Goal: Task Accomplishment & Management: Use online tool/utility

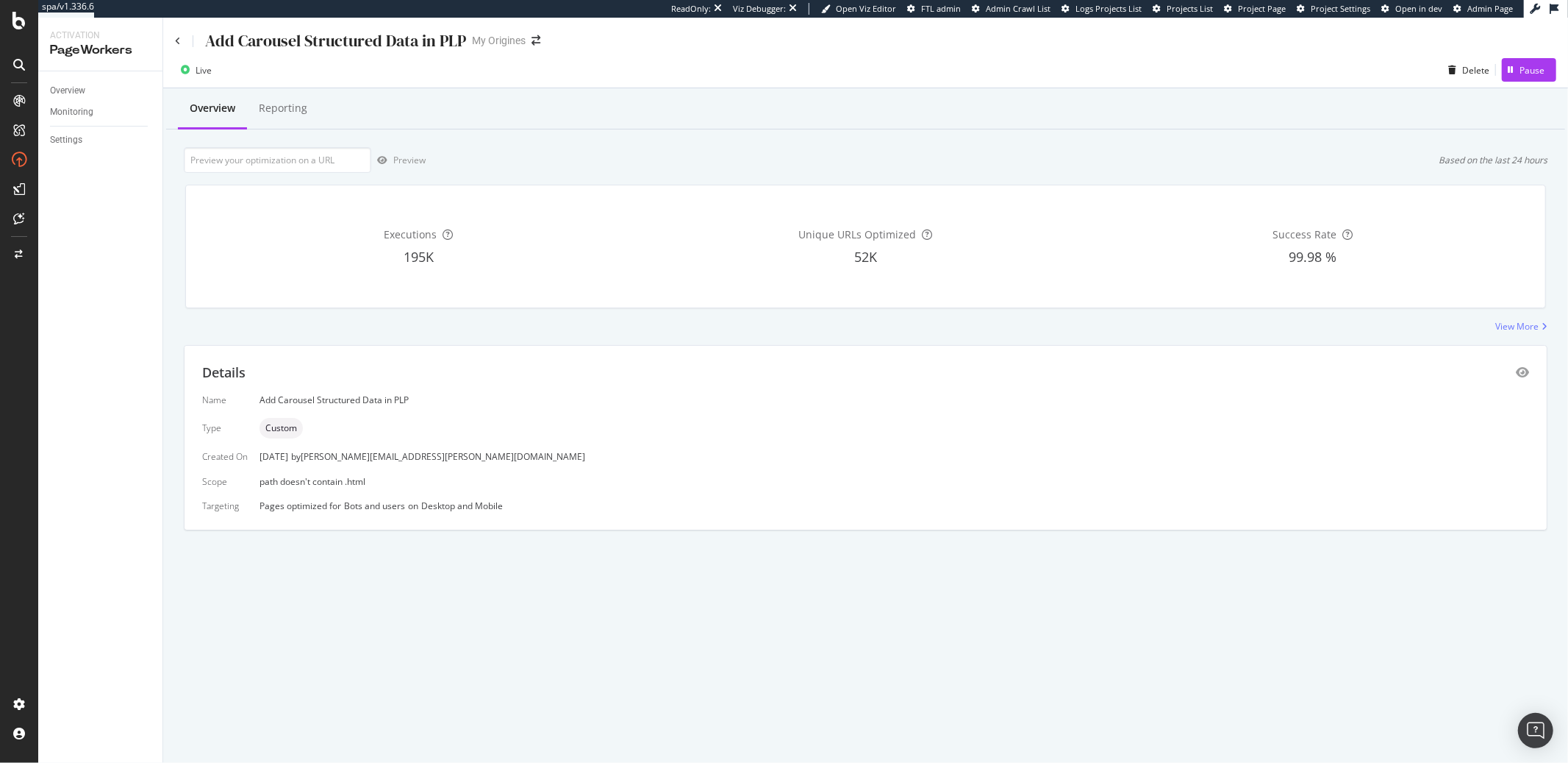
click at [183, 40] on div "Add Carousel Structured Data in PLP" at bounding box center [321, 41] width 291 height 22
click at [179, 43] on icon at bounding box center [178, 40] width 6 height 8
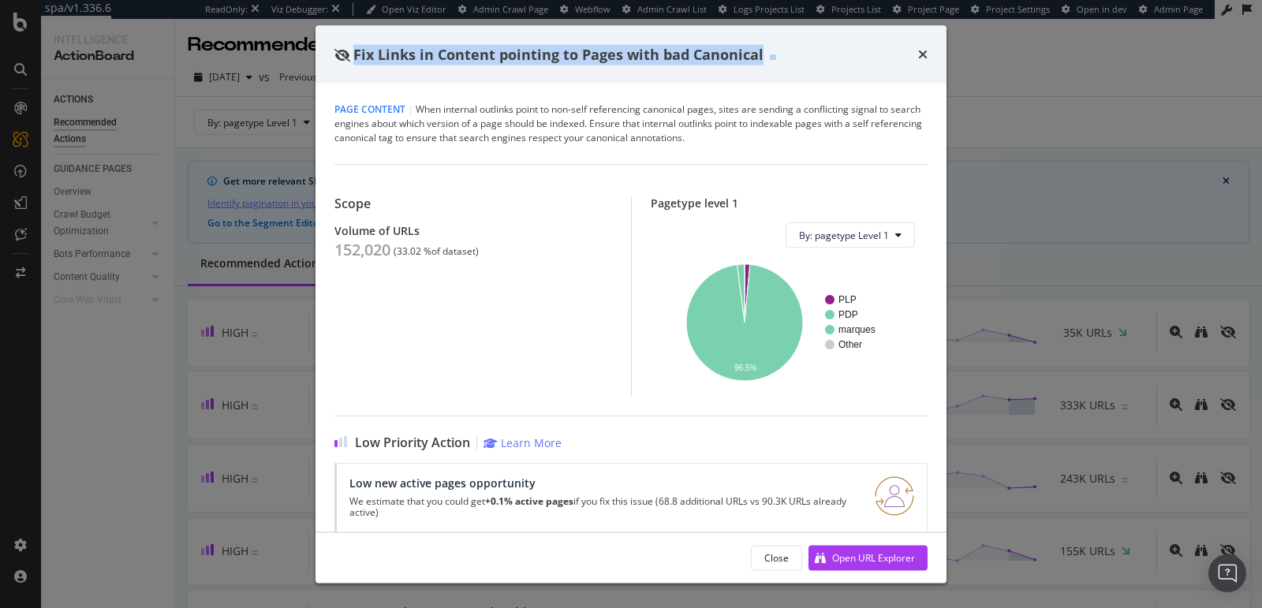
scroll to position [1443, 0]
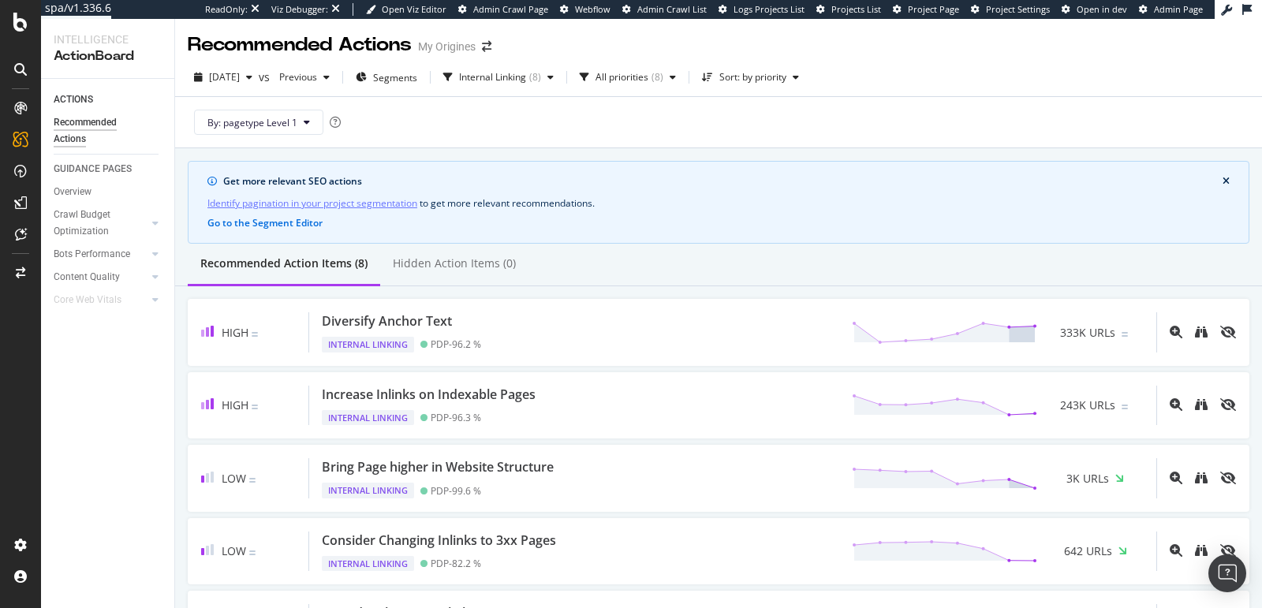
scroll to position [13, 0]
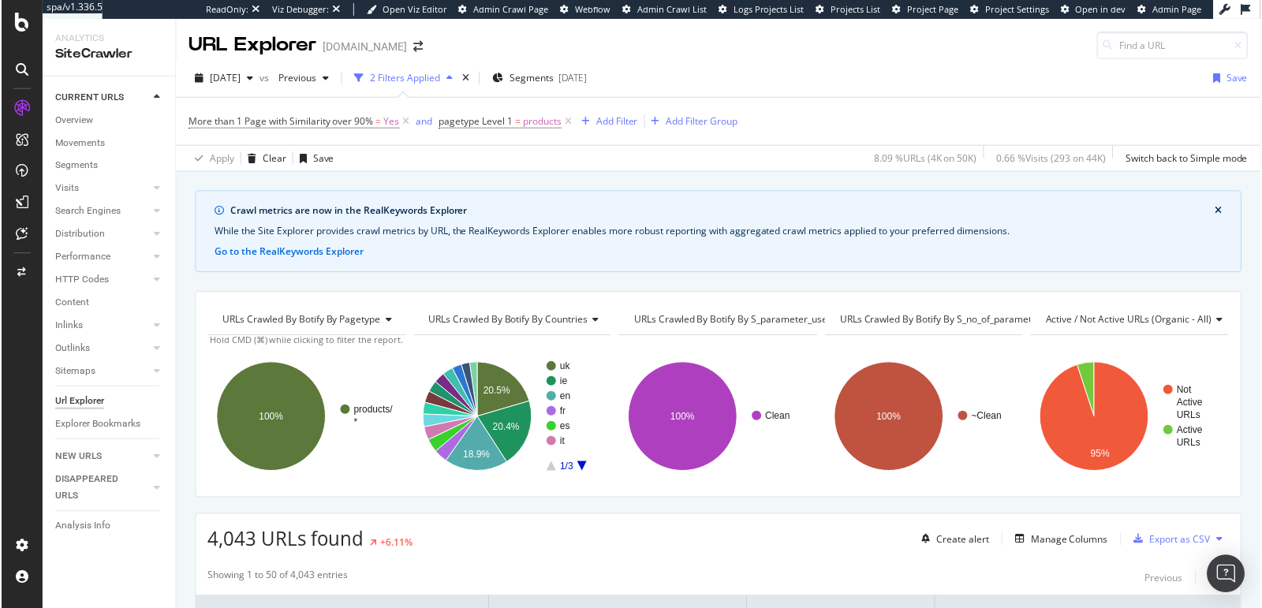
scroll to position [123, 0]
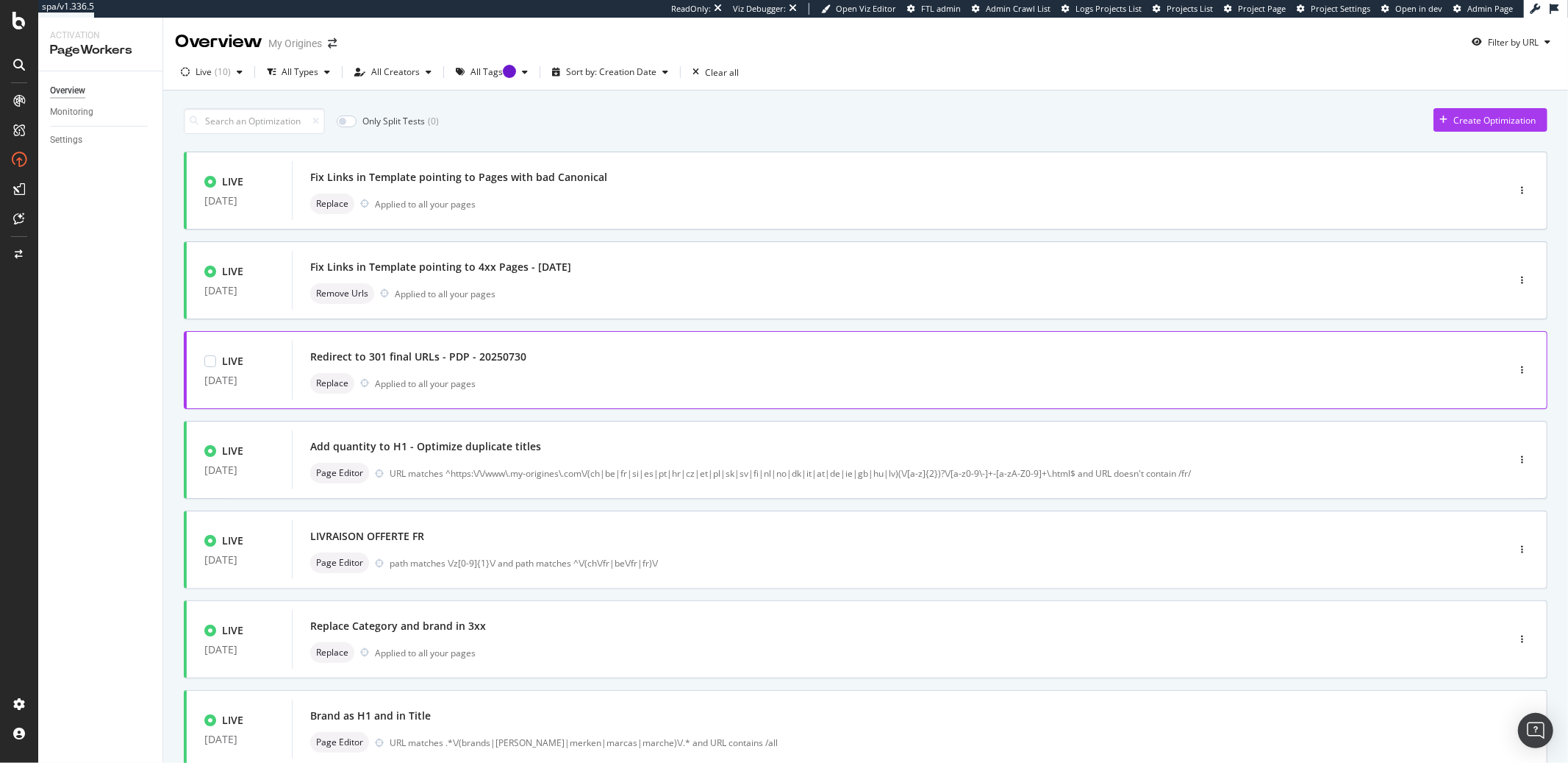
click at [353, 353] on div "Redirect to 301 final URLs - PDP - 20250730" at bounding box center [419, 357] width 216 height 15
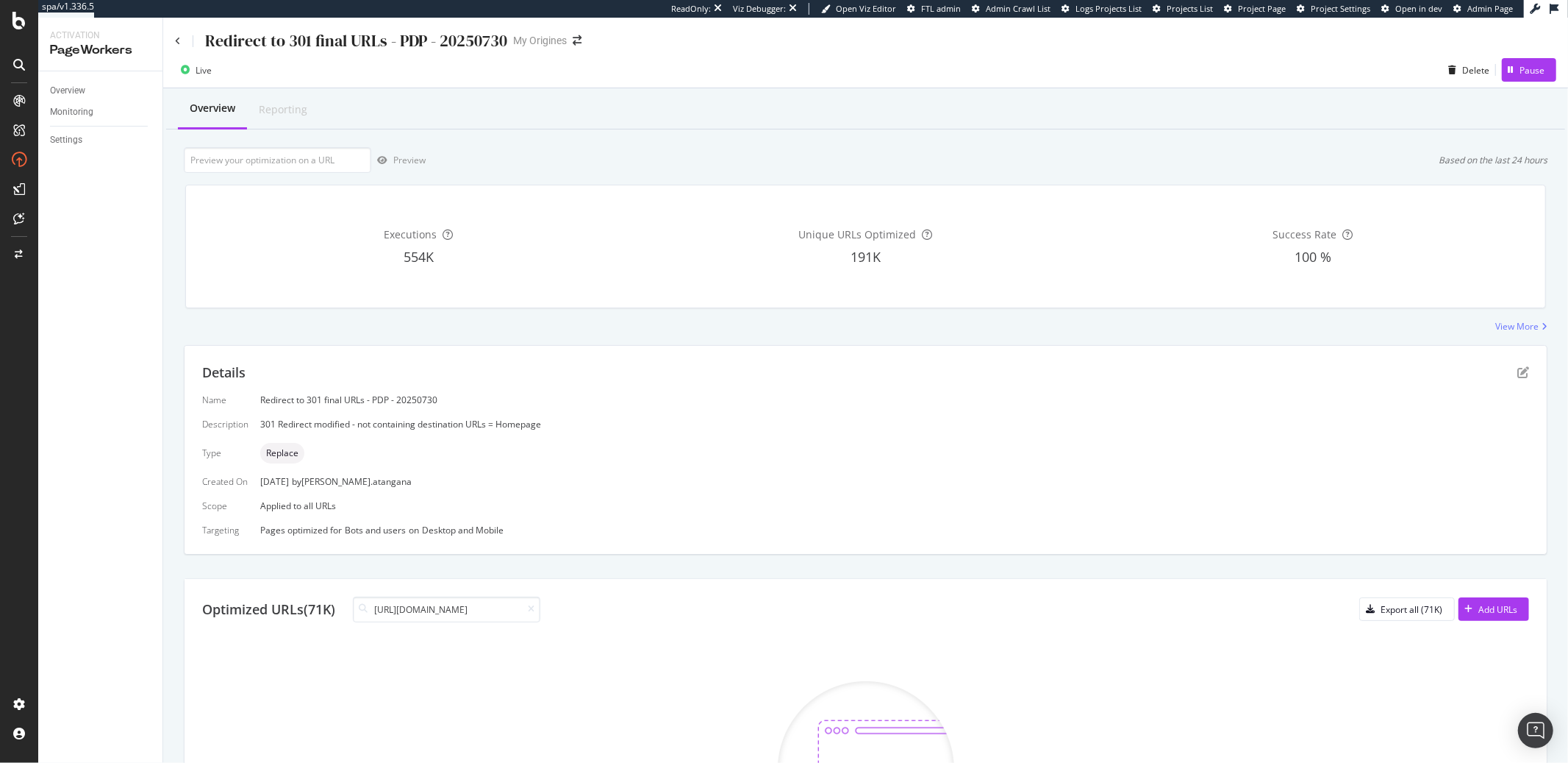
type input "https://www.my-origines.com/fr/z1/marques/baija/all"
click at [182, 42] on div "Redirect to 301 final URLs - PDP - 20250730" at bounding box center [341, 41] width 332 height 22
click at [178, 37] on icon at bounding box center [178, 40] width 6 height 8
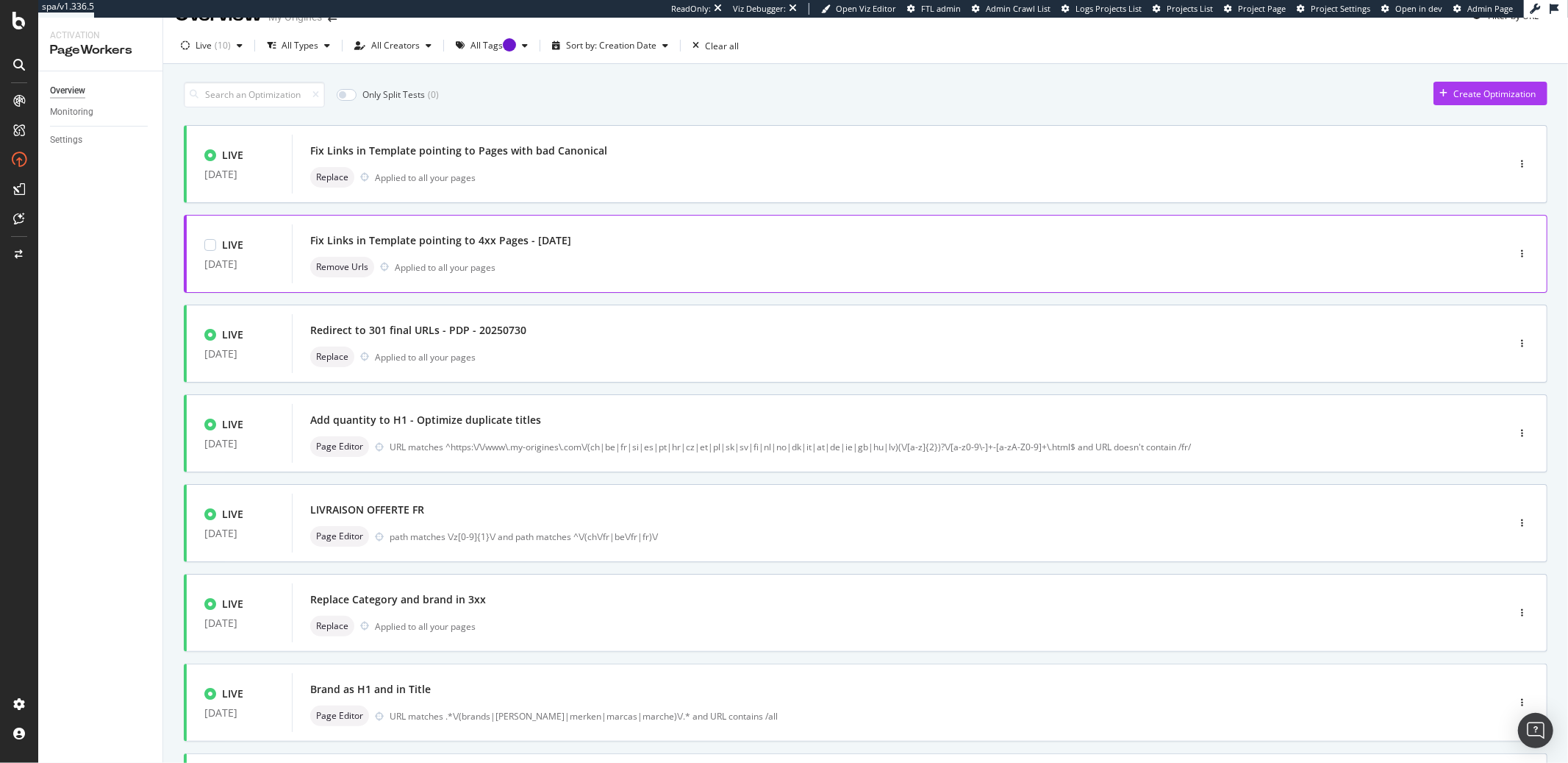
scroll to position [176, 0]
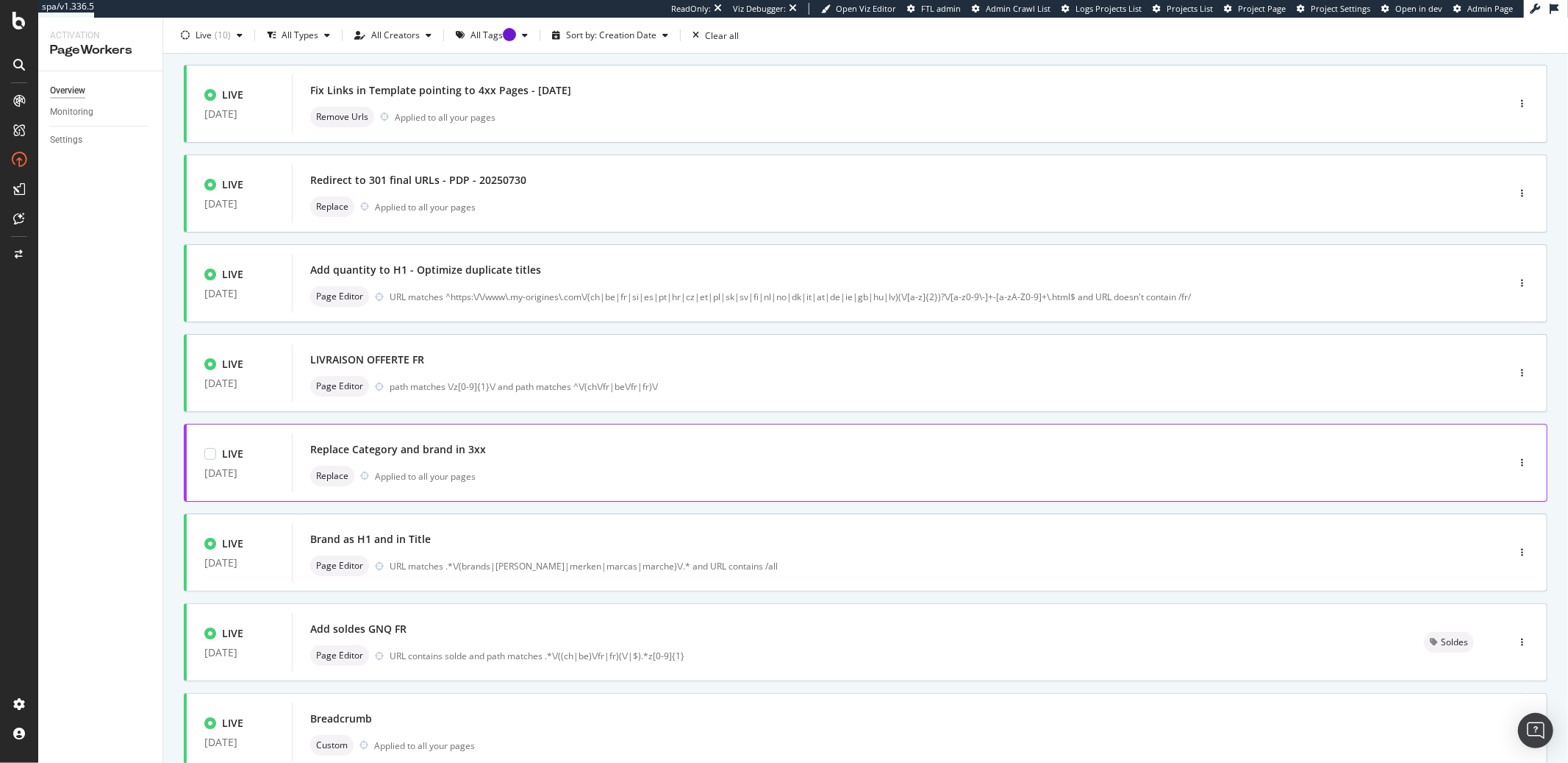
click at [356, 440] on div "Replace Category and brand in 3xx" at bounding box center [877, 450] width 1135 height 21
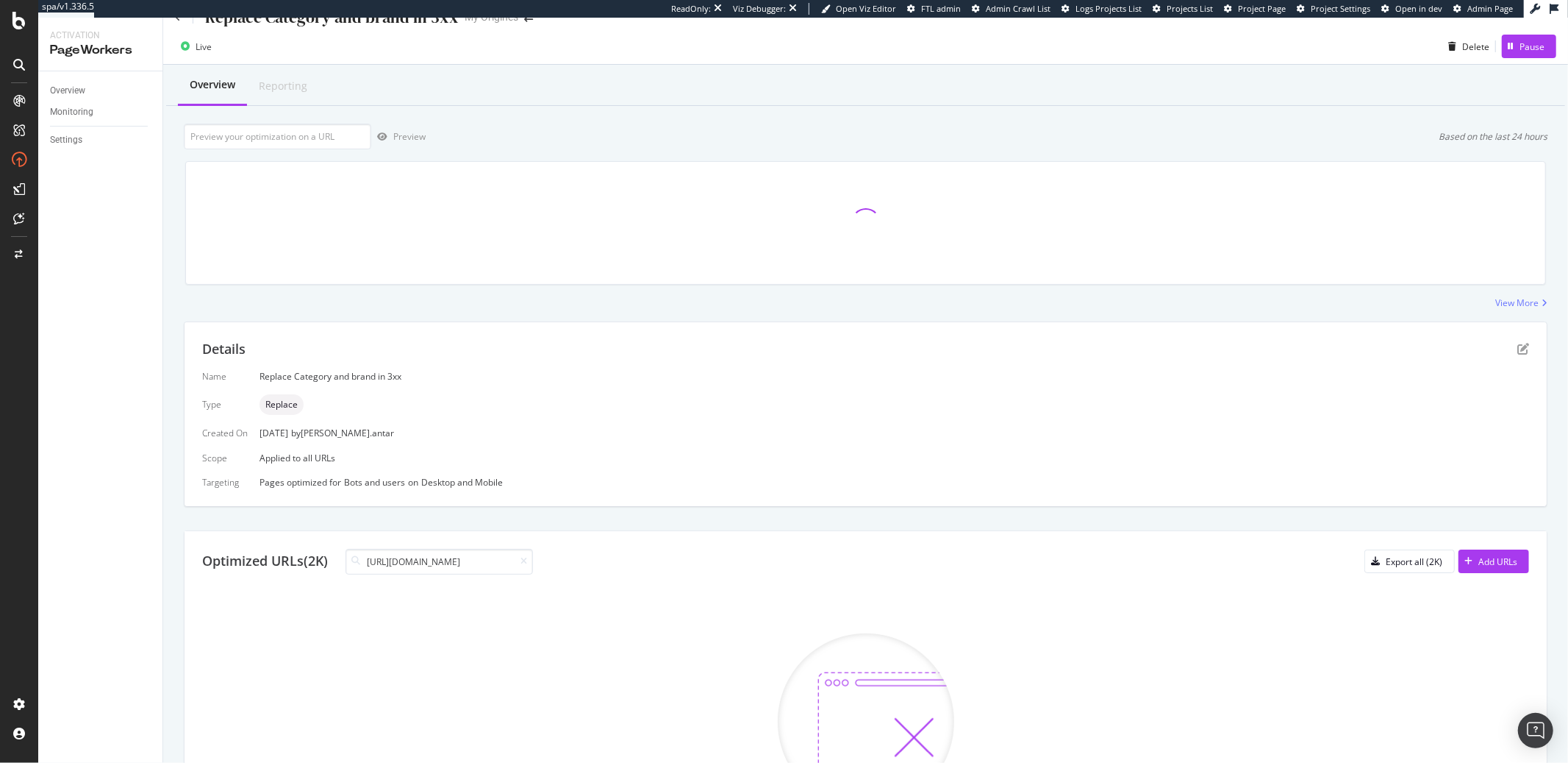
scroll to position [118, 0]
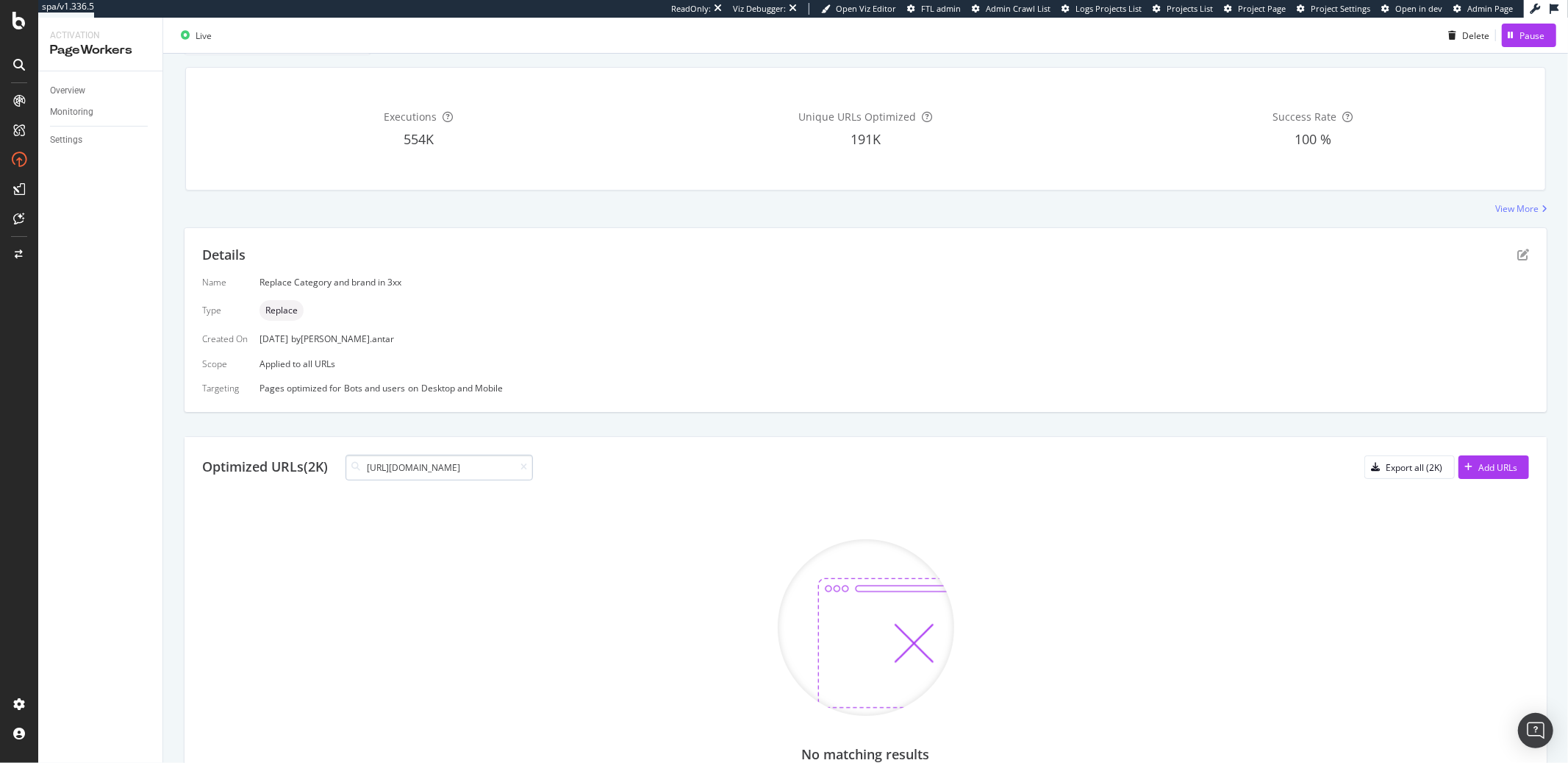
click at [410, 470] on input "https://www.my-origines.com/fr/z1/marques/baija" at bounding box center [439, 467] width 187 height 26
click at [390, 467] on input "https://www.my-origines.com/fr/z1/marques/baija" at bounding box center [439, 467] width 187 height 26
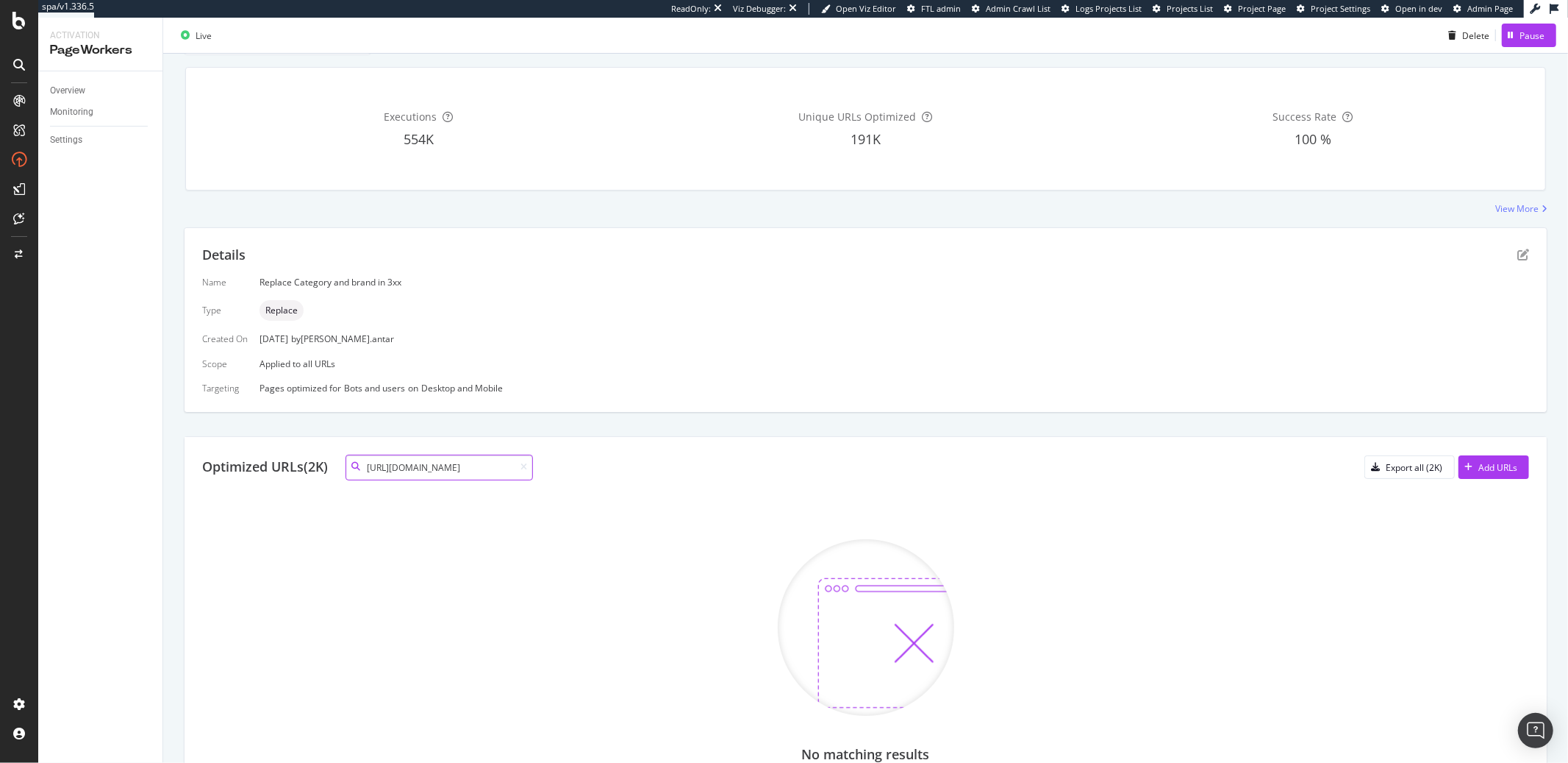
click at [390, 467] on input "https://www.my-origines.com/fr/z1/marques/baija" at bounding box center [439, 467] width 187 height 26
paste input "/all"
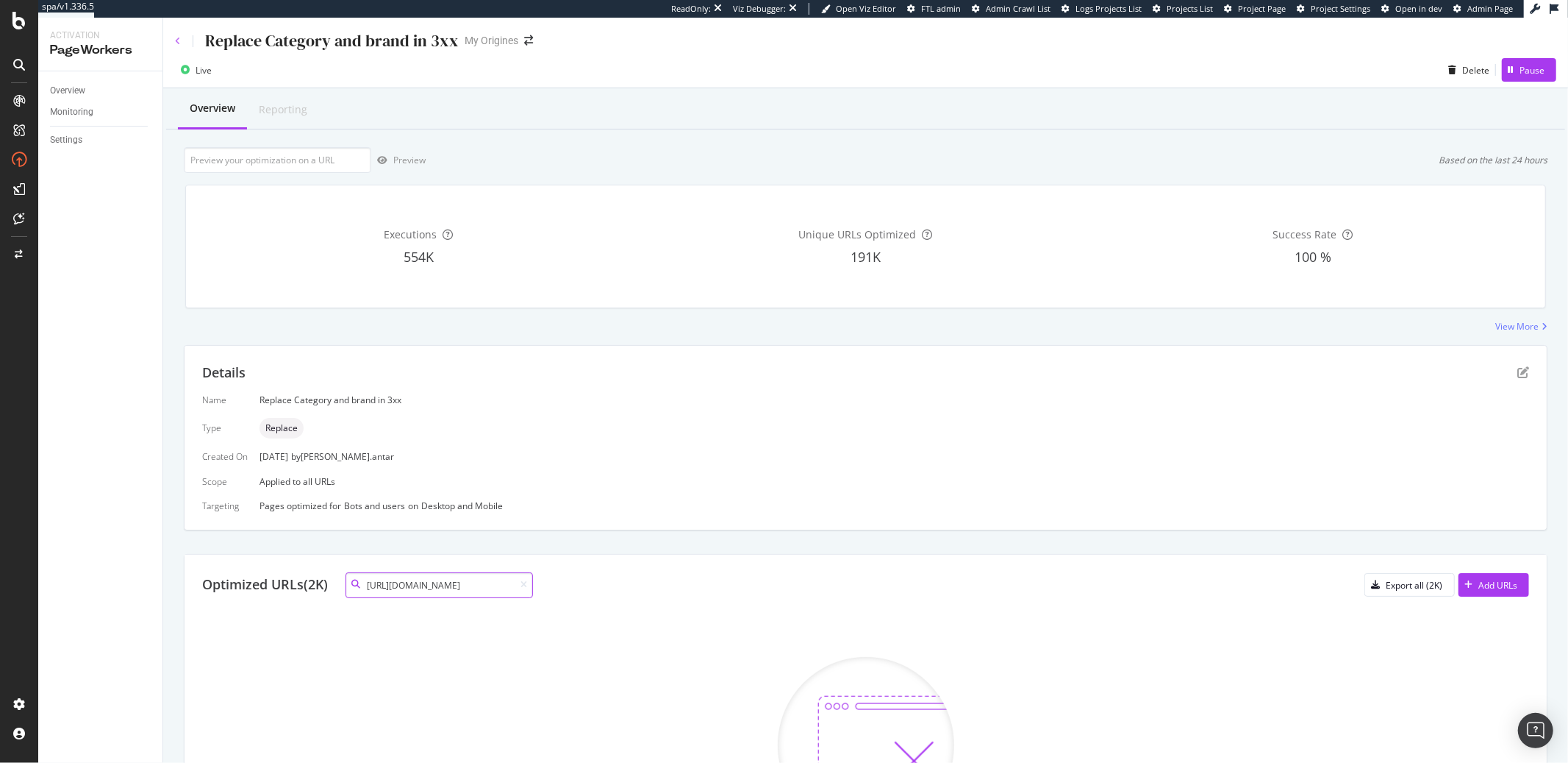
type input "https://www.my-origines.com/fr/z1/marques/baija/all"
click at [180, 43] on icon at bounding box center [178, 40] width 6 height 8
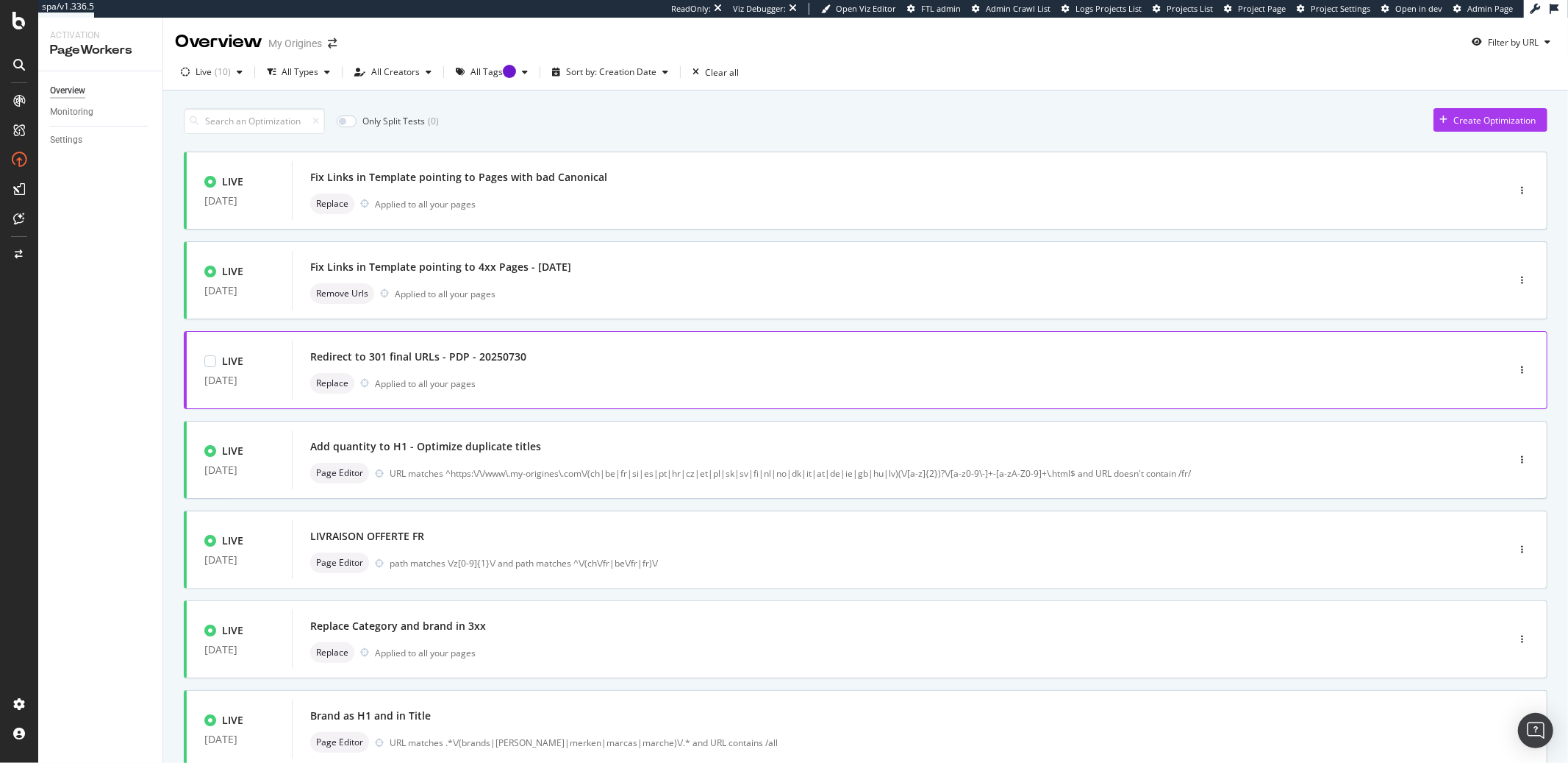
click at [378, 353] on div "Redirect to 301 final URLs - PDP - 20250730" at bounding box center [419, 357] width 216 height 15
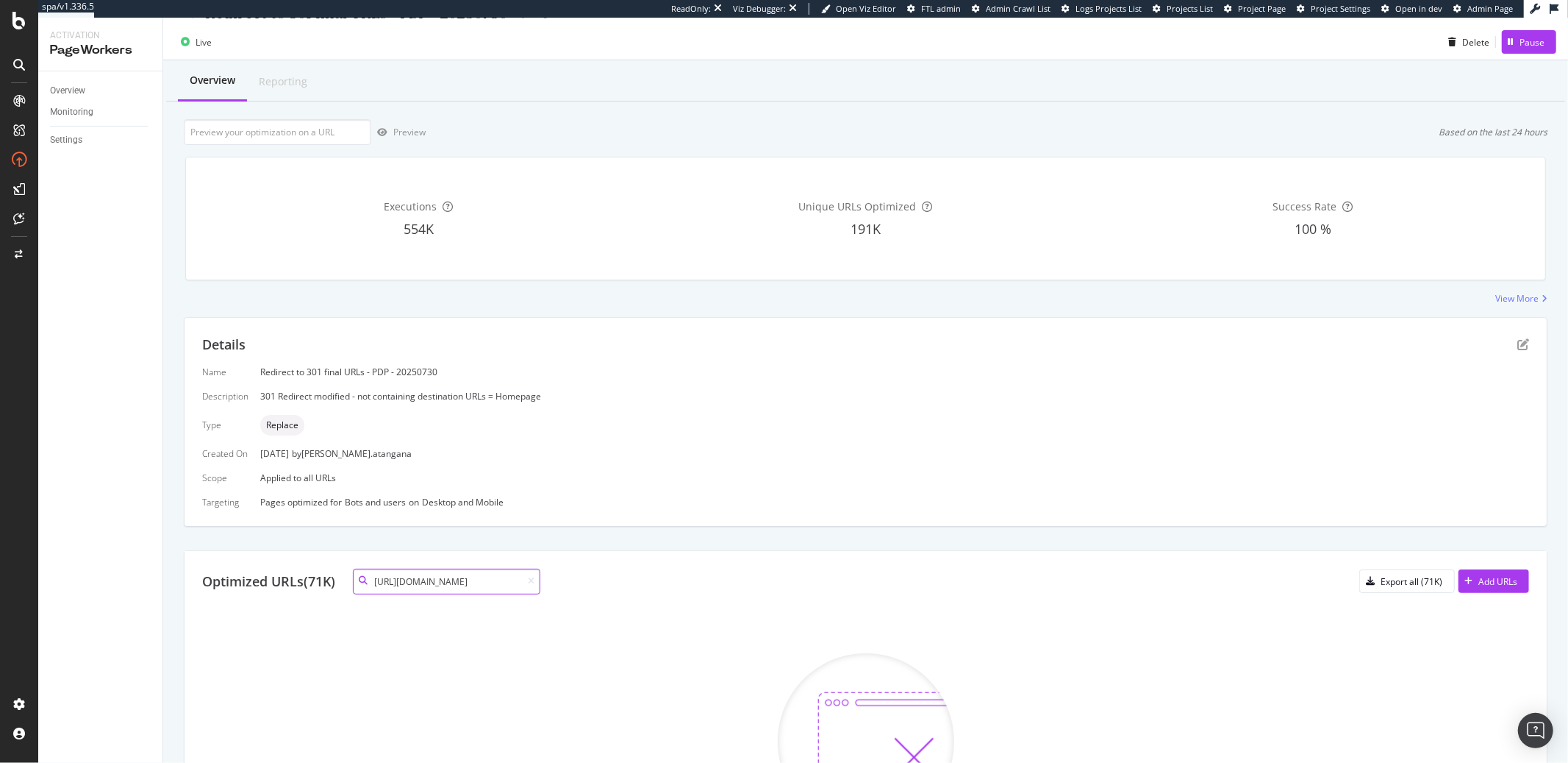
click at [427, 580] on input "https://www.my-origines.com/fr/z1/marques/baija/all" at bounding box center [447, 582] width 187 height 26
paste input
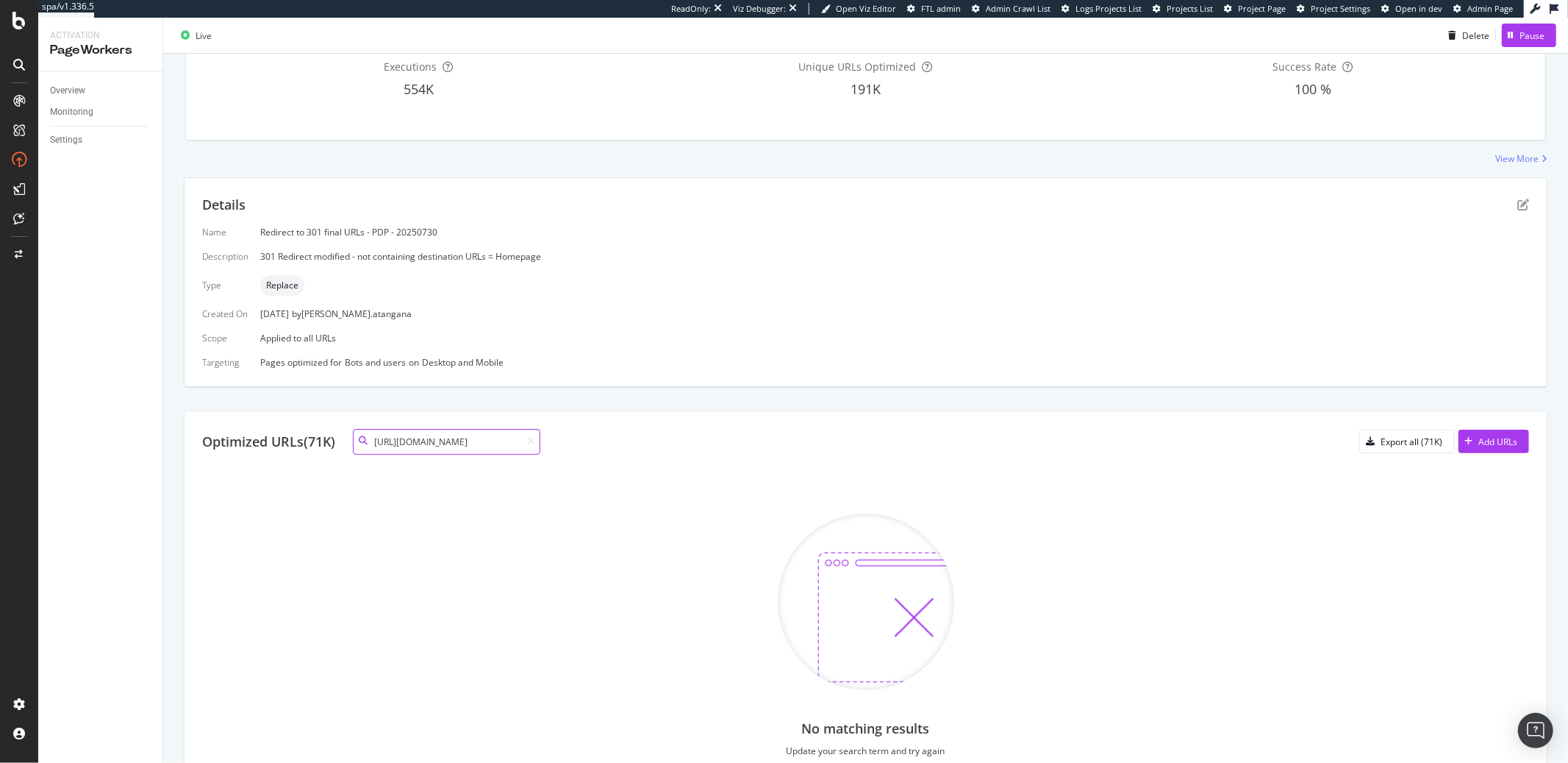
scroll to position [247, 0]
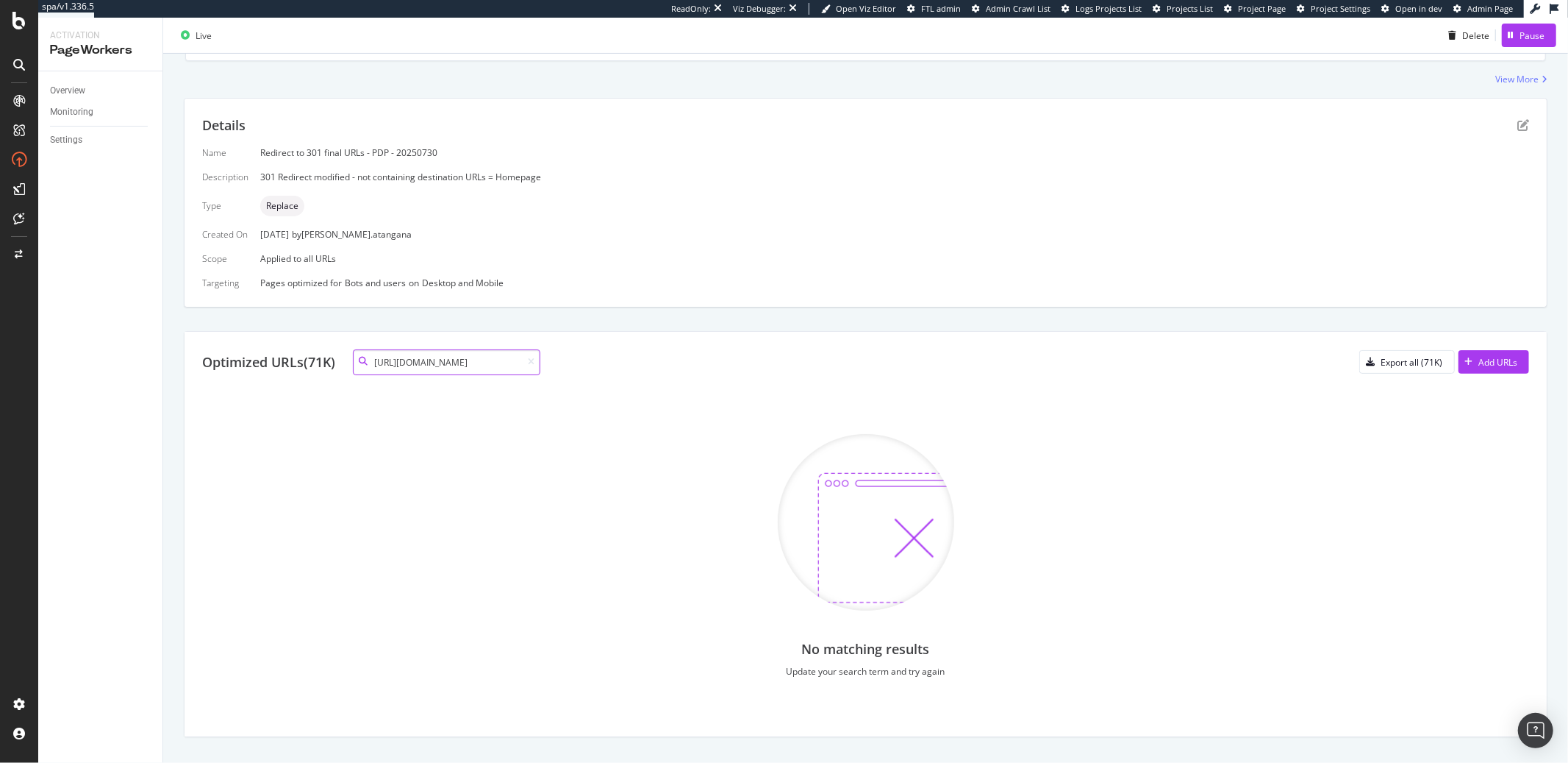
drag, startPoint x: 498, startPoint y: 365, endPoint x: 282, endPoint y: 347, distance: 216.7
click at [282, 347] on div "Optimized URLs (71K) https://www.my-origines.com/fr/z1/marques/baija Export all…" at bounding box center [865, 534] width 1362 height 405
click at [398, 369] on input "fr/z1/marques/baija" at bounding box center [447, 363] width 187 height 26
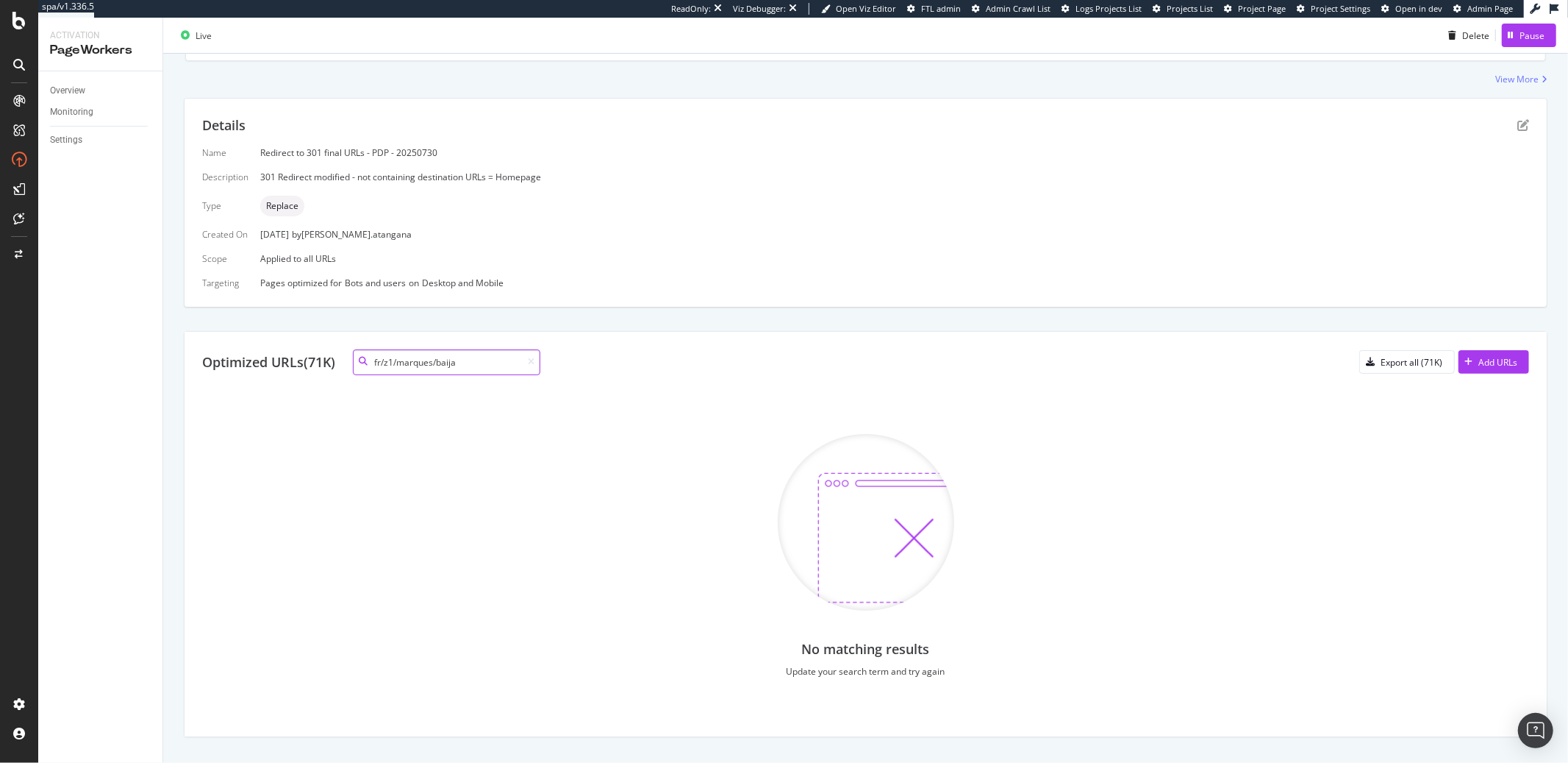
paste input "/fr/z1/marques/baija/all"
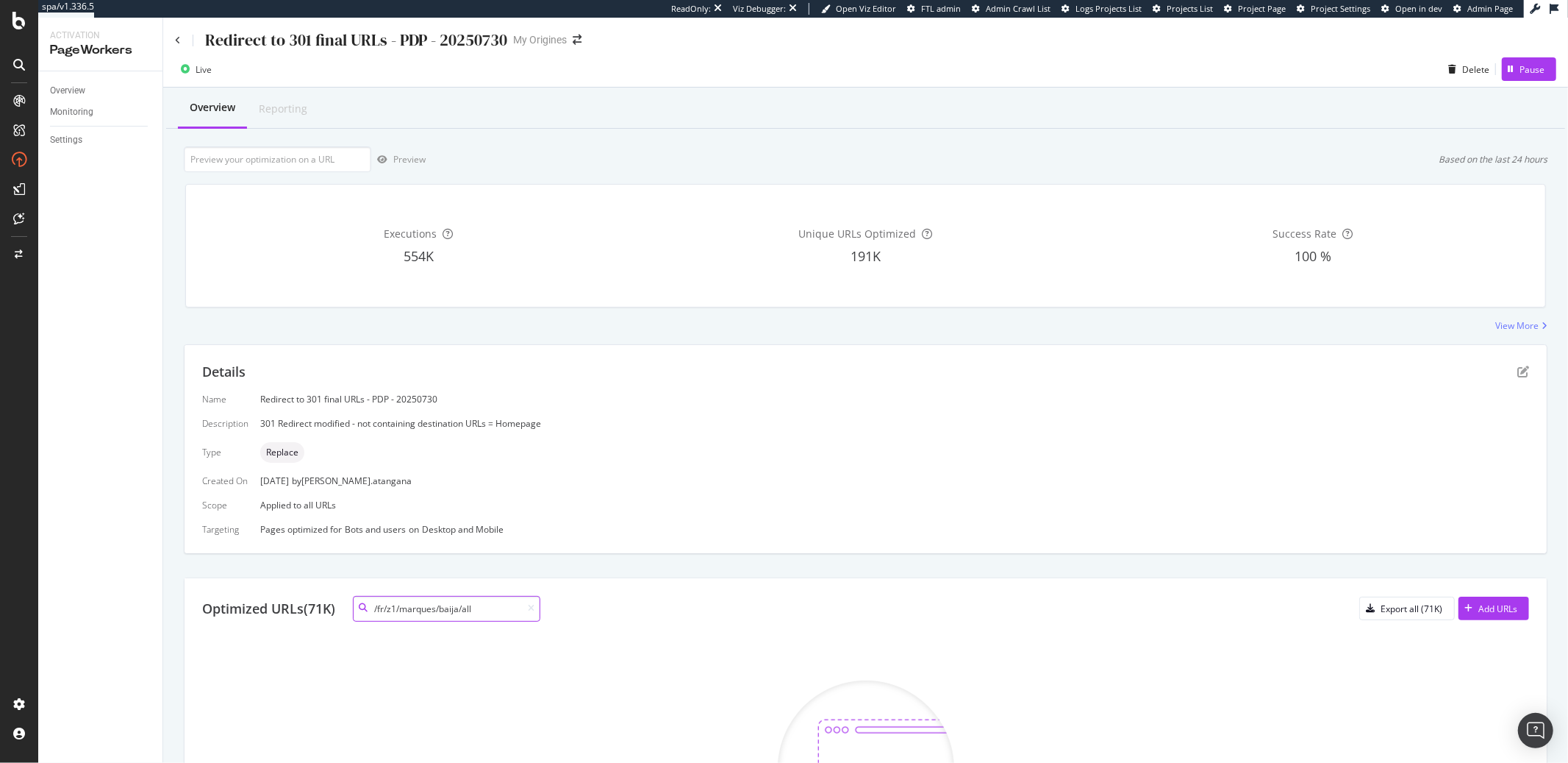
scroll to position [0, 0]
type input "/fr/z1/marques/baija/all"
click at [181, 42] on div "Redirect to 301 final URLs - PDP - 20250730" at bounding box center [341, 41] width 332 height 22
click at [180, 39] on icon at bounding box center [178, 40] width 6 height 8
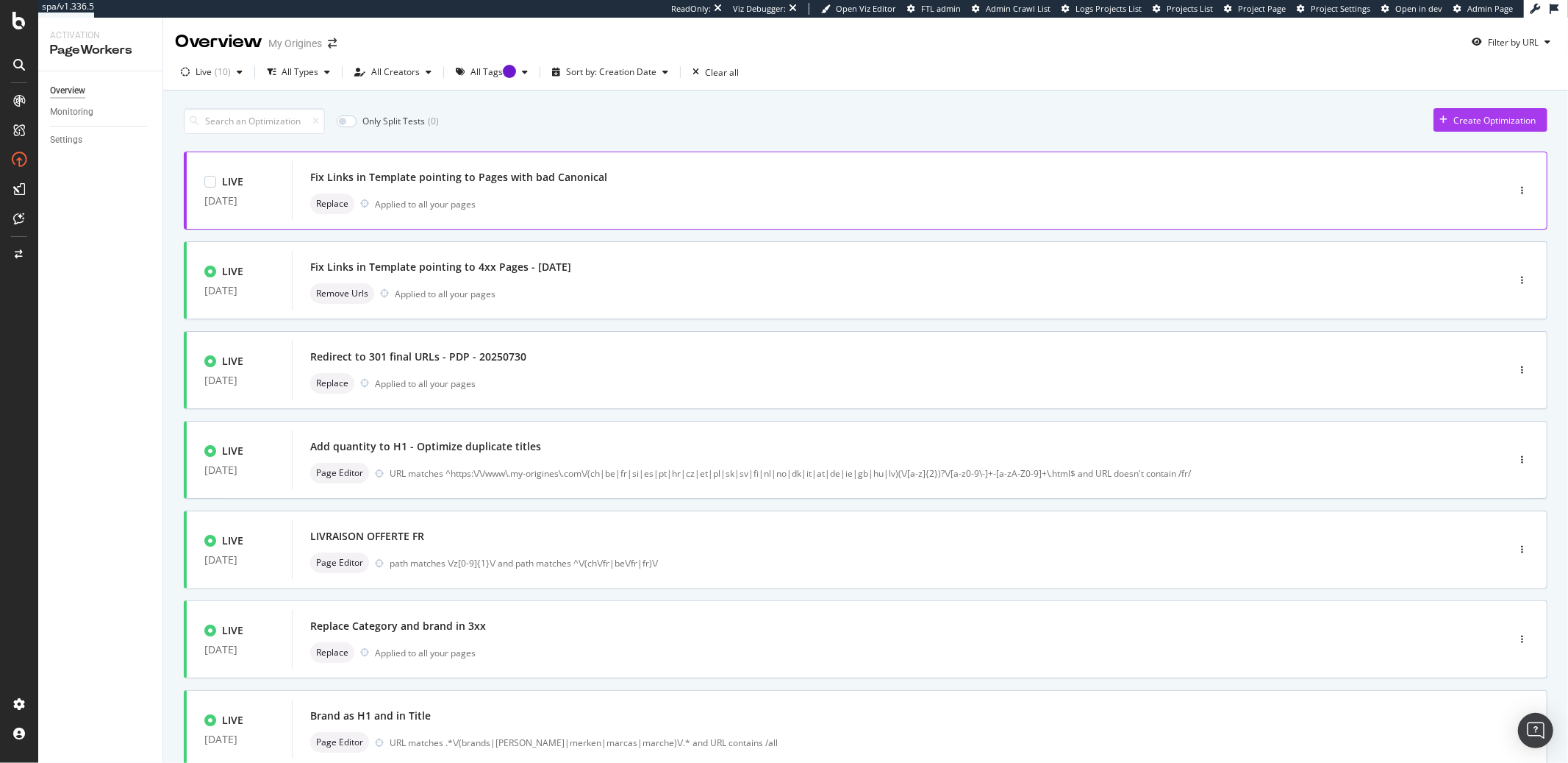
click at [370, 173] on div "Fix Links in Template pointing to Pages with bad Canonical" at bounding box center [459, 177] width 297 height 15
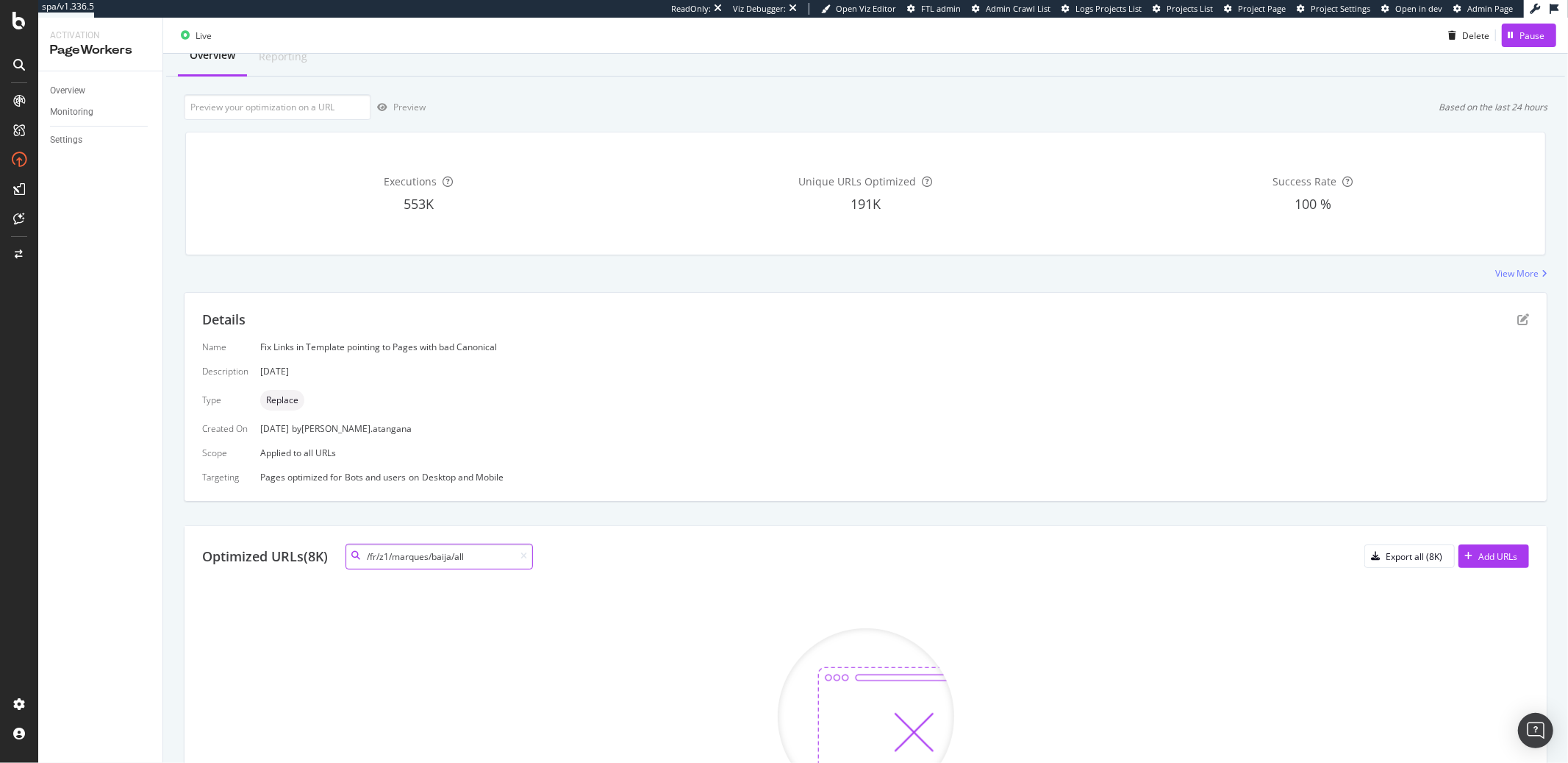
scroll to position [142, 0]
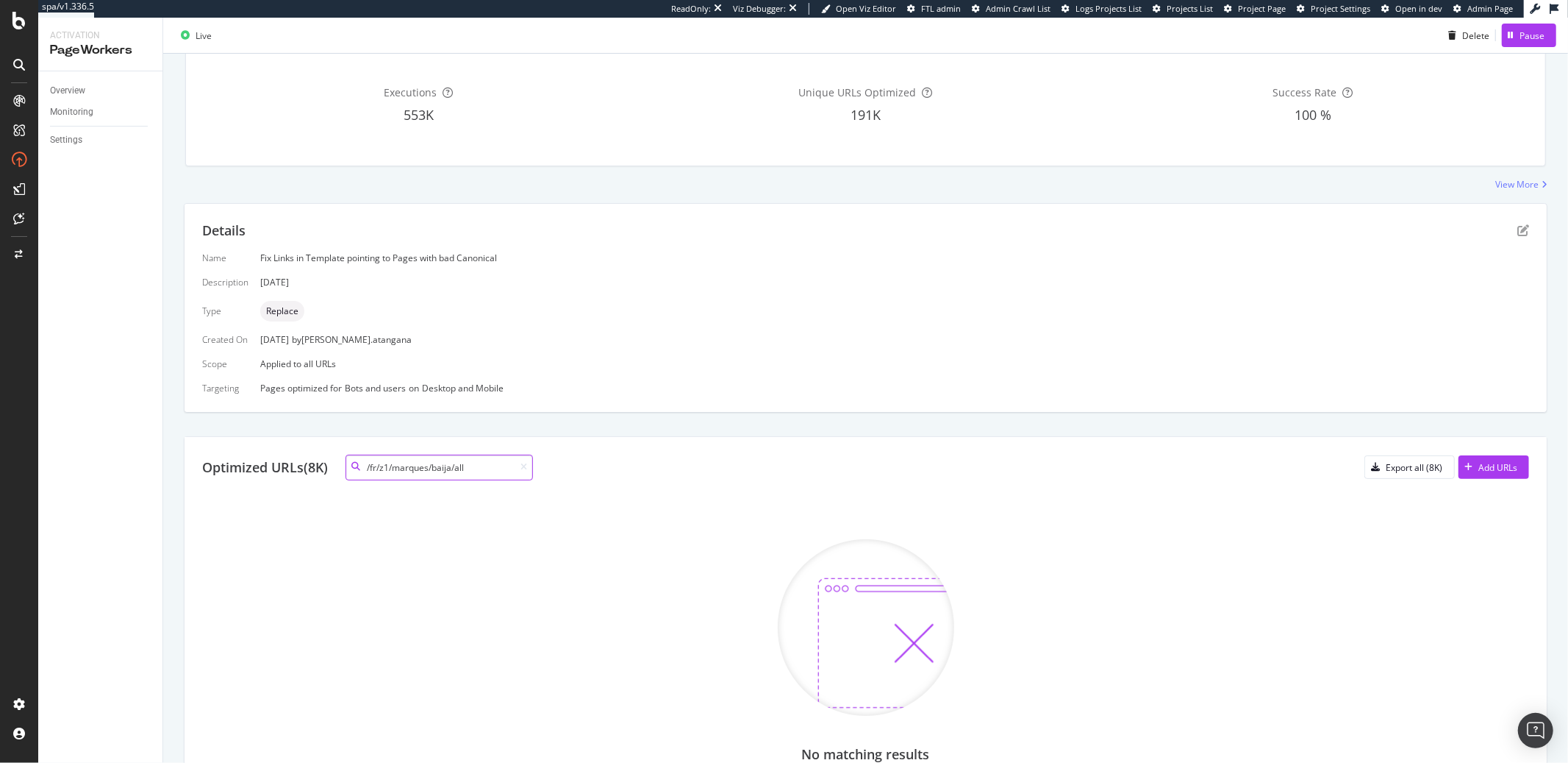
click at [389, 475] on input "/fr/z1/marques/baija/all" at bounding box center [439, 467] width 187 height 26
click at [473, 473] on input "/fr/z1/marques/baija/all" at bounding box center [439, 467] width 187 height 26
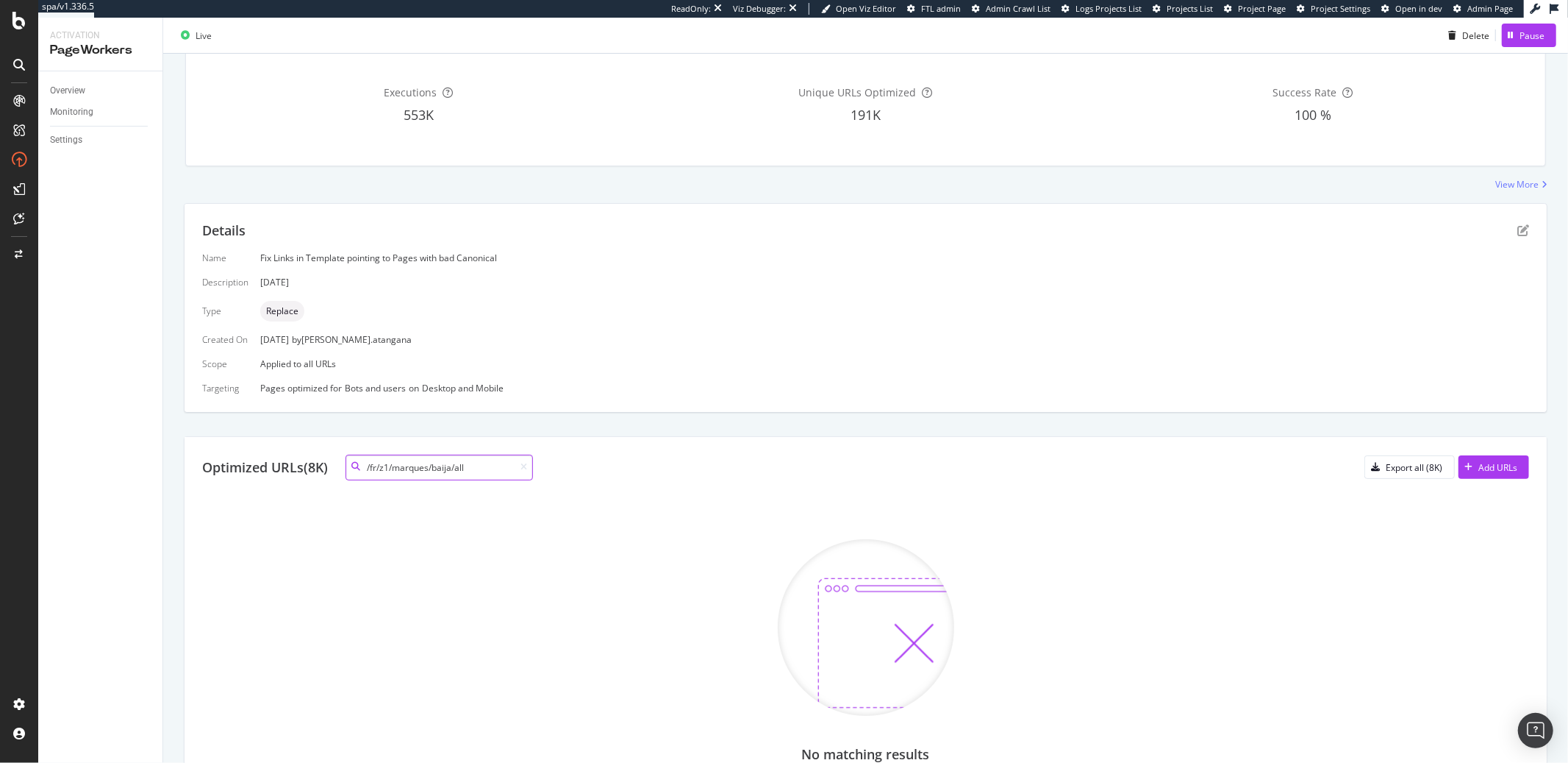
click at [473, 473] on input "/fr/z1/marques/baija/all" at bounding box center [439, 467] width 187 height 26
paste input "https://www.my-origines.com/fr/z1/marques/baija"
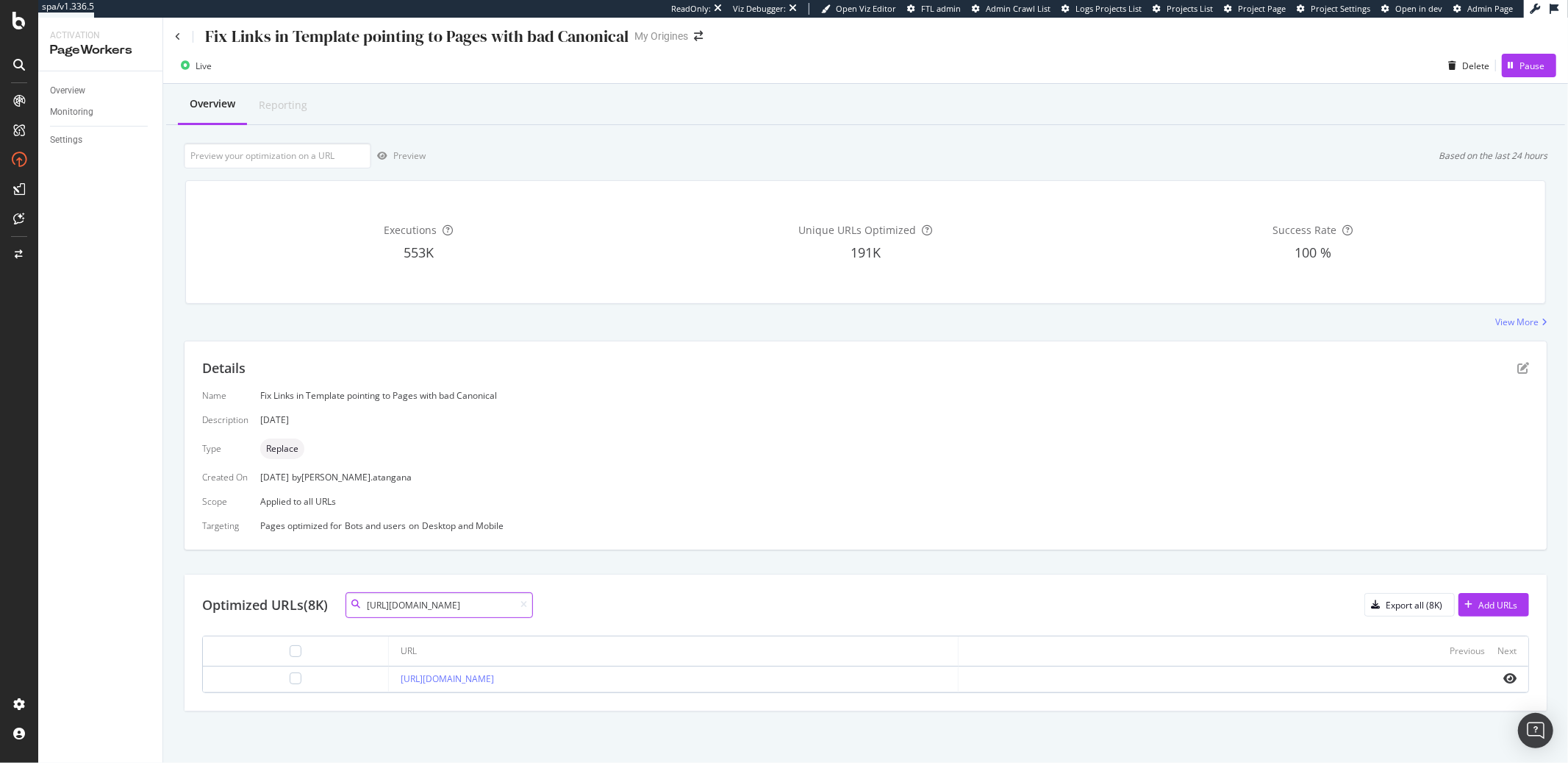
scroll to position [5, 0]
type input "https://www.my-origines.com/fr/z1/marques/baija"
drag, startPoint x: 206, startPoint y: 37, endPoint x: 625, endPoint y: 38, distance: 419.0
click at [625, 38] on div "Fix Links in Template pointing to Pages with bad Canonical" at bounding box center [417, 36] width 423 height 22
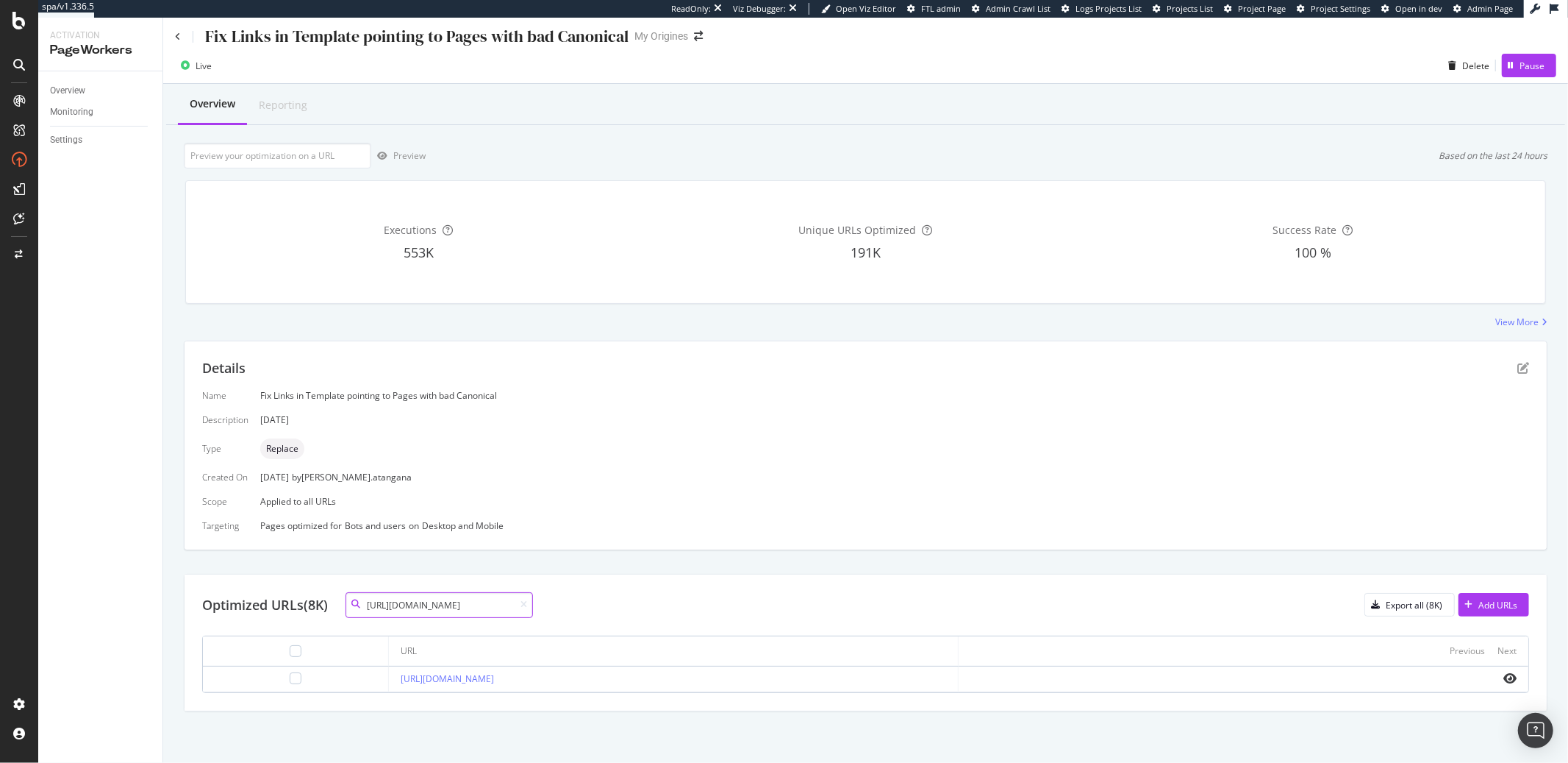
click at [447, 603] on input "https://www.my-origines.com/fr/z1/marques/baija" at bounding box center [439, 605] width 187 height 26
click at [387, 611] on input "https://www.my-origines.com/fr/z1/marques/baija" at bounding box center [439, 605] width 187 height 26
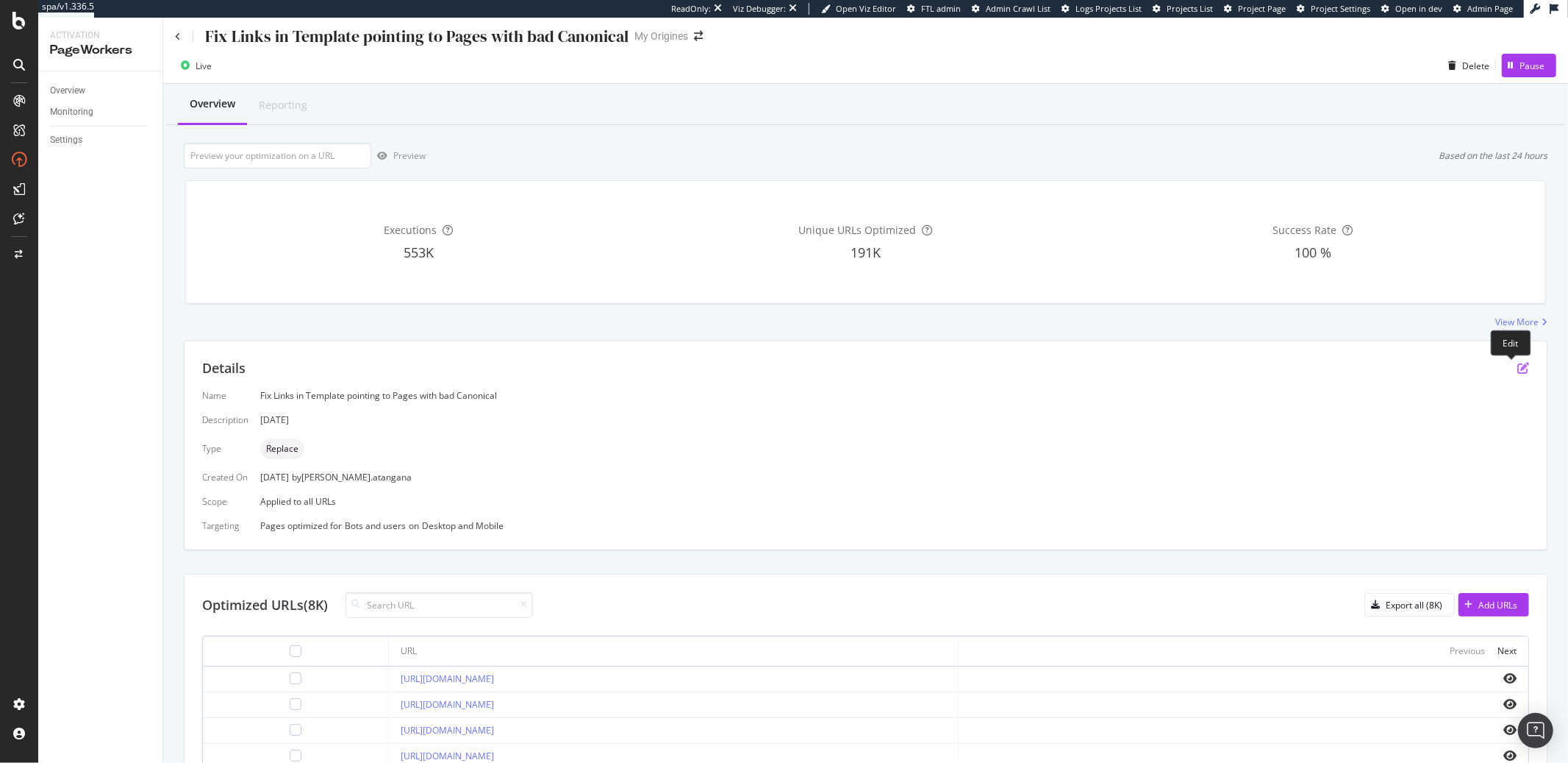
click at [1518, 370] on icon "pen-to-square" at bounding box center [1523, 368] width 12 height 12
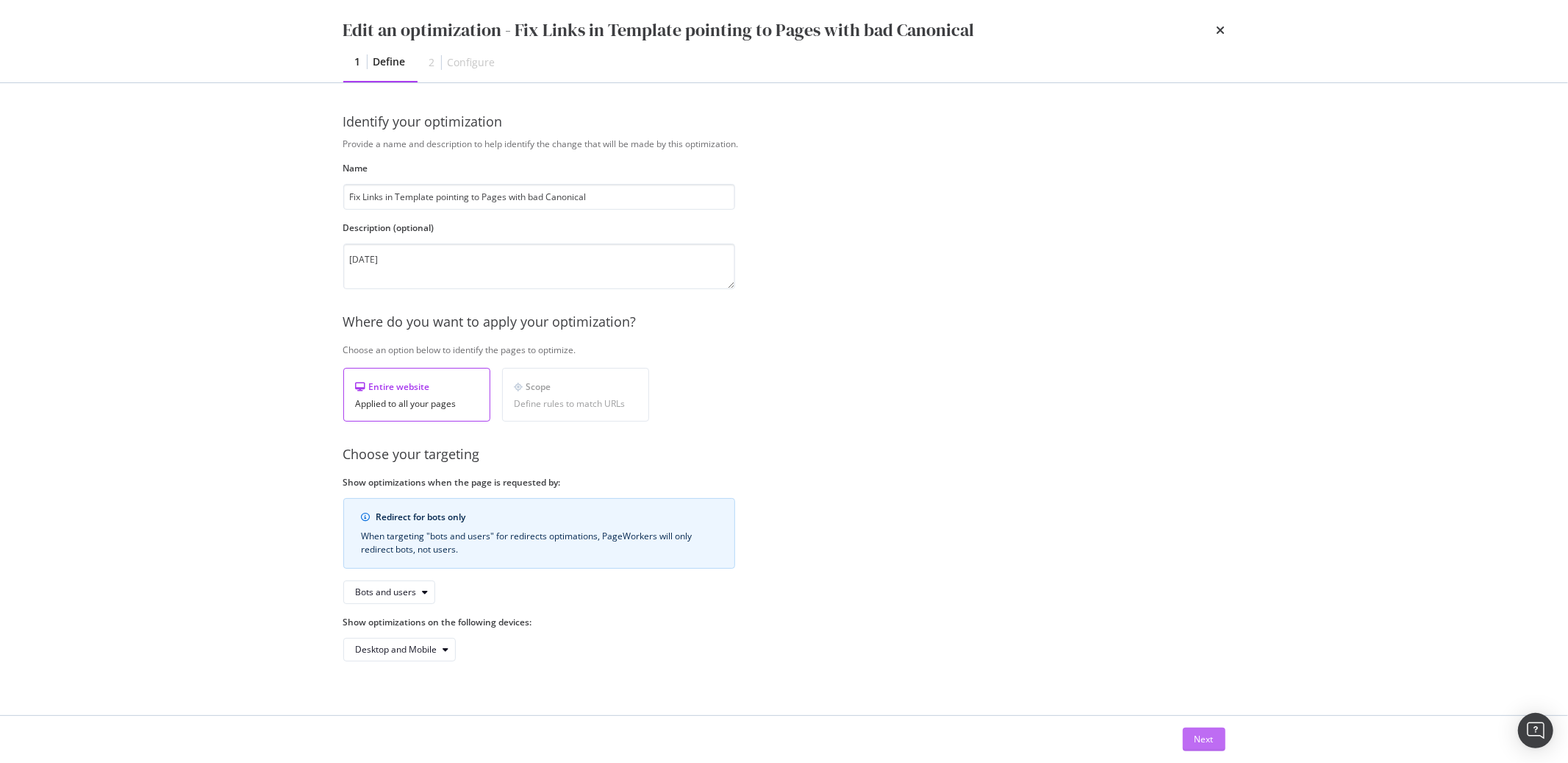
click at [1211, 738] on div "Next" at bounding box center [1204, 738] width 20 height 12
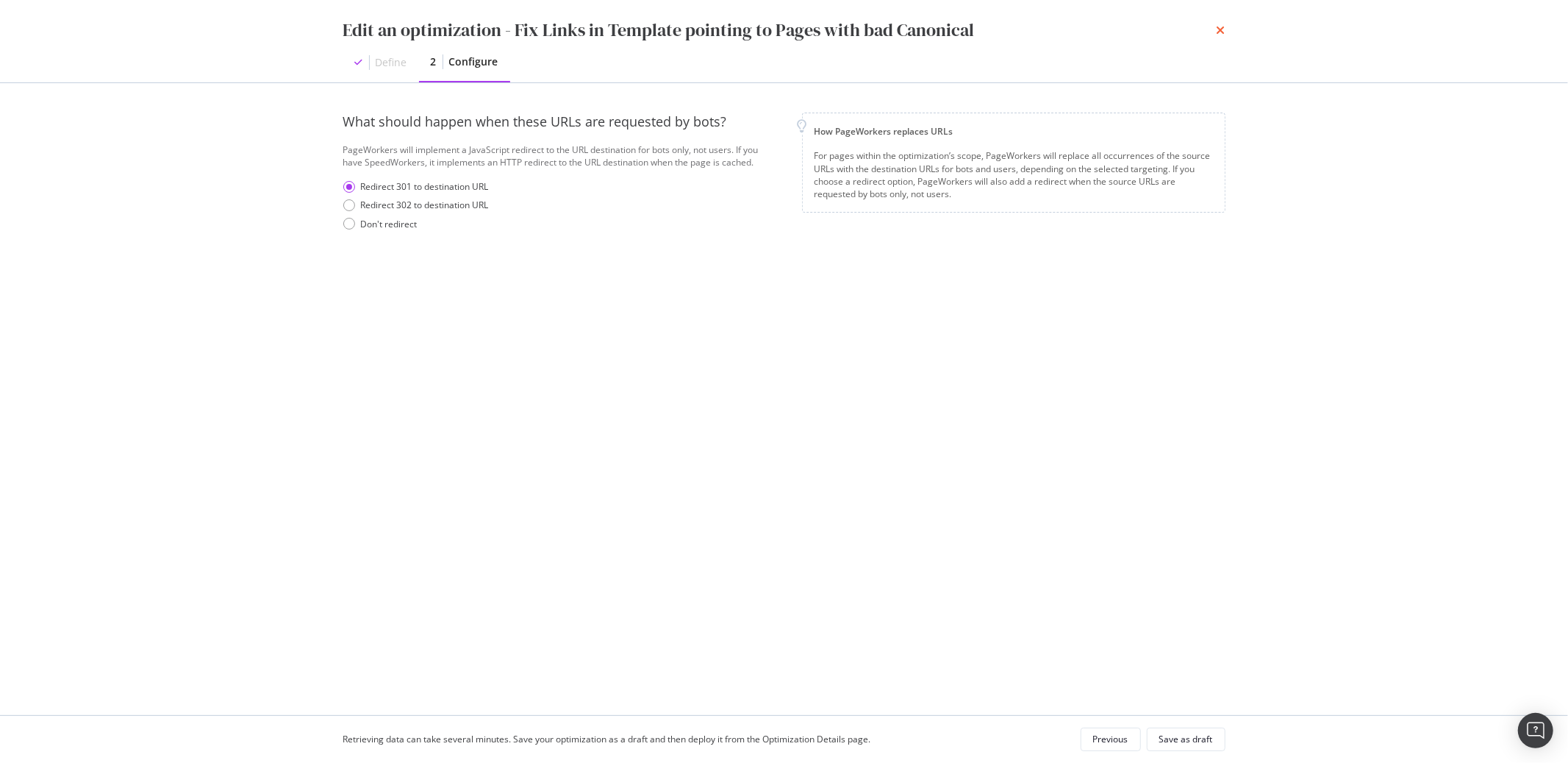
click at [1222, 29] on icon "times" at bounding box center [1220, 30] width 8 height 12
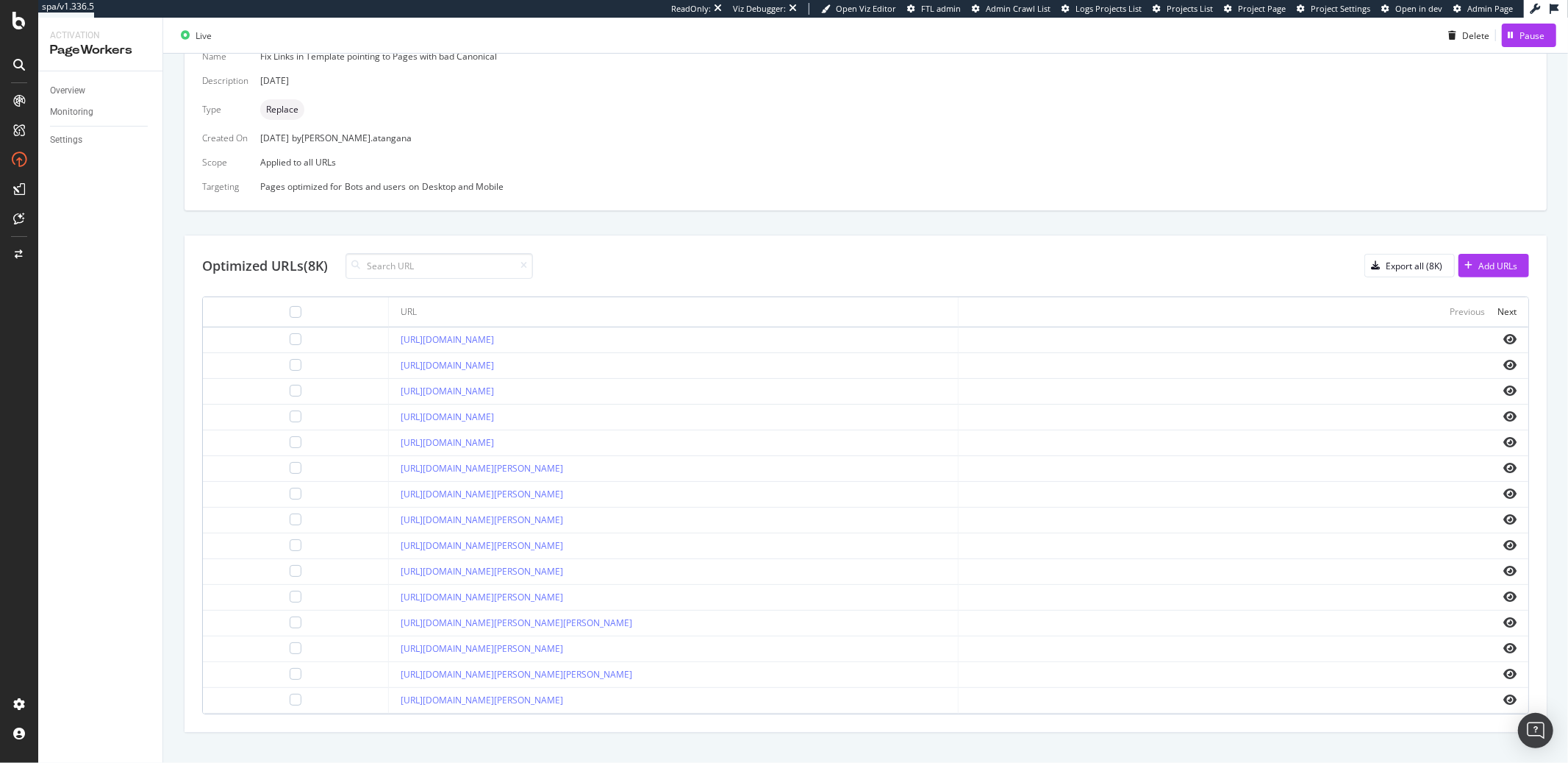
scroll to position [346, 0]
click at [390, 260] on input at bounding box center [439, 263] width 187 height 26
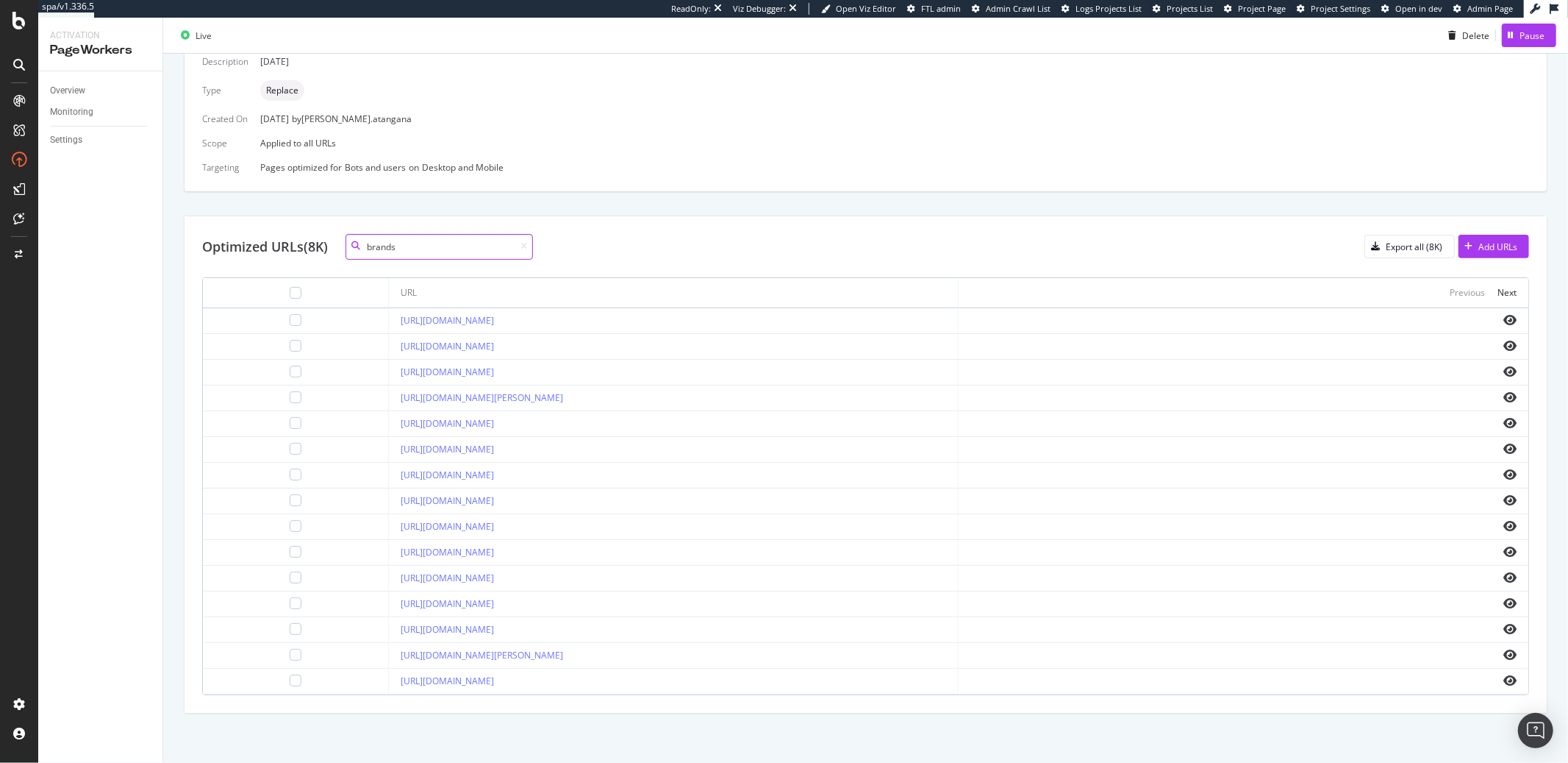
scroll to position [366, 0]
type input "brands"
click at [290, 288] on div at bounding box center [296, 290] width 12 height 12
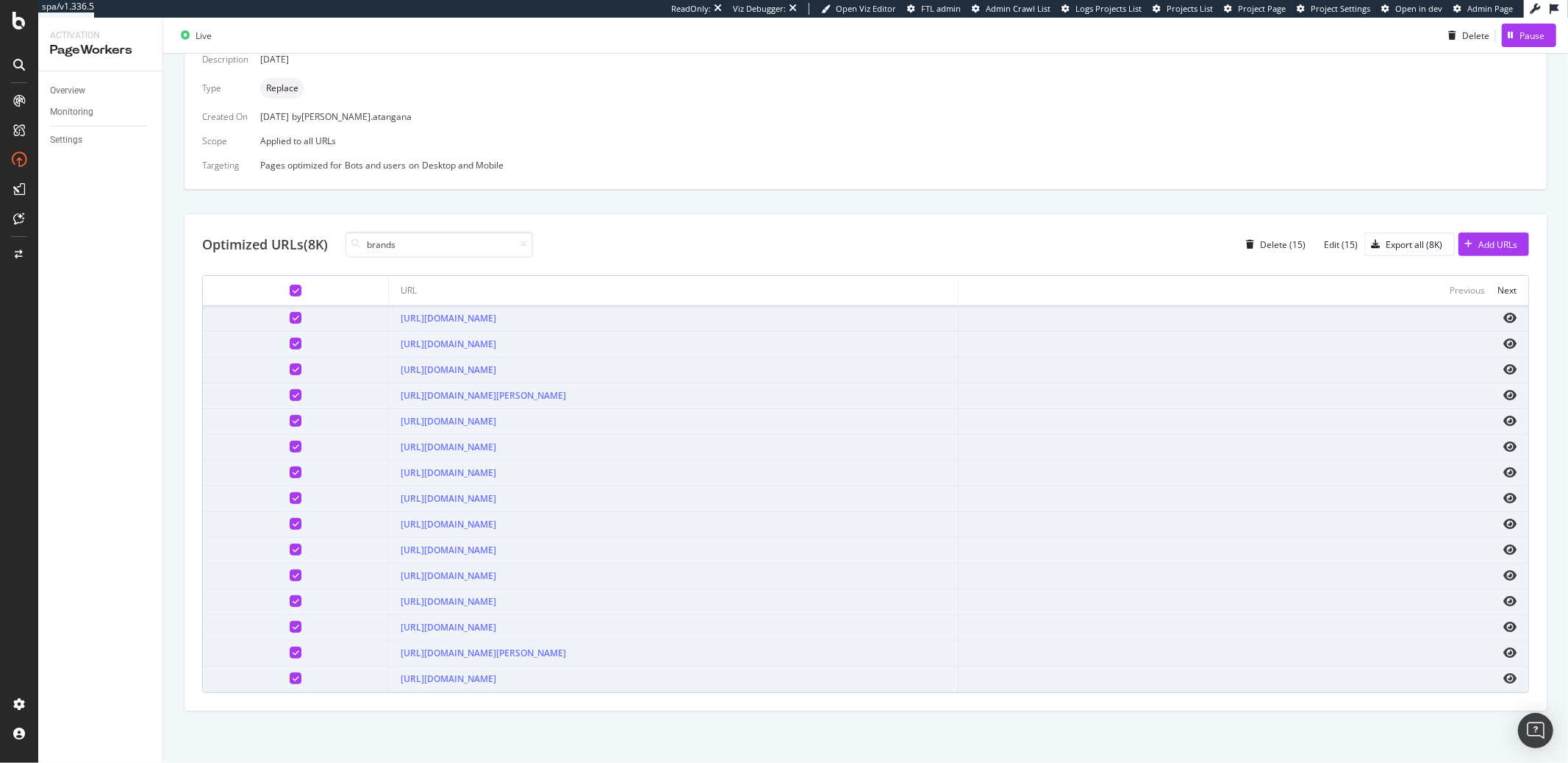
click at [1208, 229] on div "Optimized URLs (8K) brands Delete (15) Edit (15) Export all (8K) Add URLs URL P…" at bounding box center [865, 462] width 1362 height 496
click at [1272, 243] on div "Delete (15)" at bounding box center [1283, 244] width 46 height 12
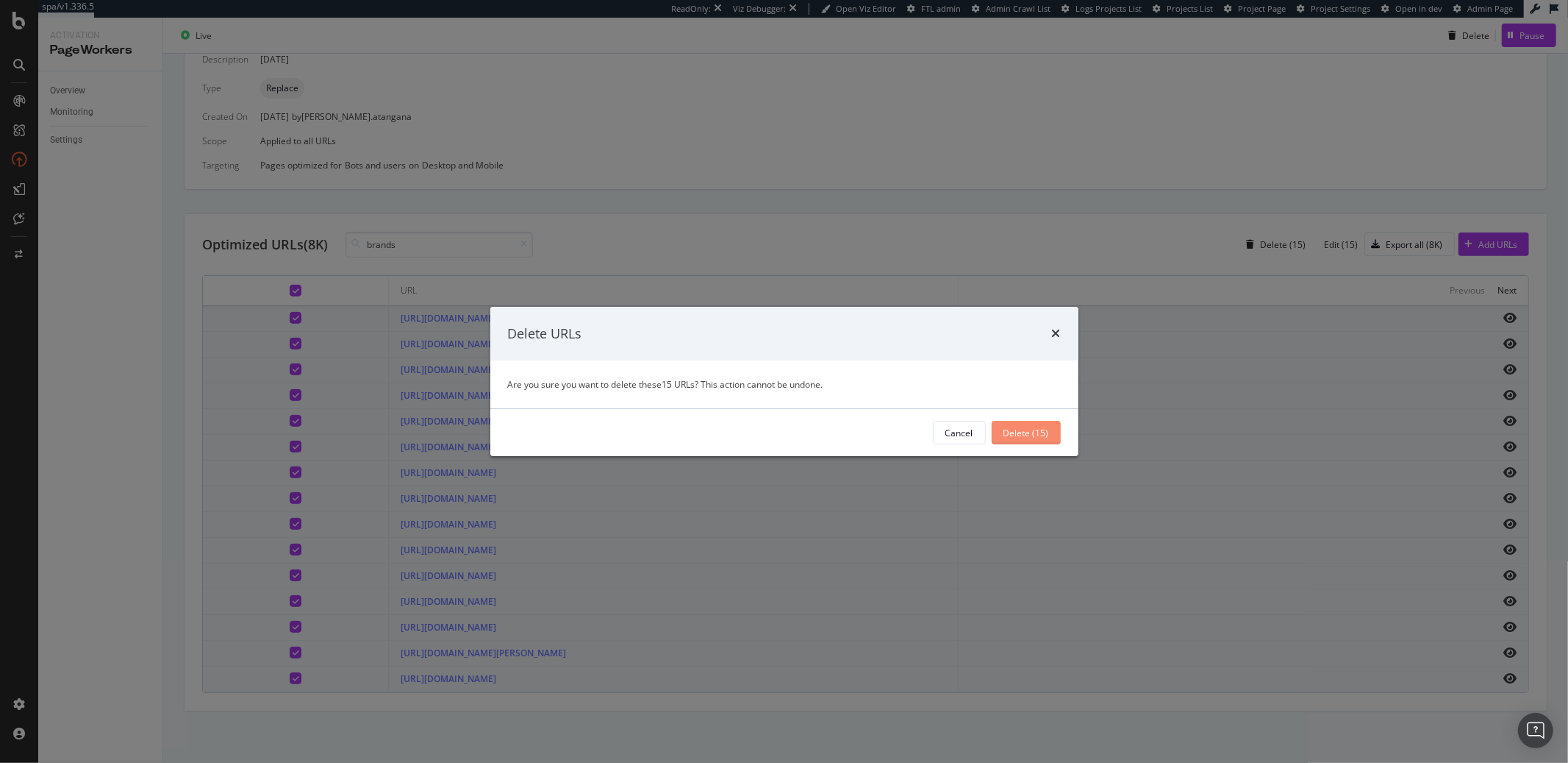
click at [1024, 427] on div "Delete (15)" at bounding box center [1025, 432] width 46 height 12
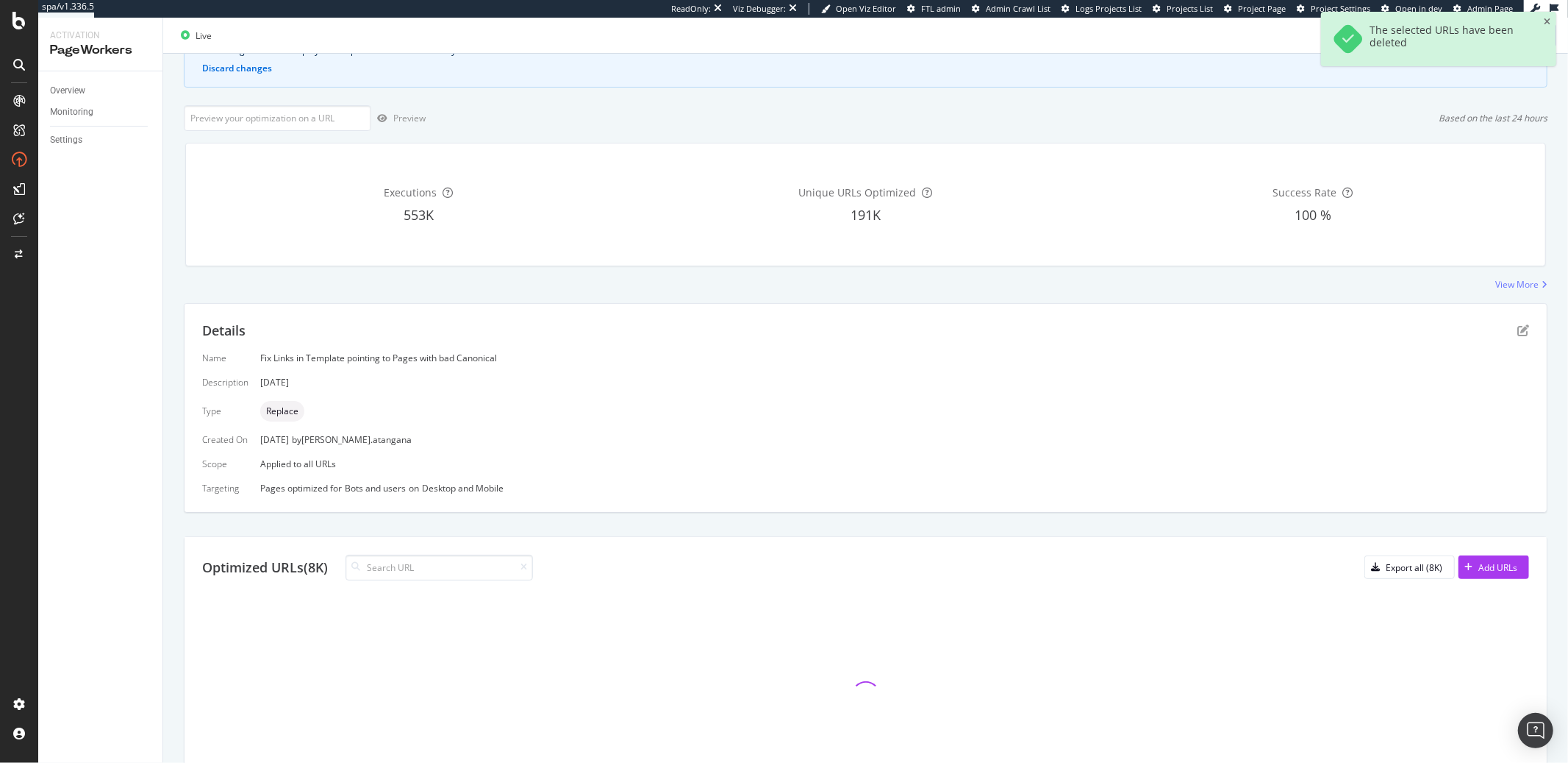
scroll to position [253, 0]
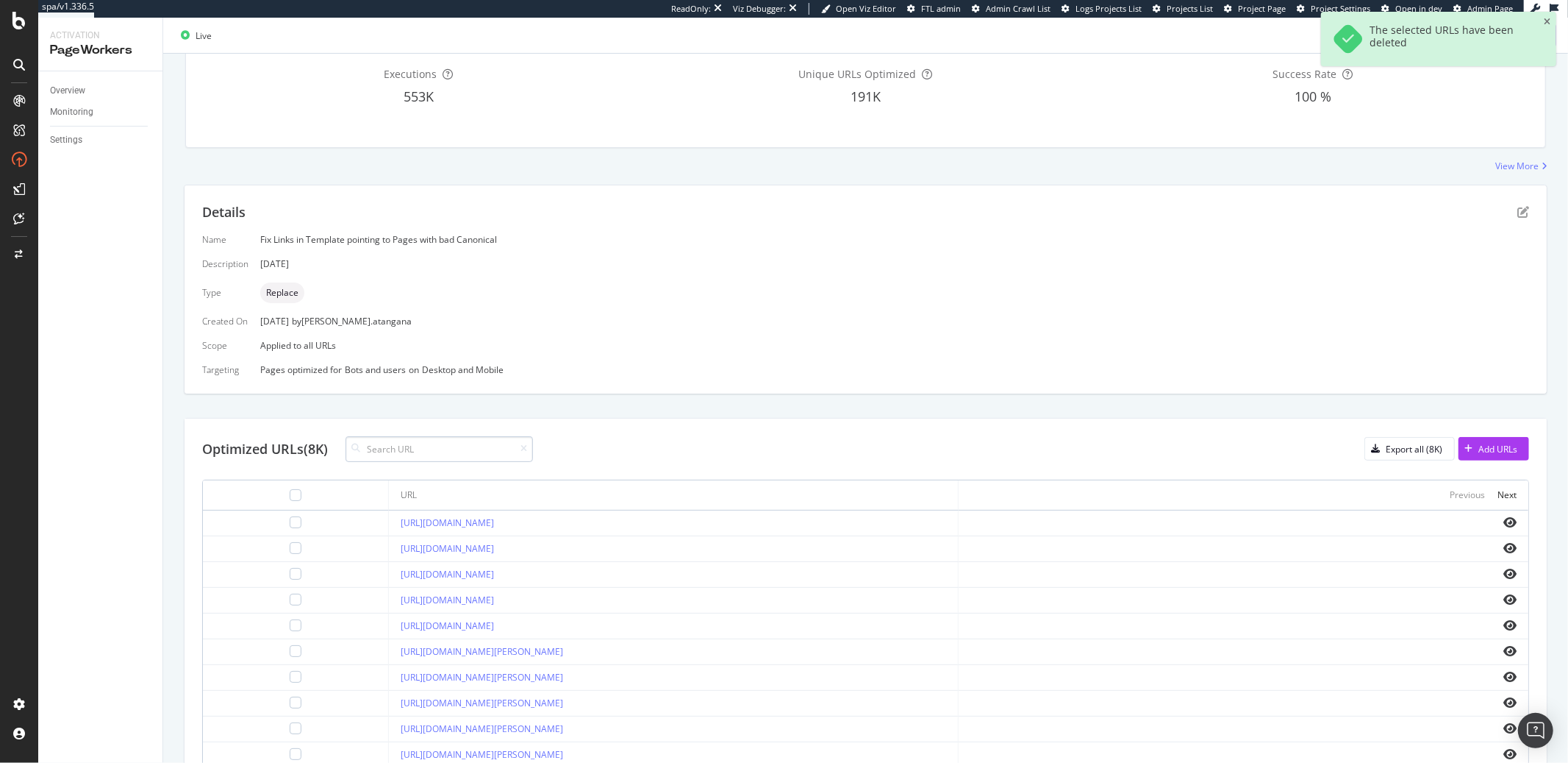
click at [401, 453] on input at bounding box center [439, 450] width 187 height 26
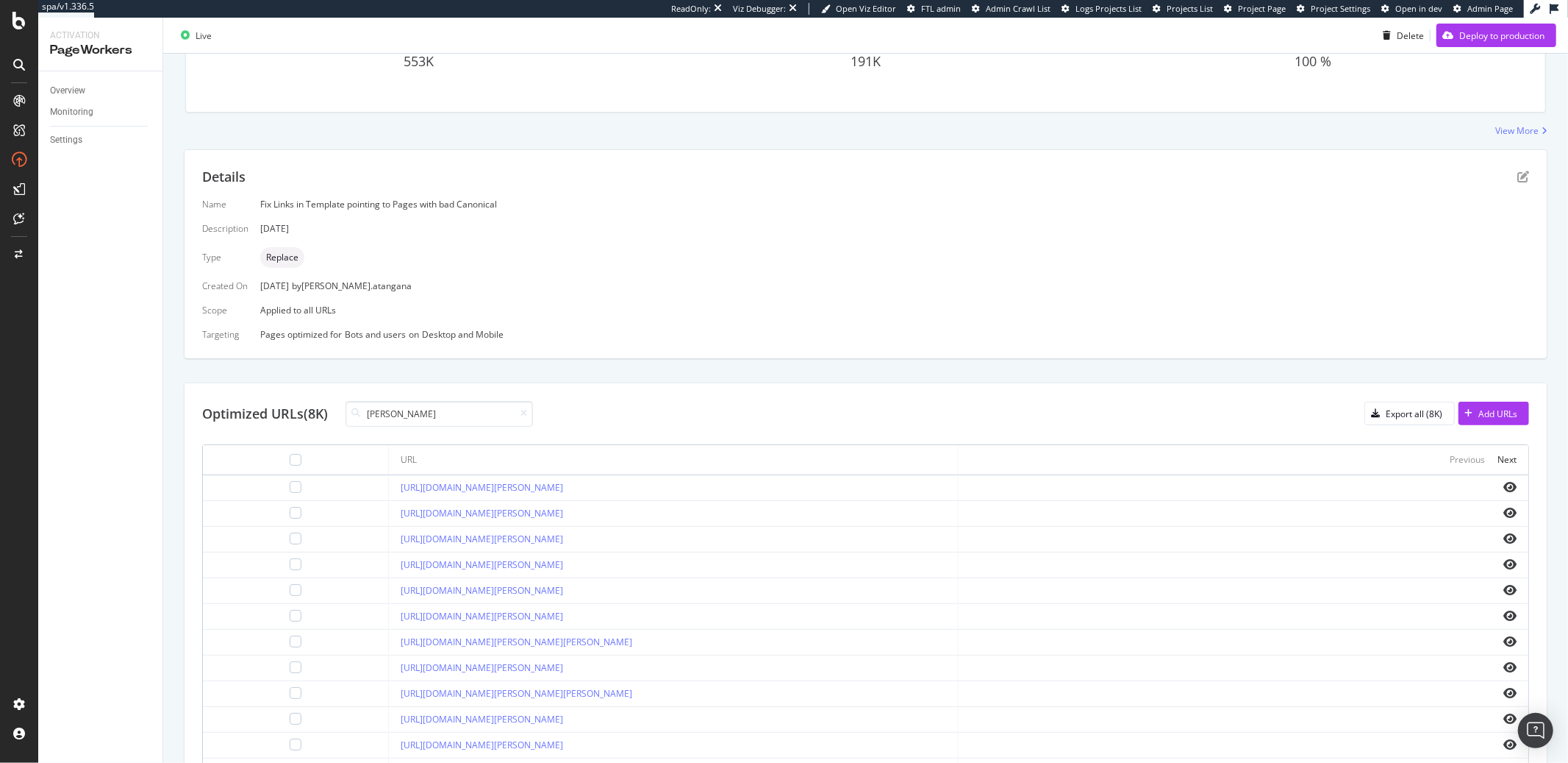
scroll to position [318, 0]
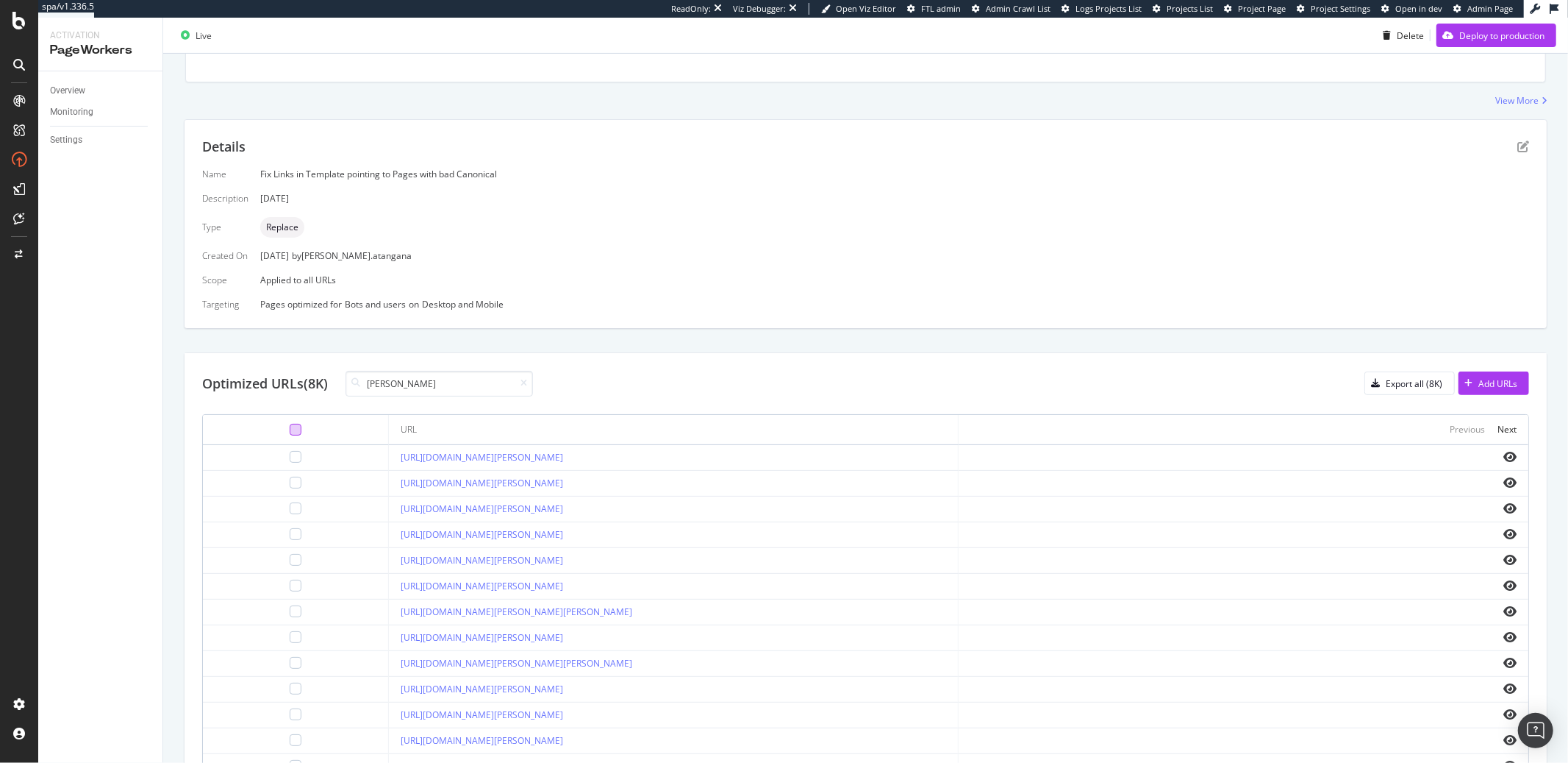
type input "marken"
click at [290, 429] on div at bounding box center [296, 429] width 12 height 12
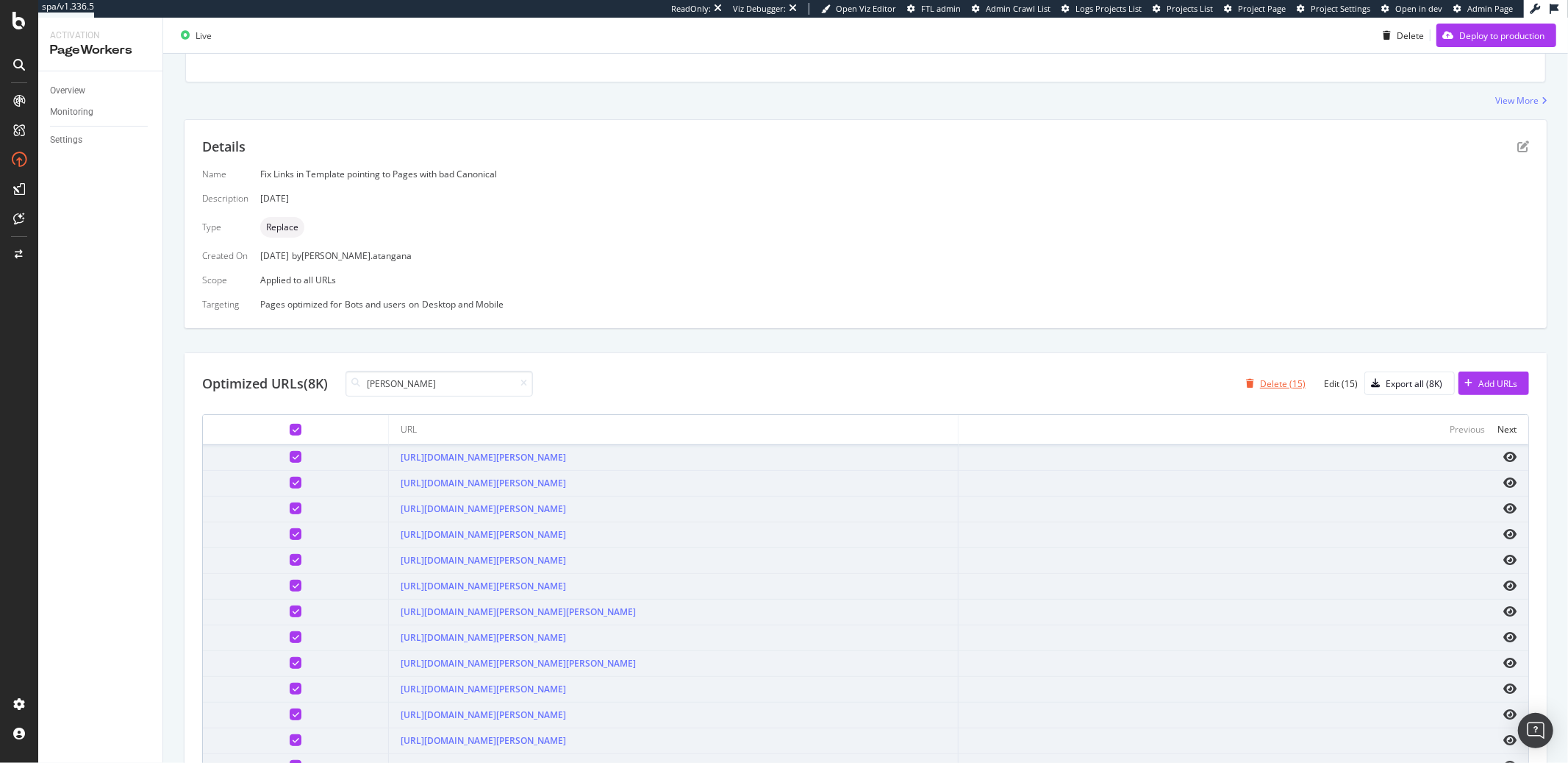
click at [1260, 389] on div "Delete (15)" at bounding box center [1283, 383] width 46 height 12
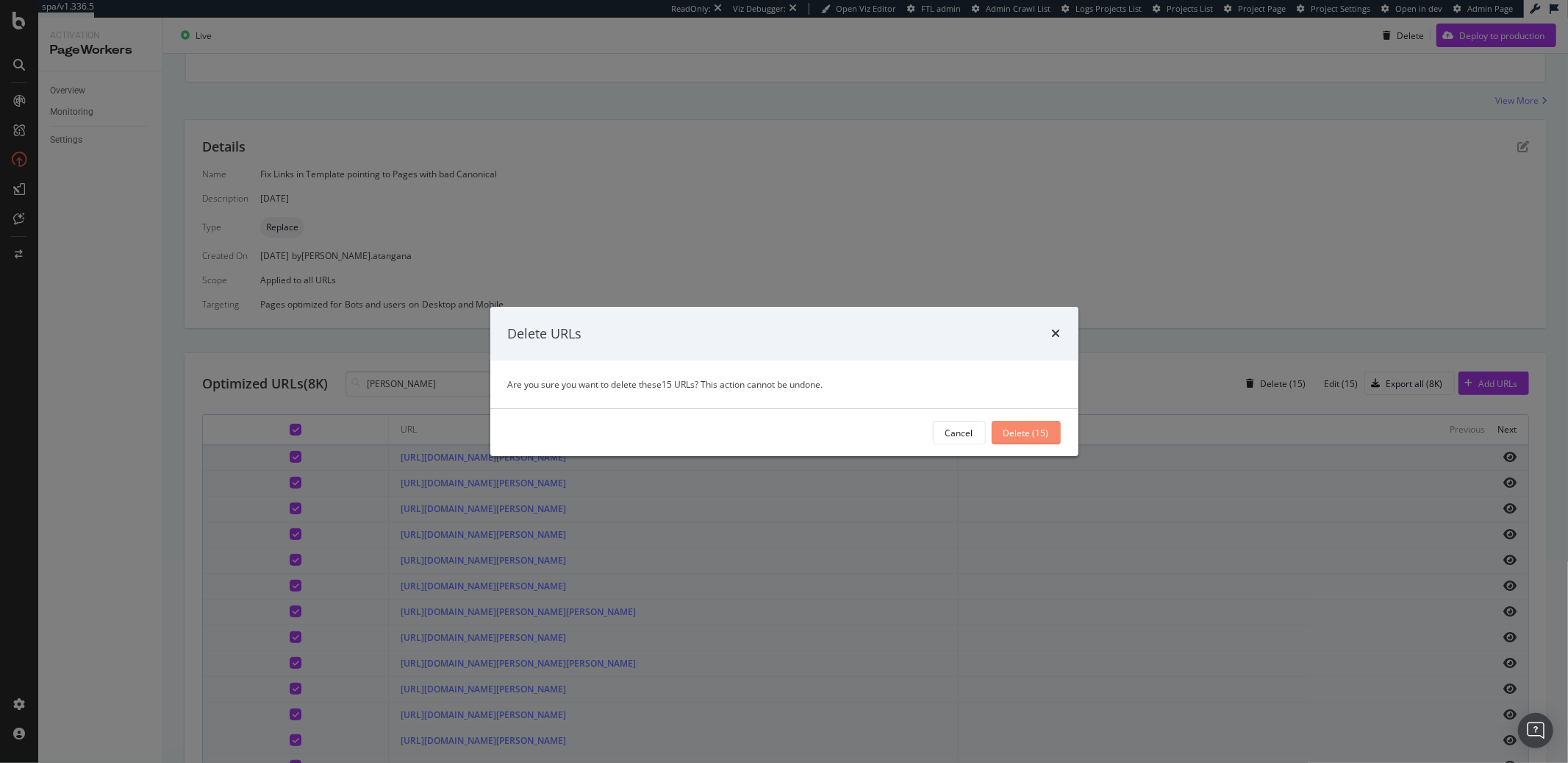
click at [1003, 434] on div "Delete (15)" at bounding box center [1025, 432] width 46 height 12
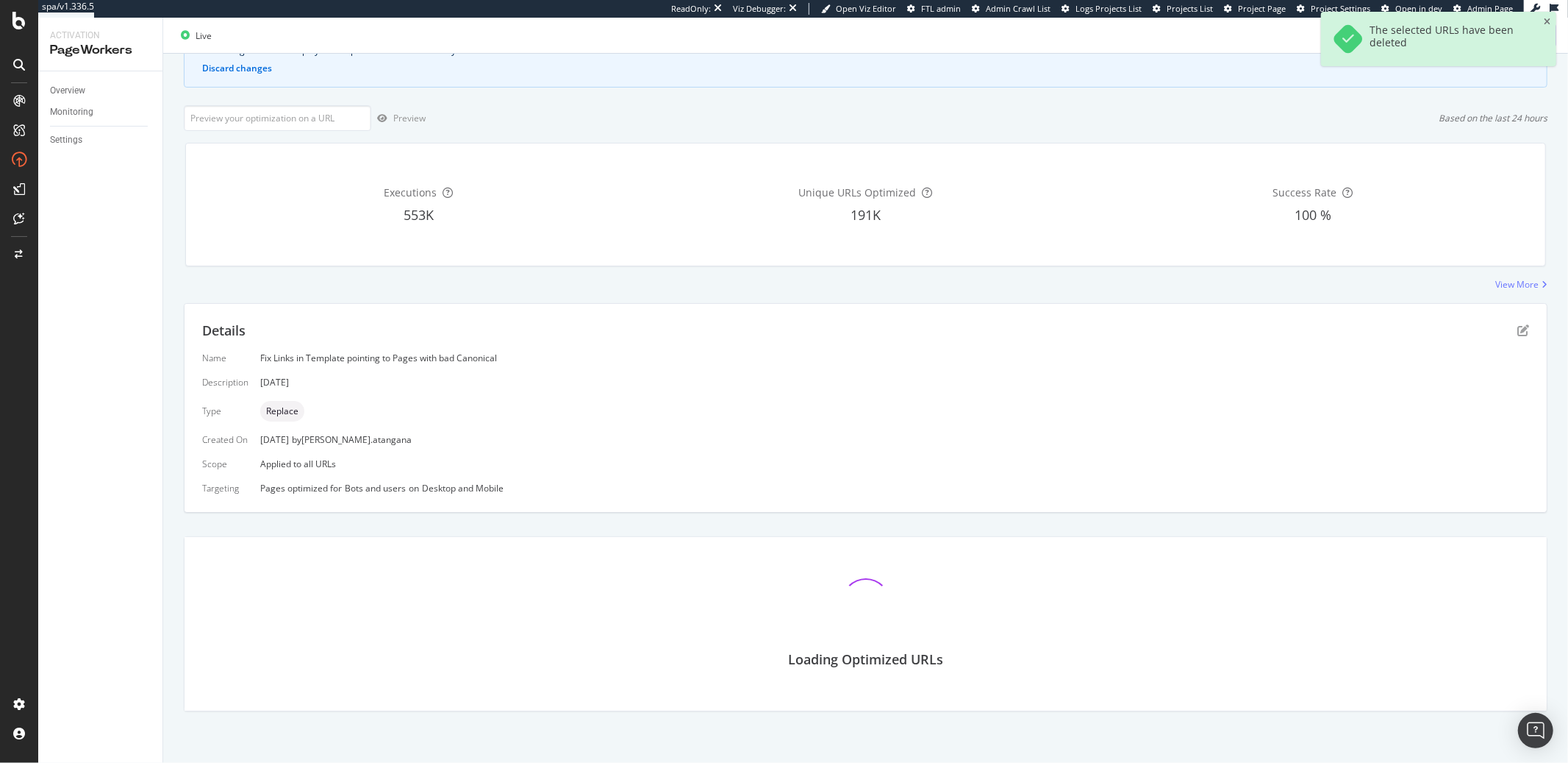
scroll to position [188, 0]
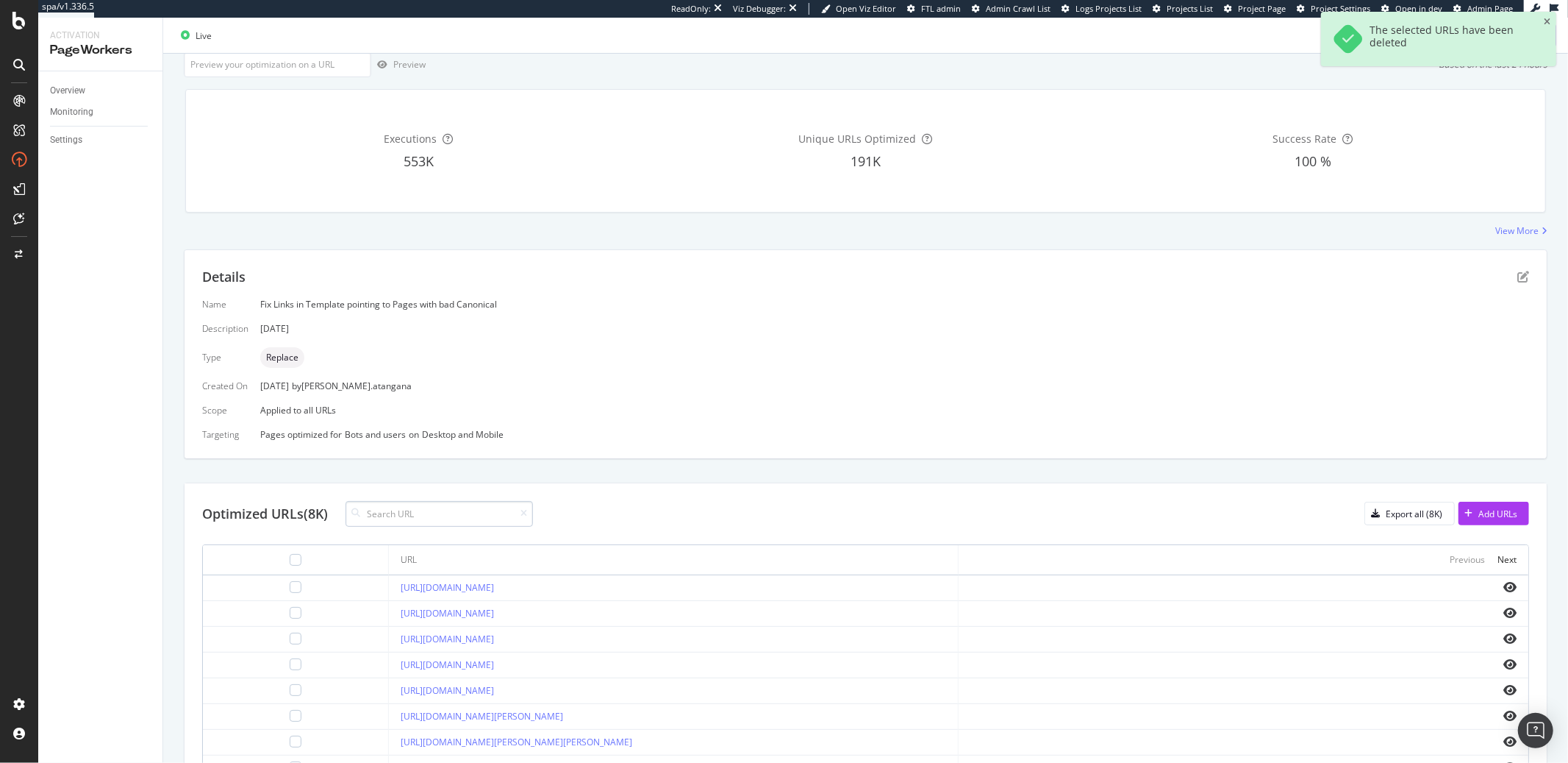
click at [400, 513] on input at bounding box center [439, 514] width 187 height 26
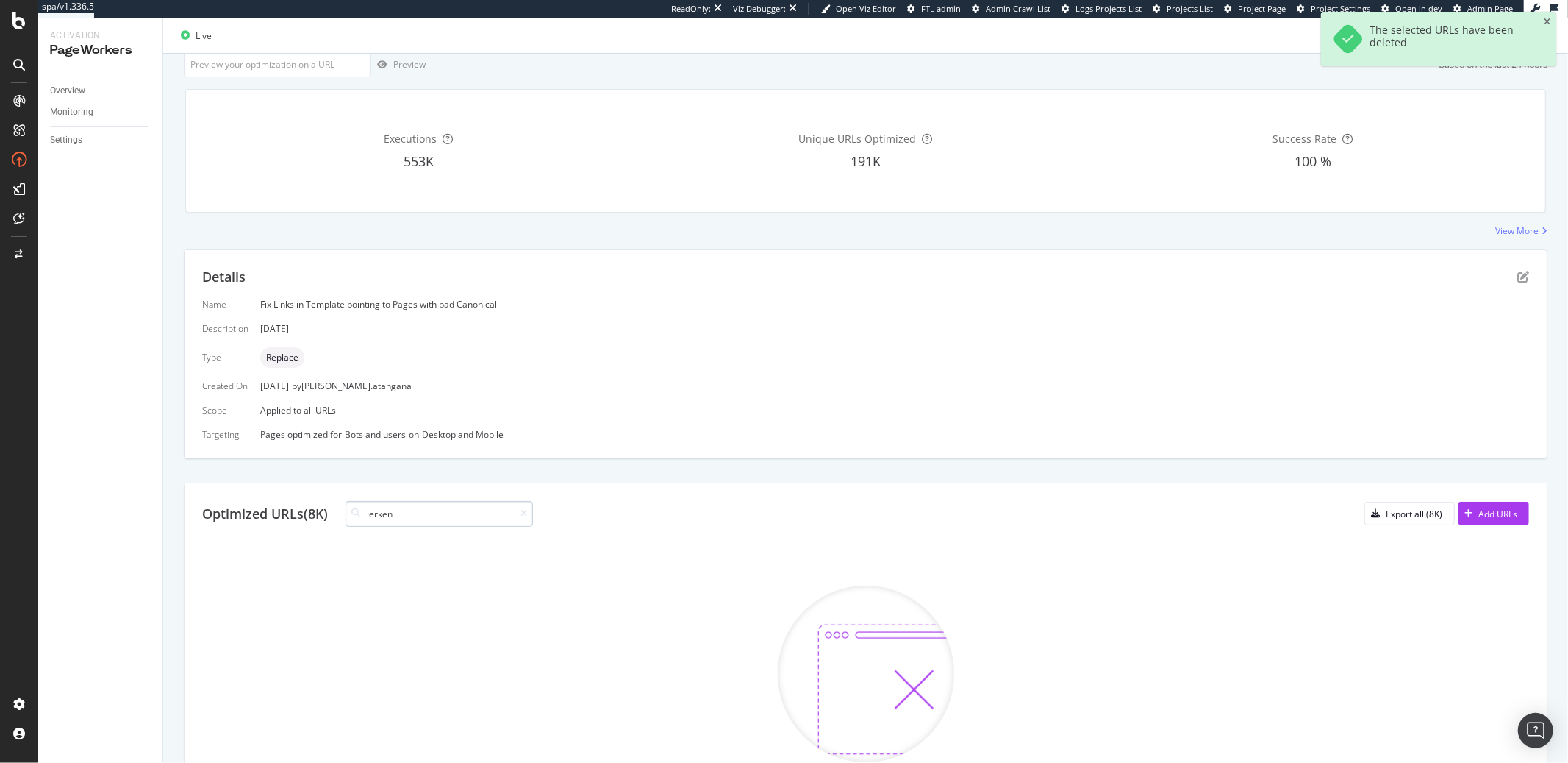
click at [409, 518] on input ":erken" at bounding box center [439, 514] width 187 height 26
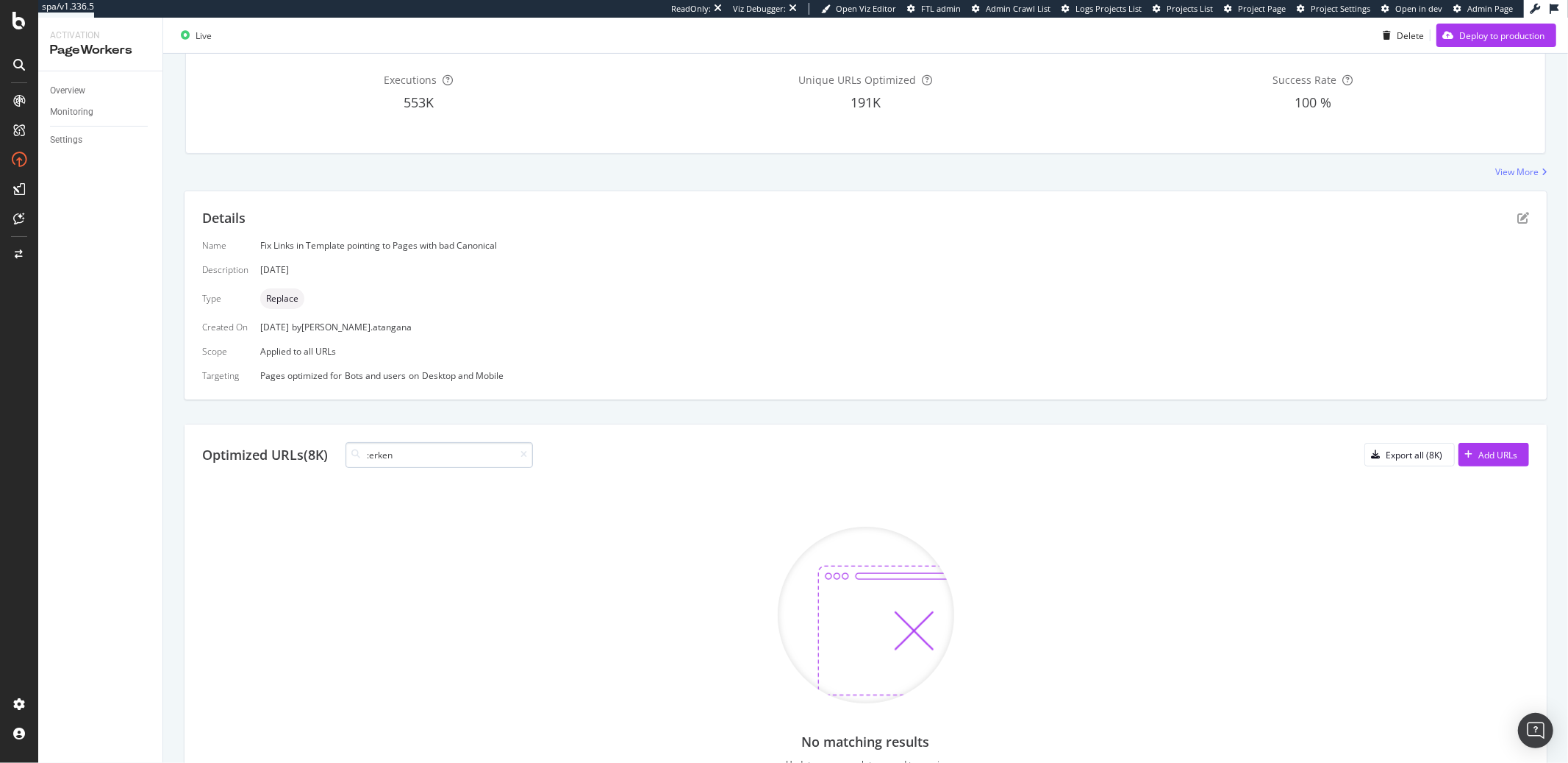
scroll to position [256, 0]
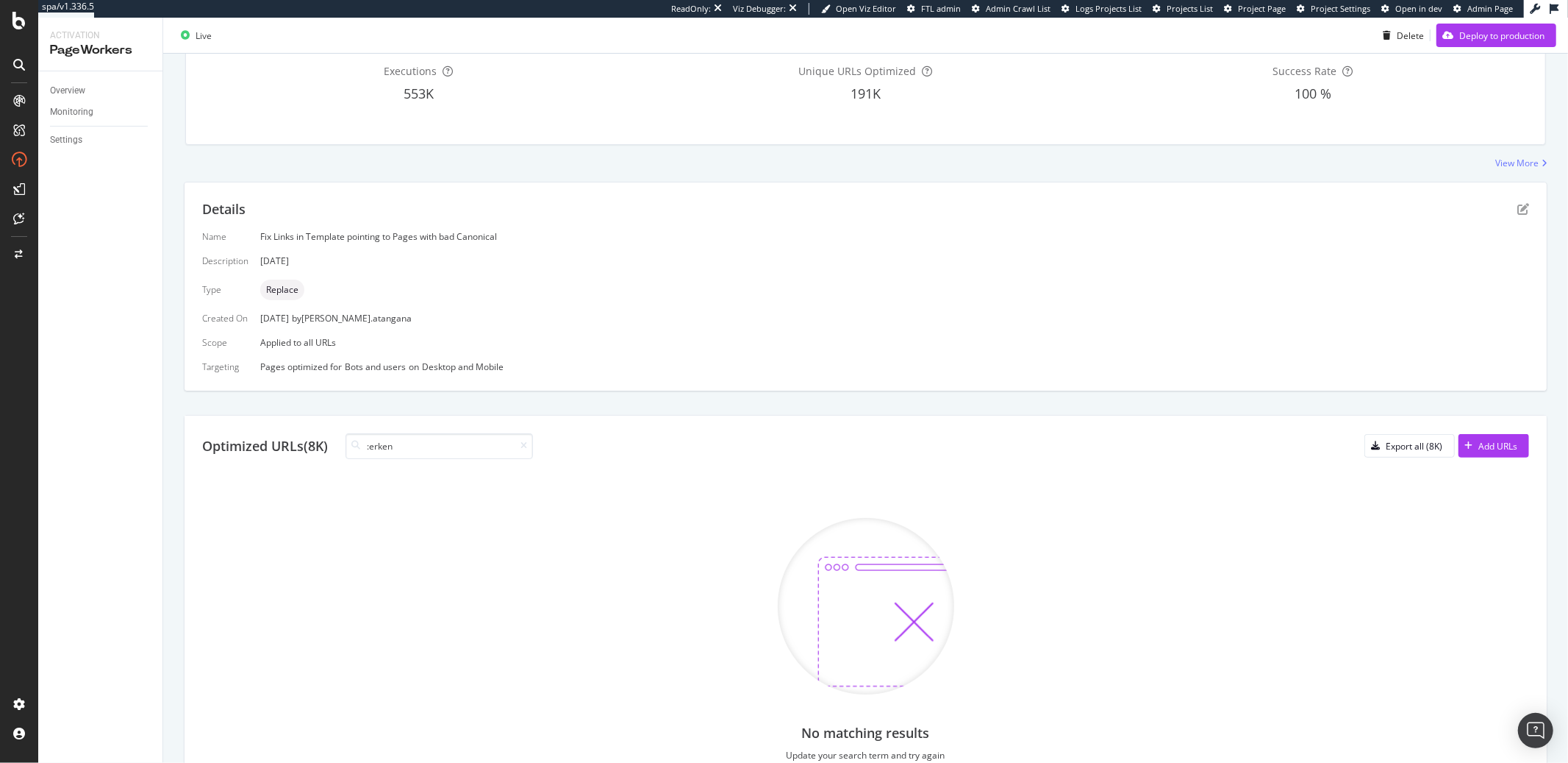
type input ":"
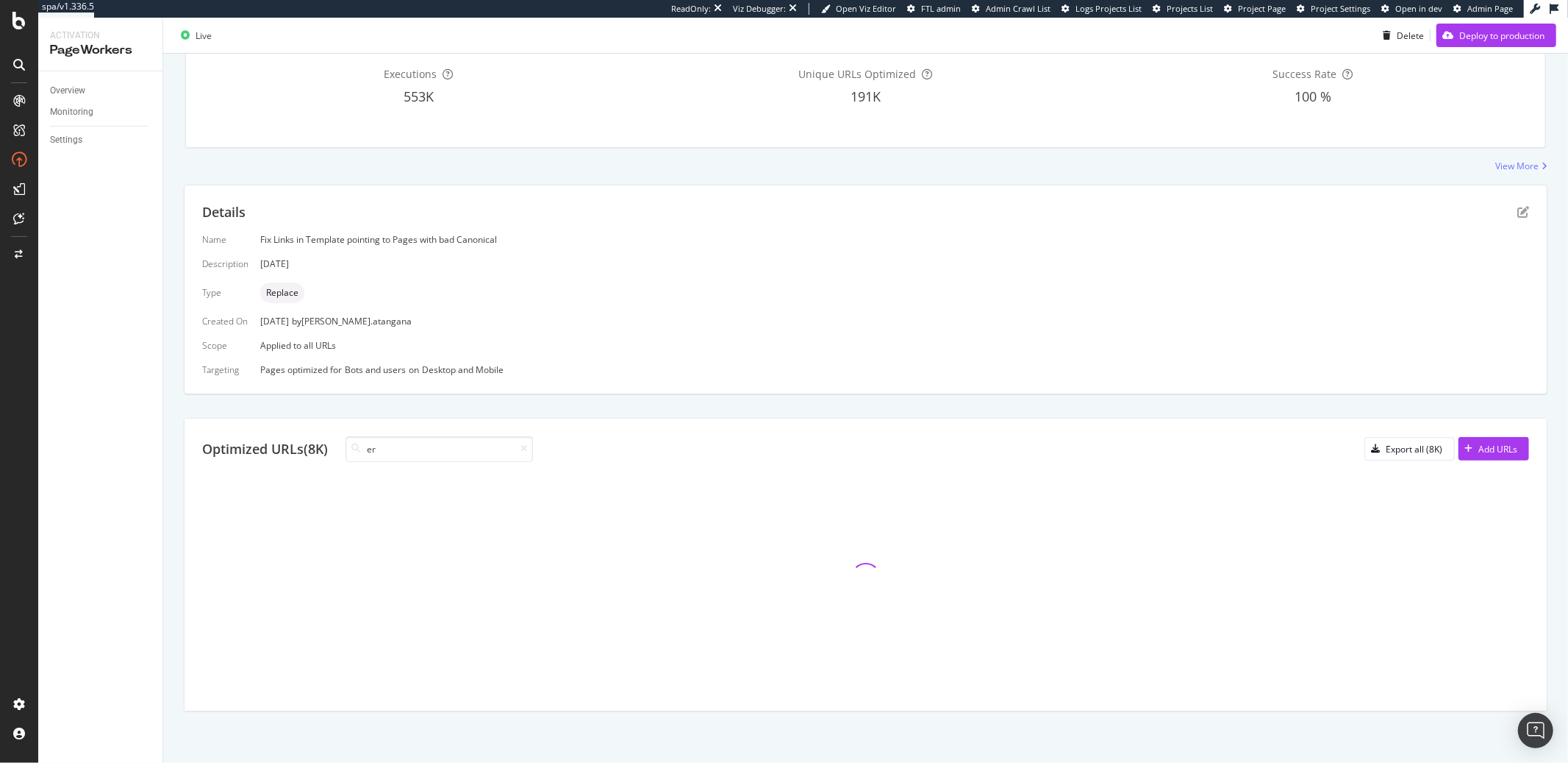
type input "e"
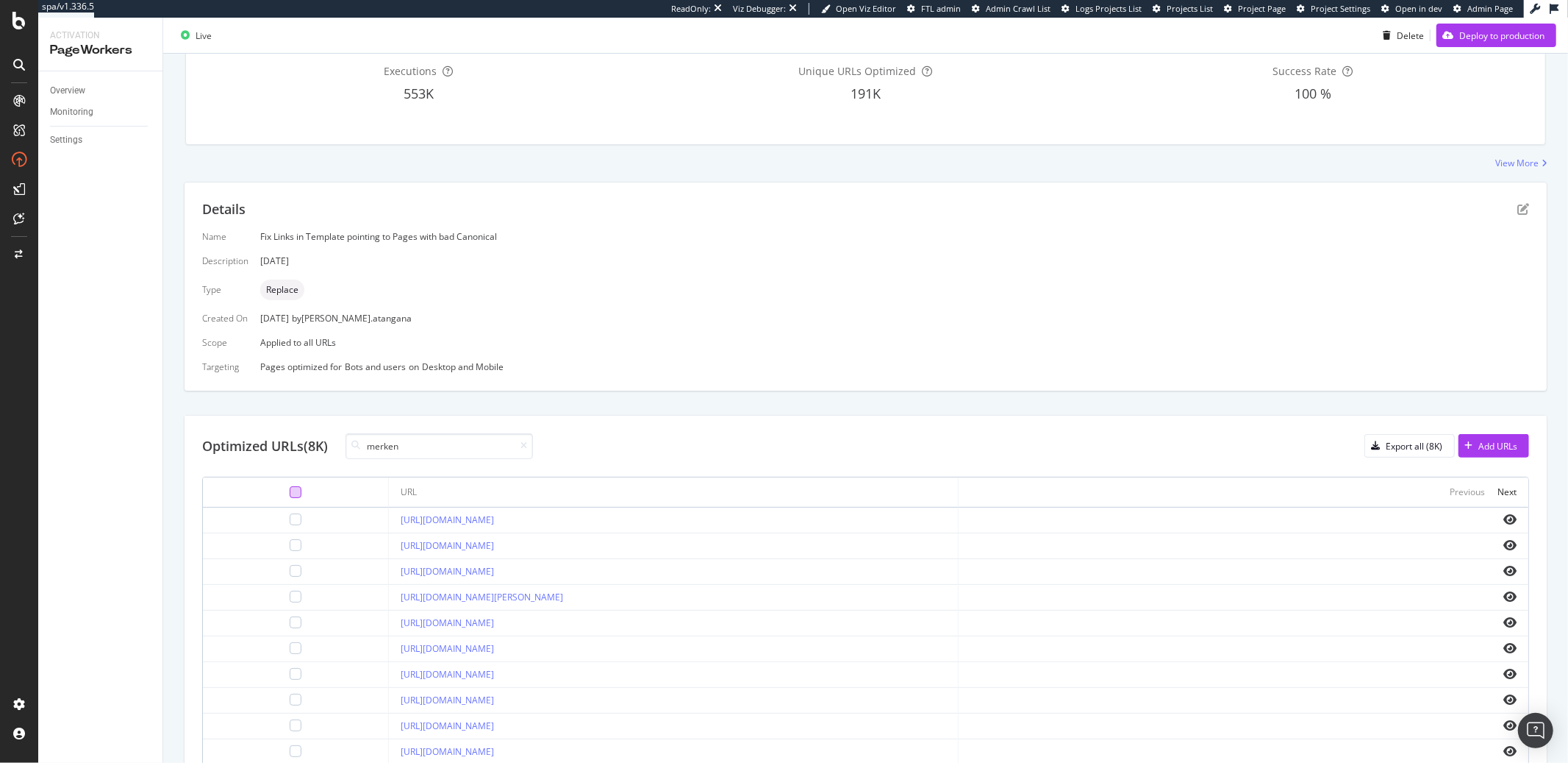
type input "merken"
click at [290, 492] on div at bounding box center [296, 492] width 12 height 12
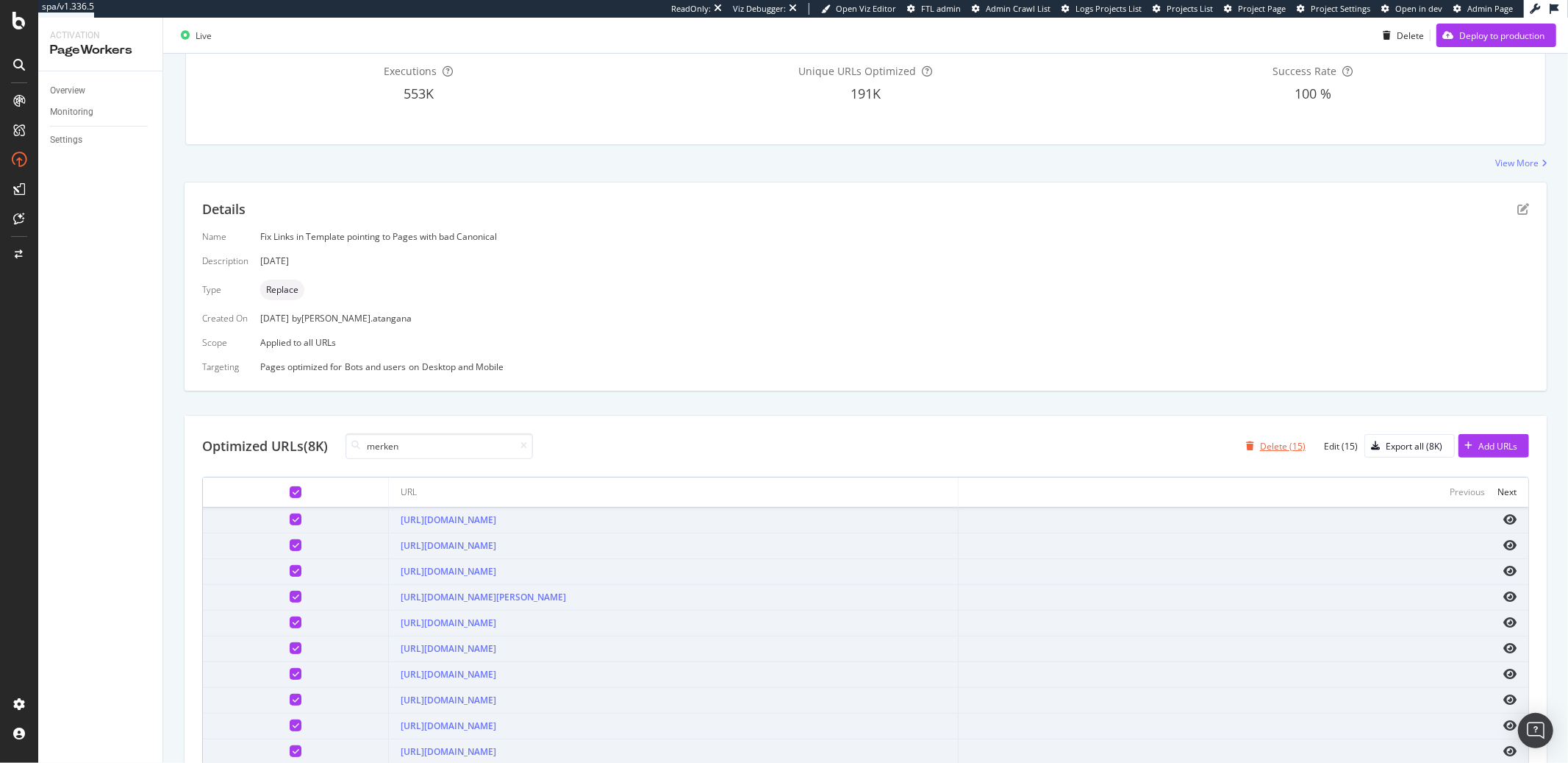
click at [1260, 451] on div "Delete (15)" at bounding box center [1283, 446] width 46 height 12
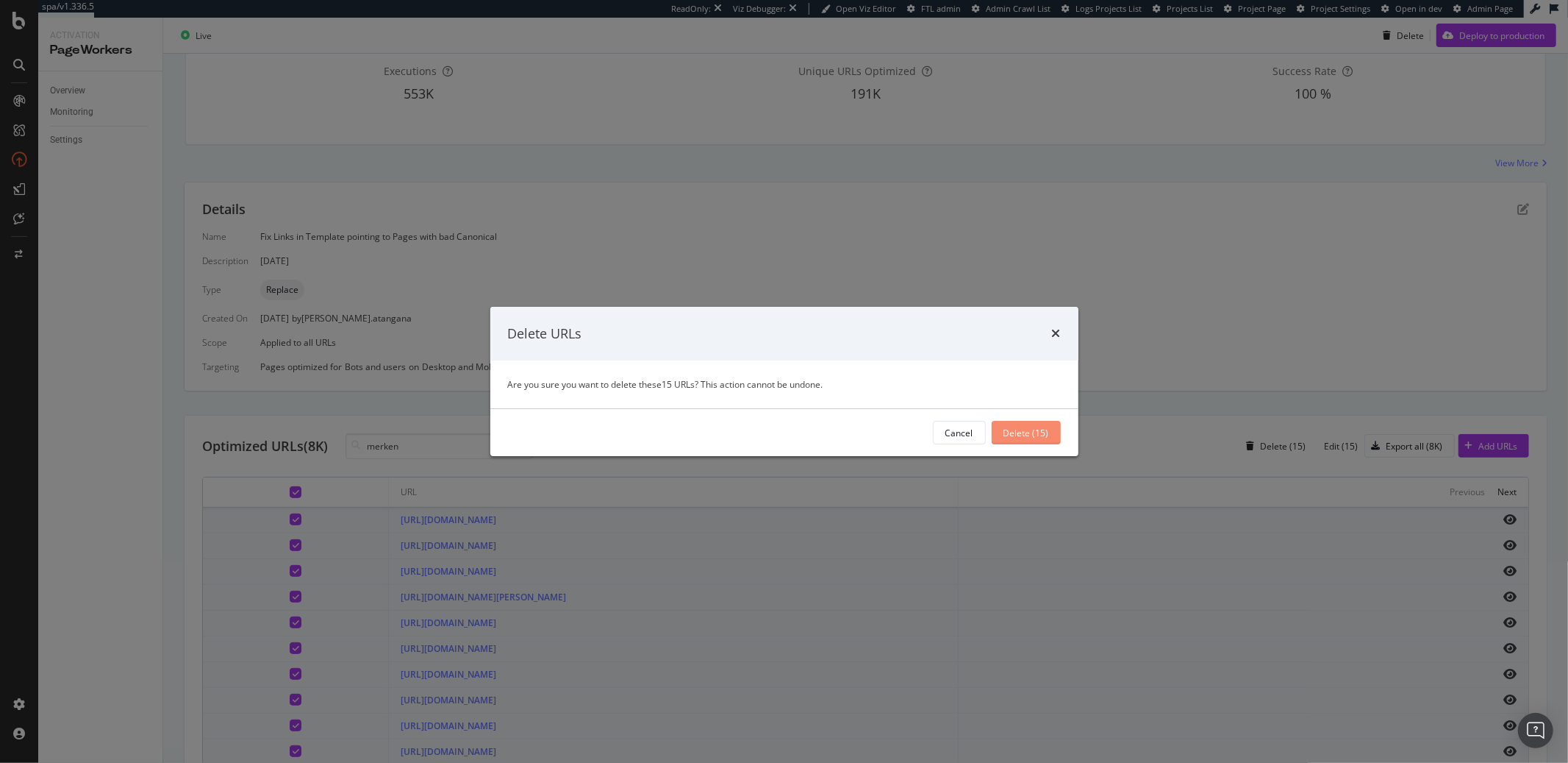
click at [1035, 438] on div "Delete (15)" at bounding box center [1025, 432] width 46 height 12
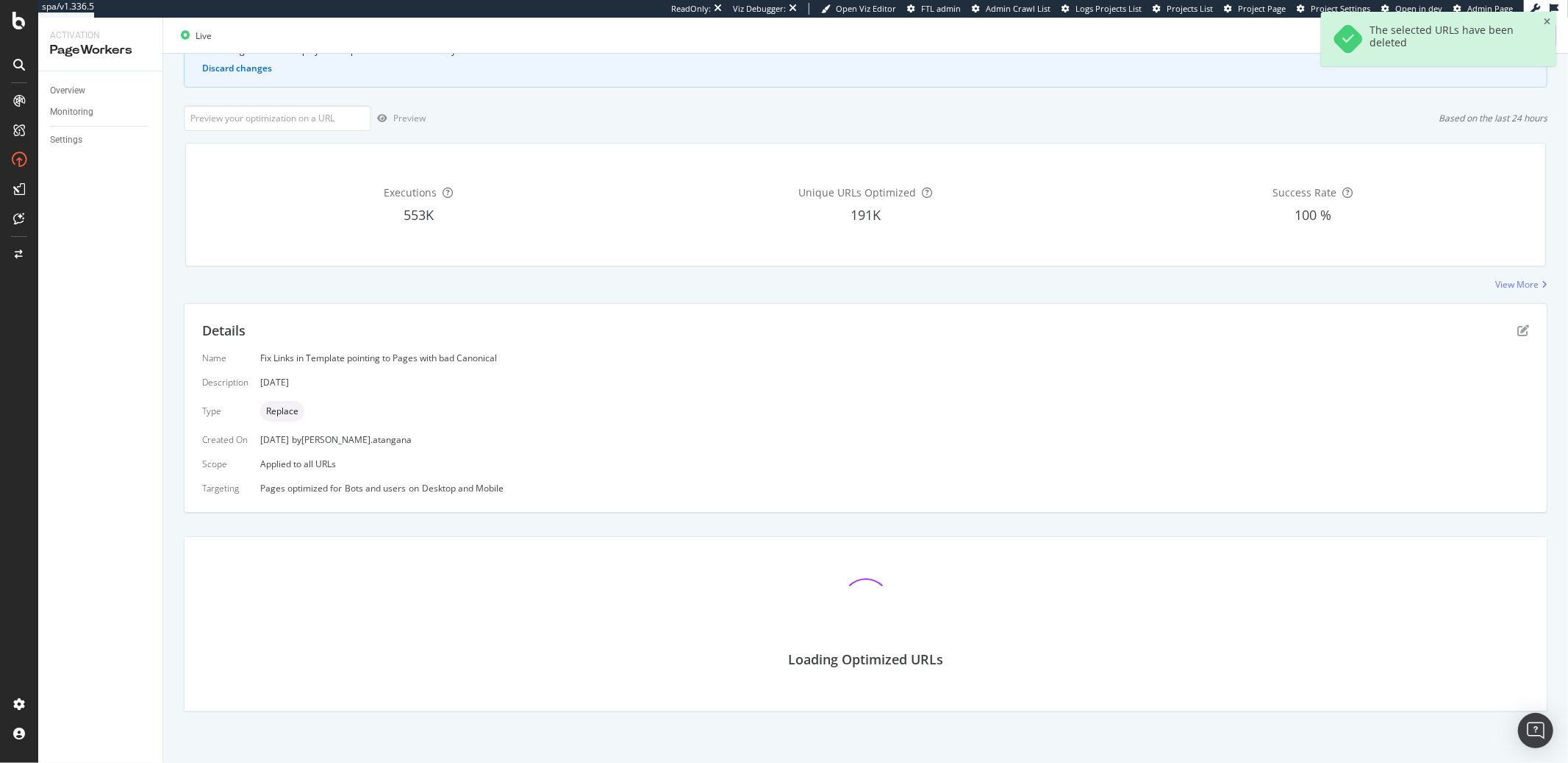
scroll to position [188, 0]
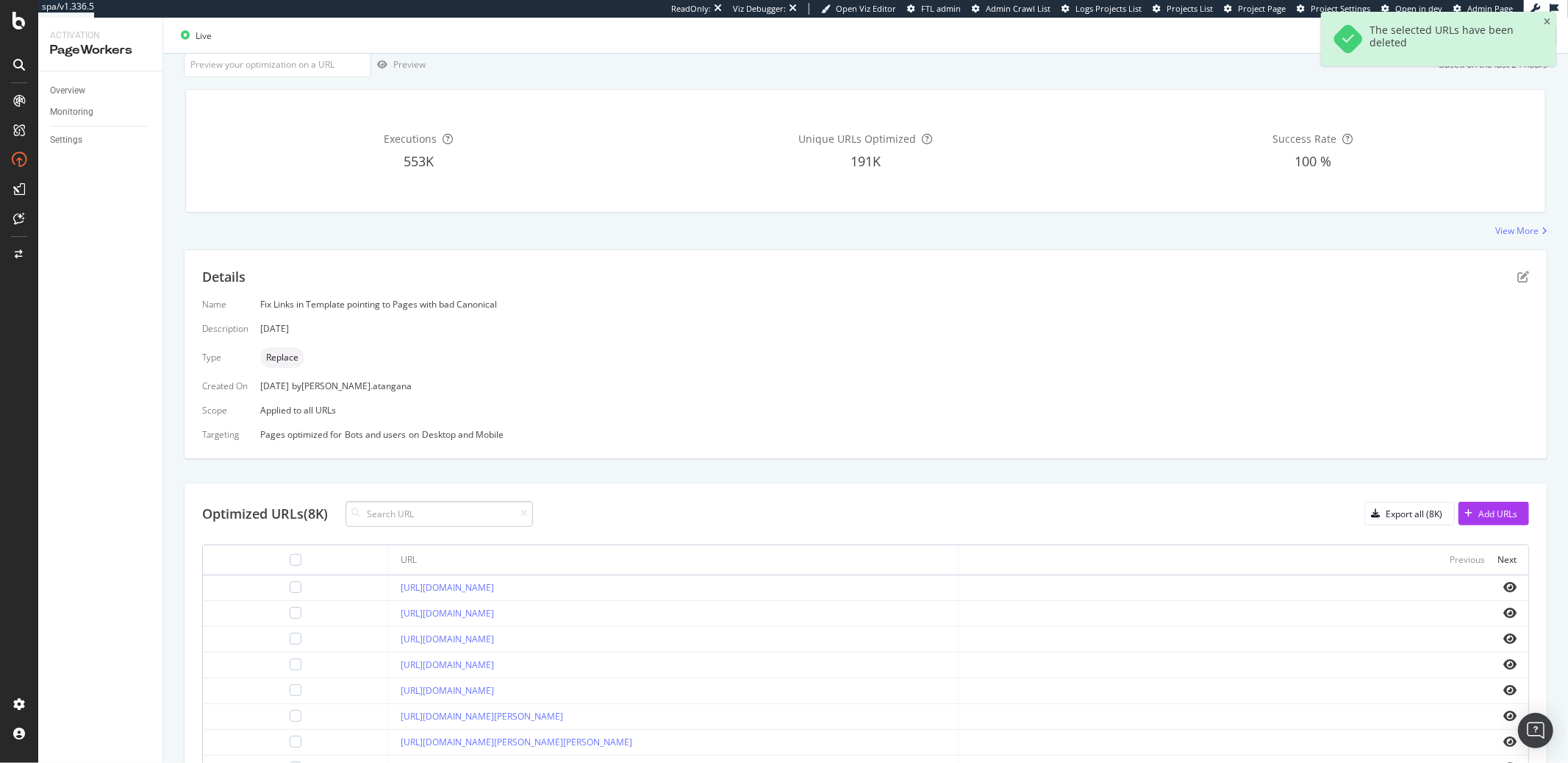
click at [464, 513] on input at bounding box center [439, 514] width 187 height 26
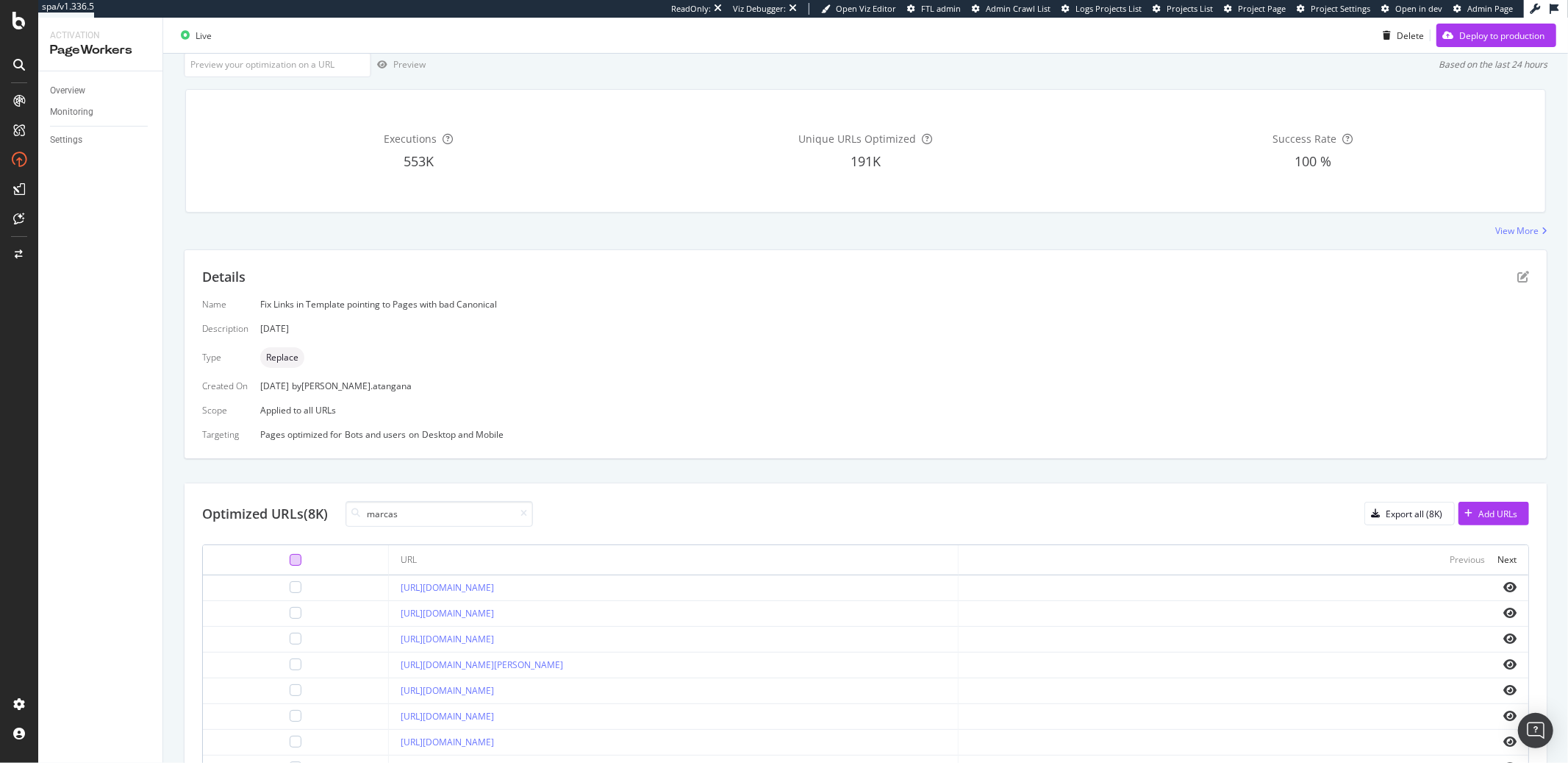
type input "marcas"
click at [290, 559] on div at bounding box center [296, 560] width 12 height 12
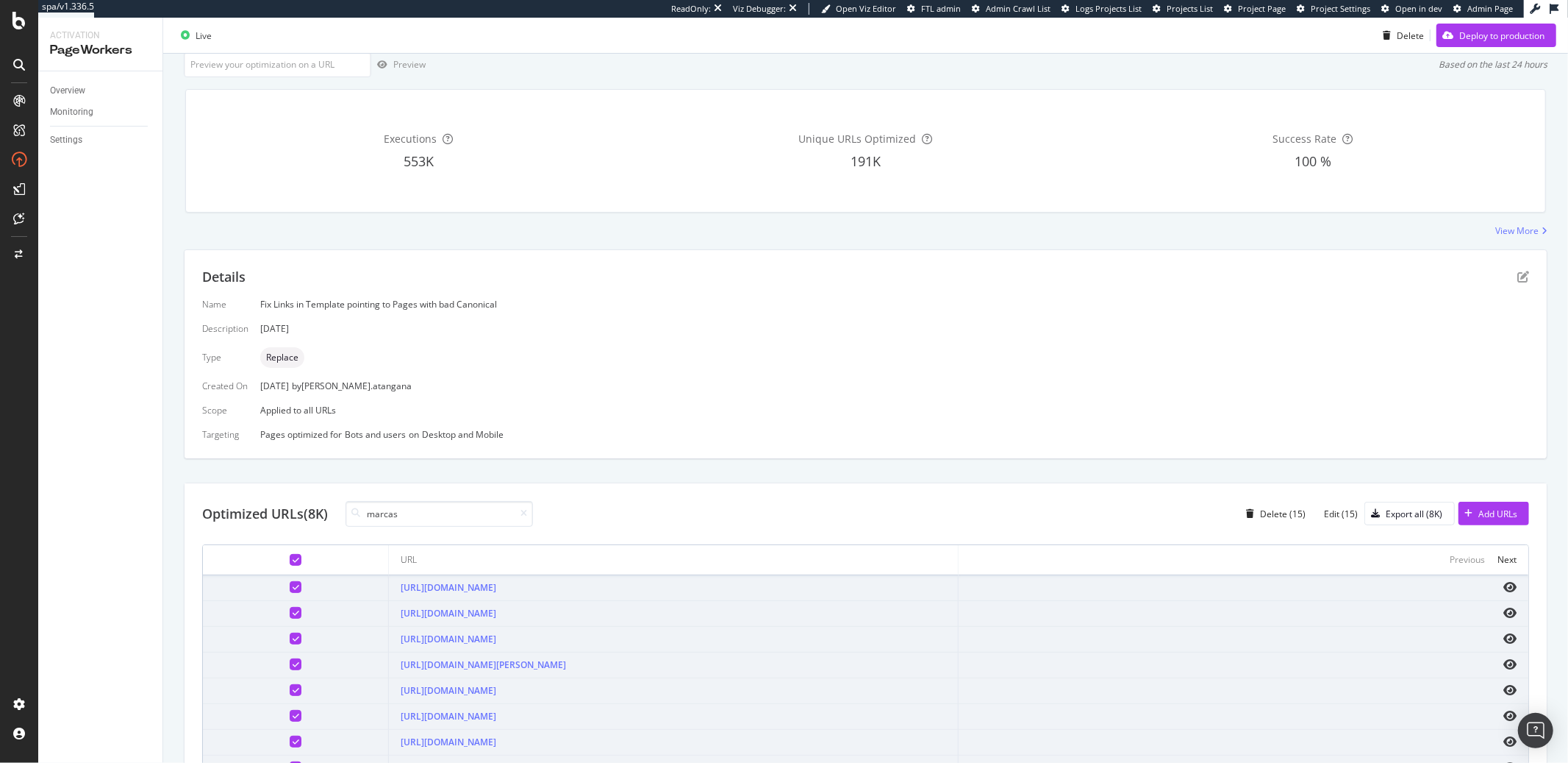
scroll to position [214, 0]
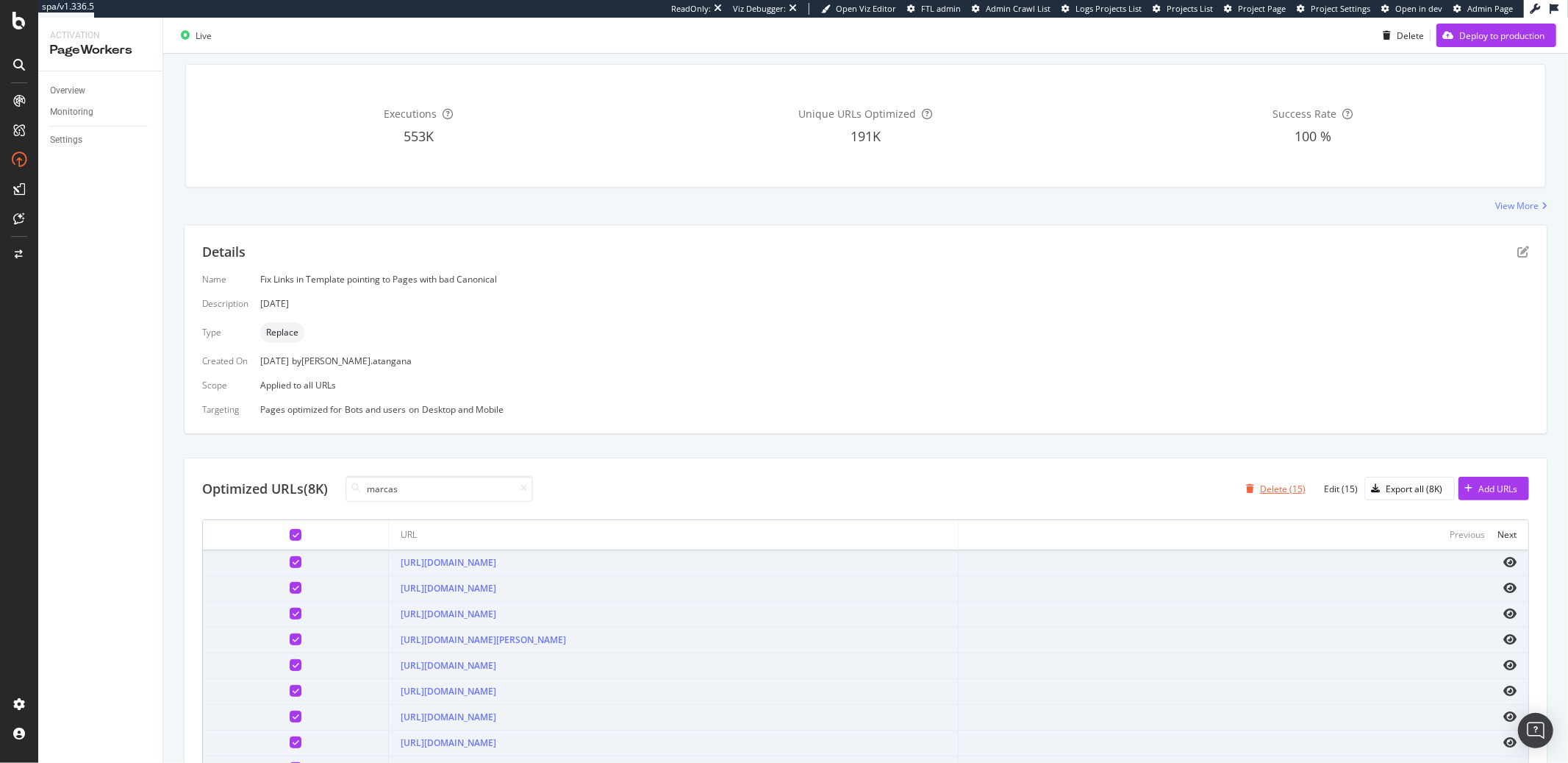
click at [1286, 489] on div "Delete (15)" at bounding box center [1283, 488] width 46 height 12
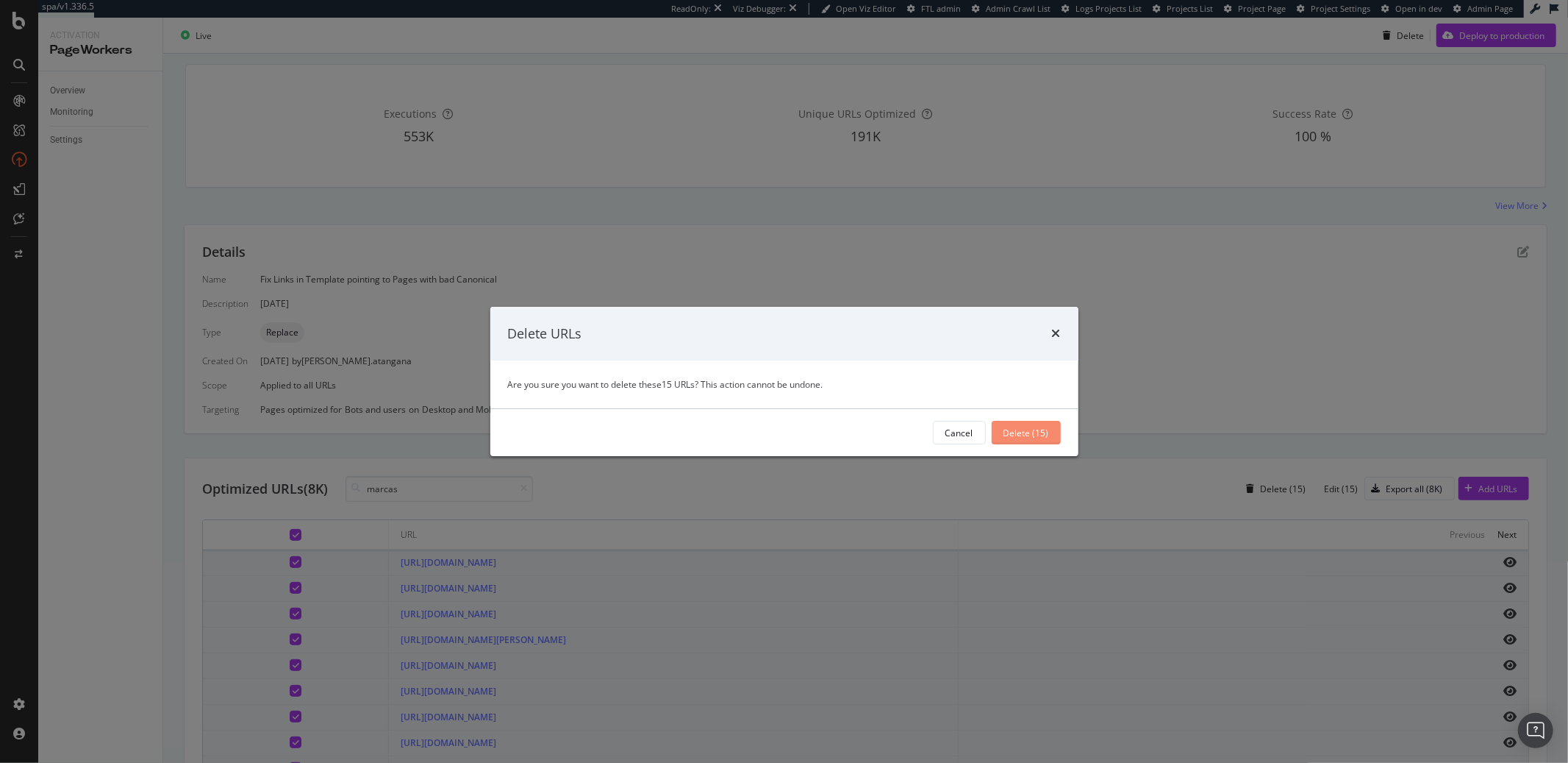
click at [1035, 437] on div "Delete (15)" at bounding box center [1025, 432] width 46 height 12
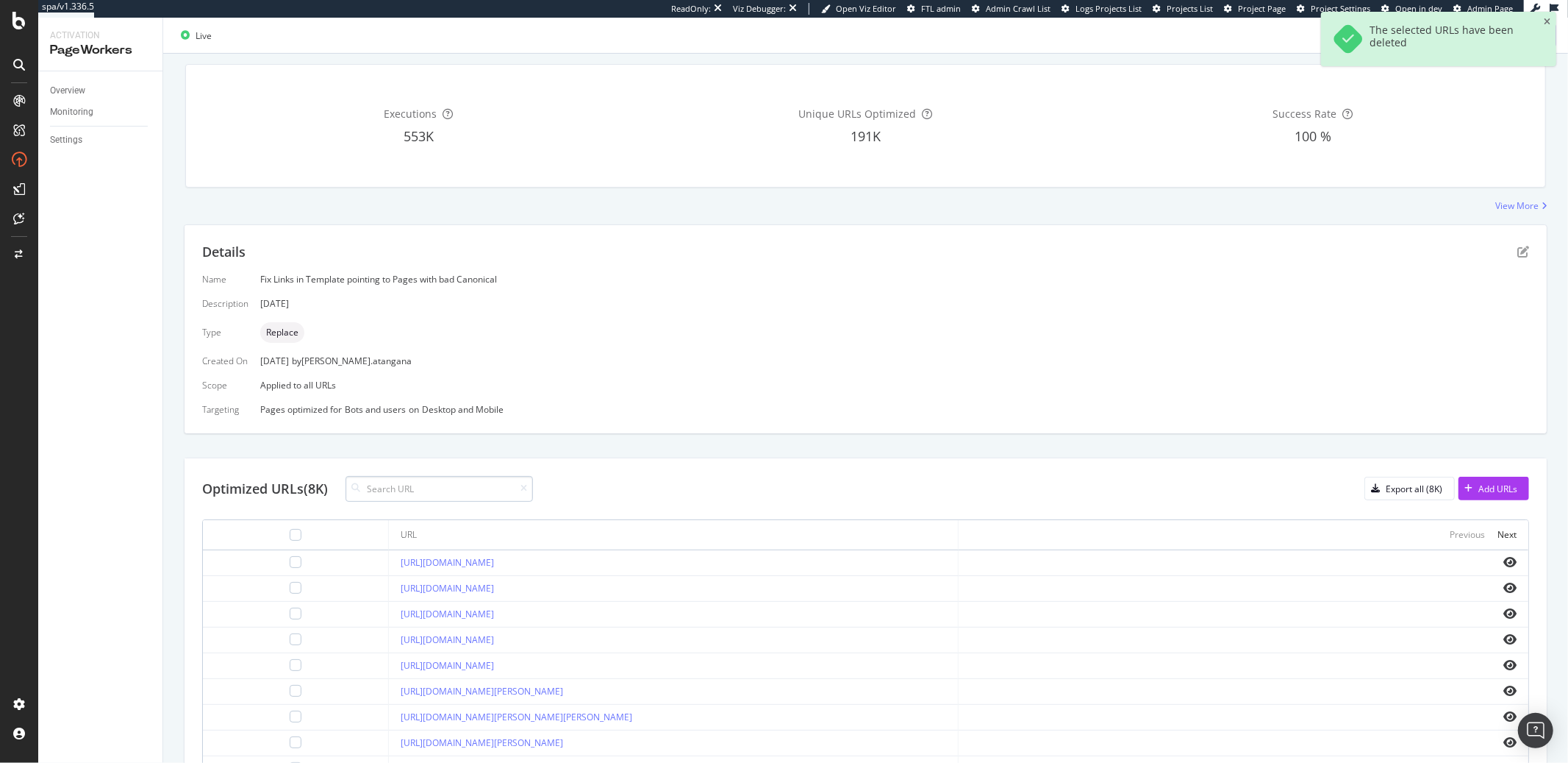
click at [384, 490] on input at bounding box center [439, 489] width 187 height 26
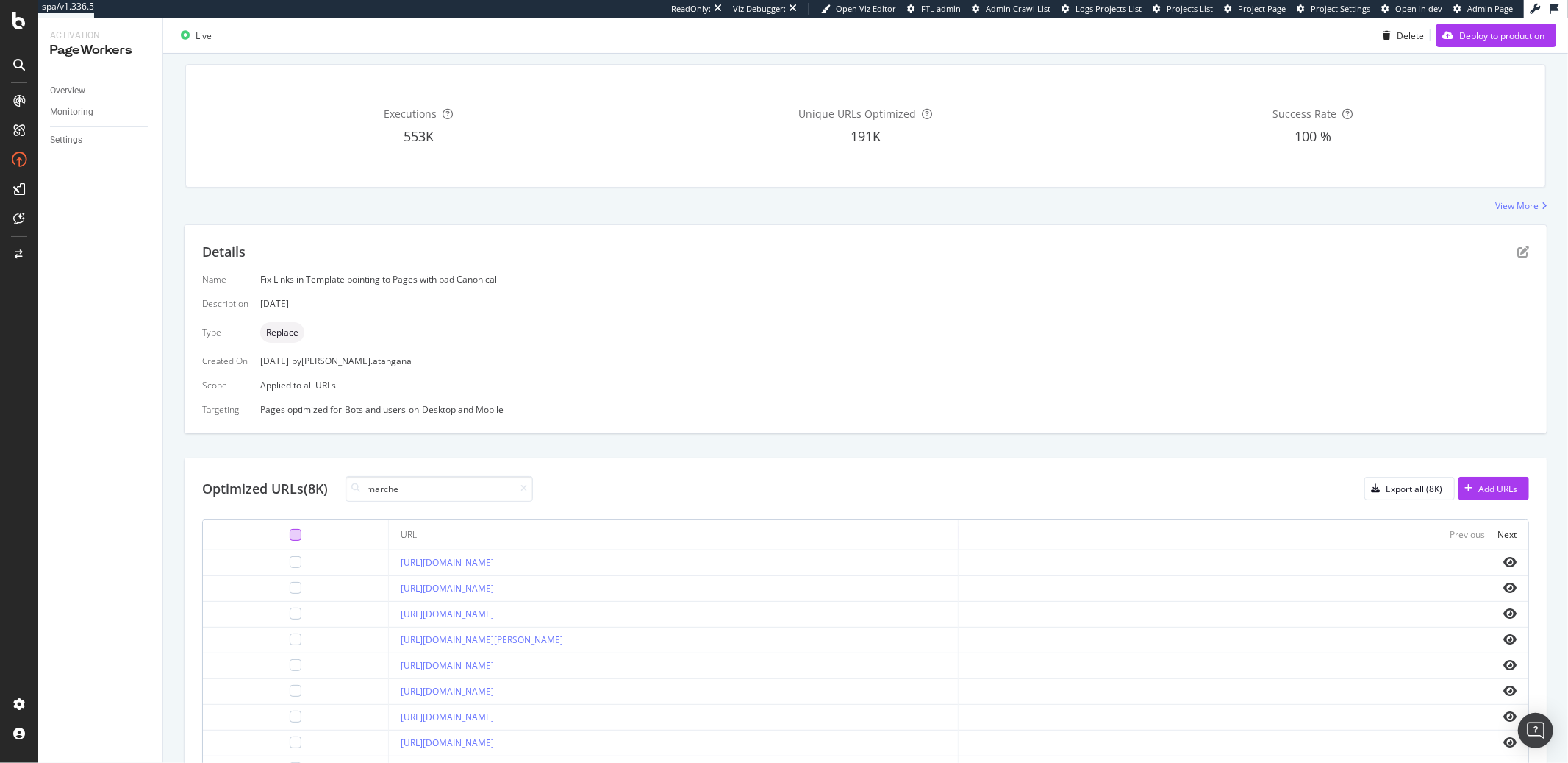
type input "marche"
click at [290, 533] on div at bounding box center [296, 534] width 12 height 12
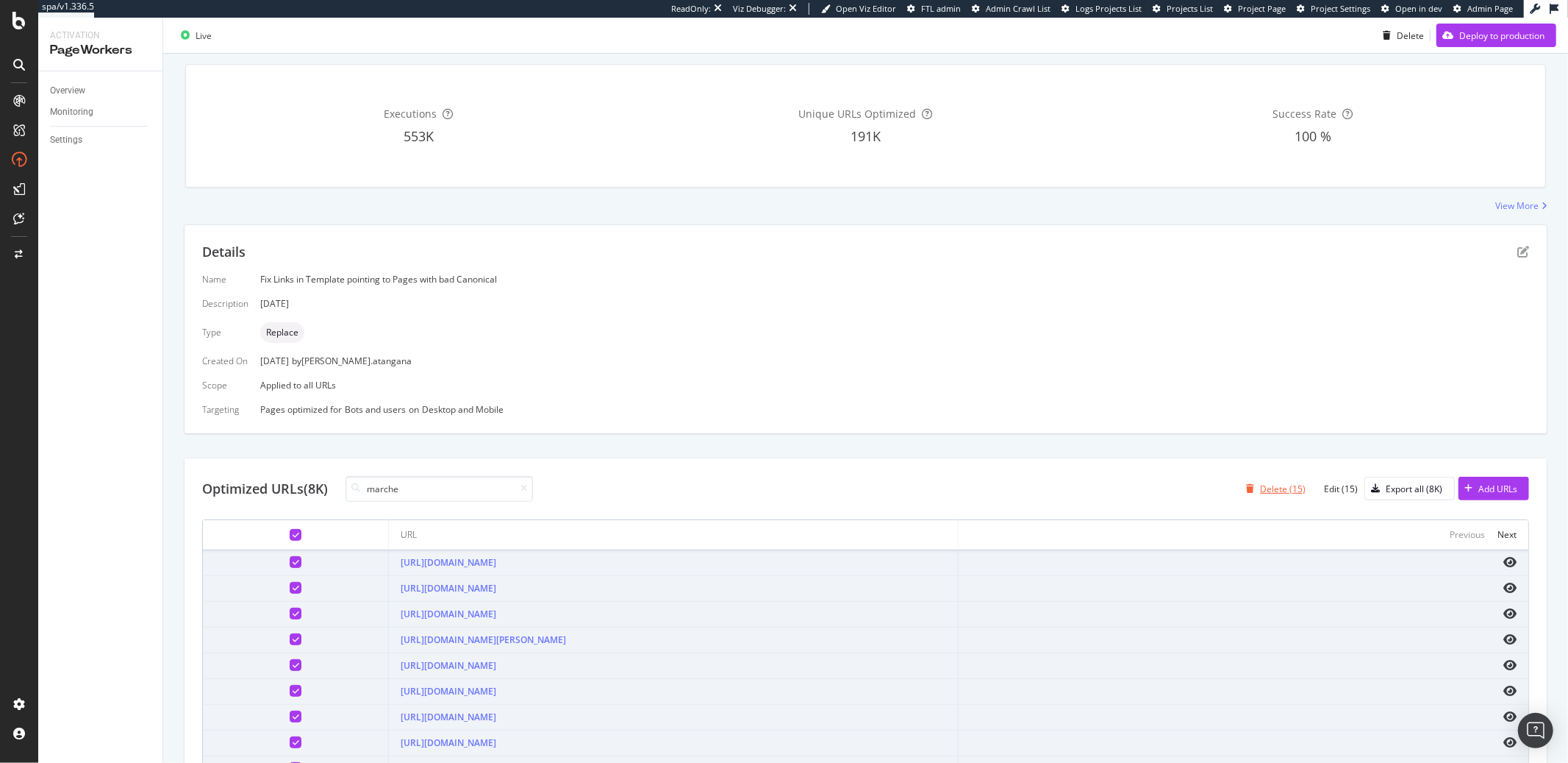
click at [1260, 487] on div "Delete (15)" at bounding box center [1283, 488] width 46 height 12
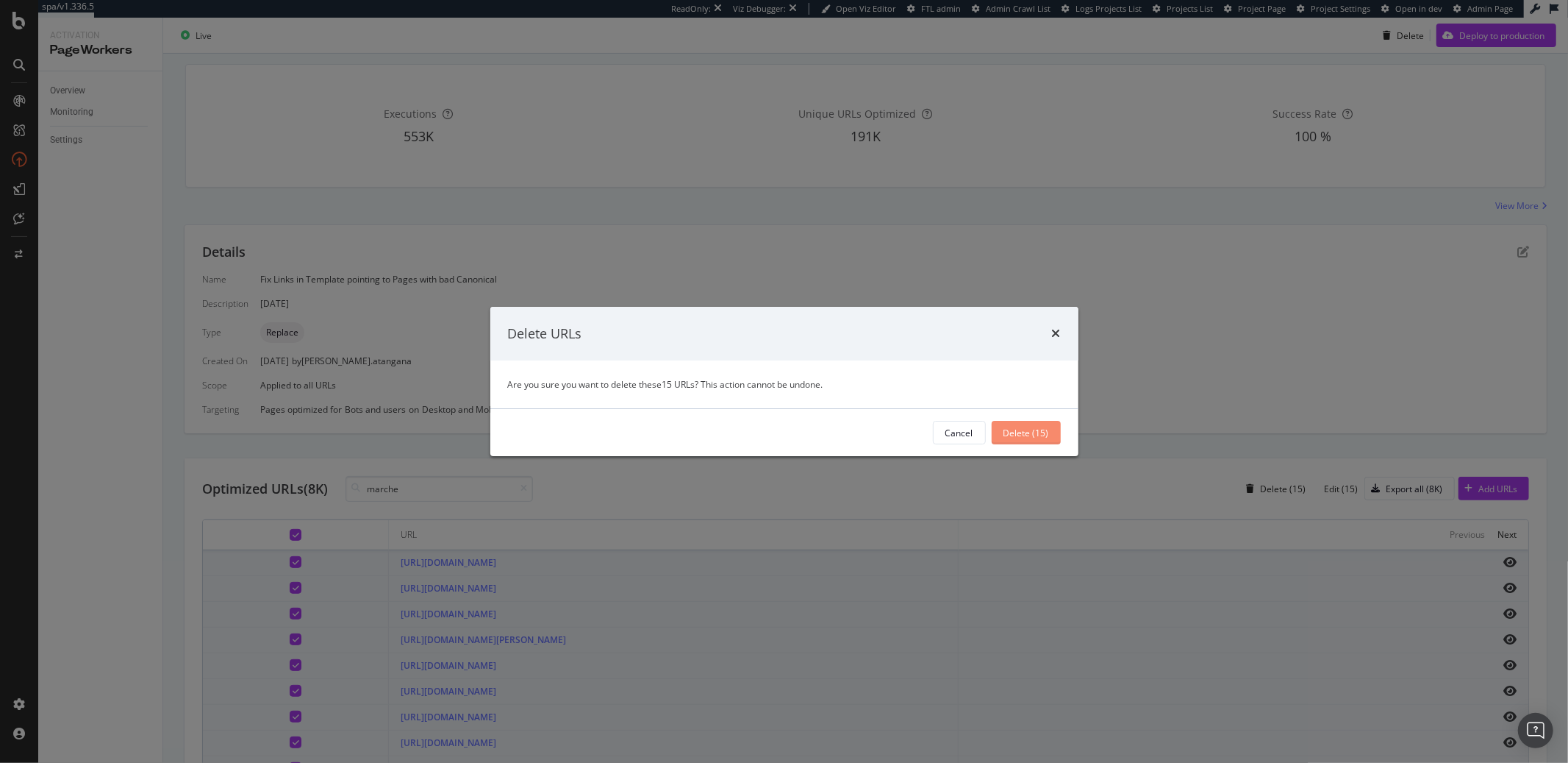
click at [1039, 433] on div "Delete (15)" at bounding box center [1025, 432] width 46 height 12
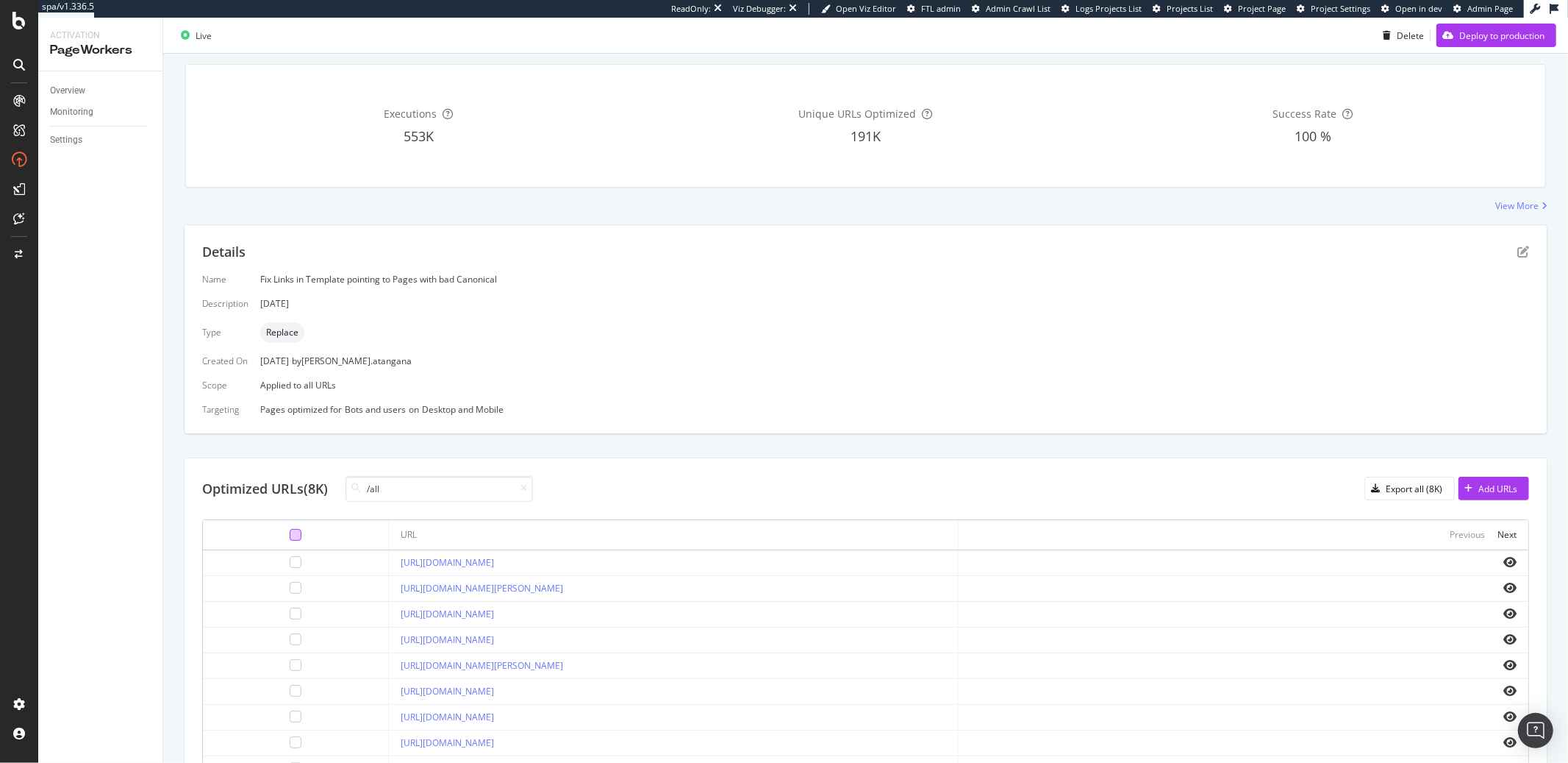
type input "/all"
click at [290, 534] on div at bounding box center [296, 534] width 12 height 12
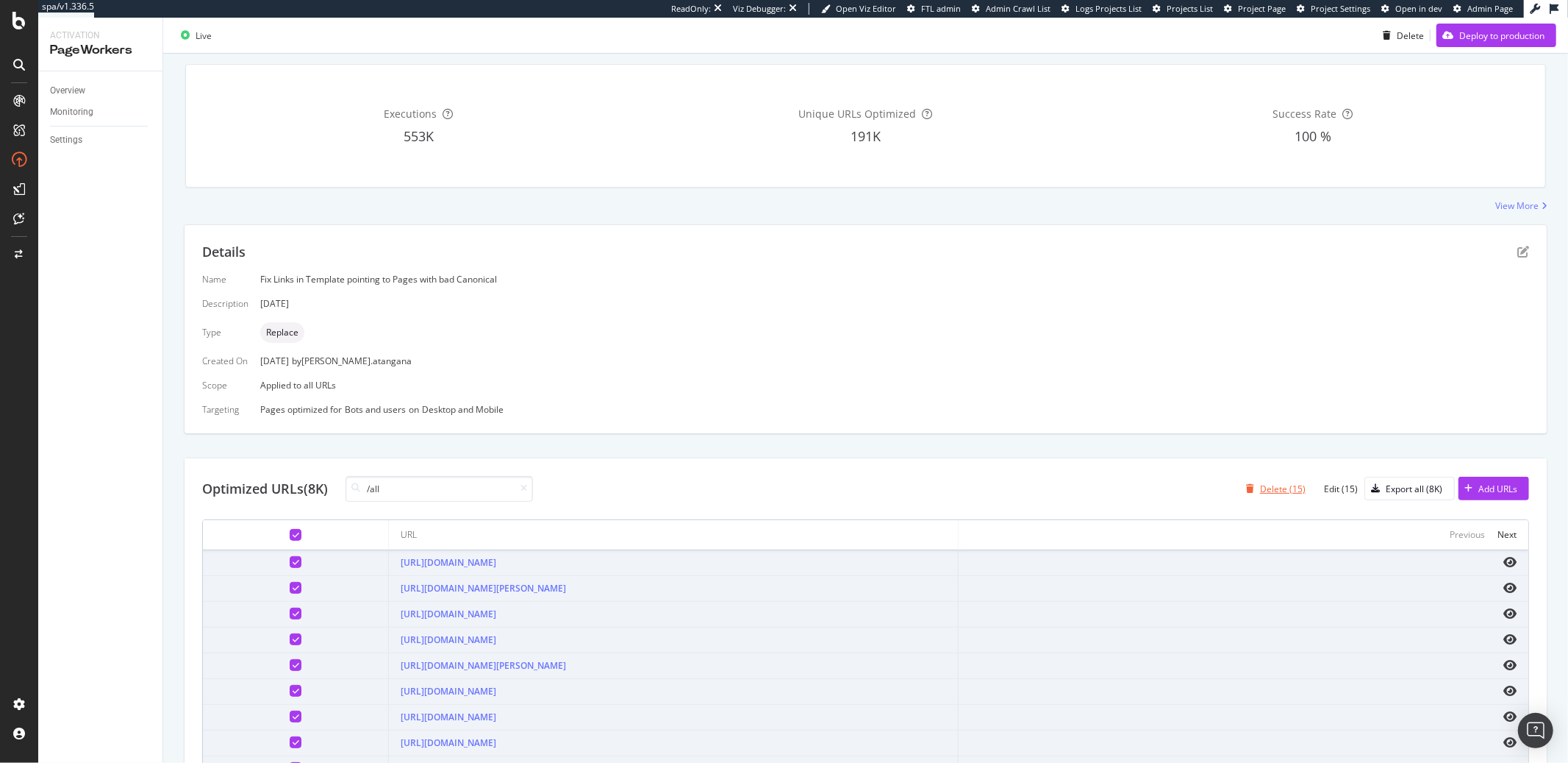
click at [1267, 487] on div "Delete (15)" at bounding box center [1283, 488] width 46 height 12
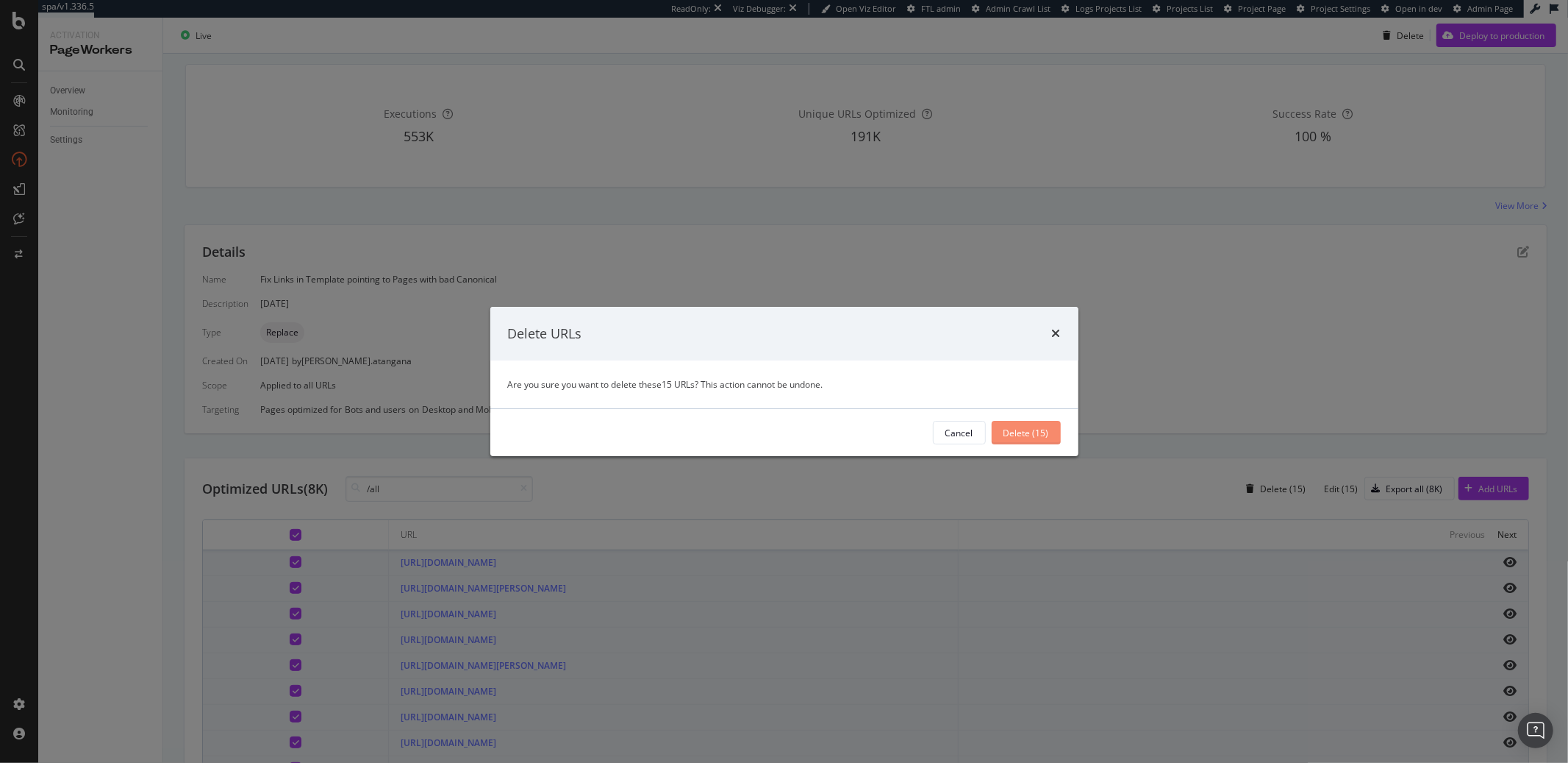
click at [1011, 437] on div "Delete (15)" at bounding box center [1025, 432] width 46 height 12
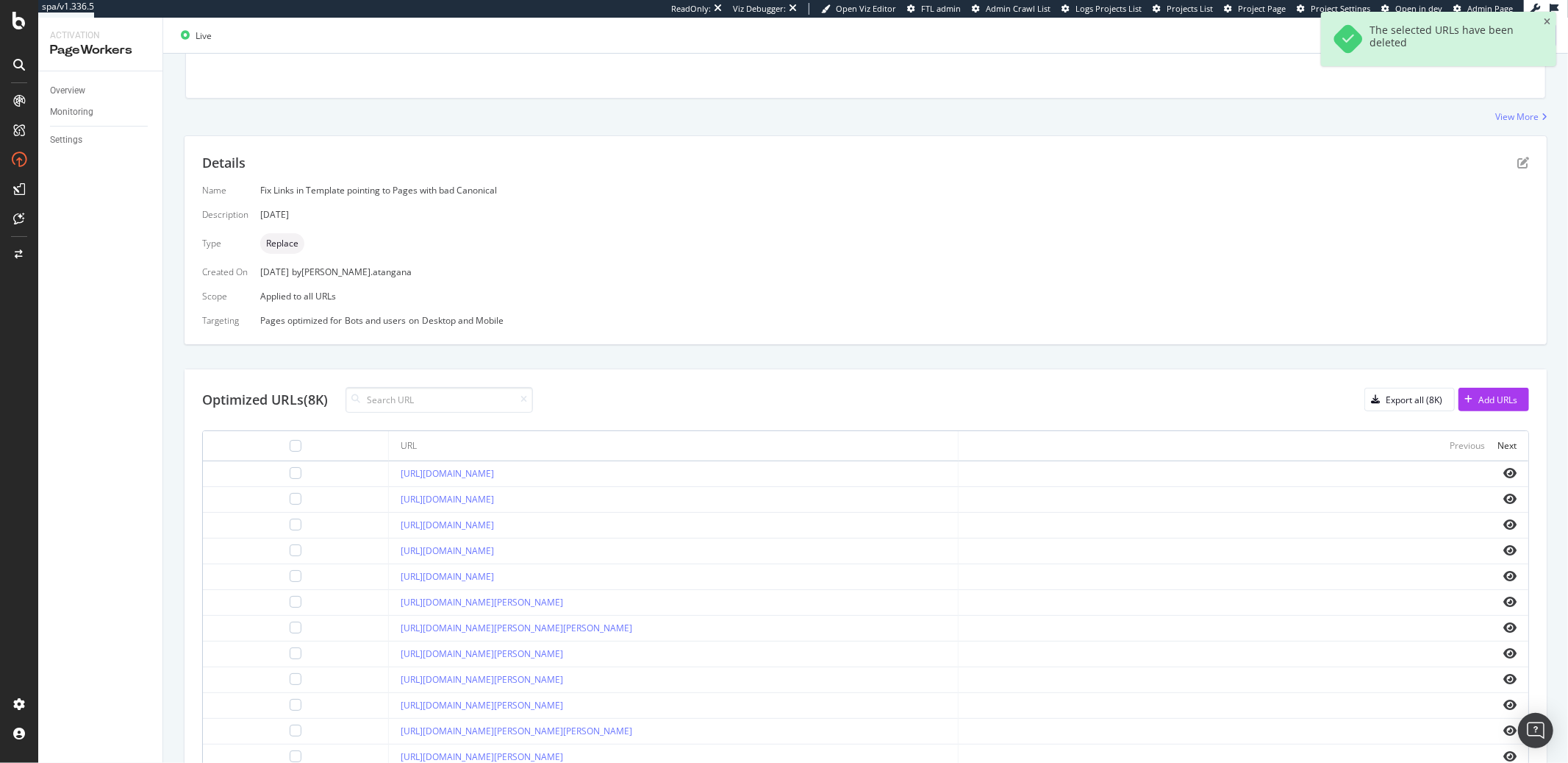
scroll to position [0, 0]
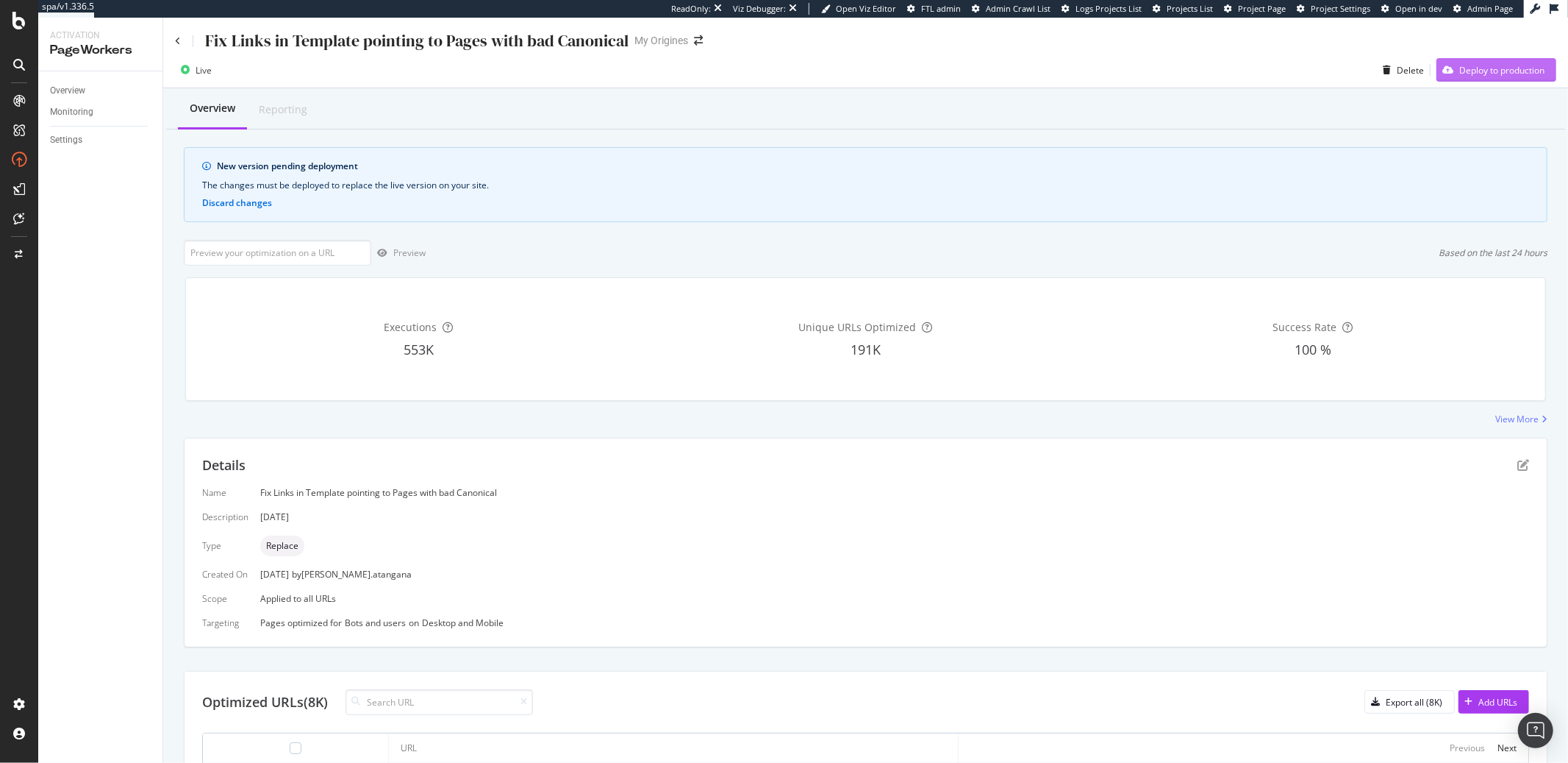
click at [1479, 77] on div "Deploy to production" at bounding box center [1491, 70] width 108 height 22
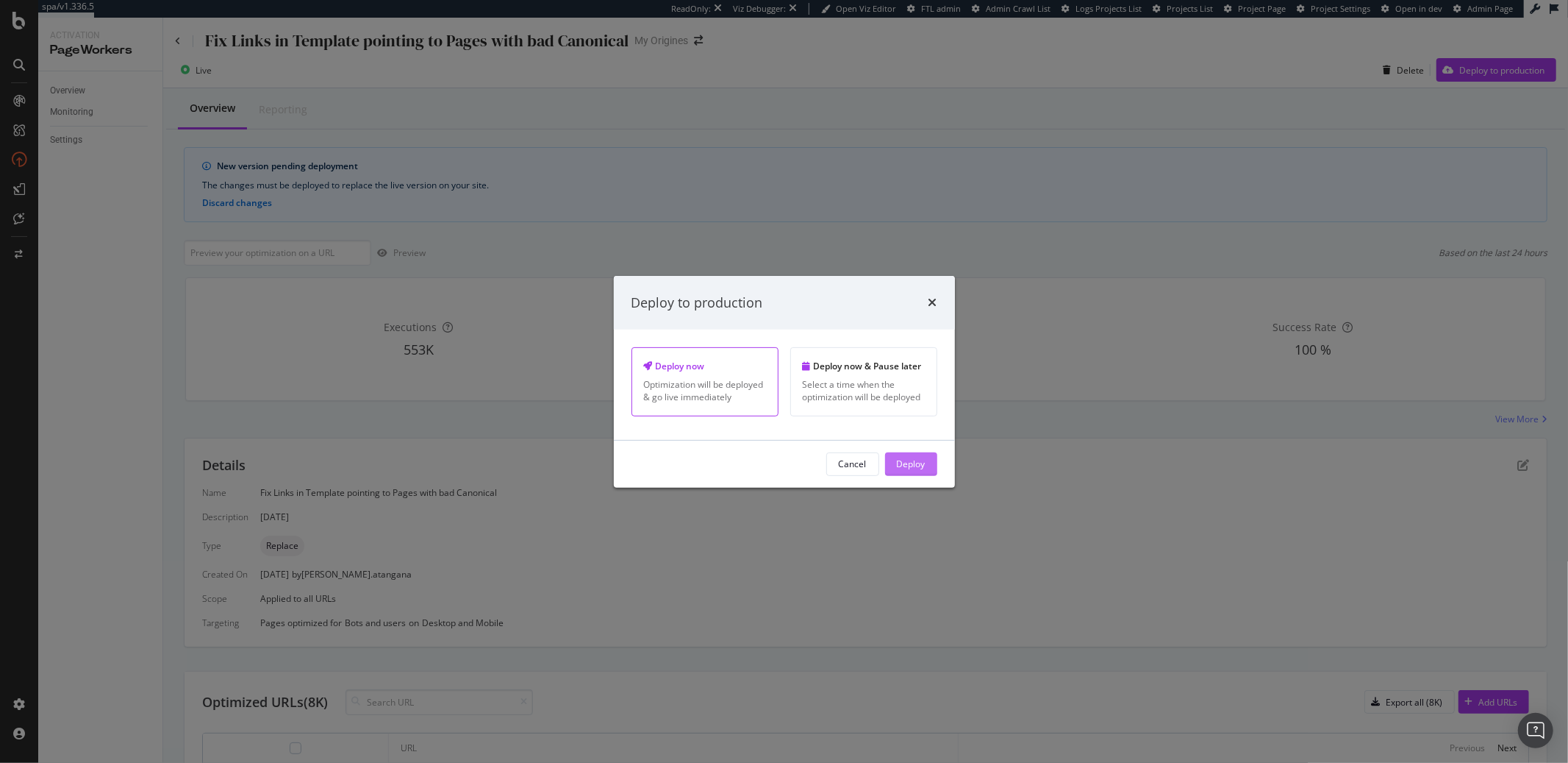
click at [921, 466] on div "Deploy" at bounding box center [911, 464] width 29 height 12
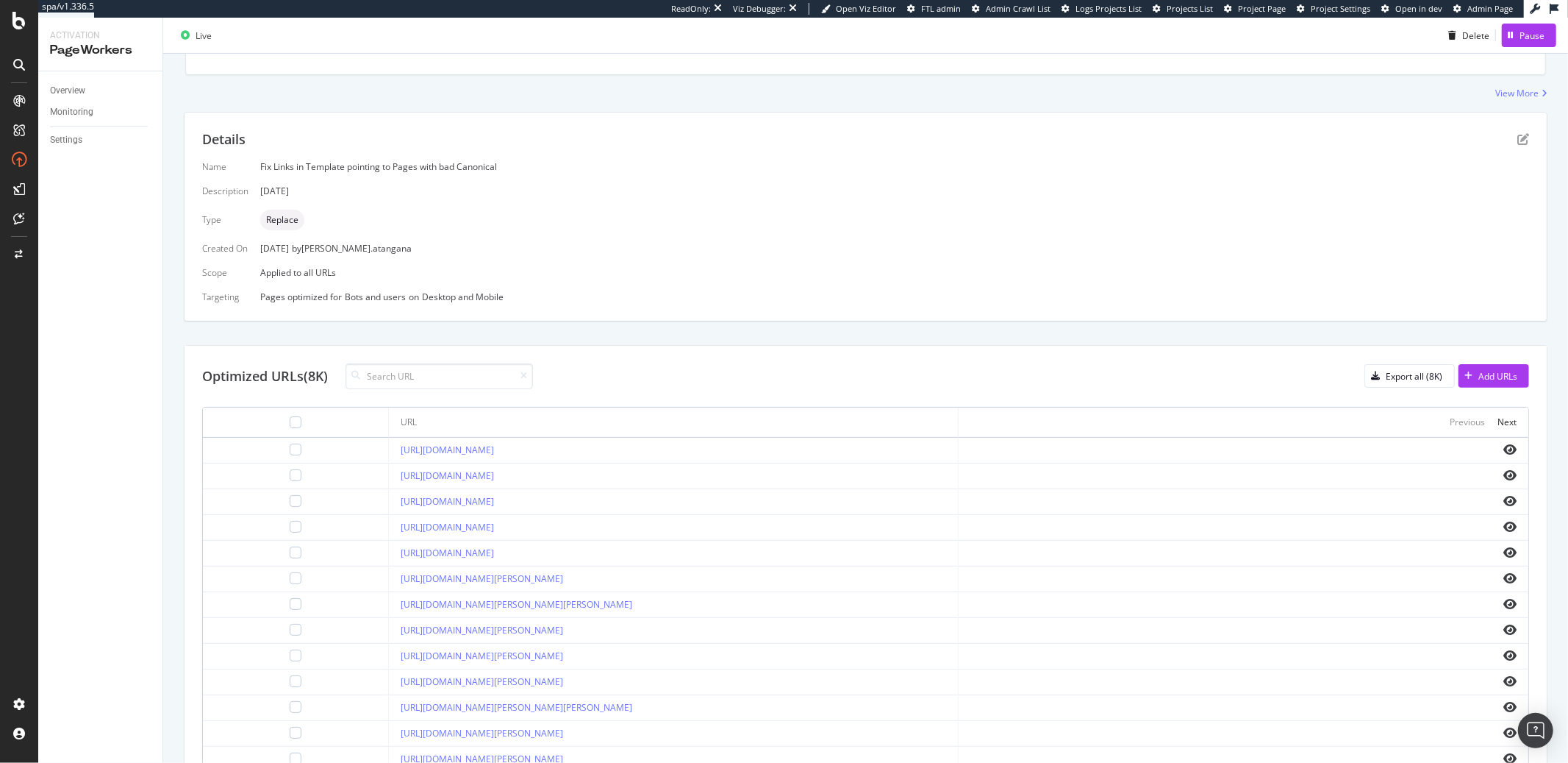
scroll to position [314, 0]
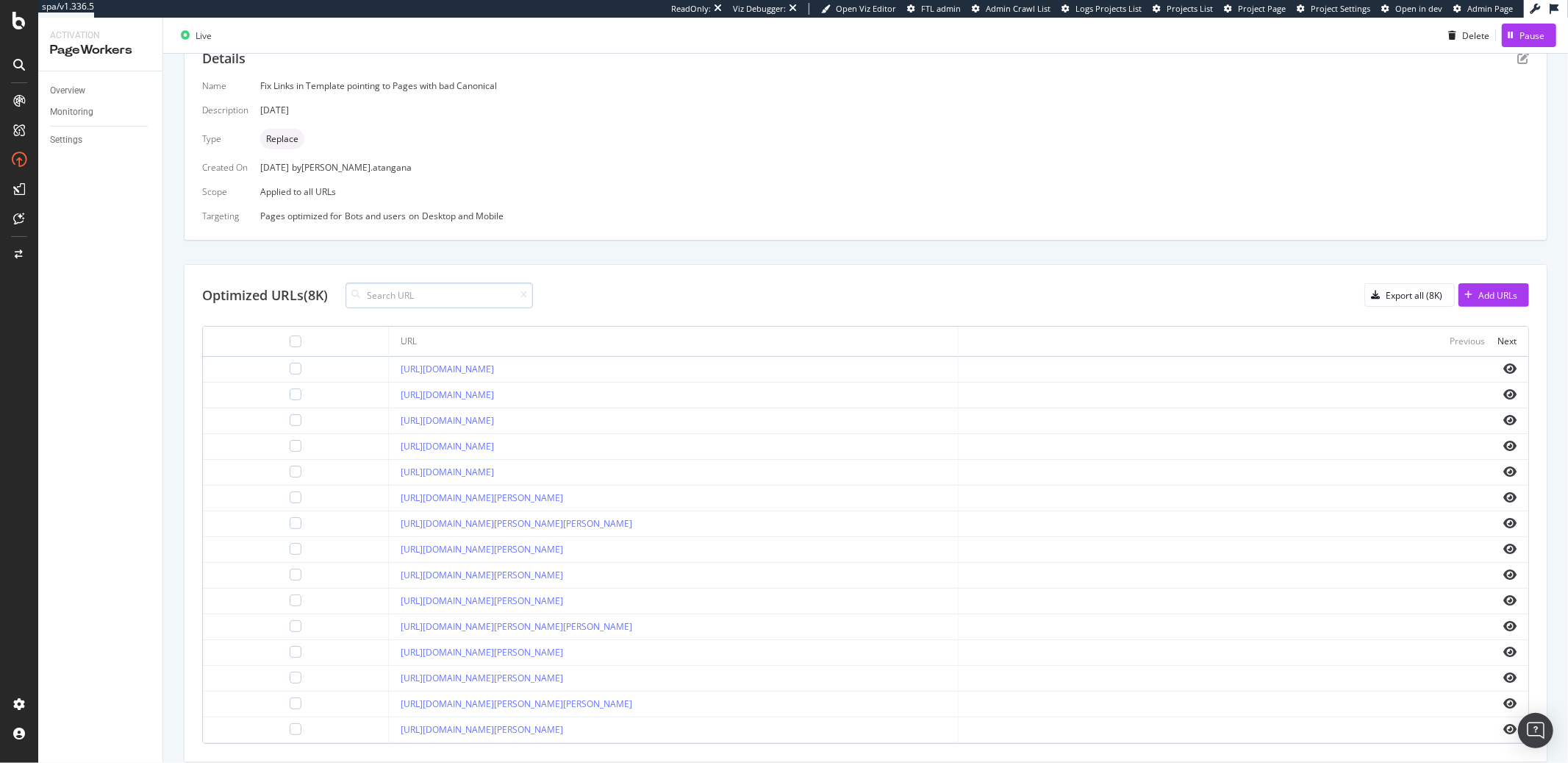
click at [392, 298] on input at bounding box center [439, 296] width 187 height 26
click at [408, 294] on input "/marken" at bounding box center [439, 296] width 187 height 26
type input "/marken/"
click at [290, 344] on div at bounding box center [296, 341] width 12 height 12
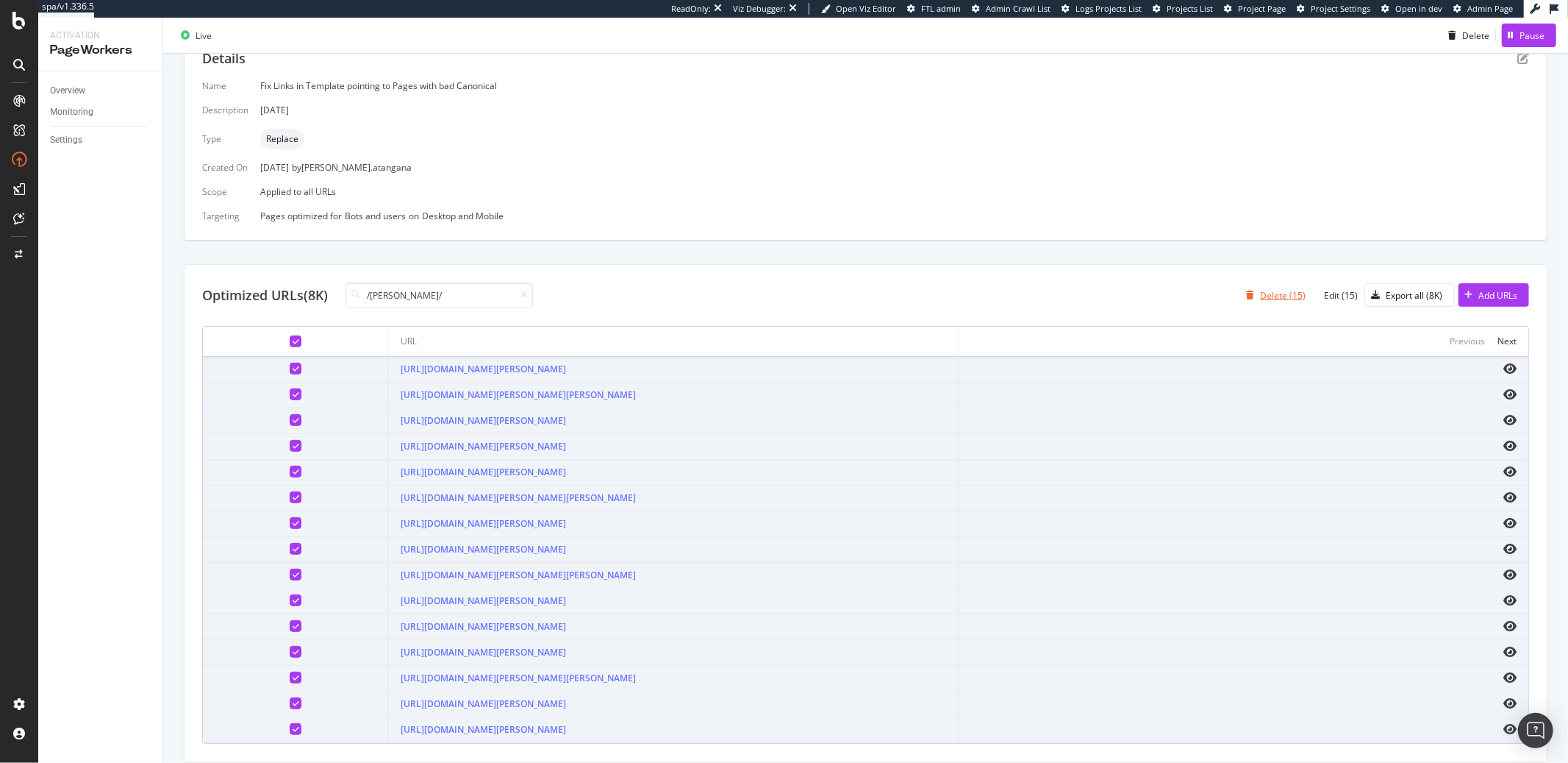
click at [1260, 298] on div "Delete (15)" at bounding box center [1283, 295] width 46 height 12
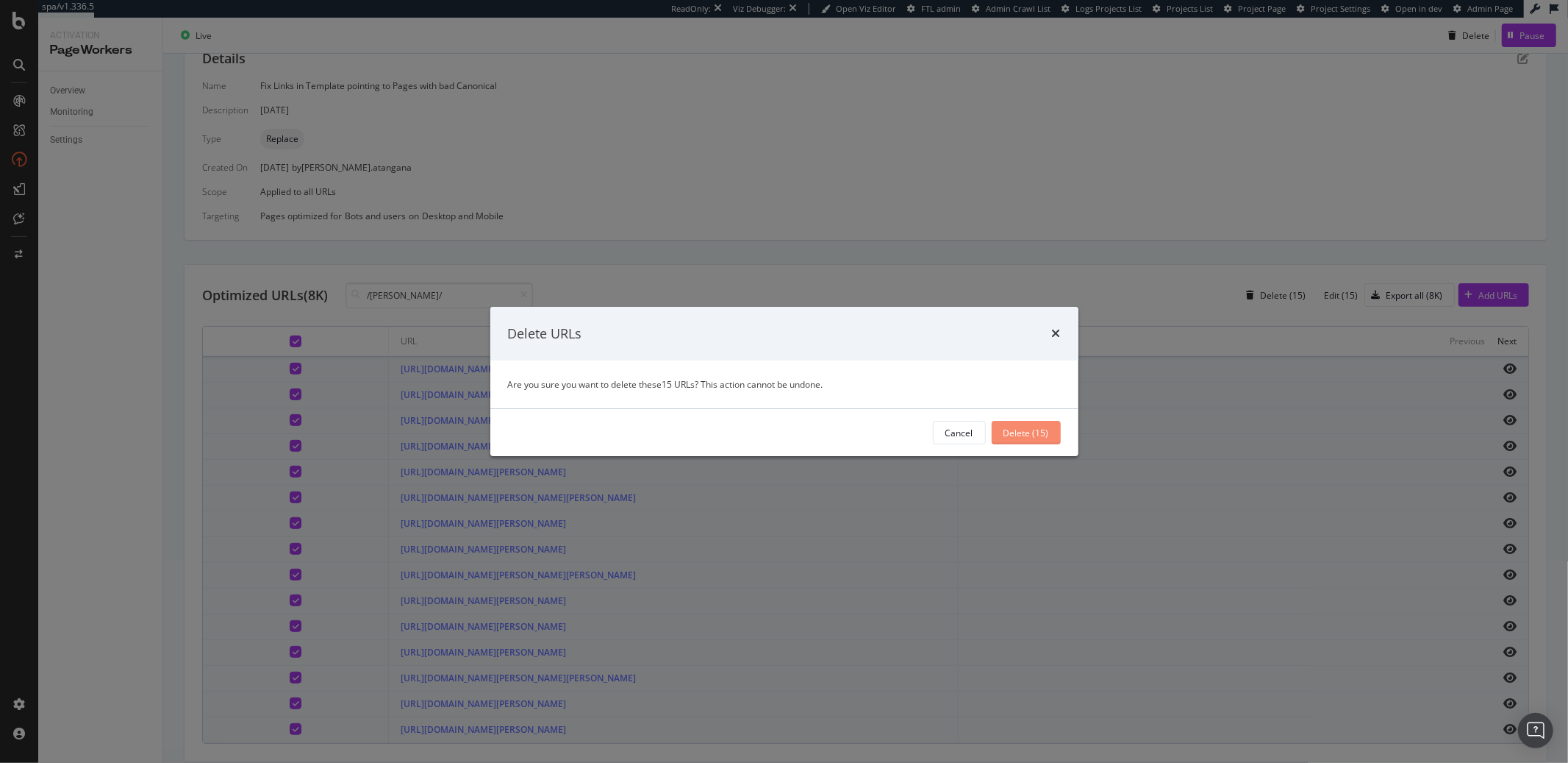
click at [1007, 427] on div "Delete (15)" at bounding box center [1025, 432] width 46 height 12
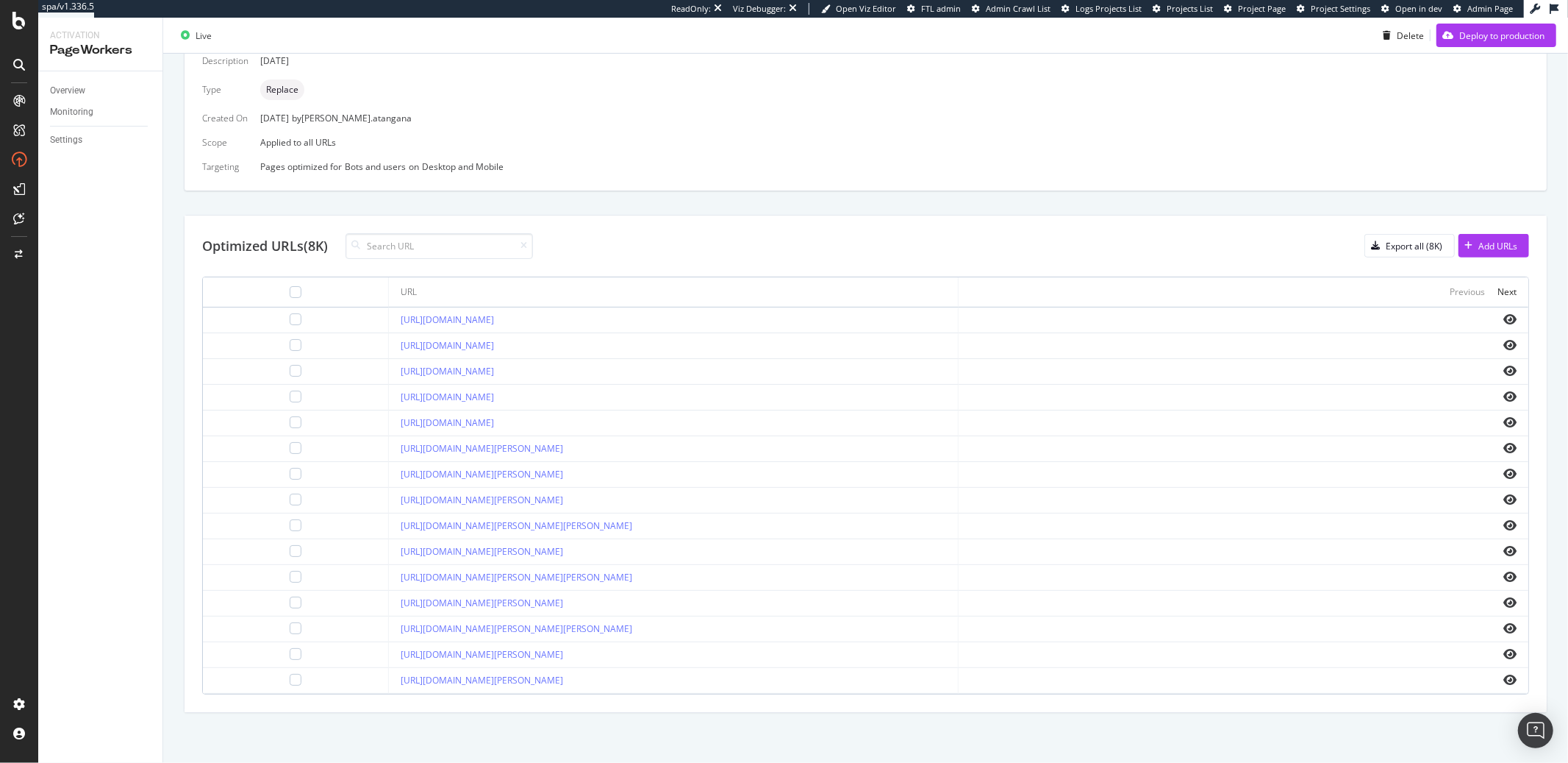
scroll to position [458, 0]
click at [1386, 246] on div "Export all (8K)" at bounding box center [1414, 244] width 57 height 12
click at [374, 252] on input at bounding box center [439, 244] width 187 height 26
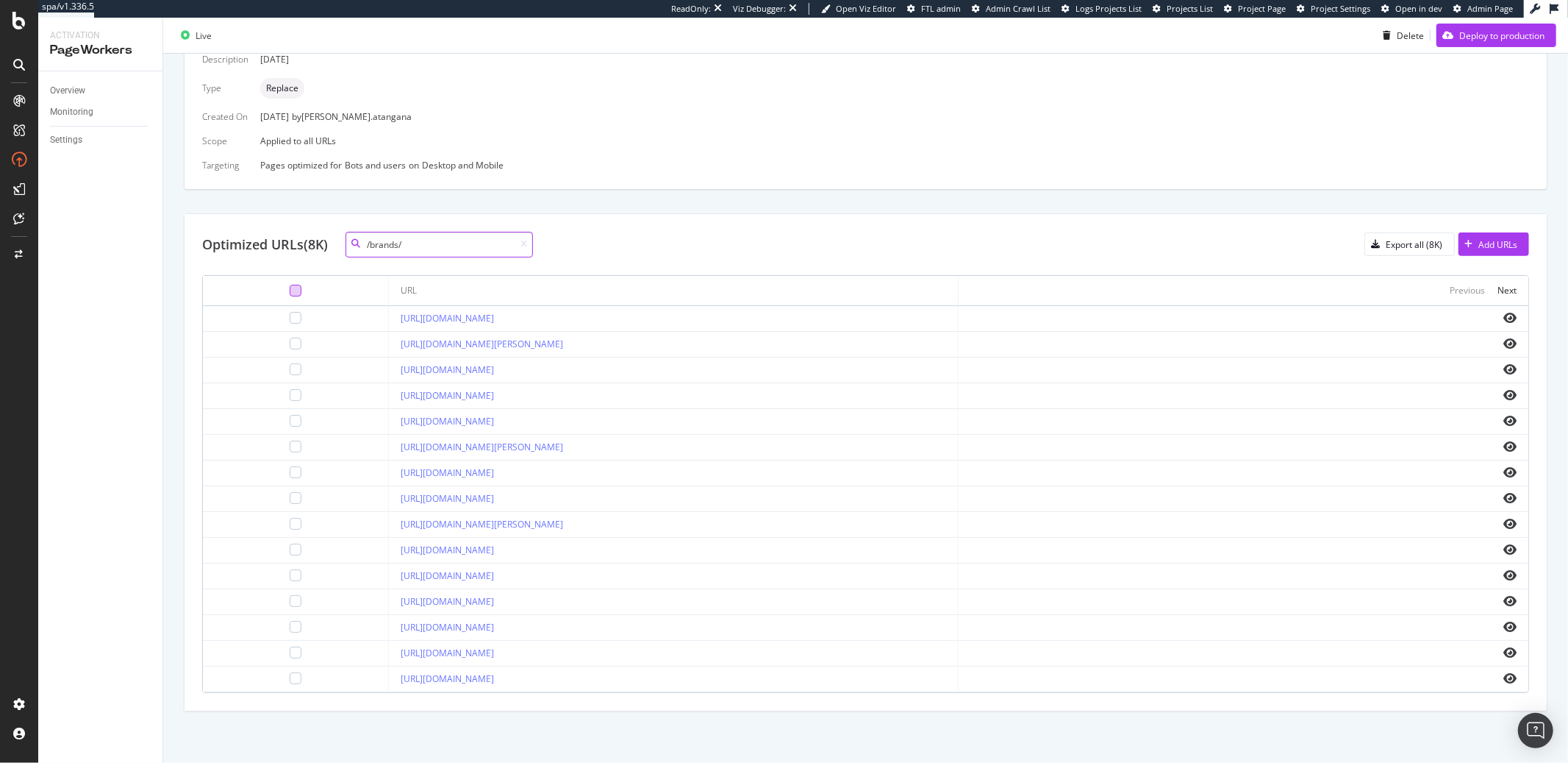
type input "/brands/"
click at [290, 287] on div at bounding box center [296, 290] width 12 height 12
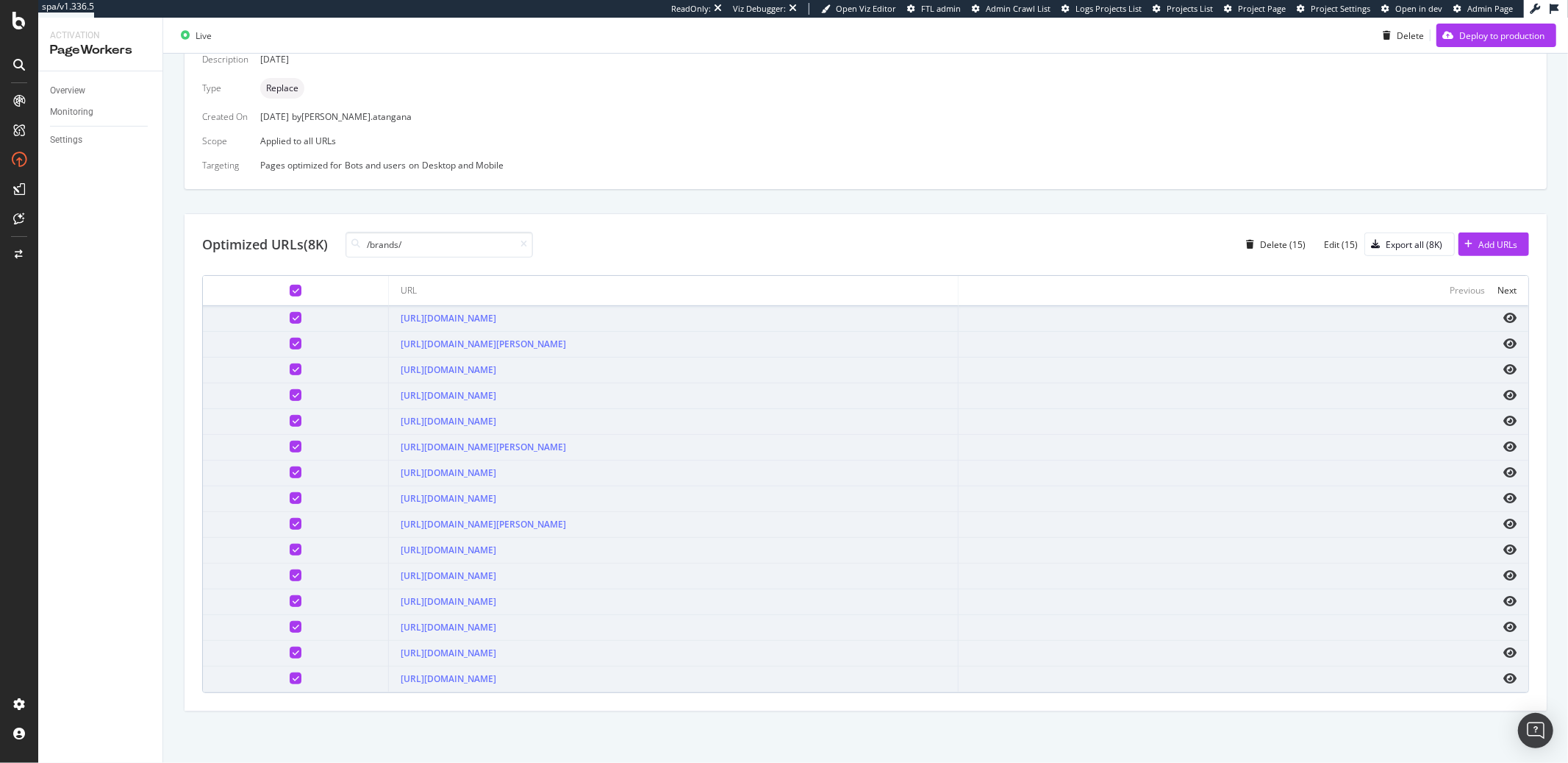
click at [293, 287] on icon at bounding box center [296, 291] width 7 height 7
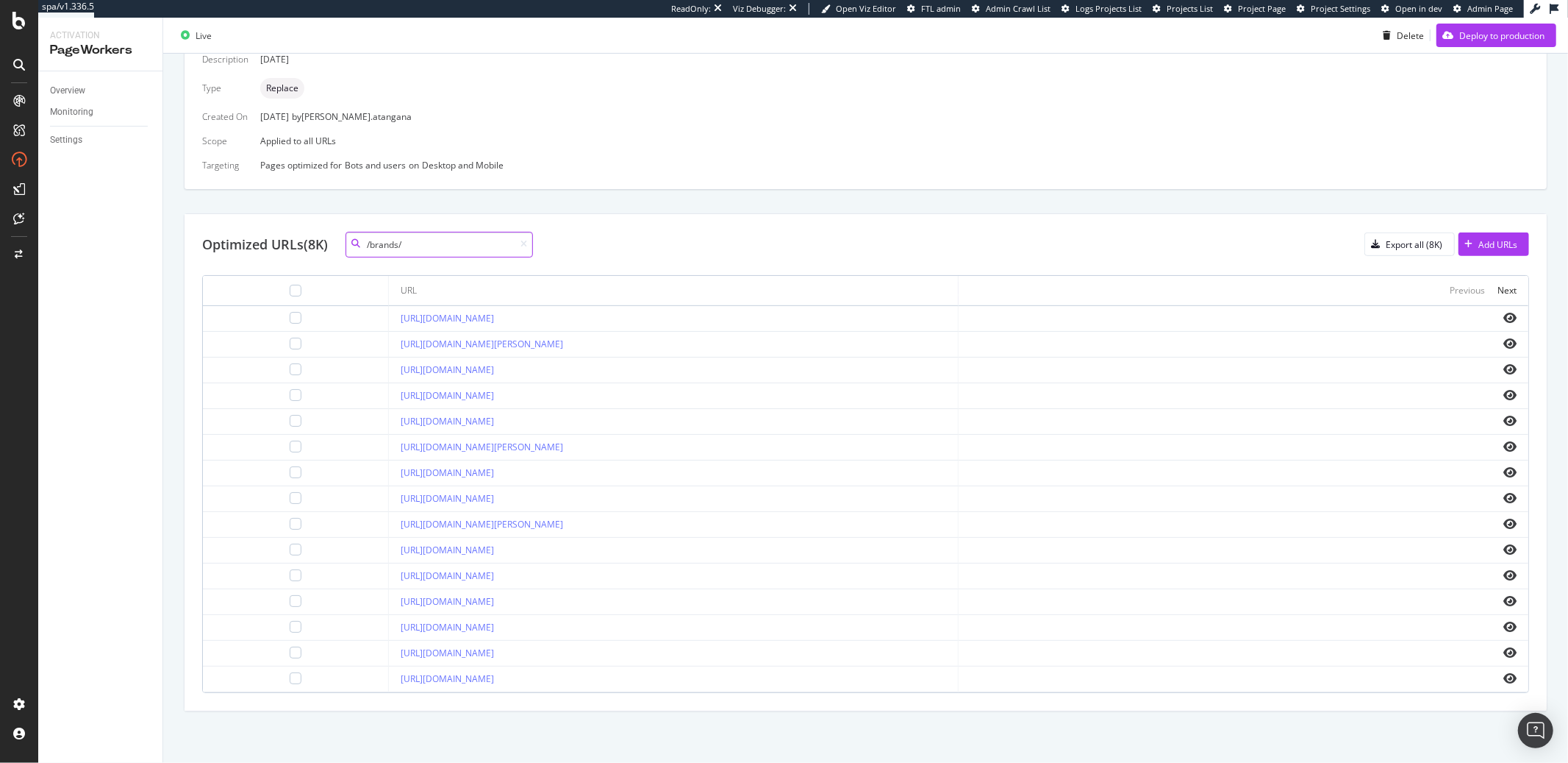
click at [381, 240] on input "/brands/" at bounding box center [439, 244] width 187 height 26
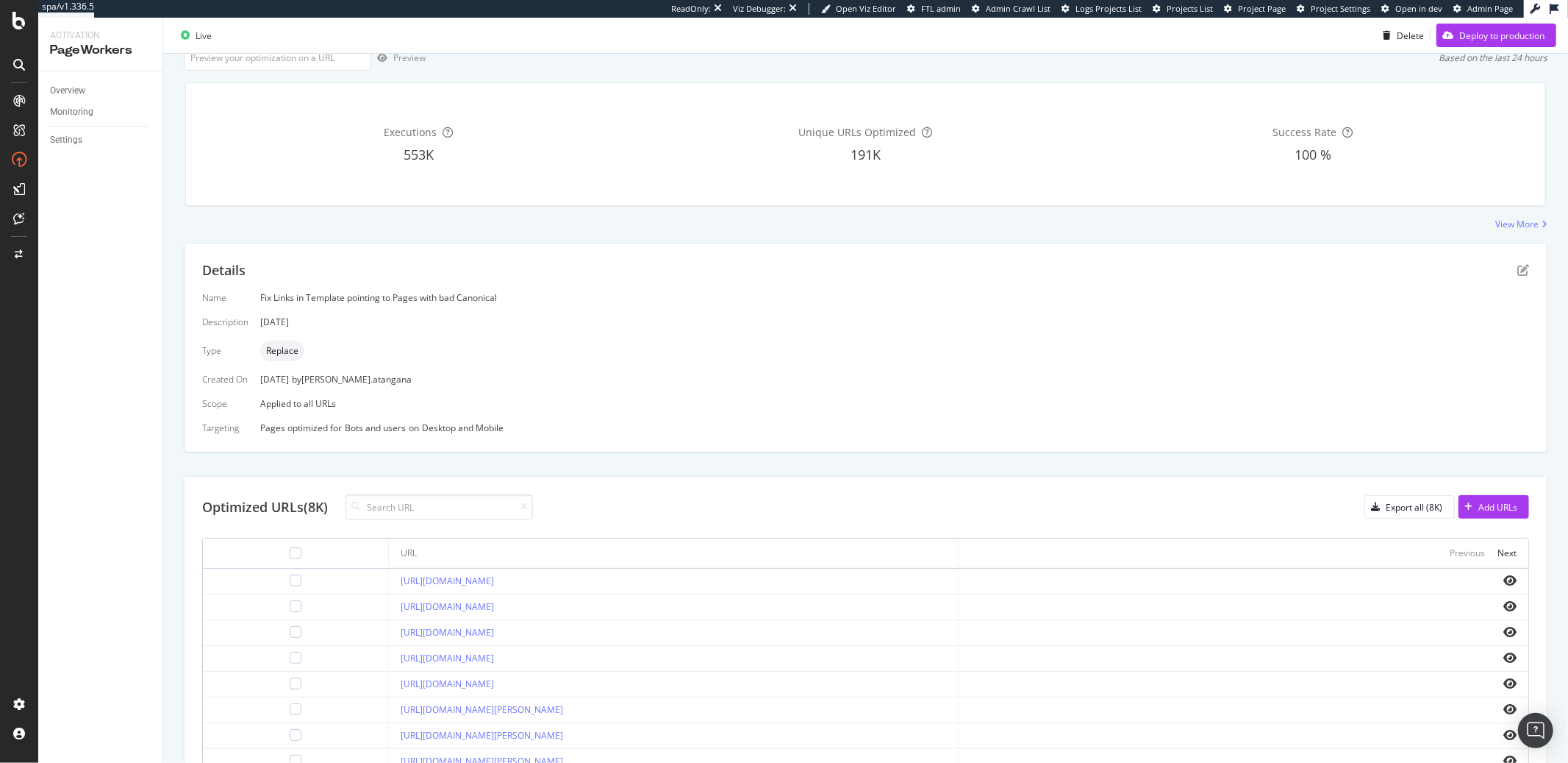
scroll to position [0, 0]
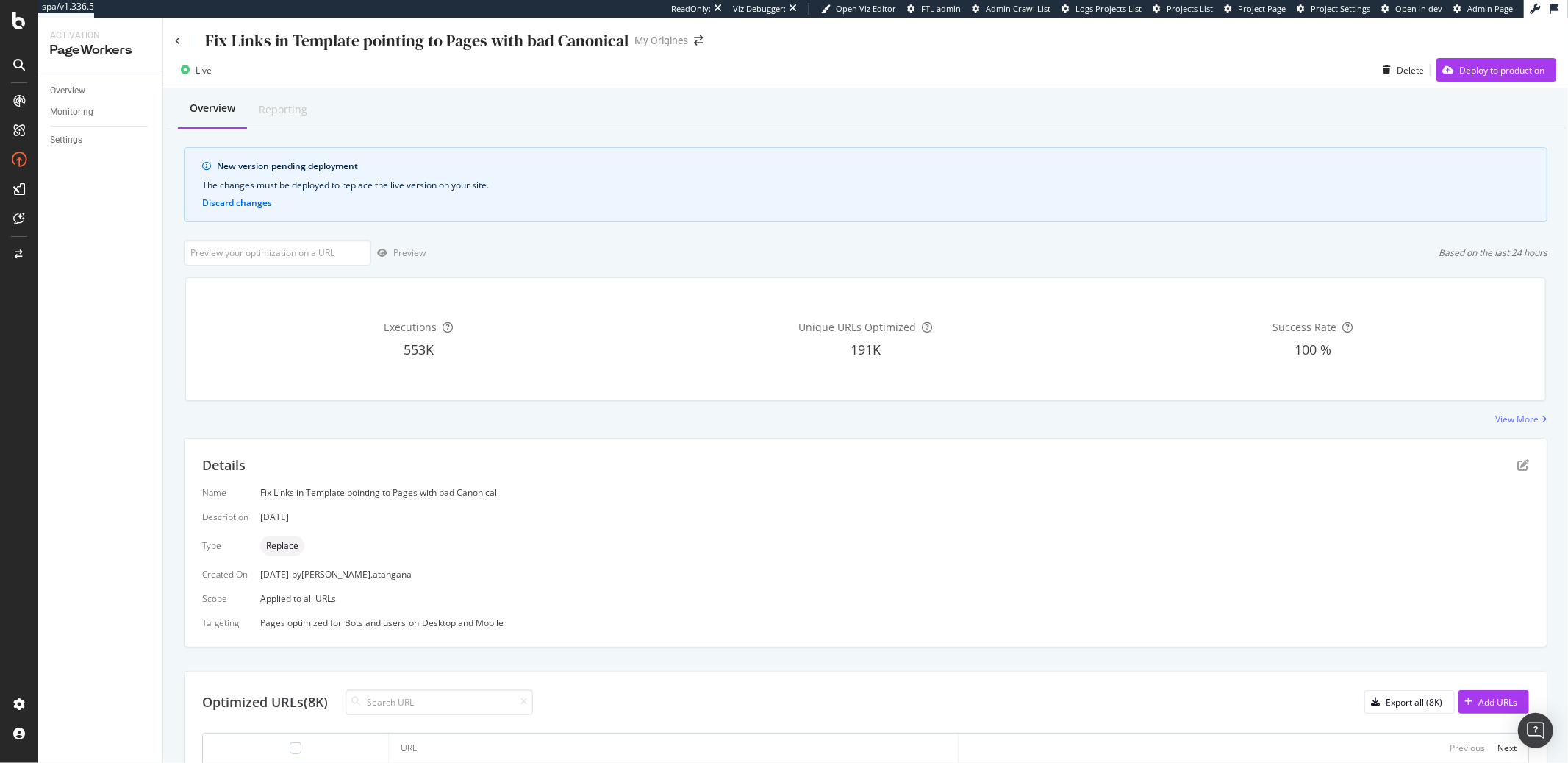
click at [183, 46] on div "Fix Links in Template pointing to Pages with bad Canonical" at bounding box center [402, 41] width 454 height 22
click at [180, 41] on icon at bounding box center [178, 40] width 6 height 8
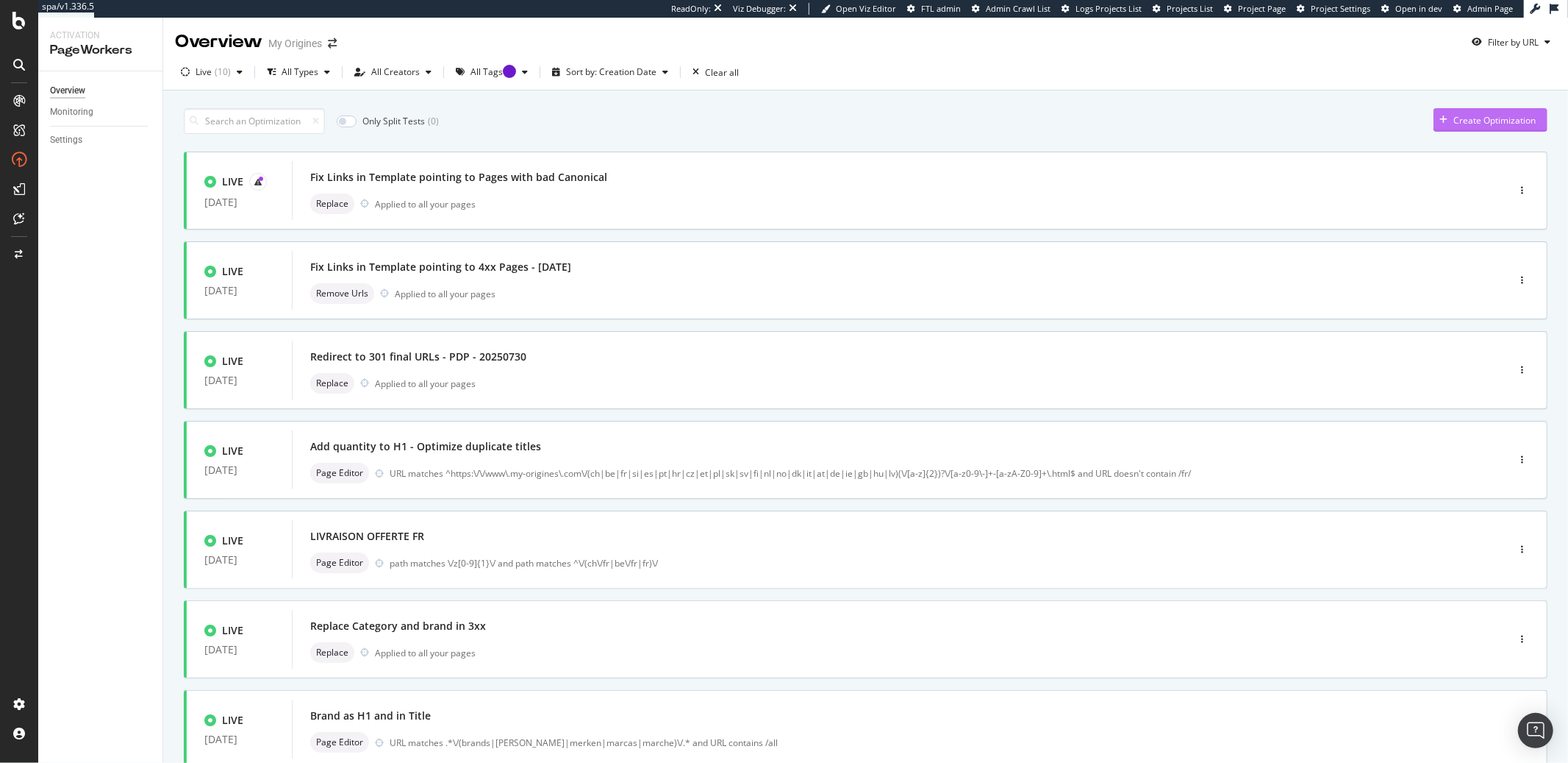
click at [1473, 124] on div "Create Optimization" at bounding box center [1494, 119] width 82 height 12
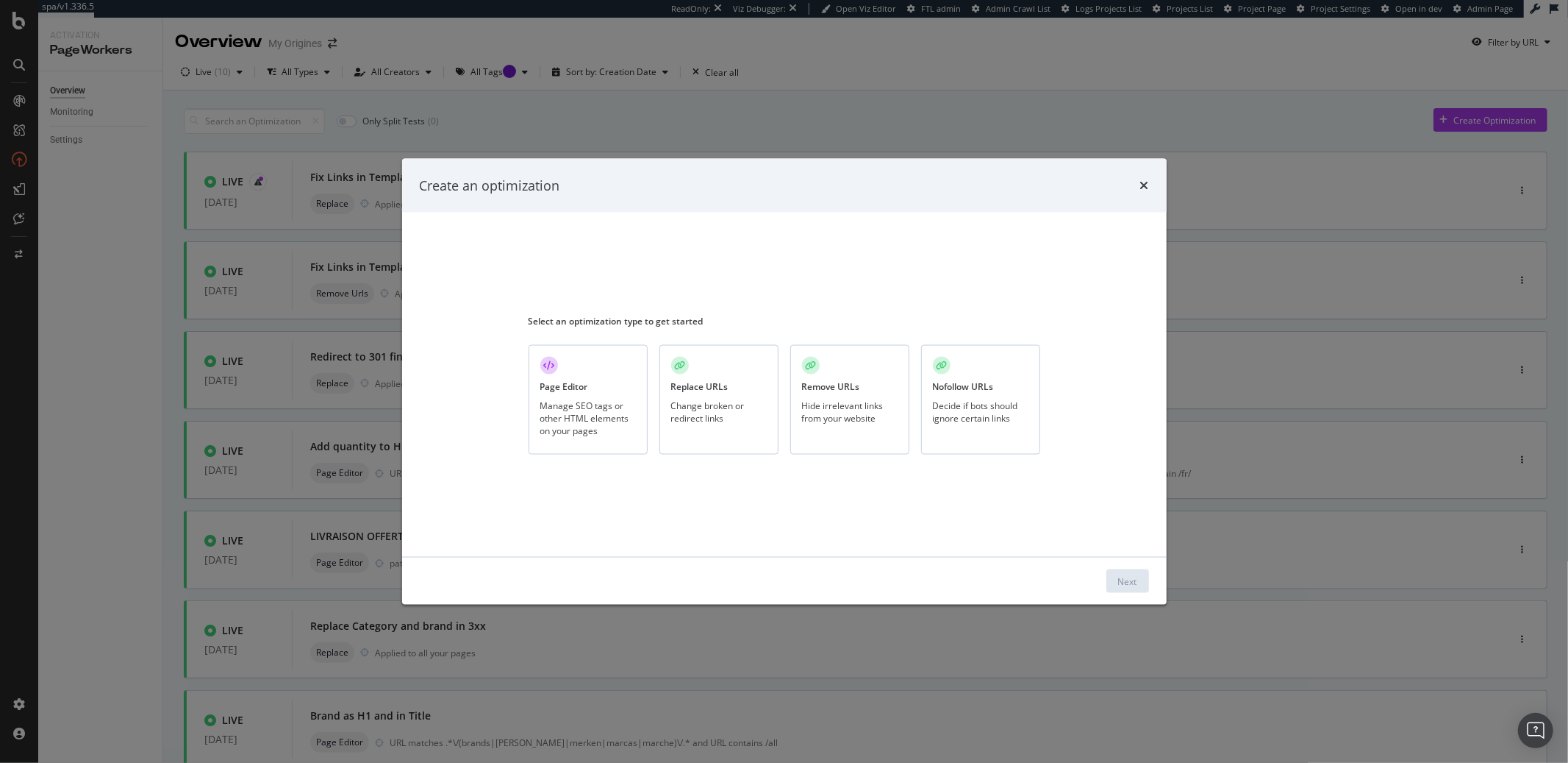
click at [741, 396] on div "Replace URLs Change broken or redirect links" at bounding box center [719, 400] width 119 height 110
click at [1109, 574] on button "Next" at bounding box center [1128, 580] width 43 height 23
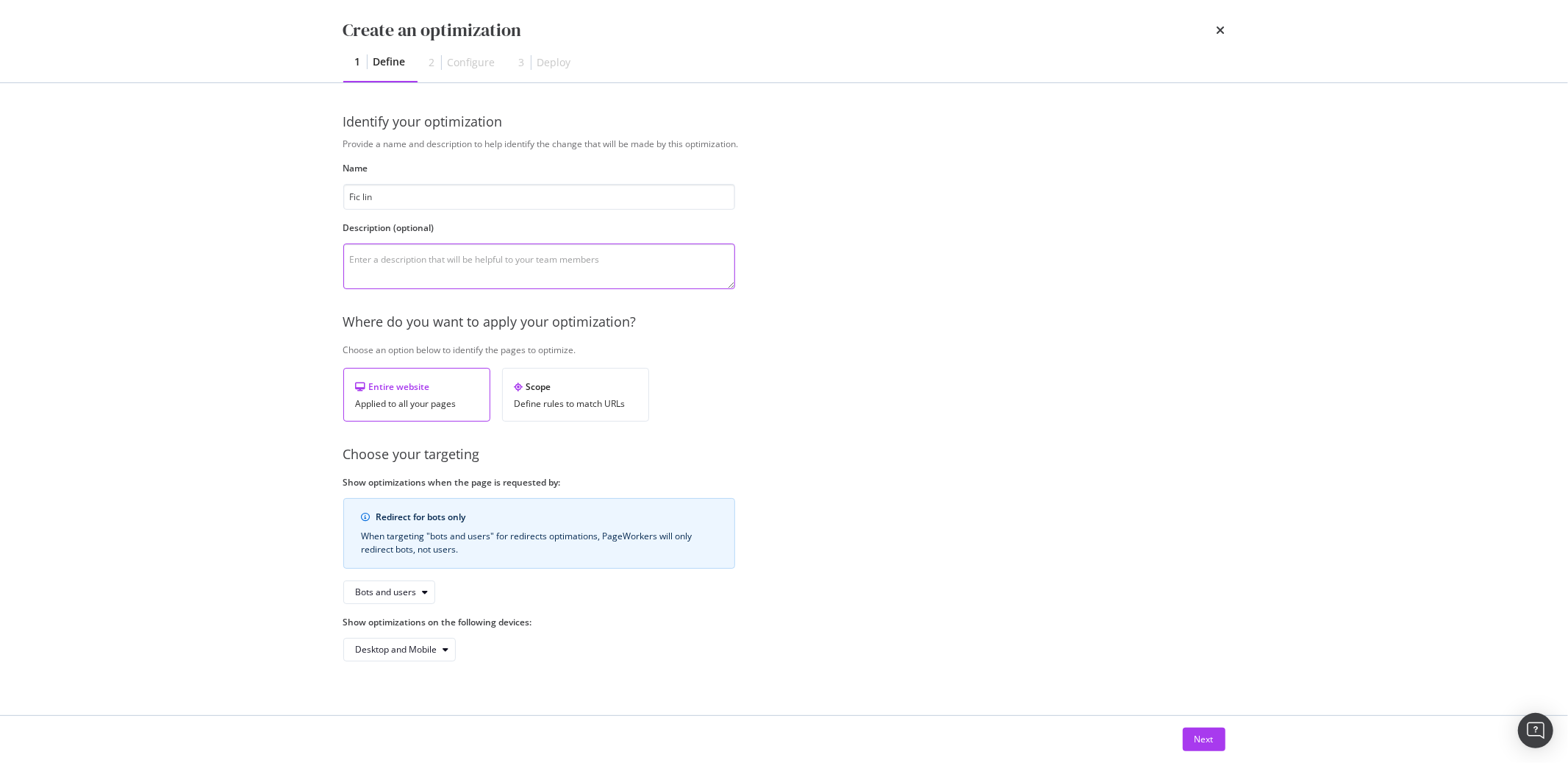
click at [398, 260] on textarea "modal" at bounding box center [539, 266] width 392 height 46
click at [378, 200] on input "Fic lin" at bounding box center [539, 197] width 392 height 26
paste input "https://app.botify.com/my-origines-org/my-origines/crawl/exp"
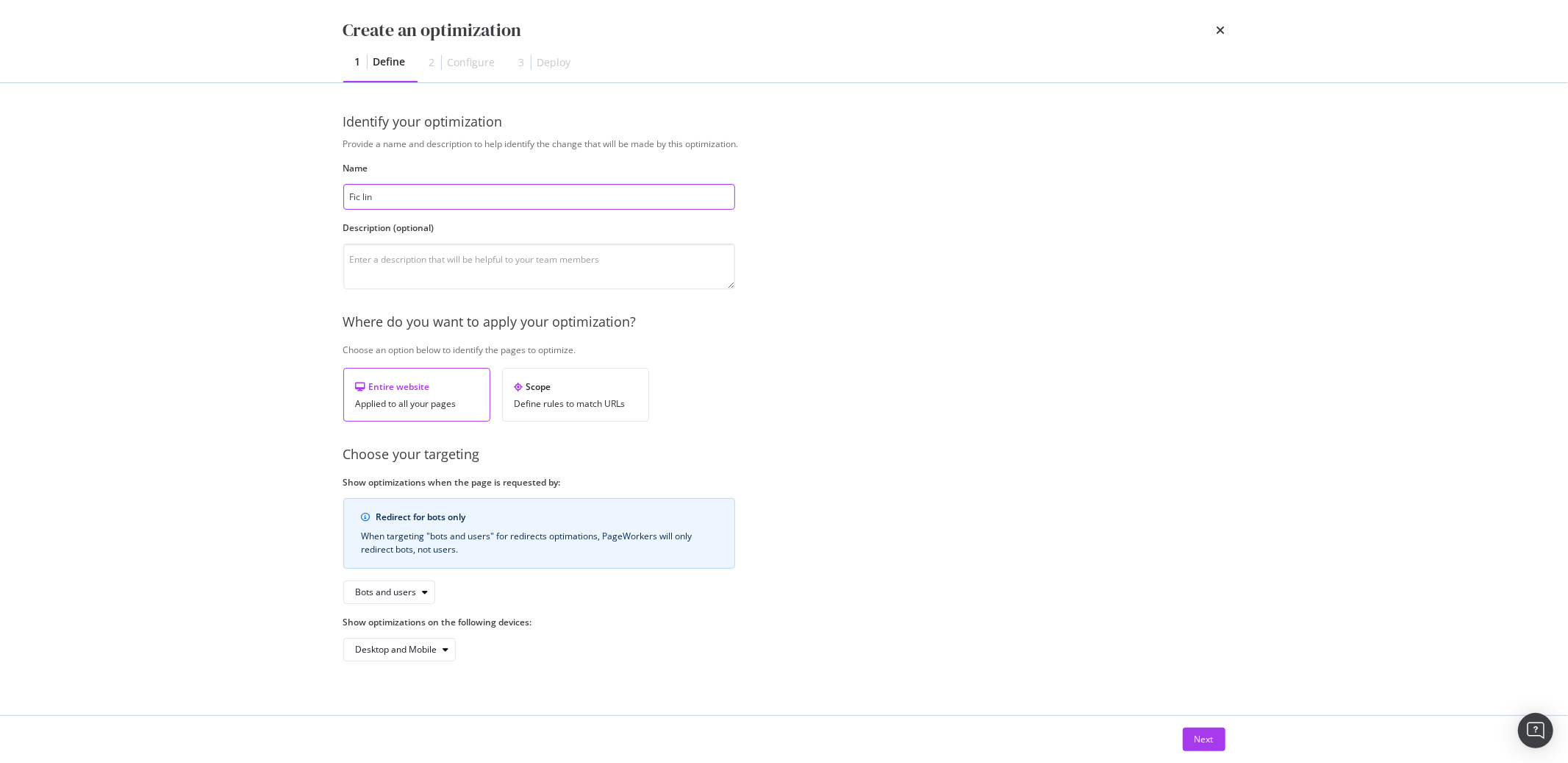
click at [408, 189] on input "Fic lin" at bounding box center [539, 197] width 392 height 26
paste input "x Links in Template pointing to Pages with bad Canonical"
click at [606, 201] on input "Fix Links in Template pointing to Pages with bad Canonical -" at bounding box center [539, 197] width 392 height 26
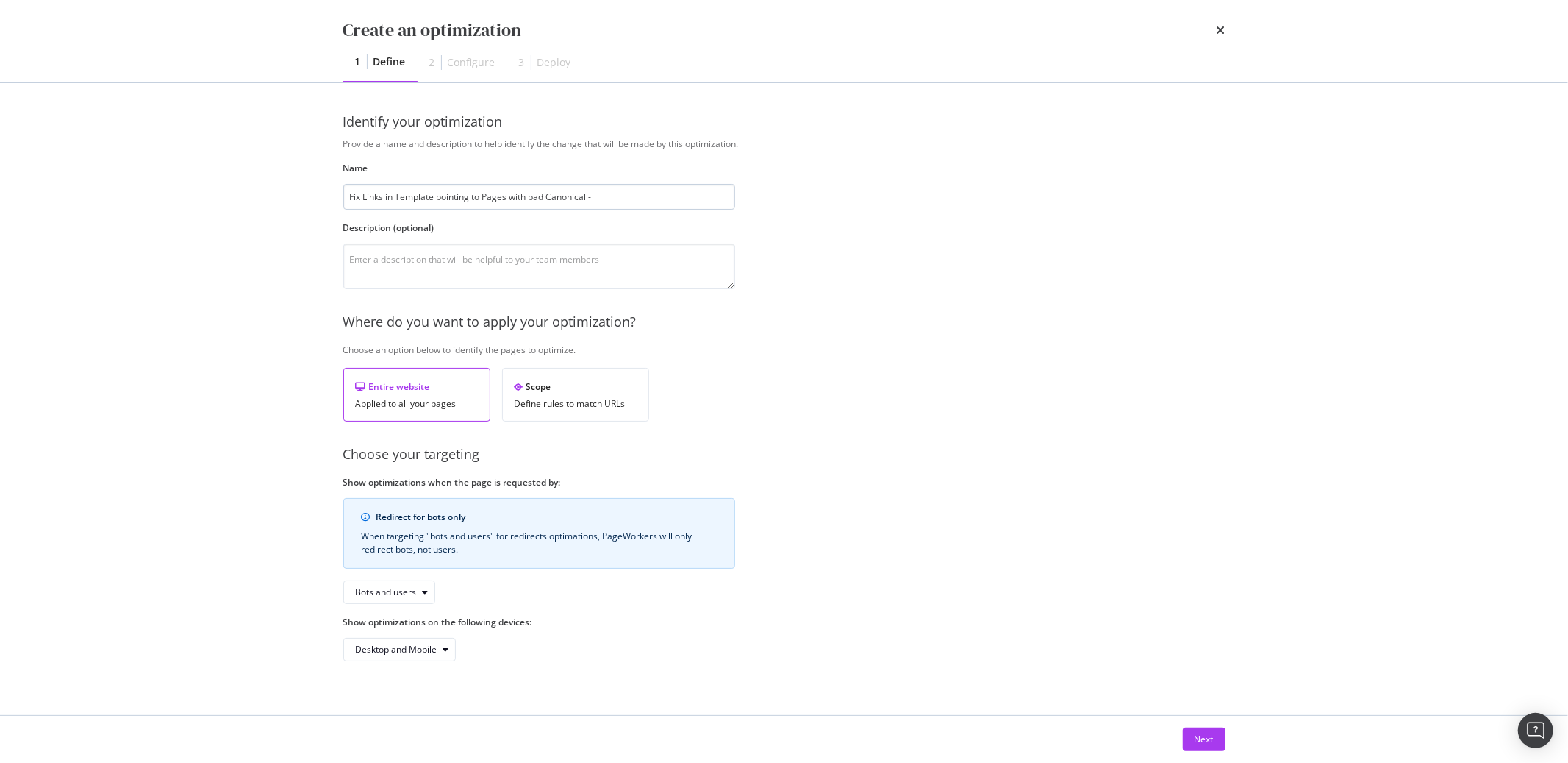
drag, startPoint x: 606, startPoint y: 179, endPoint x: 607, endPoint y: 198, distance: 19.0
click at [607, 190] on div "Name Fix Links in Template pointing to Pages with bad Canonical -" at bounding box center [539, 185] width 392 height 48
click at [607, 199] on input "Fix Links in Template pointing to Pages with bad Canonical -" at bounding box center [539, 197] width 392 height 26
type input "Fix Links in Template pointing to Pages with bad Canonical"
click at [414, 270] on textarea "modal" at bounding box center [539, 266] width 392 height 46
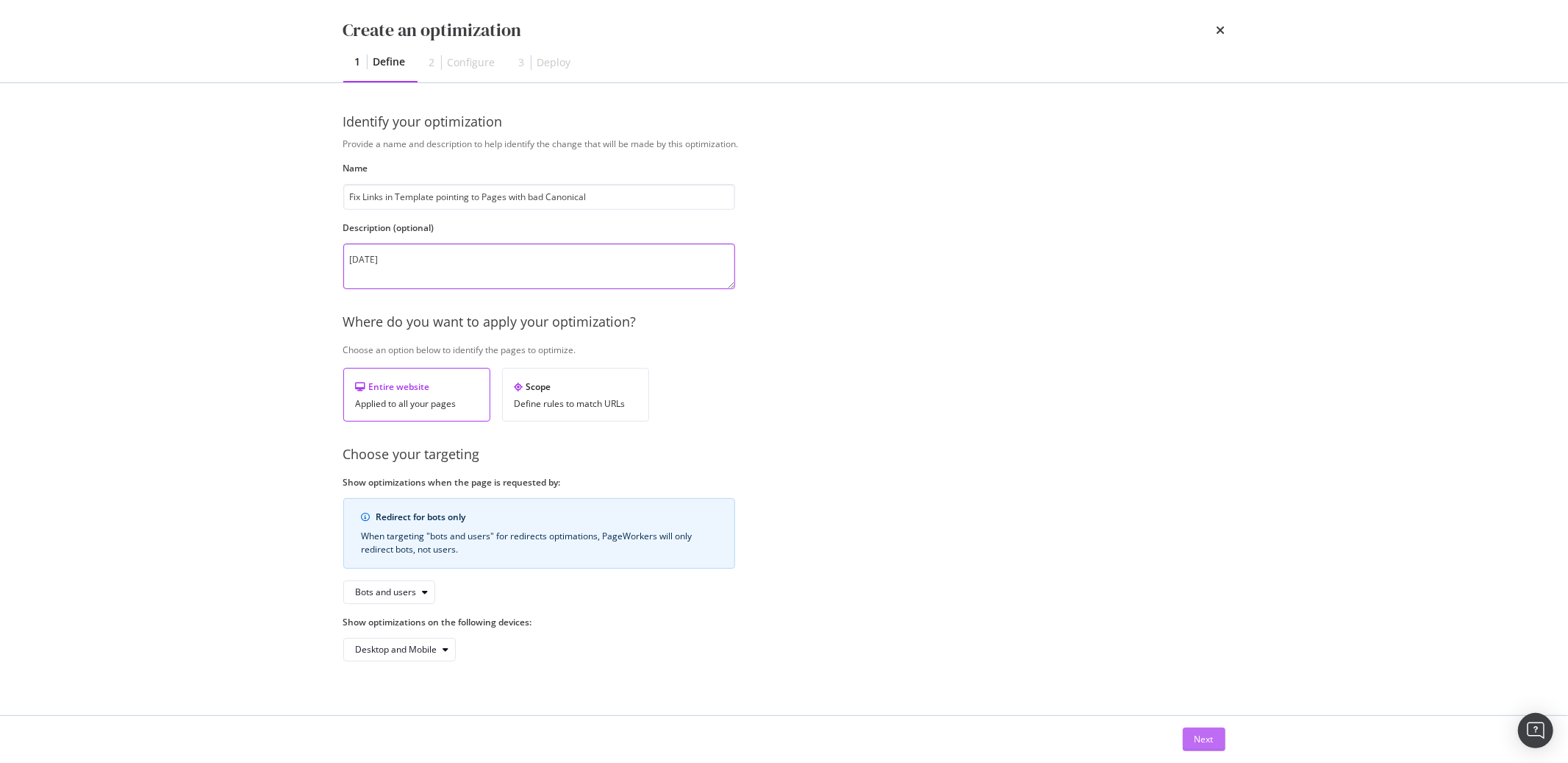
type textarea "21/08/2025"
click at [1190, 732] on button "Next" at bounding box center [1204, 739] width 43 height 23
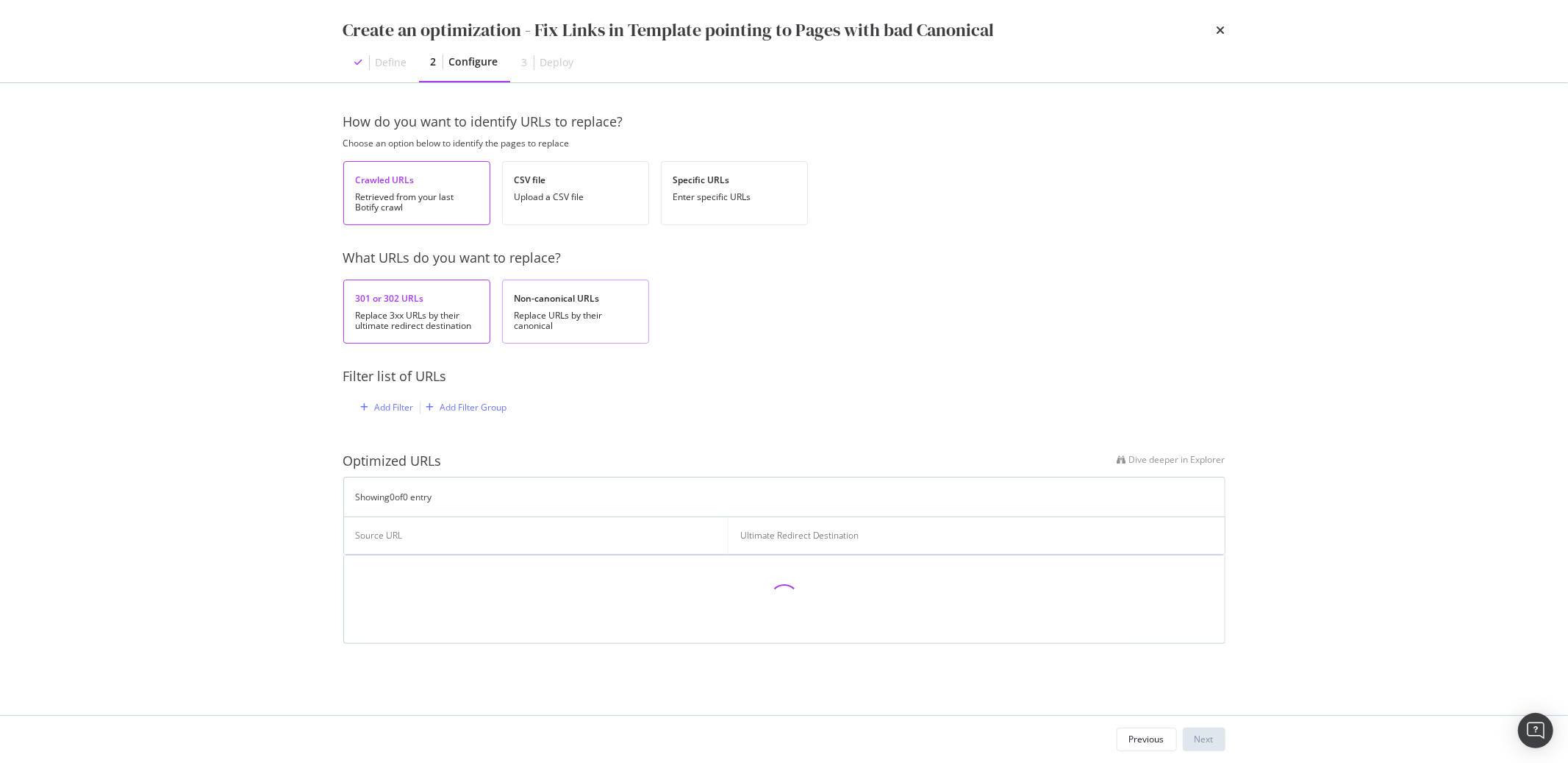
click at [589, 300] on div "Non-canonical URLs" at bounding box center [575, 298] width 122 height 12
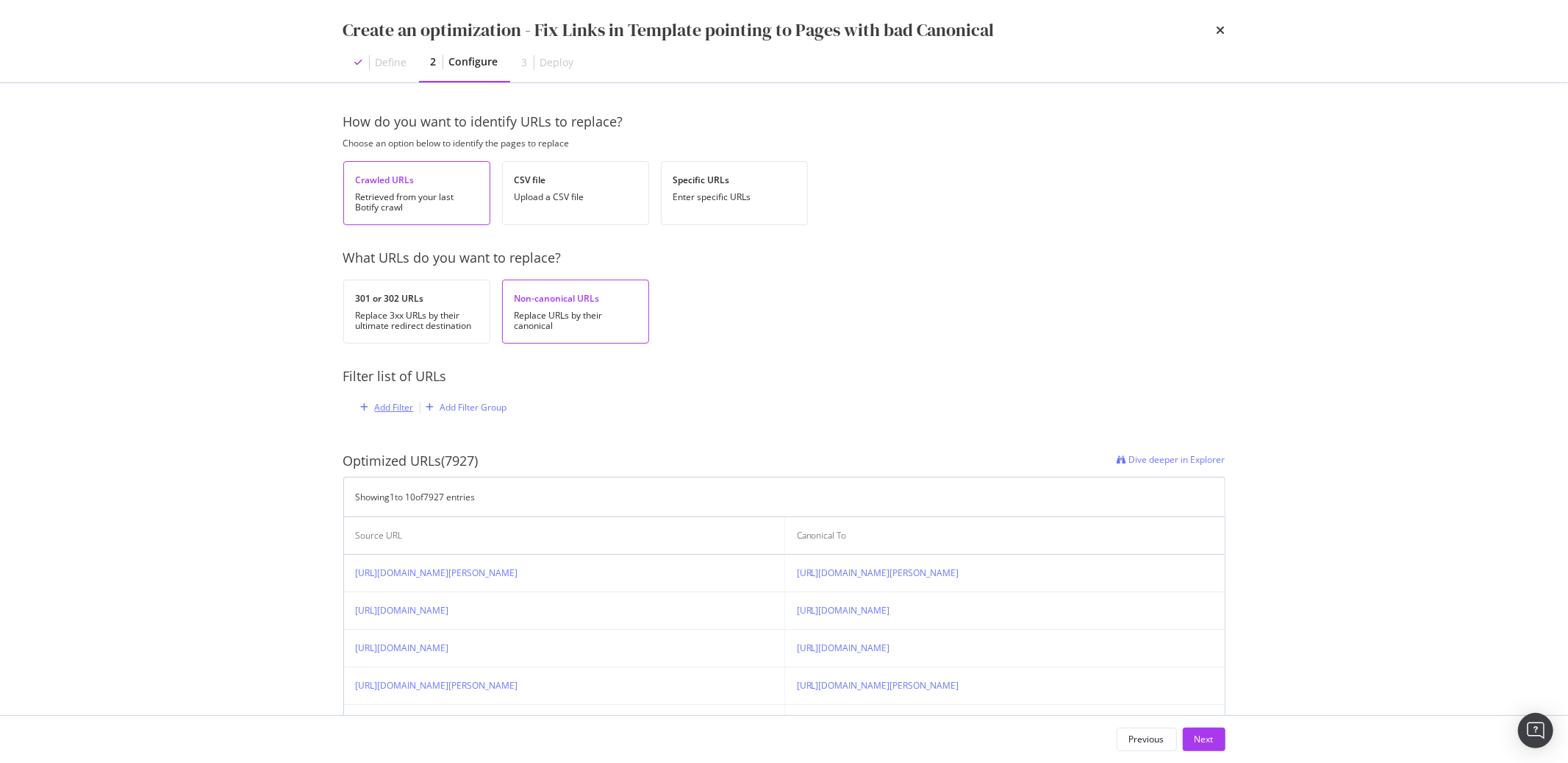
click at [368, 412] on div "Add Filter" at bounding box center [384, 407] width 59 height 16
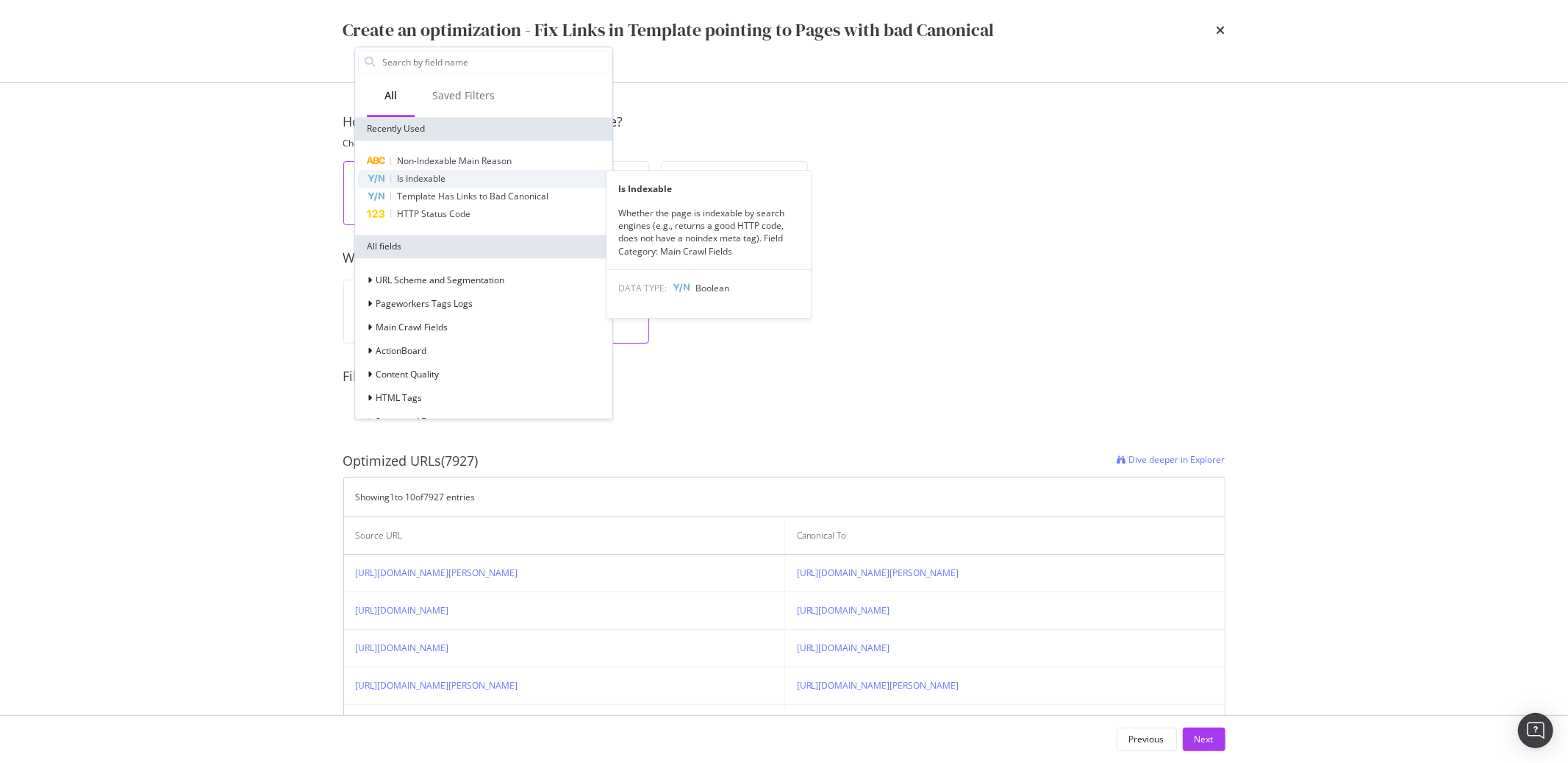
click at [429, 181] on span "Is Indexable" at bounding box center [421, 178] width 48 height 12
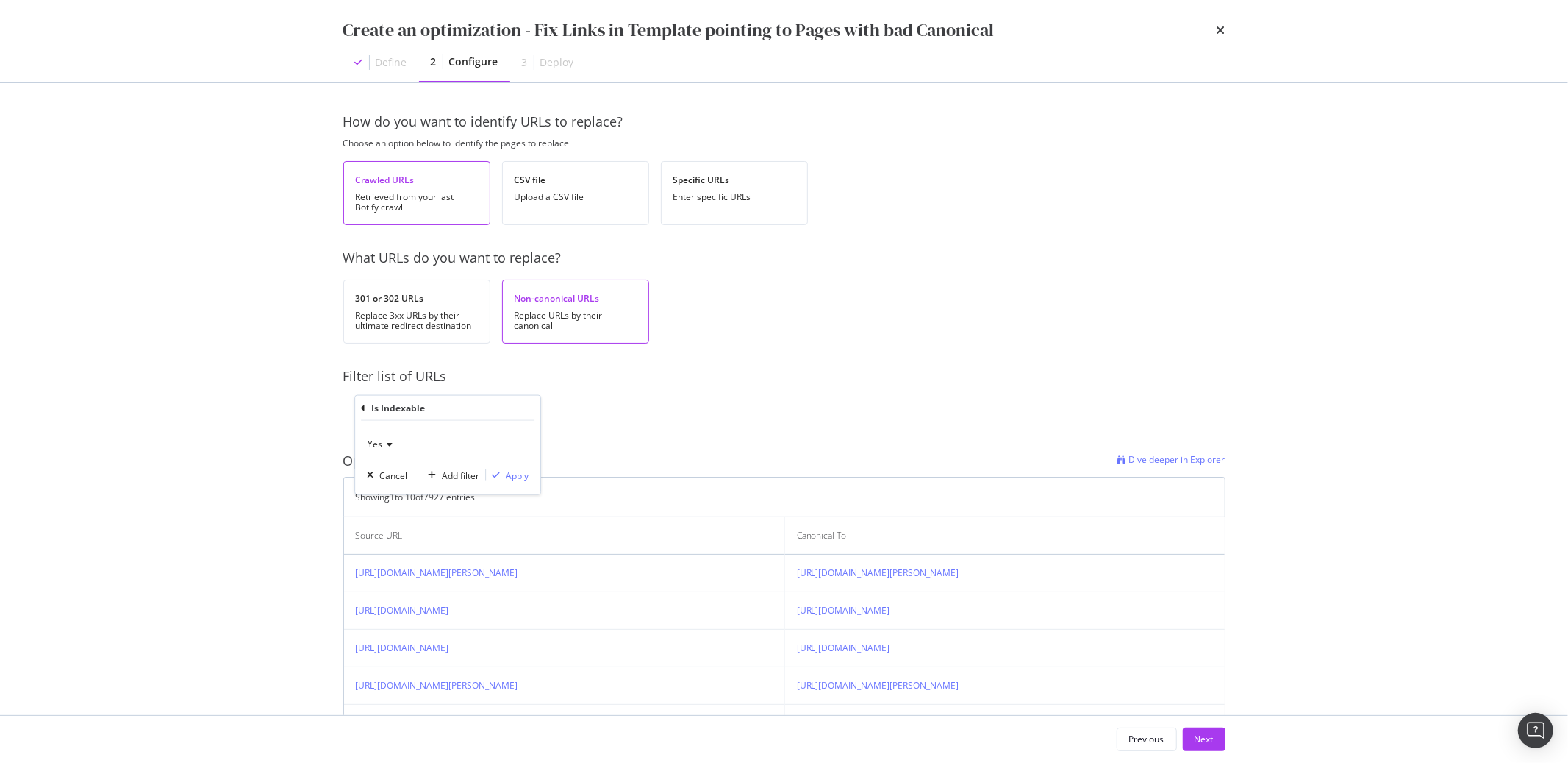
click at [390, 443] on icon "modal" at bounding box center [387, 444] width 10 height 8
click at [382, 491] on span "No" at bounding box center [379, 492] width 12 height 12
click at [509, 475] on div "Apply" at bounding box center [517, 474] width 22 height 12
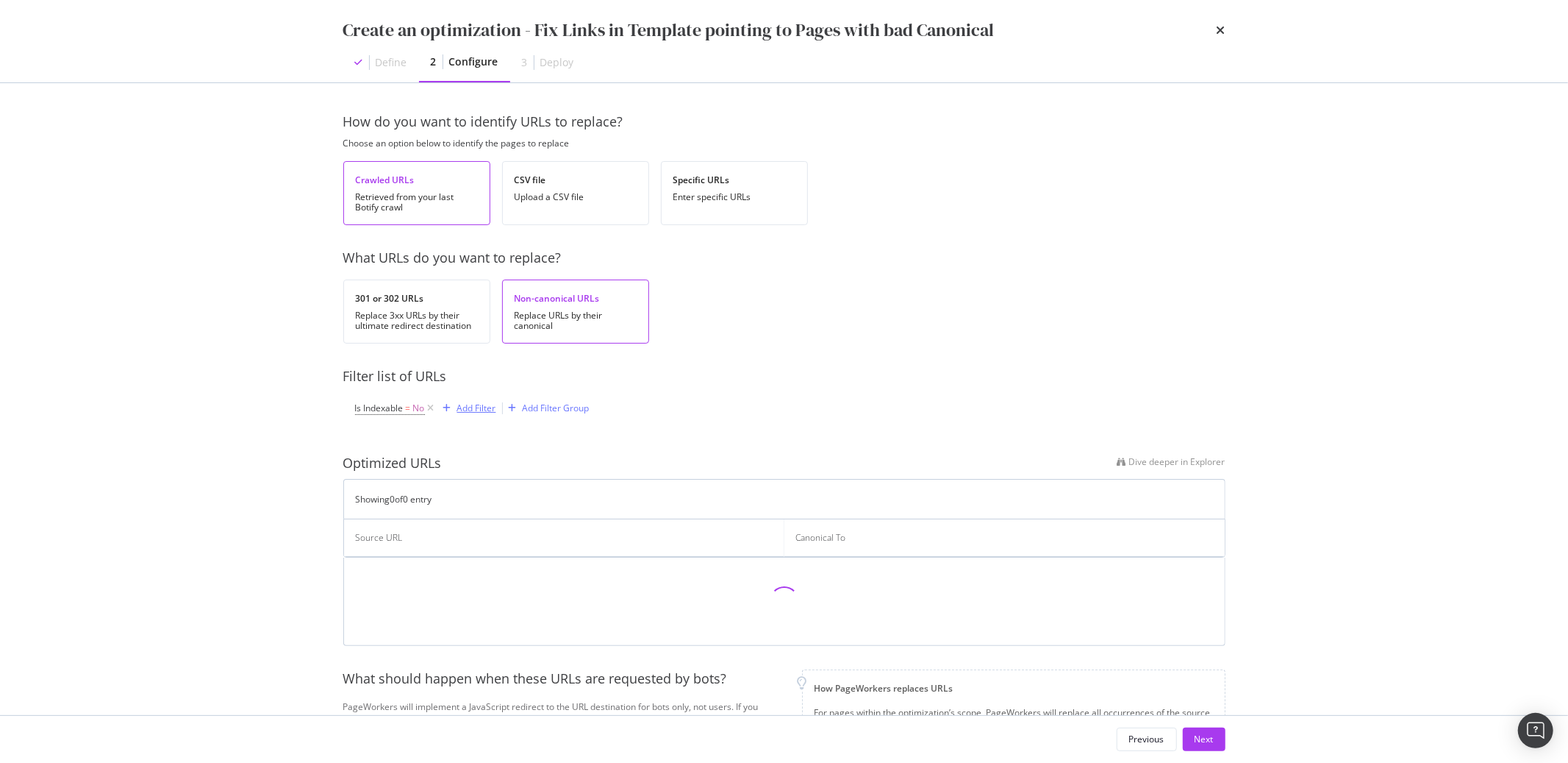
click at [469, 412] on div "Add Filter" at bounding box center [477, 408] width 39 height 12
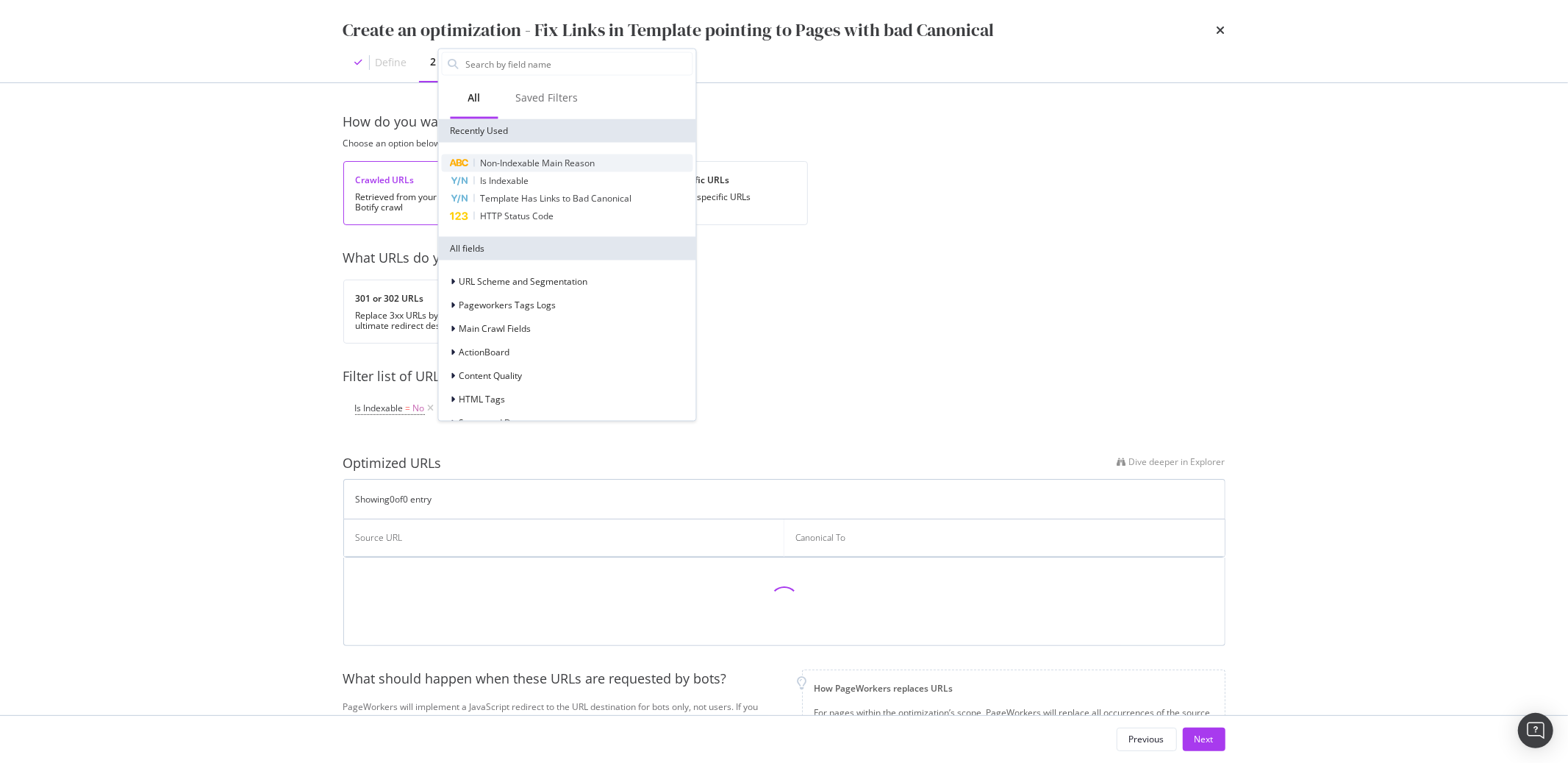
click at [535, 161] on span "Non-Indexable Main Reason" at bounding box center [538, 162] width 115 height 12
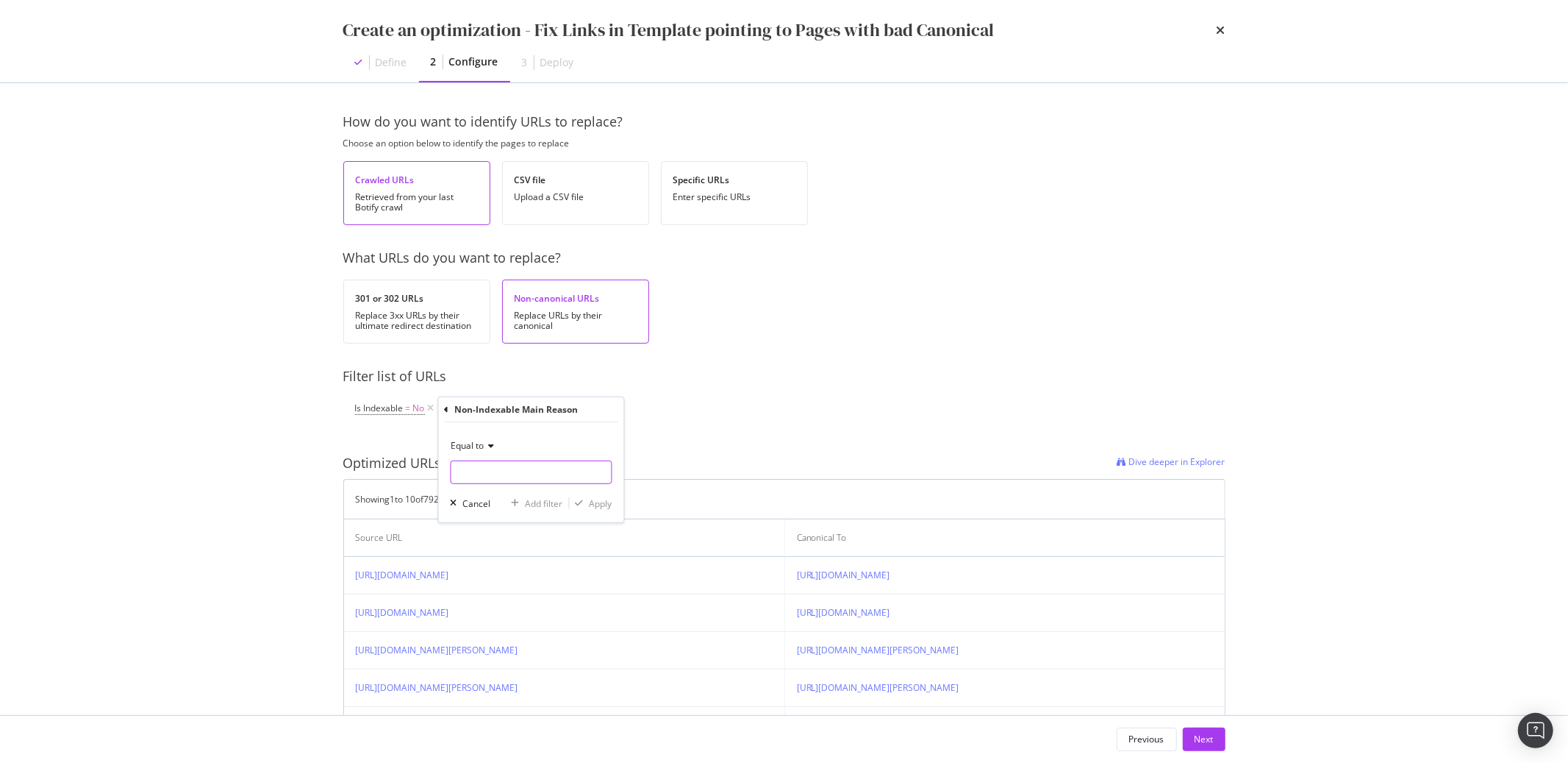
click at [487, 465] on input "modal" at bounding box center [531, 472] width 160 height 23
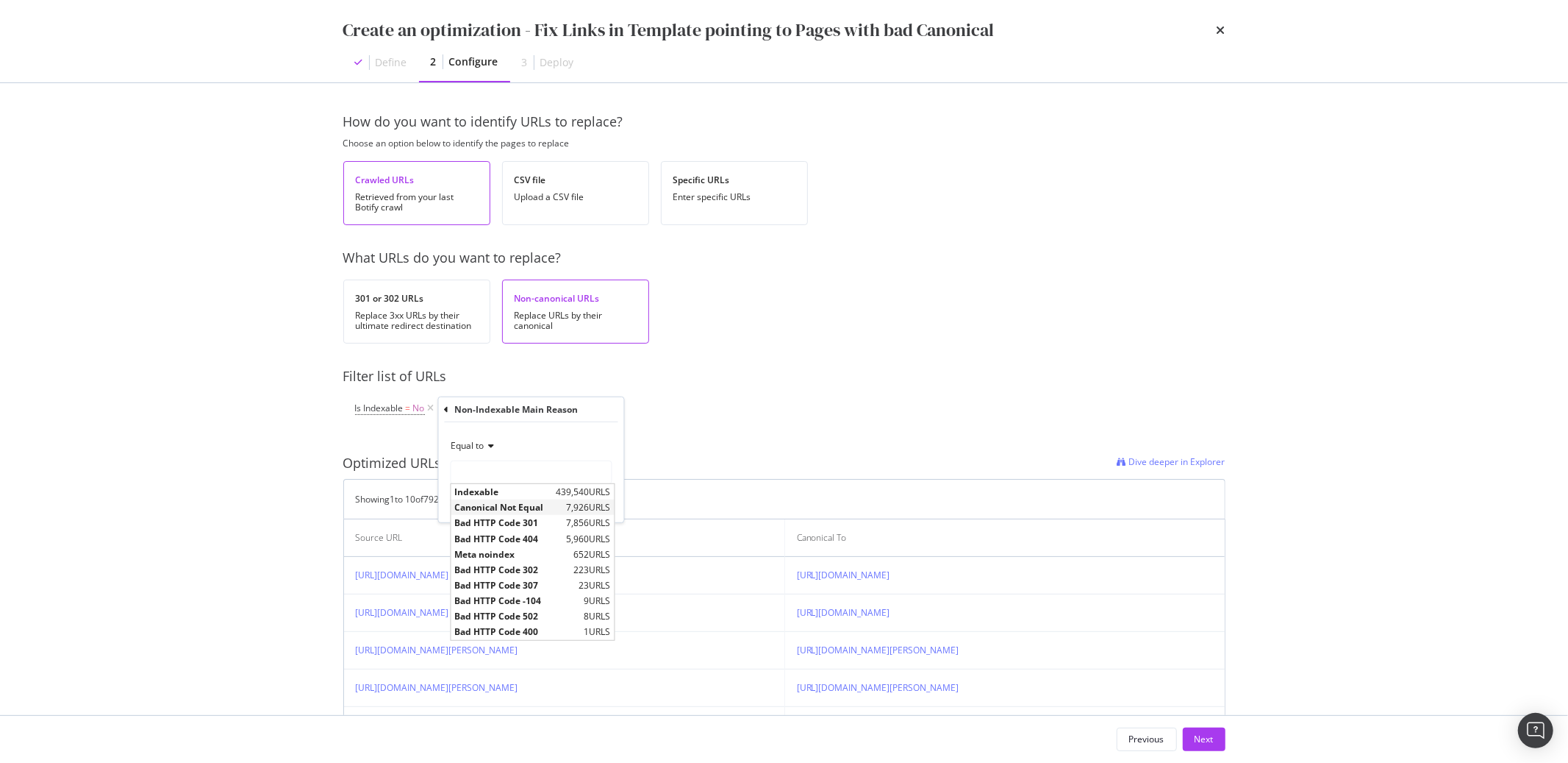
click at [490, 501] on span "Canonical Not Equal" at bounding box center [509, 506] width 108 height 12
type input "Canonical Not Equal"
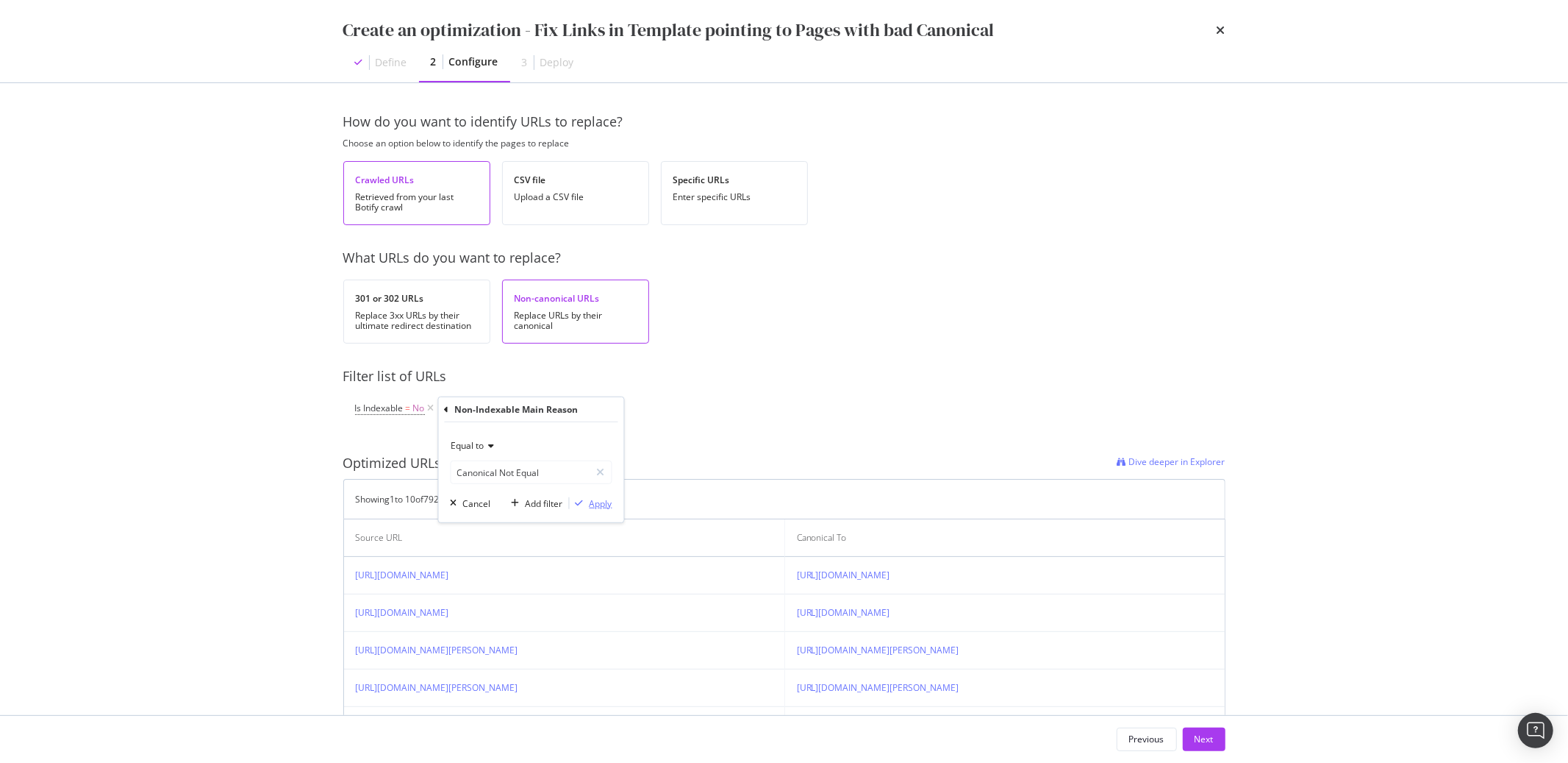
click at [585, 504] on div "modal" at bounding box center [579, 503] width 20 height 8
click at [714, 412] on div "Add Filter" at bounding box center [721, 408] width 39 height 12
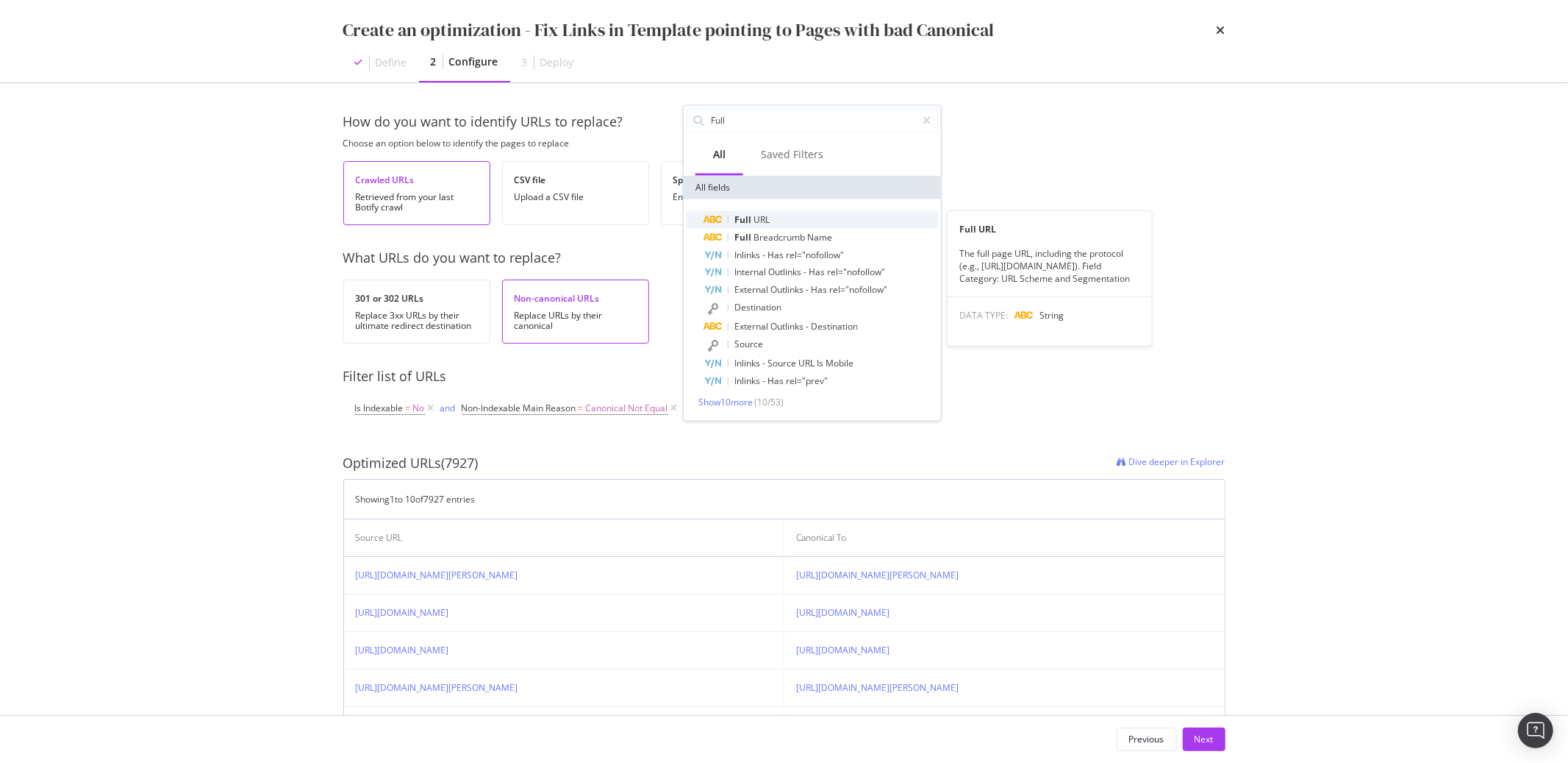
type input "Full"
click at [756, 220] on span "URL" at bounding box center [761, 218] width 16 height 12
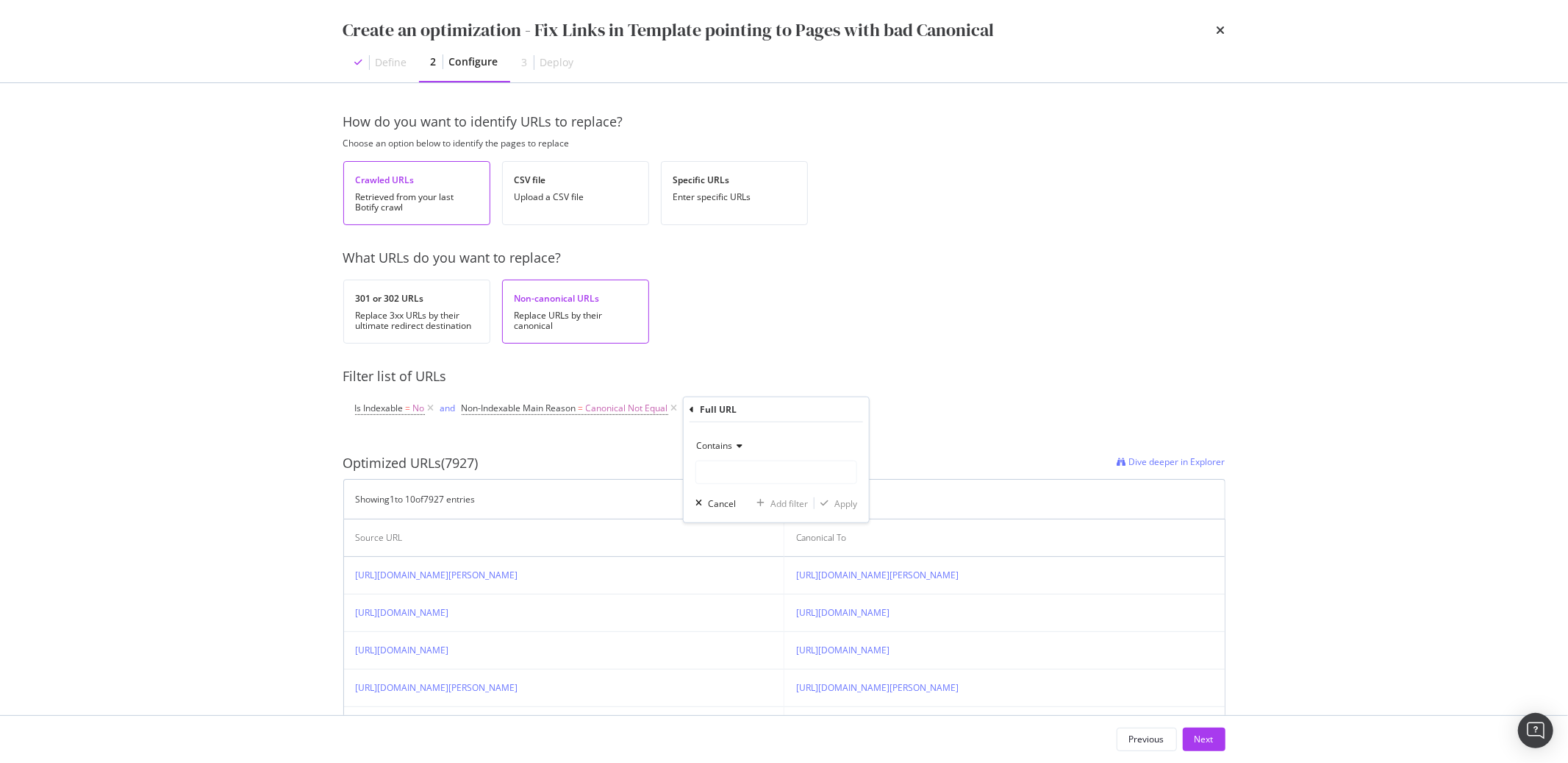
click at [712, 444] on span "Contains" at bounding box center [714, 445] width 36 height 12
click at [737, 610] on span "Doesn't contain" at bounding box center [735, 609] width 64 height 12
click at [725, 467] on input "modal" at bounding box center [777, 472] width 160 height 23
type input "?page"
click at [830, 506] on div "modal" at bounding box center [824, 503] width 20 height 8
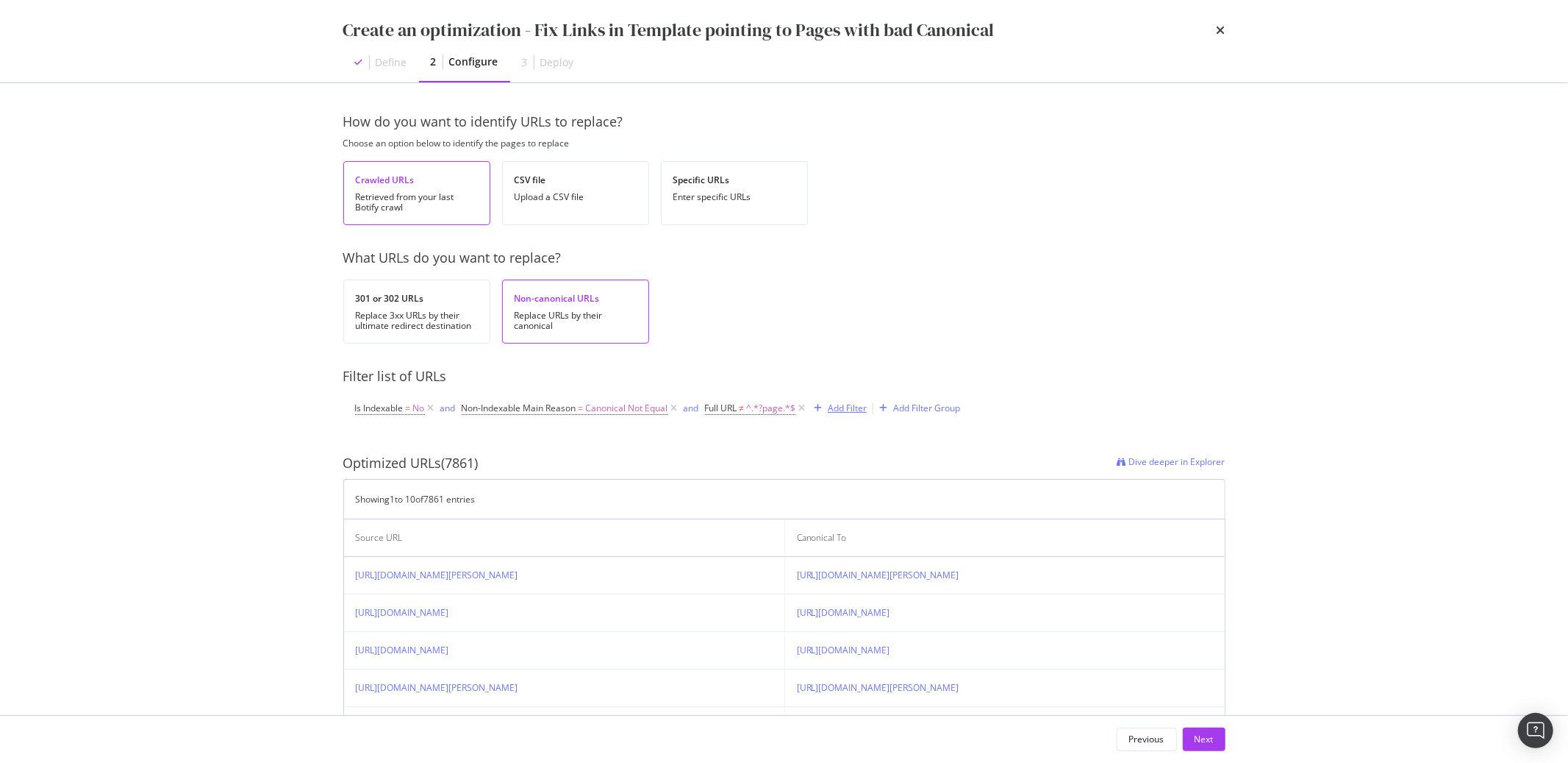
click at [837, 413] on div "Add Filter" at bounding box center [847, 408] width 39 height 12
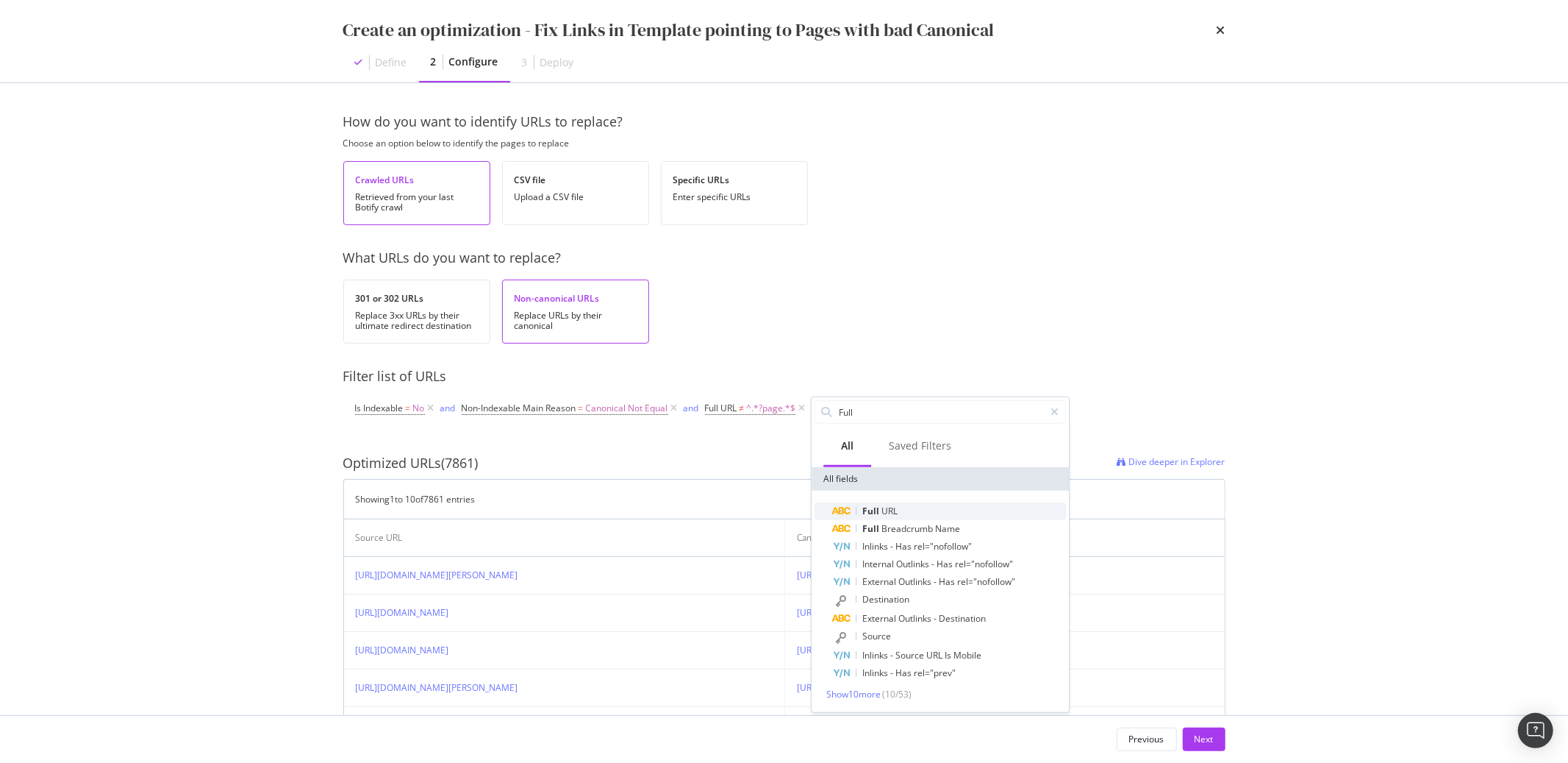
click at [883, 507] on span "URL" at bounding box center [889, 510] width 16 height 12
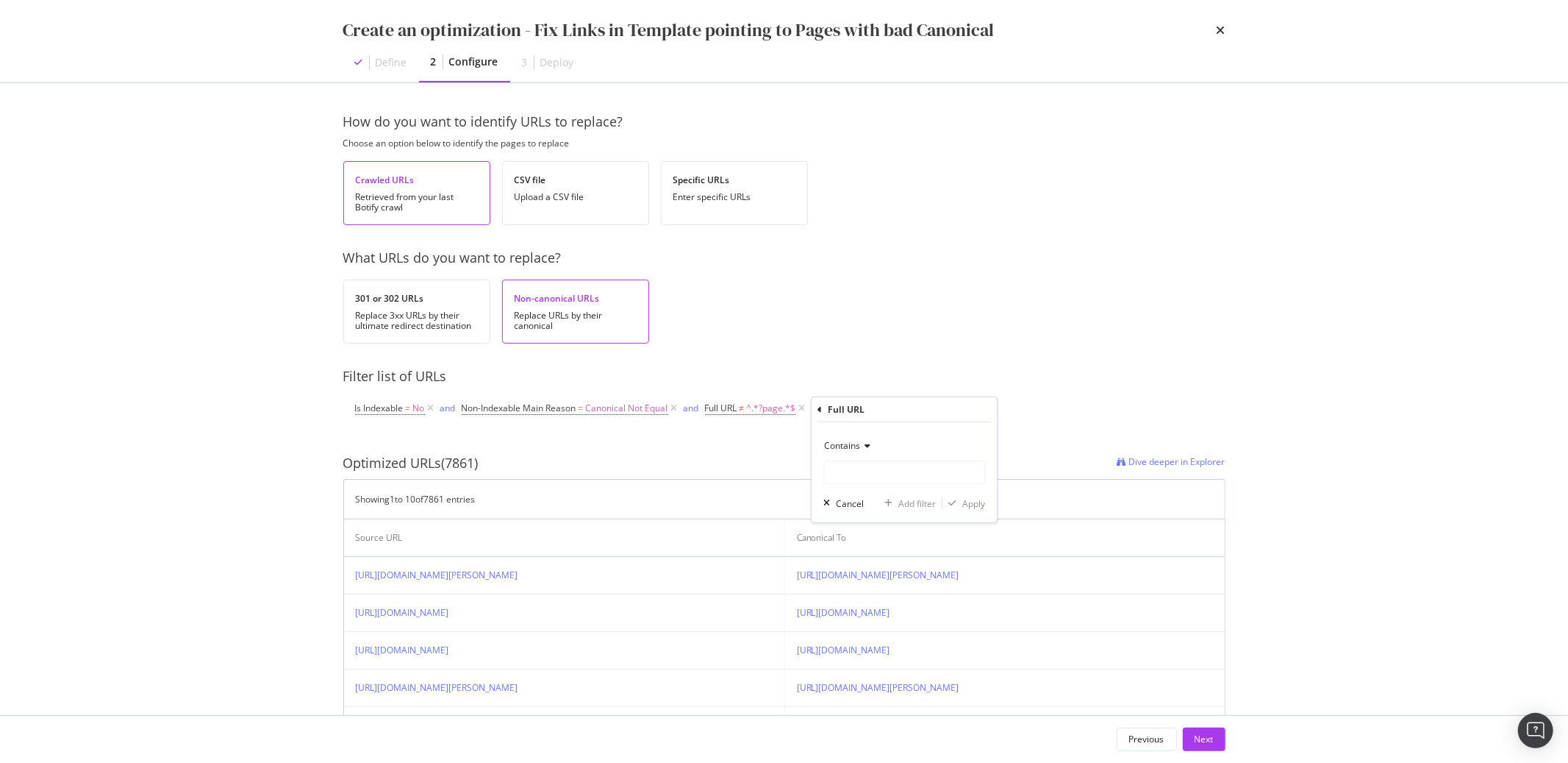
click at [855, 449] on span "Contains" at bounding box center [842, 445] width 36 height 12
click at [862, 627] on span "Matches regex" at bounding box center [860, 628] width 61 height 12
click at [859, 480] on input "modal" at bounding box center [904, 472] width 160 height 23
paste input ".*\/(brands|marken|merken|marcas|marche)\/.*"
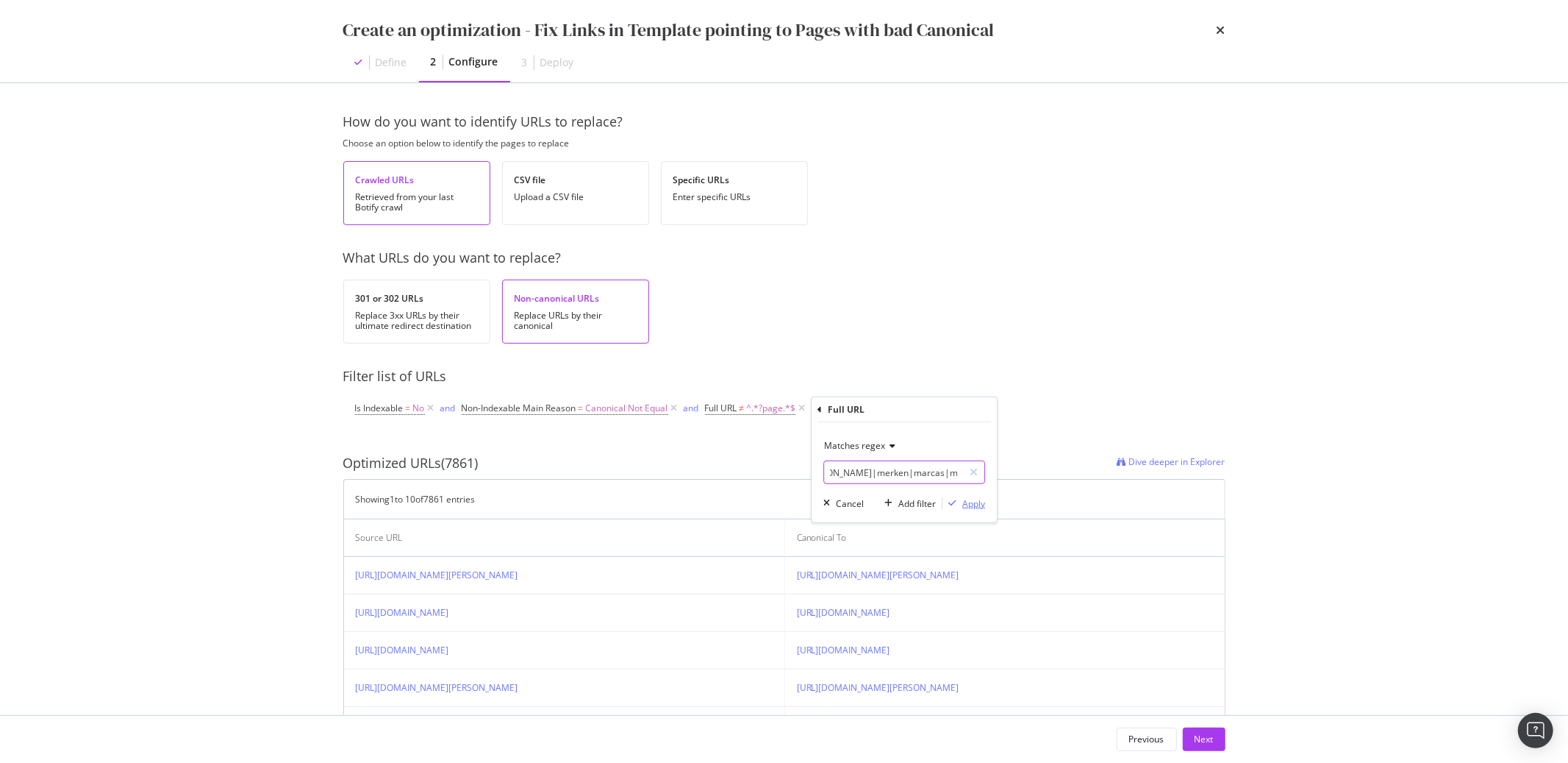
type input ".*\/(brands|marken|merken|marcas|marche)\/.*"
click at [964, 503] on div "Apply" at bounding box center [973, 502] width 22 height 12
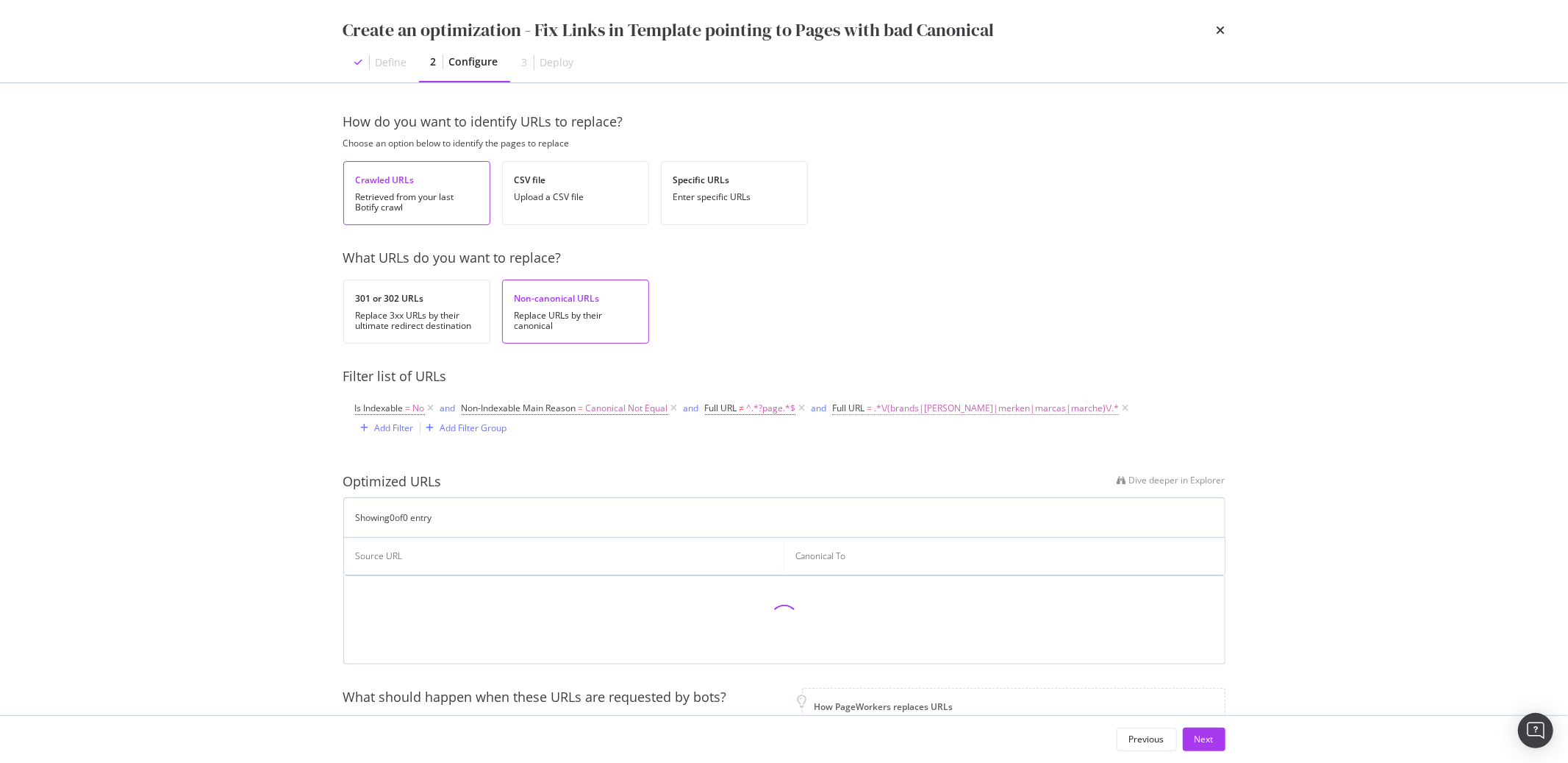
click at [943, 411] on span ".*\/(brands|marken|merken|marcas|marche)\/.*" at bounding box center [997, 409] width 245 height 21
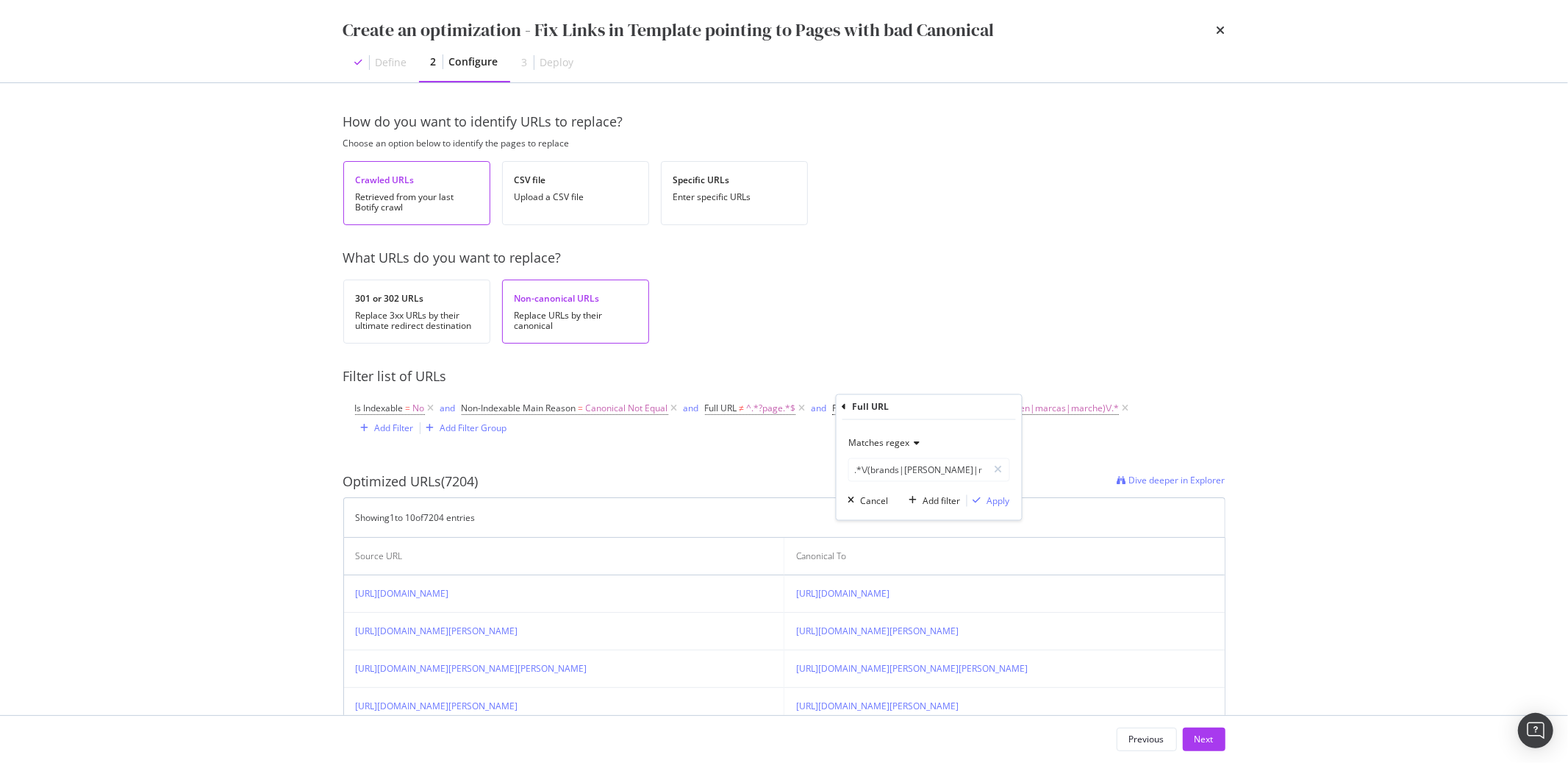
click at [916, 440] on icon "modal" at bounding box center [915, 443] width 10 height 8
click at [914, 642] on span "Doesn't match regex" at bounding box center [898, 645] width 85 height 12
click at [989, 501] on div "Apply" at bounding box center [998, 500] width 22 height 12
click at [1004, 409] on span ".*\/(brands|marken|merken|marcas|marche)\/.*" at bounding box center [997, 409] width 245 height 21
click at [942, 472] on input ".*\/(brands|marken|merken|marcas|marche)\/.*" at bounding box center [918, 469] width 139 height 23
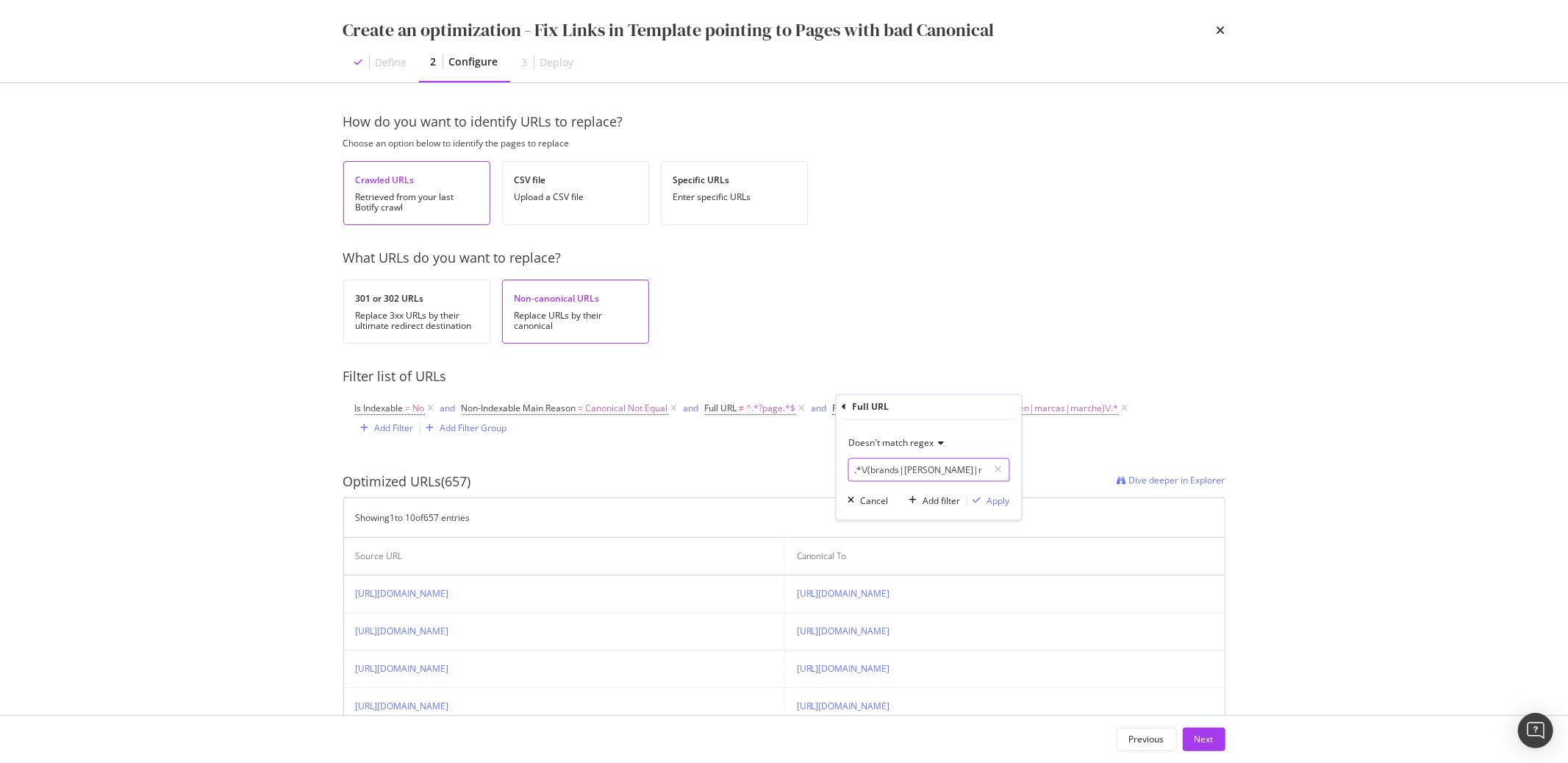
click at [942, 476] on input ".*\/(brands|marken|merken|marcas|marche)\/.*" at bounding box center [918, 469] width 139 height 23
type input ".*\/(brands|marken|marques|merken|marcas|marche)\/.*"
click at [994, 496] on div "Apply" at bounding box center [998, 500] width 22 height 12
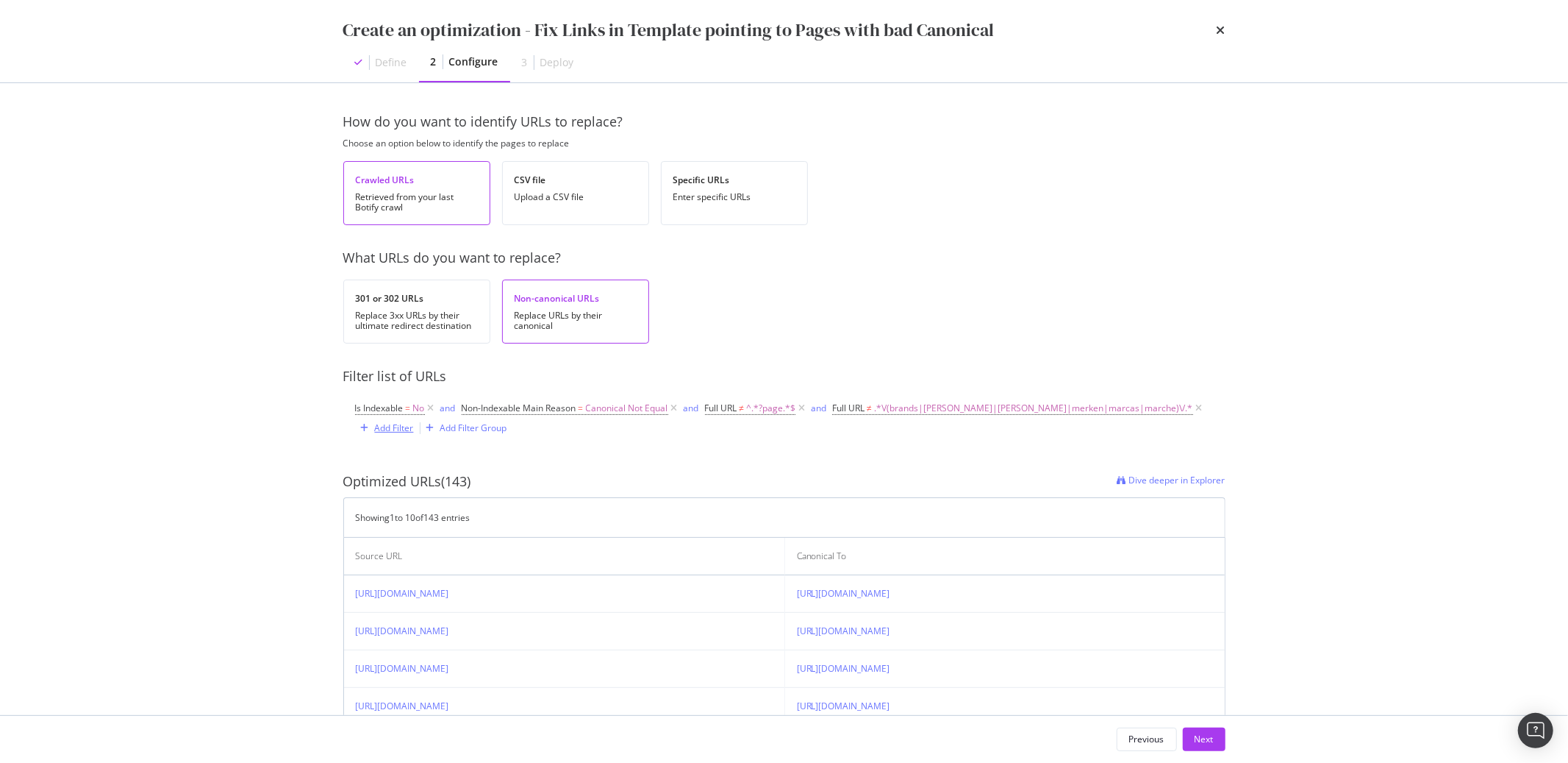
click at [398, 430] on div "Add Filter" at bounding box center [394, 427] width 39 height 12
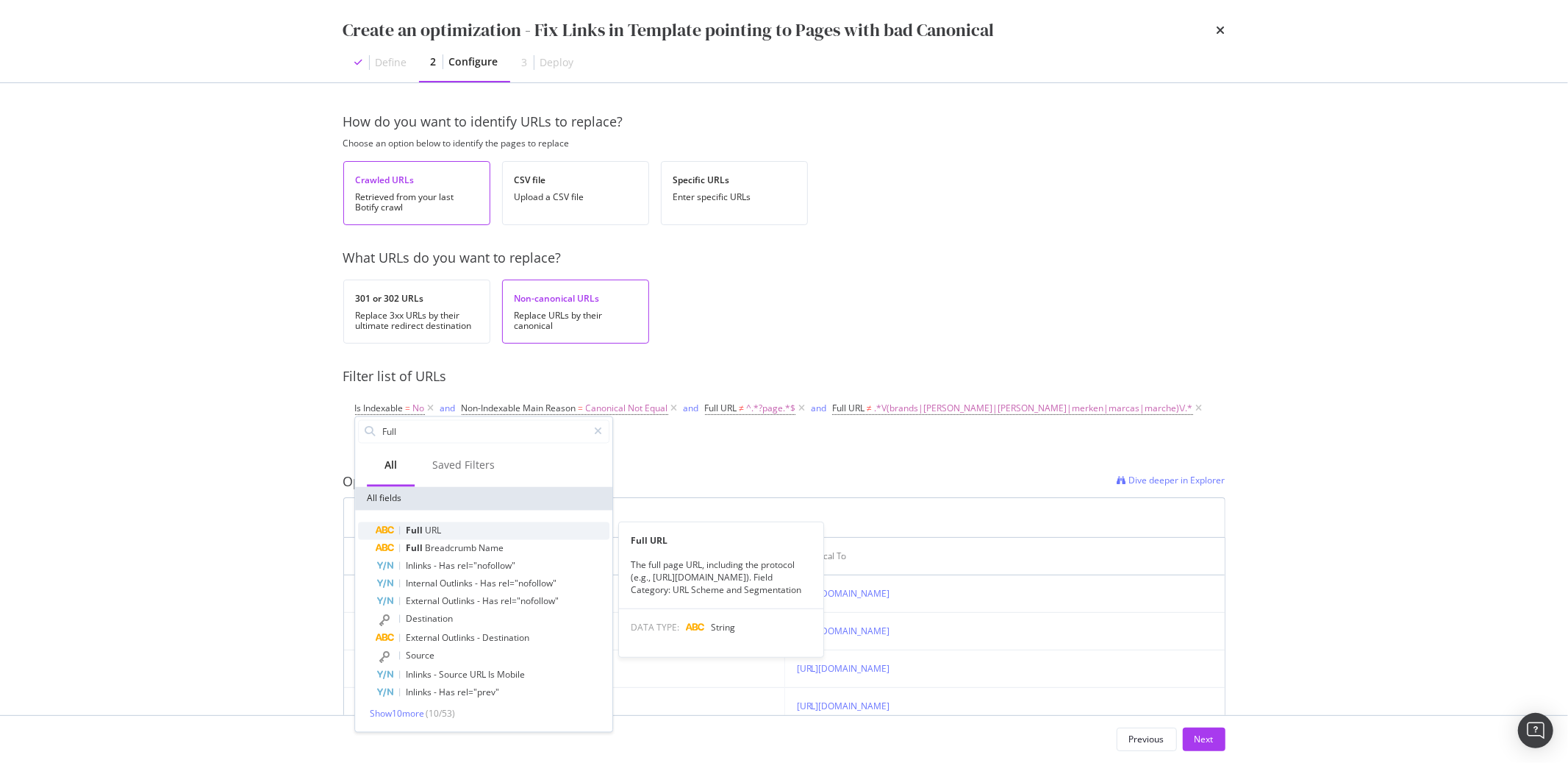
click at [422, 529] on span "Full" at bounding box center [415, 530] width 20 height 12
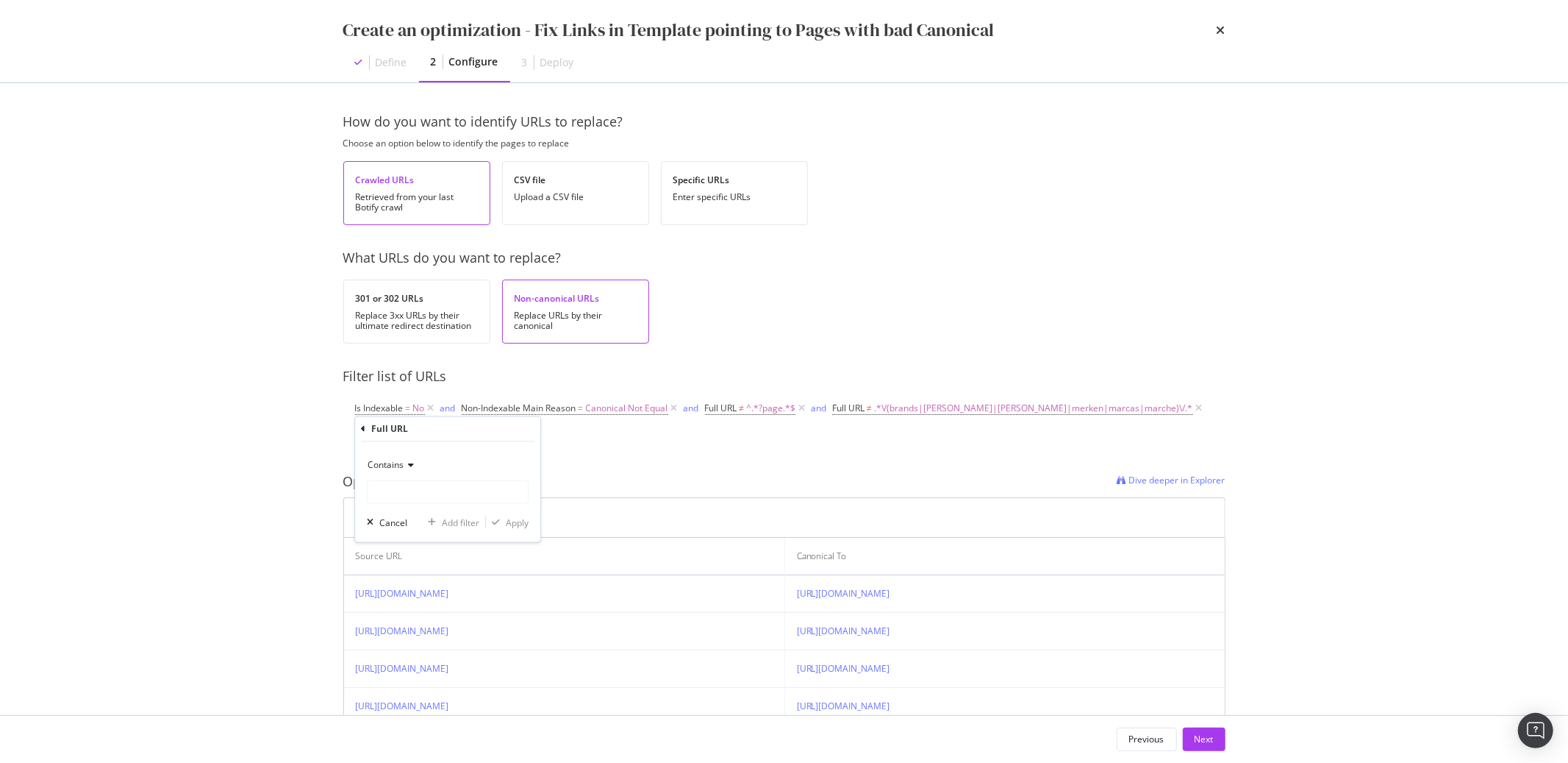
click at [406, 472] on div "Contains" at bounding box center [447, 465] width 161 height 23
click at [400, 631] on span "Doesn't contain" at bounding box center [406, 629] width 64 height 12
click at [394, 491] on input "modal" at bounding box center [447, 492] width 160 height 23
type input "/all"
click at [513, 526] on div "Apply" at bounding box center [517, 522] width 22 height 12
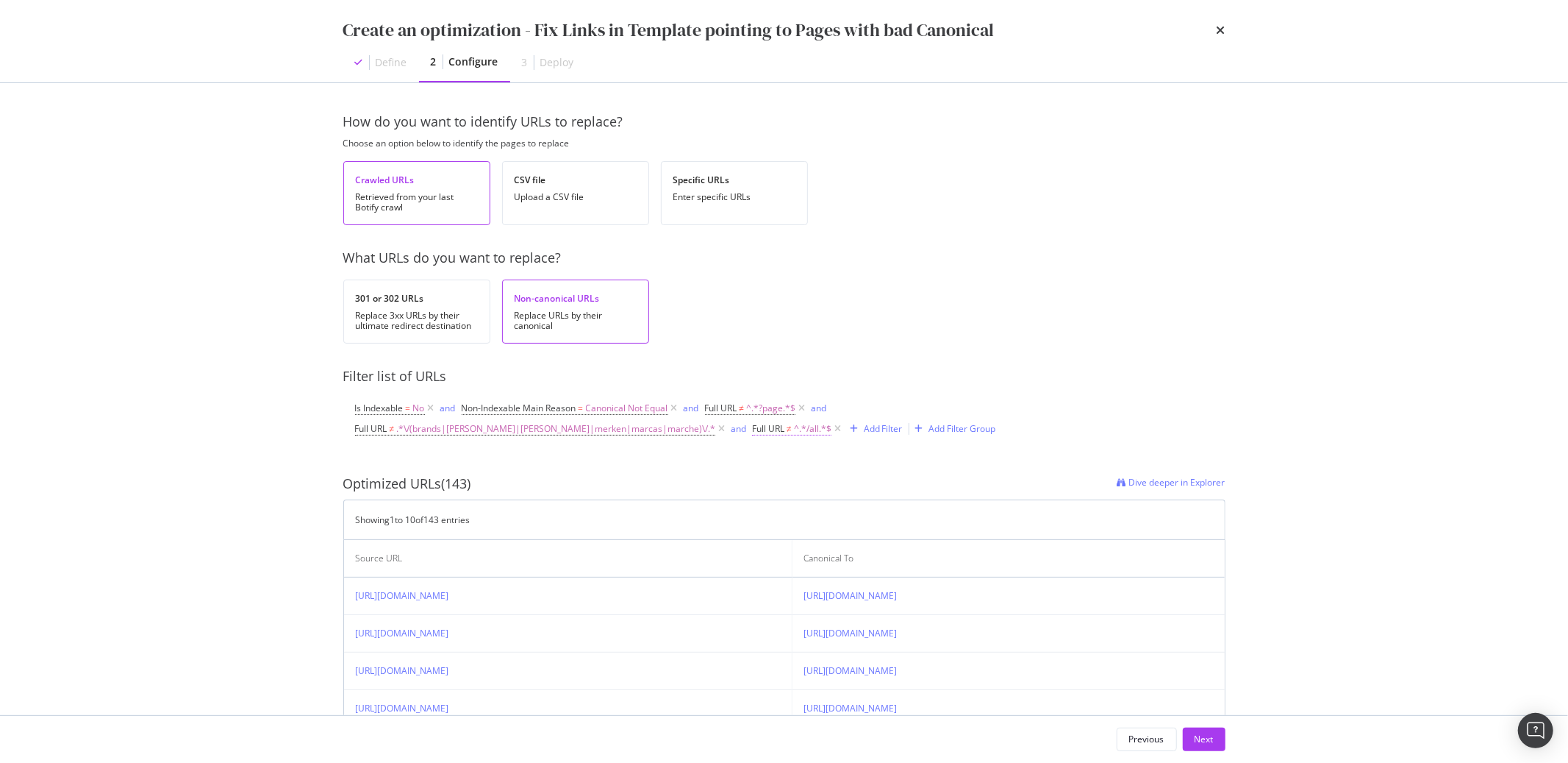
click at [794, 428] on span "^.*/all.*$" at bounding box center [813, 429] width 37 height 21
click at [287, 446] on div "Create an optimization - Fix Links in Template pointing to Pages with bad Canon…" at bounding box center [784, 382] width 1568 height 763
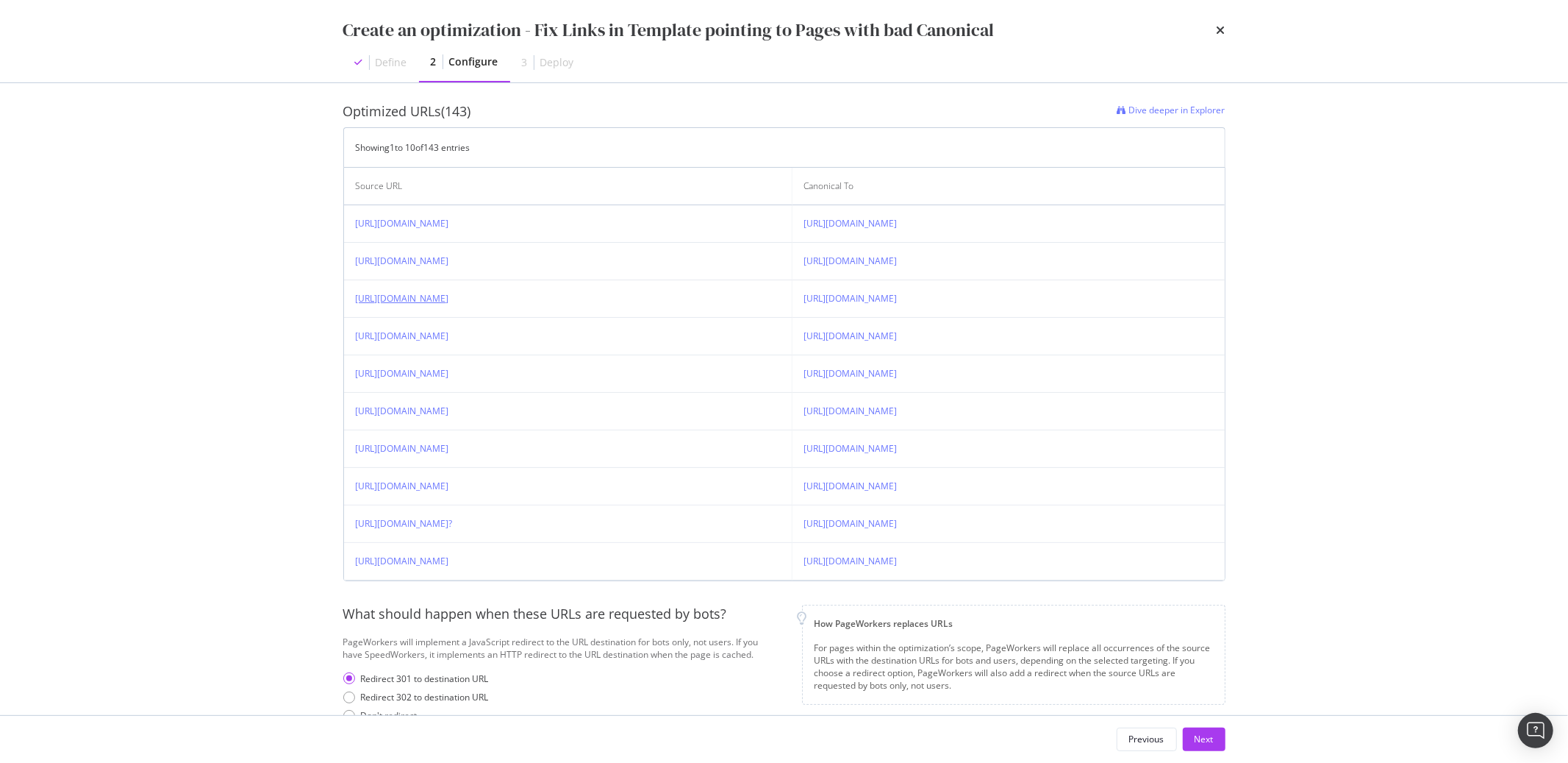
scroll to position [369, 0]
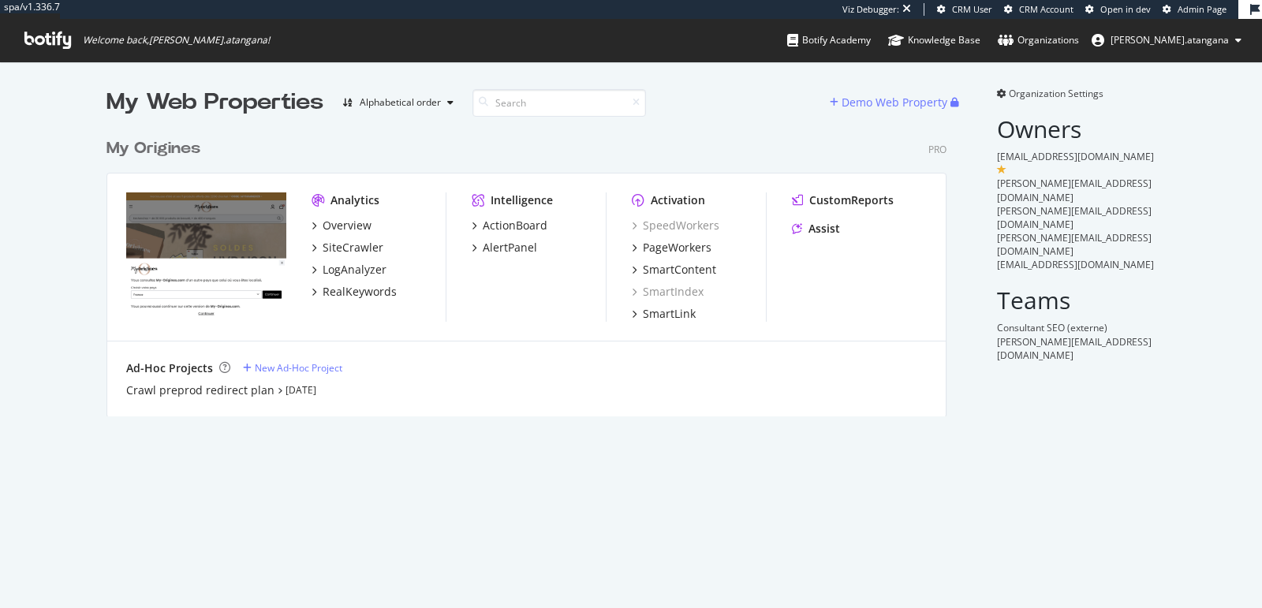
scroll to position [595, 1235]
click at [656, 240] on div "PageWorkers" at bounding box center [677, 248] width 69 height 16
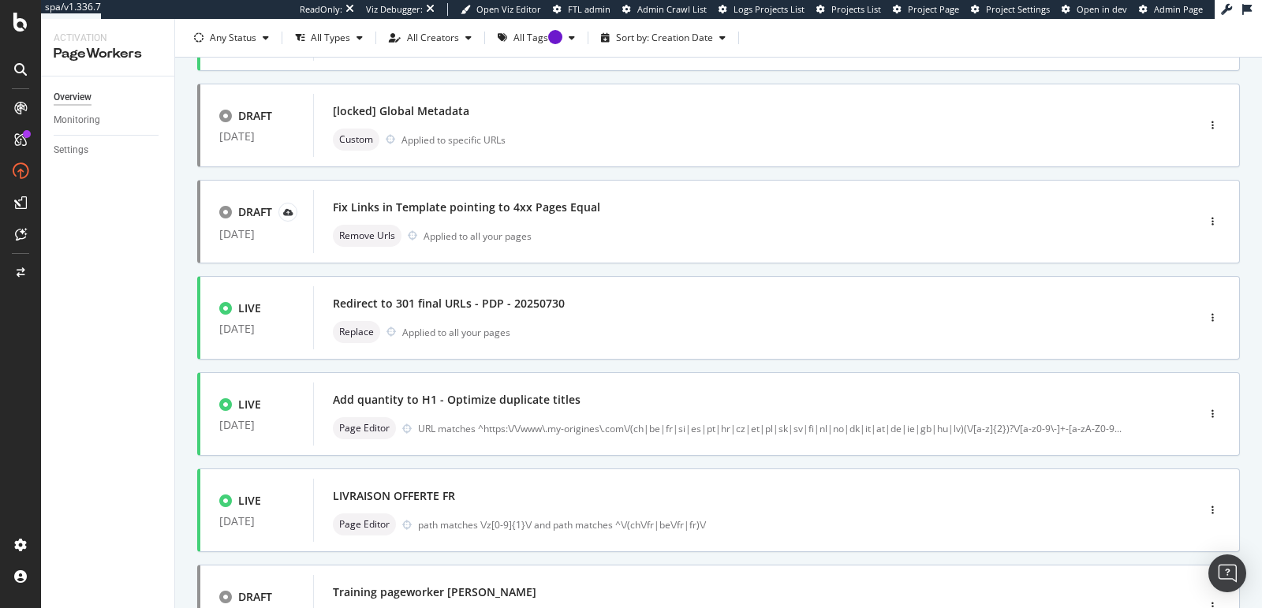
scroll to position [132, 0]
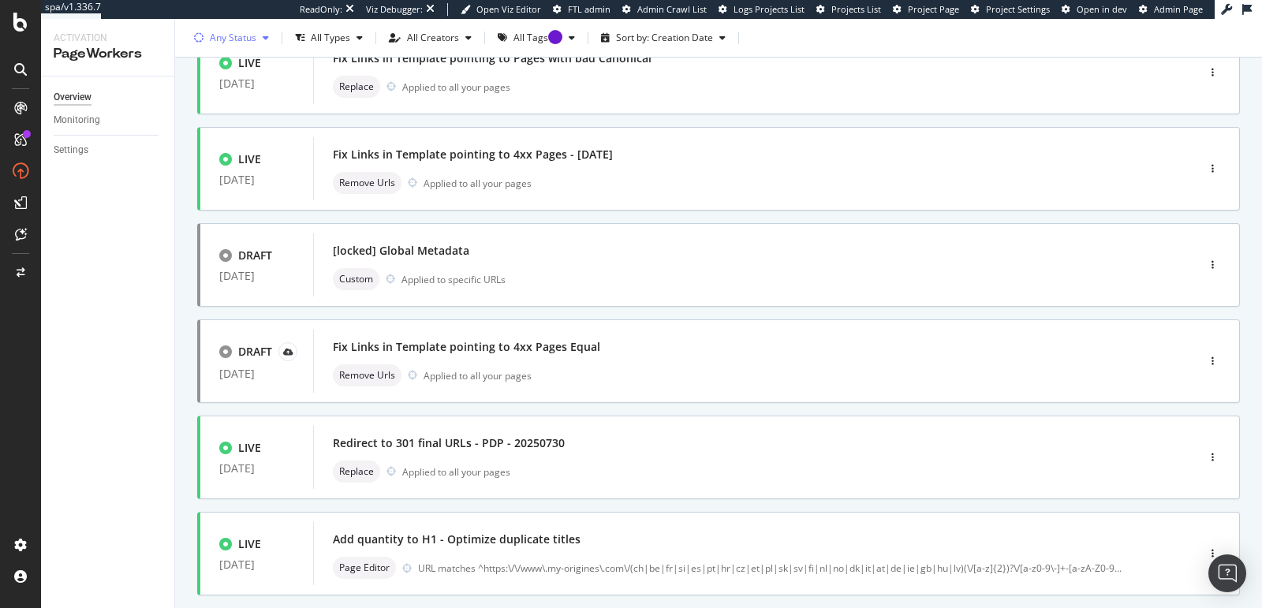
click at [232, 42] on div "Any Status" at bounding box center [233, 37] width 47 height 9
click at [238, 100] on div "Live ( 10 )" at bounding box center [239, 96] width 38 height 13
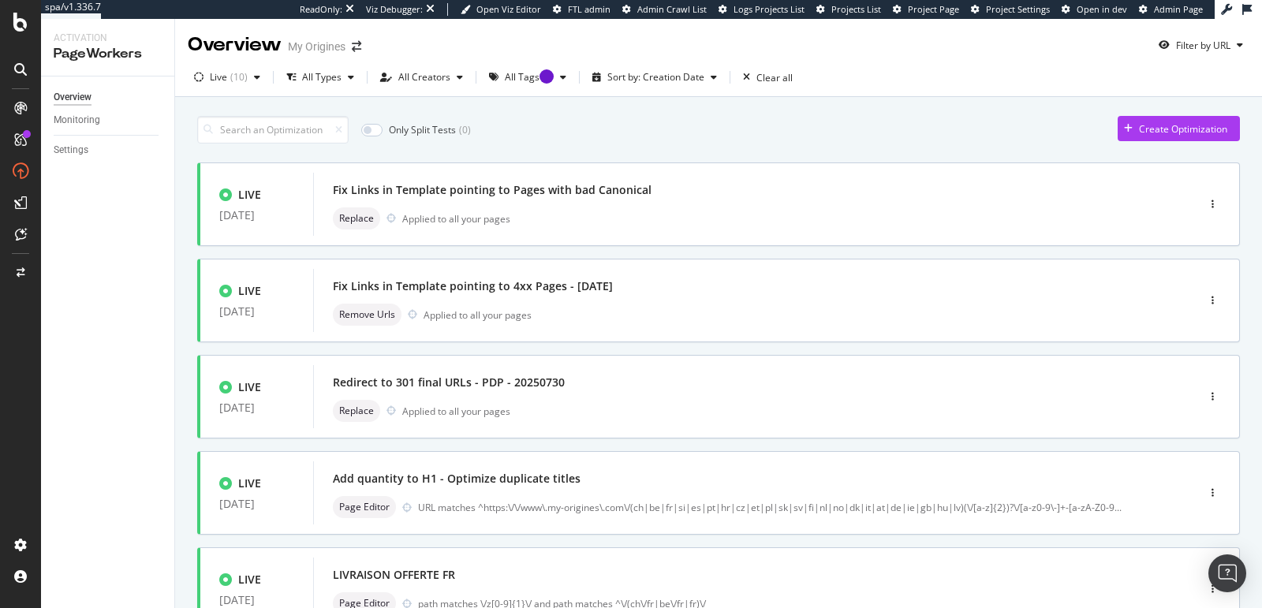
drag, startPoint x: 619, startPoint y: 188, endPoint x: 334, endPoint y: 191, distance: 285.5
click at [334, 191] on div "Fix Links in Template pointing to Pages with bad Canonical" at bounding box center [731, 190] width 797 height 22
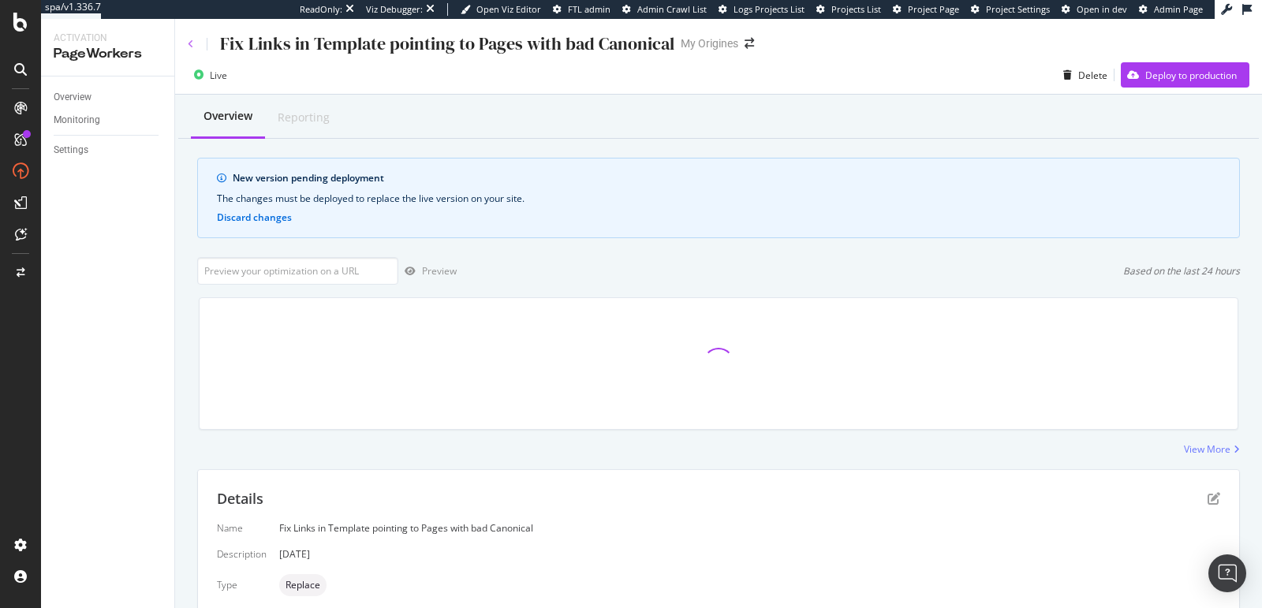
click at [191, 46] on icon at bounding box center [191, 43] width 6 height 9
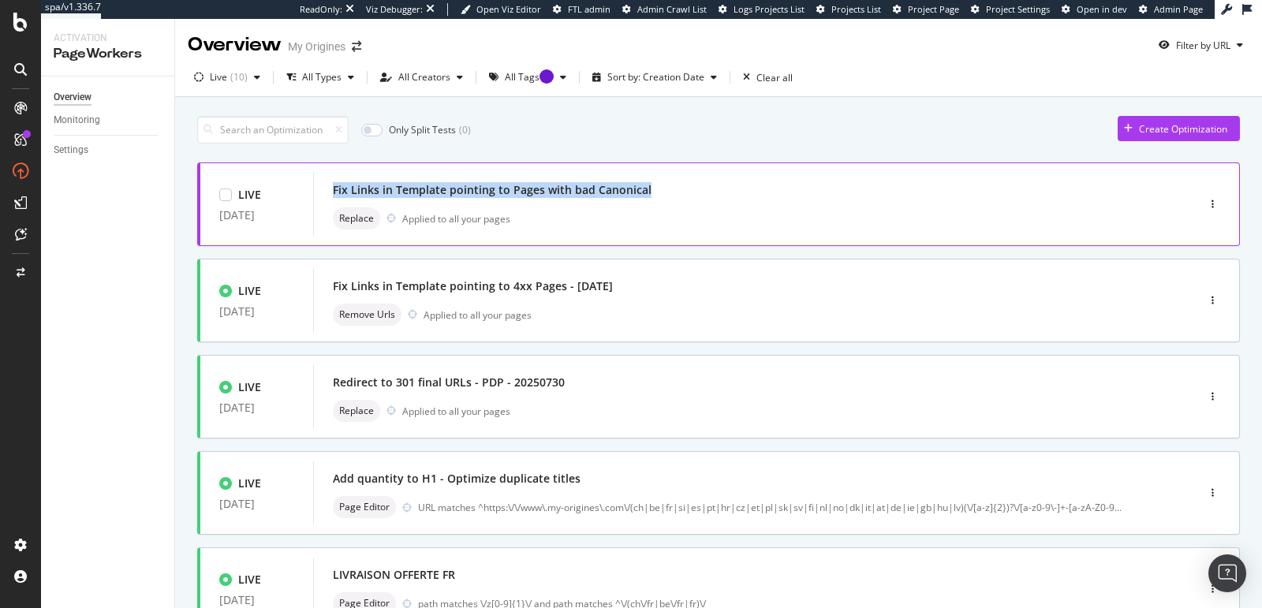
drag, startPoint x: 330, startPoint y: 188, endPoint x: 643, endPoint y: 188, distance: 313.1
click at [643, 188] on div "Fix Links in Template pointing to Pages with bad Canonical Replace Applied to a…" at bounding box center [730, 204] width 835 height 63
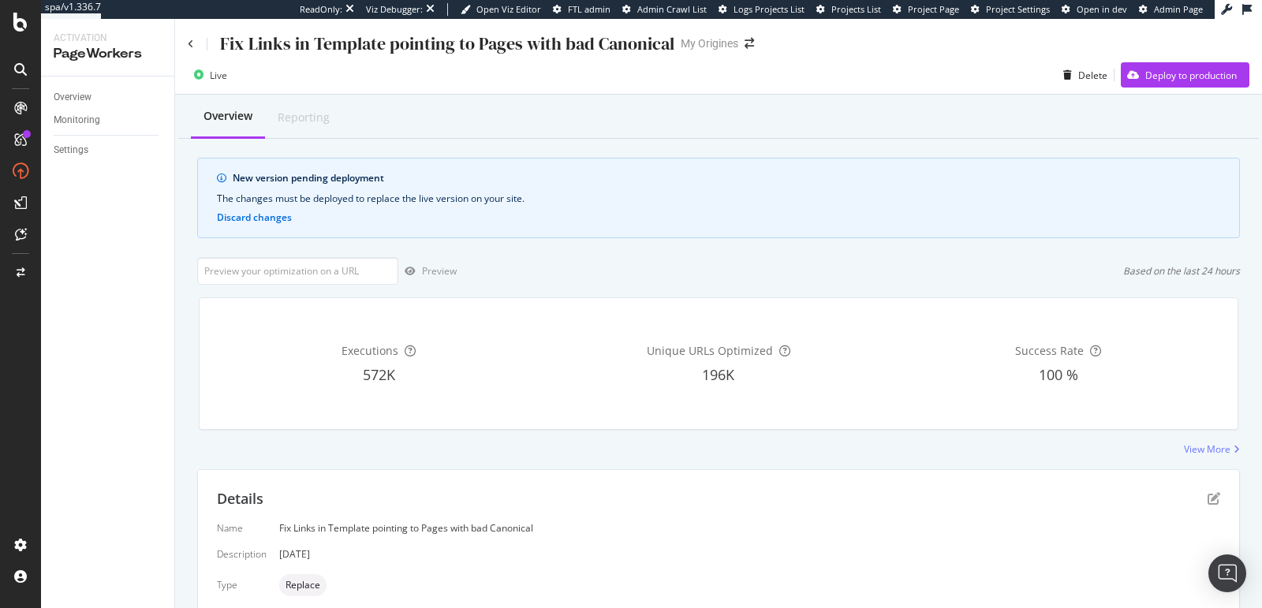
click at [367, 50] on div "Fix Links in Template pointing to Pages with bad Canonical" at bounding box center [447, 44] width 454 height 24
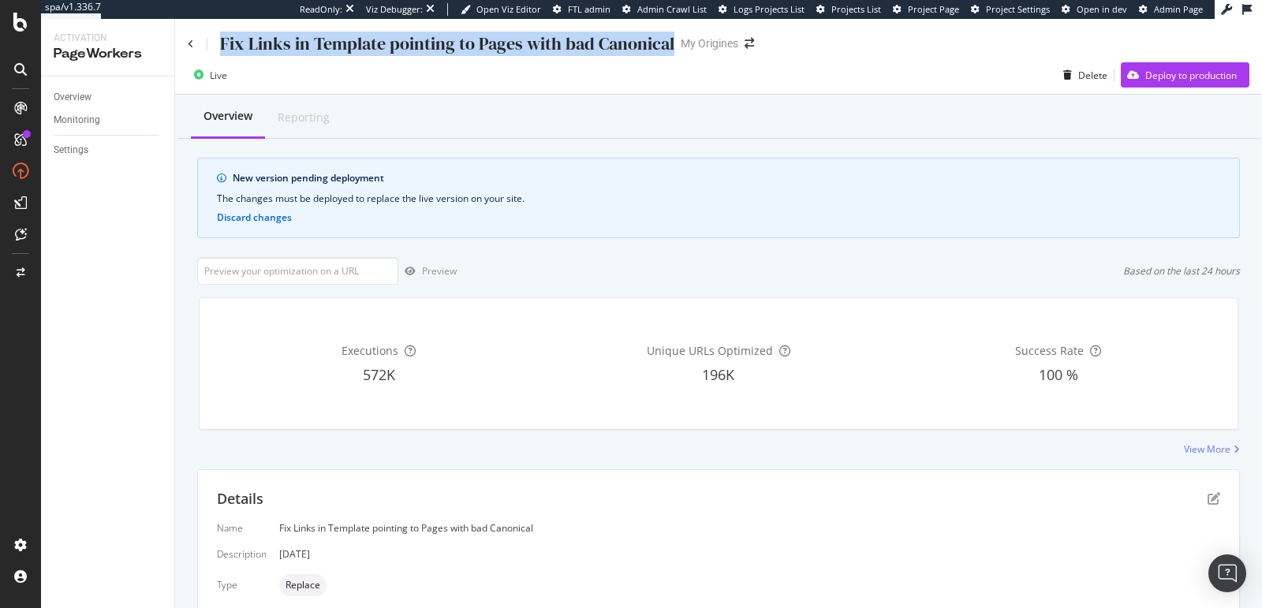
click at [367, 50] on div "Fix Links in Template pointing to Pages with bad Canonical" at bounding box center [447, 44] width 454 height 24
copy div "Fix Links in Template pointing to Pages with bad Canonical"
click at [193, 41] on icon at bounding box center [191, 43] width 6 height 9
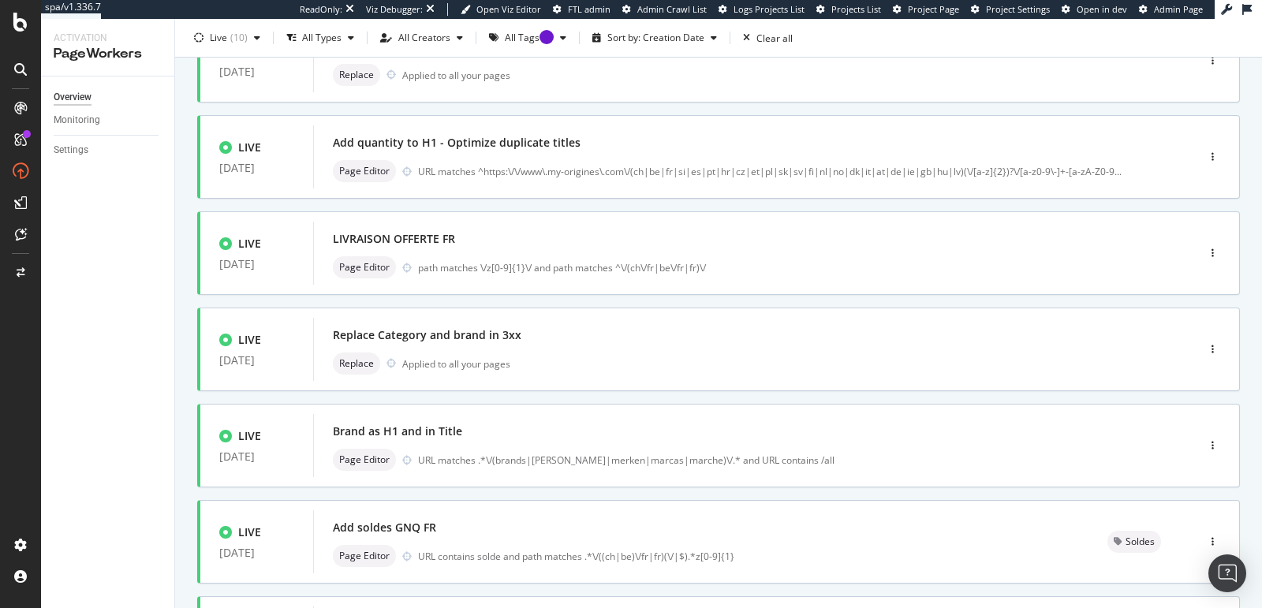
scroll to position [421, 0]
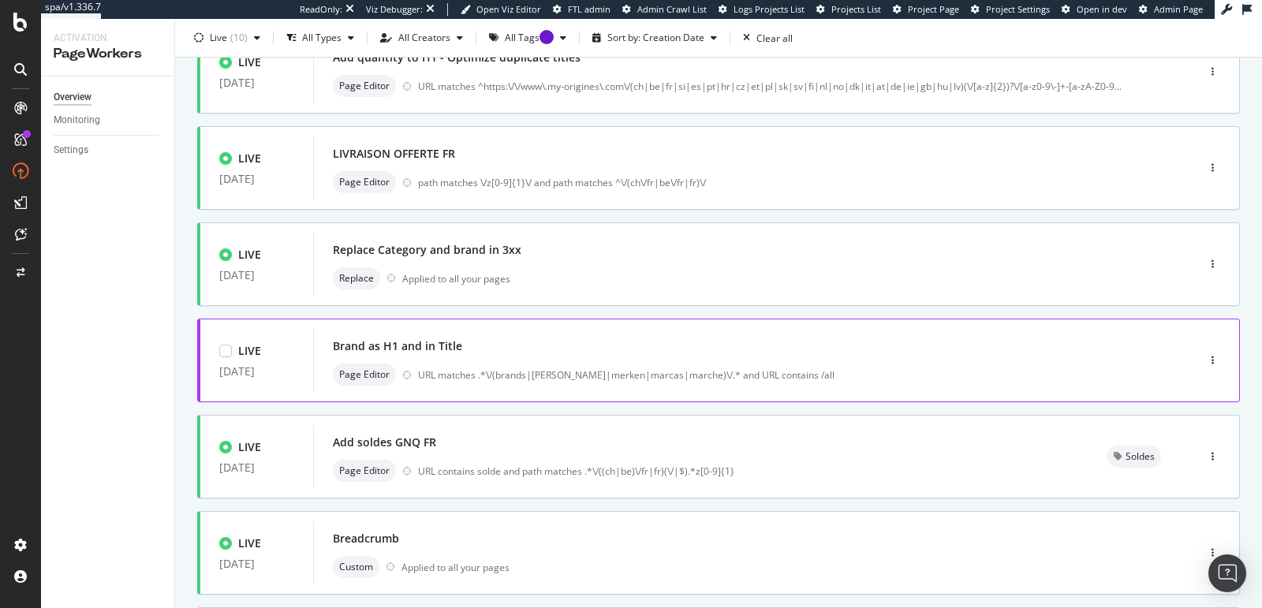
click at [671, 335] on div "Brand as H1 and in Title" at bounding box center [731, 346] width 797 height 22
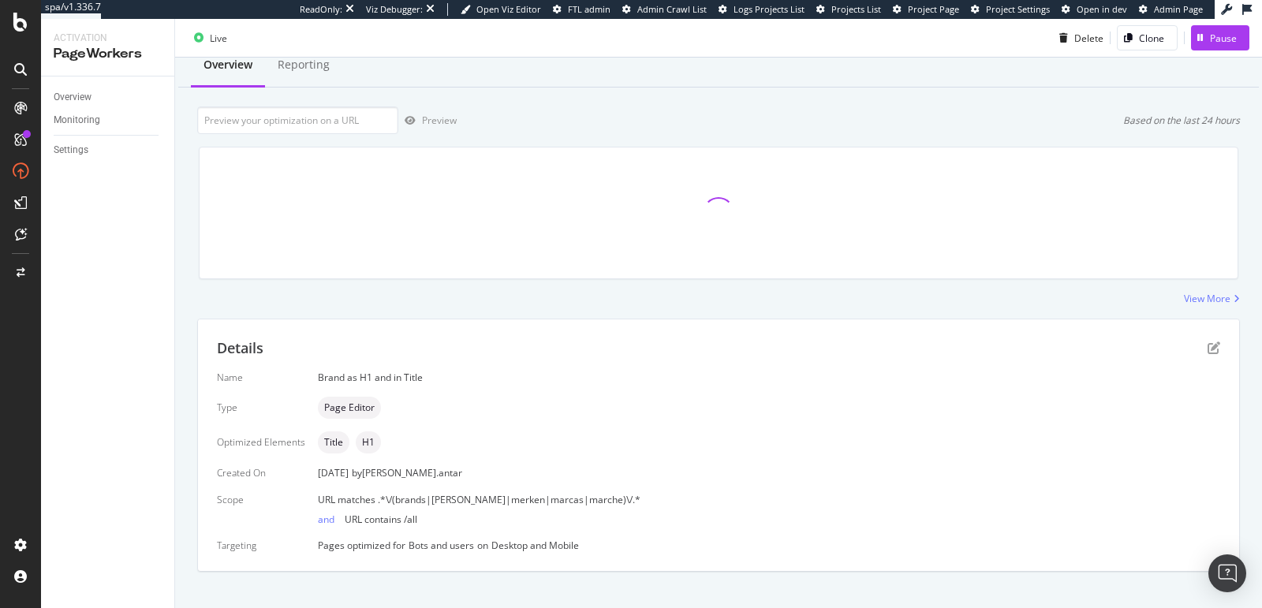
scroll to position [69, 0]
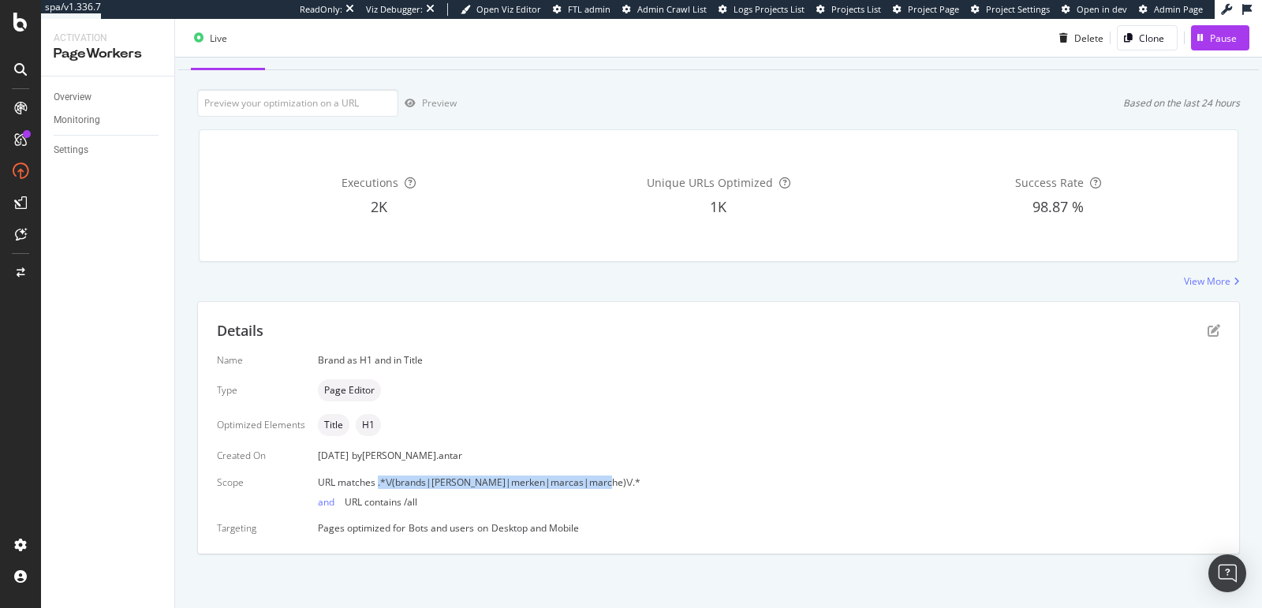
drag, startPoint x: 597, startPoint y: 476, endPoint x: 375, endPoint y: 480, distance: 222.4
click at [375, 480] on div "URL matches .*\/(brands|marken|merken|marcas|marche)\/.*" at bounding box center [769, 482] width 902 height 13
copy span ".*\/(brands|marken|merken|marcas|marche)\/.*"
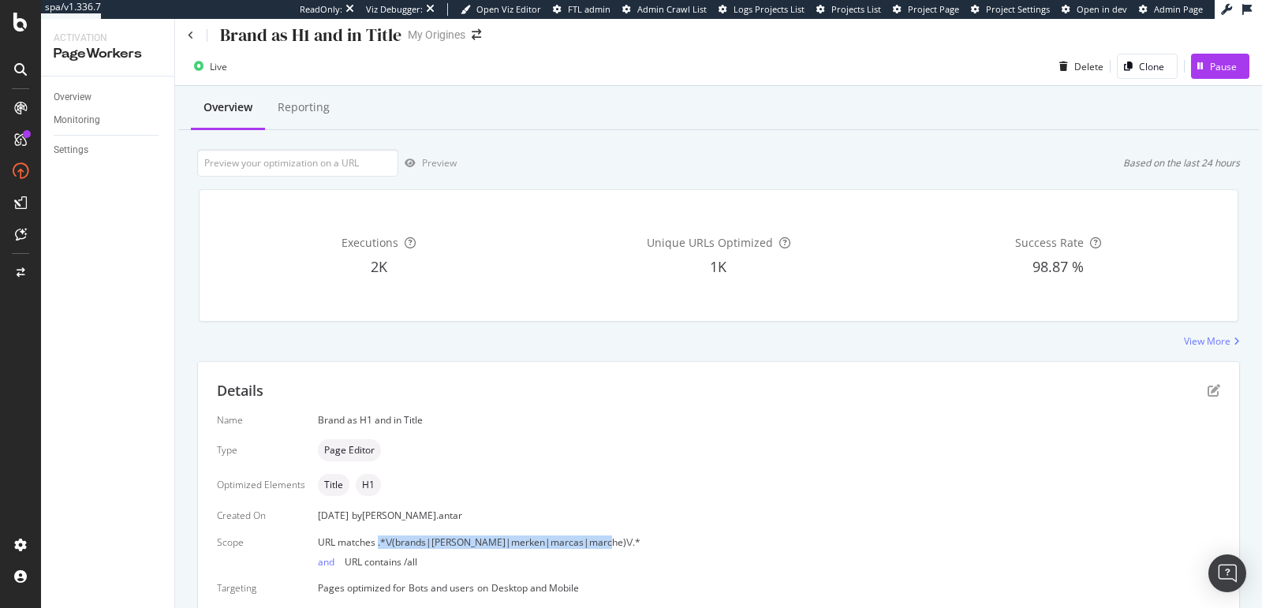
scroll to position [0, 0]
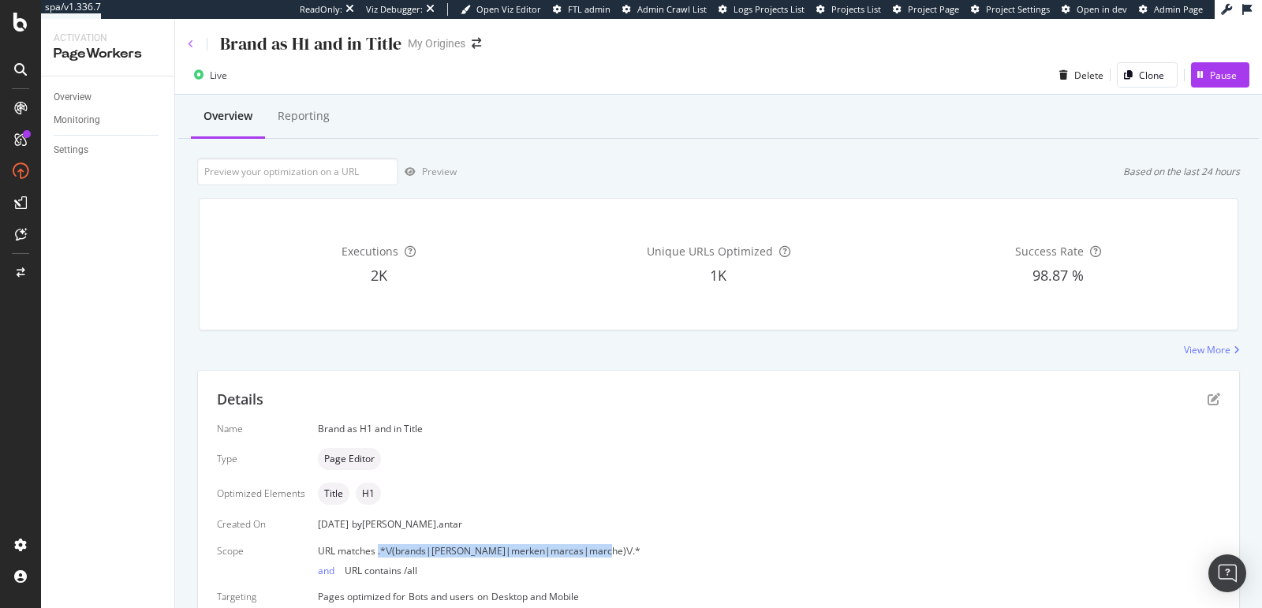
click at [192, 43] on icon at bounding box center [191, 43] width 6 height 9
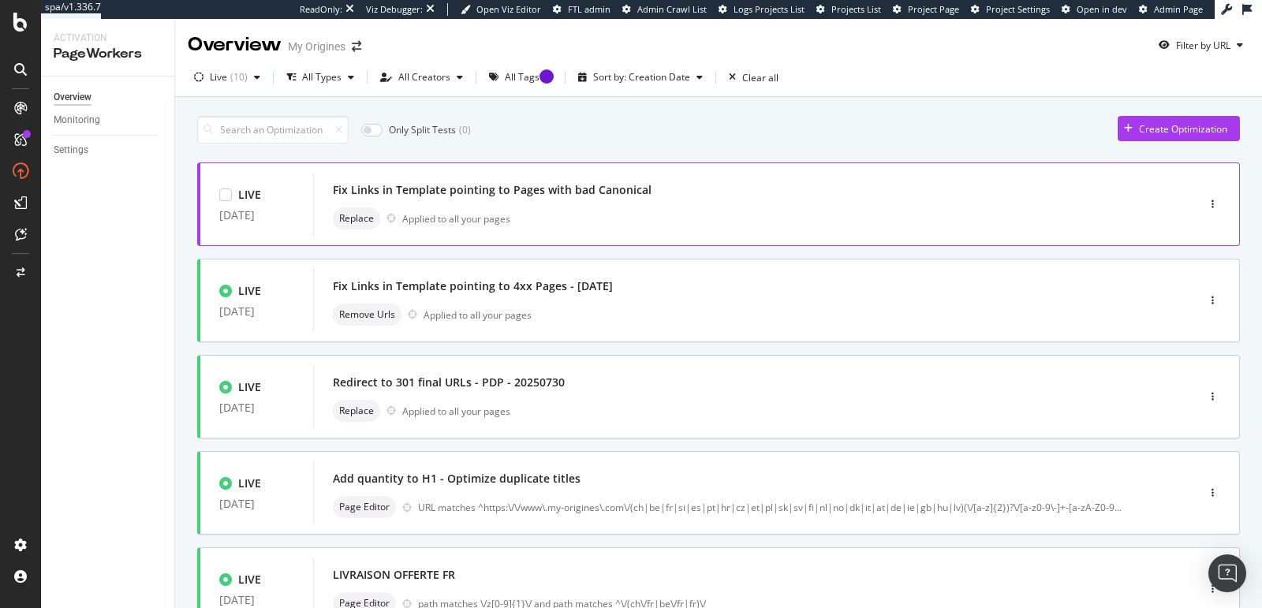
click at [576, 201] on div "Fix Links in Template pointing to Pages with bad Canonical Replace Applied to a…" at bounding box center [731, 204] width 797 height 50
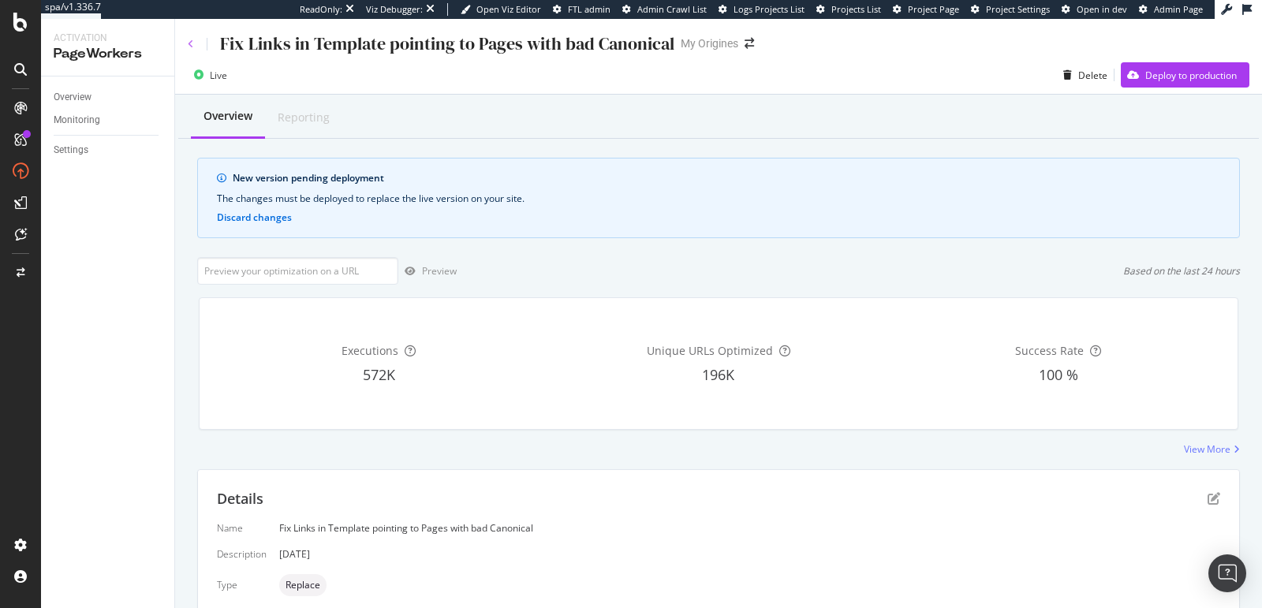
click at [191, 39] on icon at bounding box center [191, 43] width 6 height 9
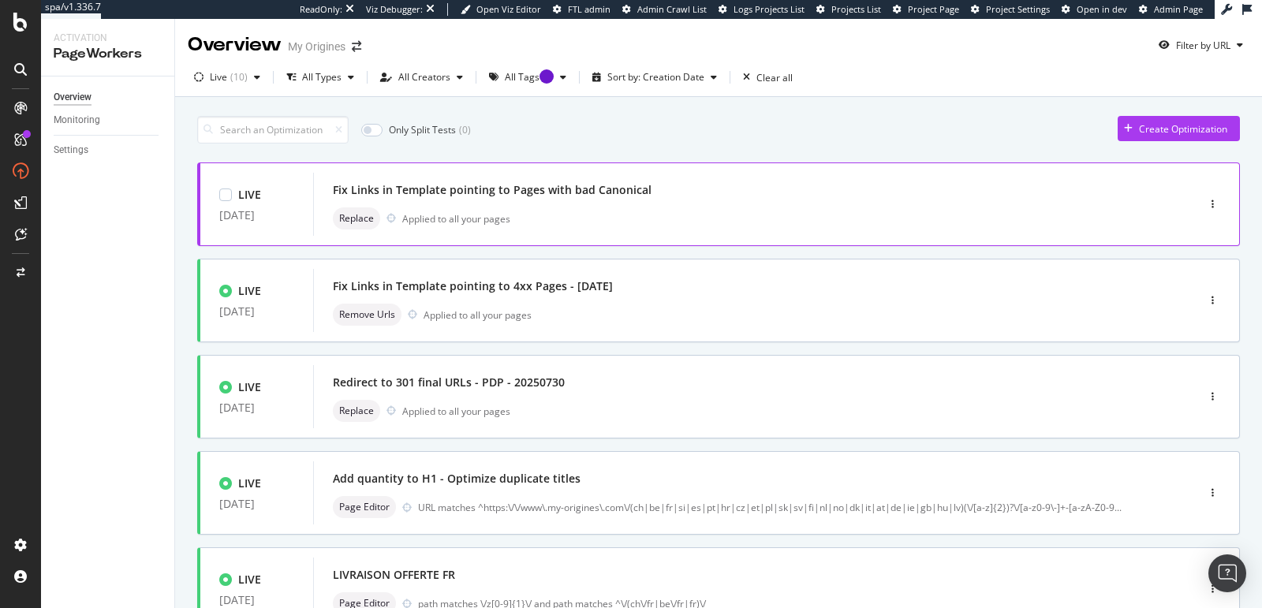
click at [546, 224] on div "Replace Applied to all your pages" at bounding box center [731, 218] width 797 height 22
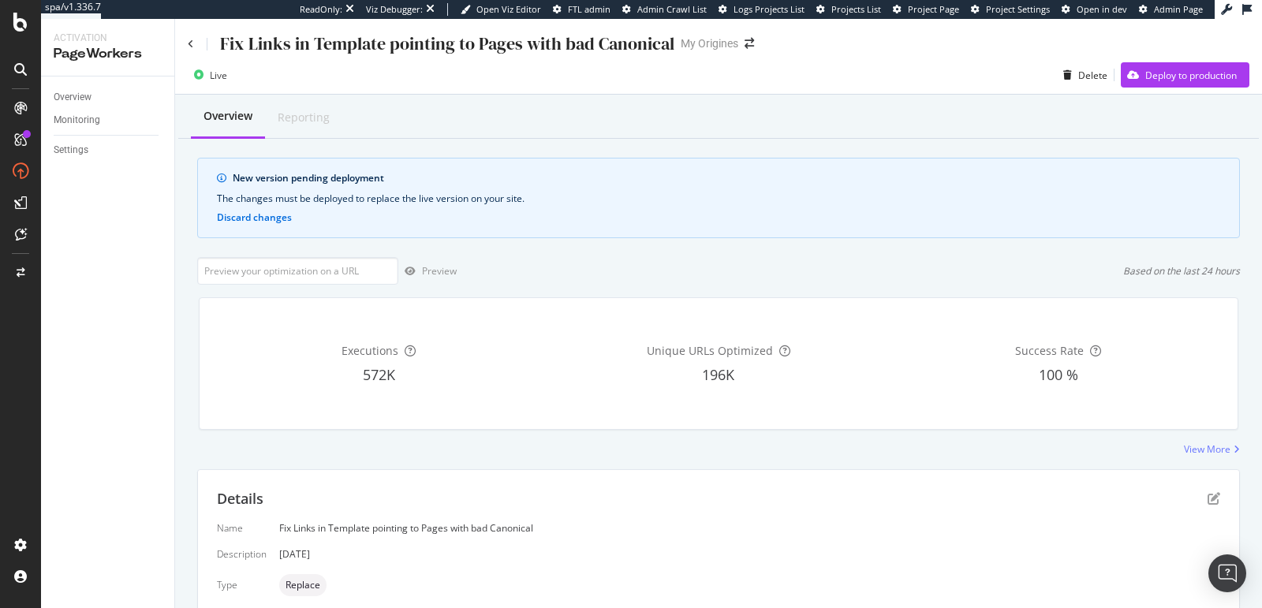
click at [194, 47] on div "Fix Links in Template pointing to Pages with bad Canonical" at bounding box center [431, 44] width 487 height 24
click at [193, 45] on div "Fix Links in Template pointing to Pages with bad Canonical" at bounding box center [431, 44] width 487 height 24
click at [192, 40] on icon at bounding box center [191, 43] width 6 height 9
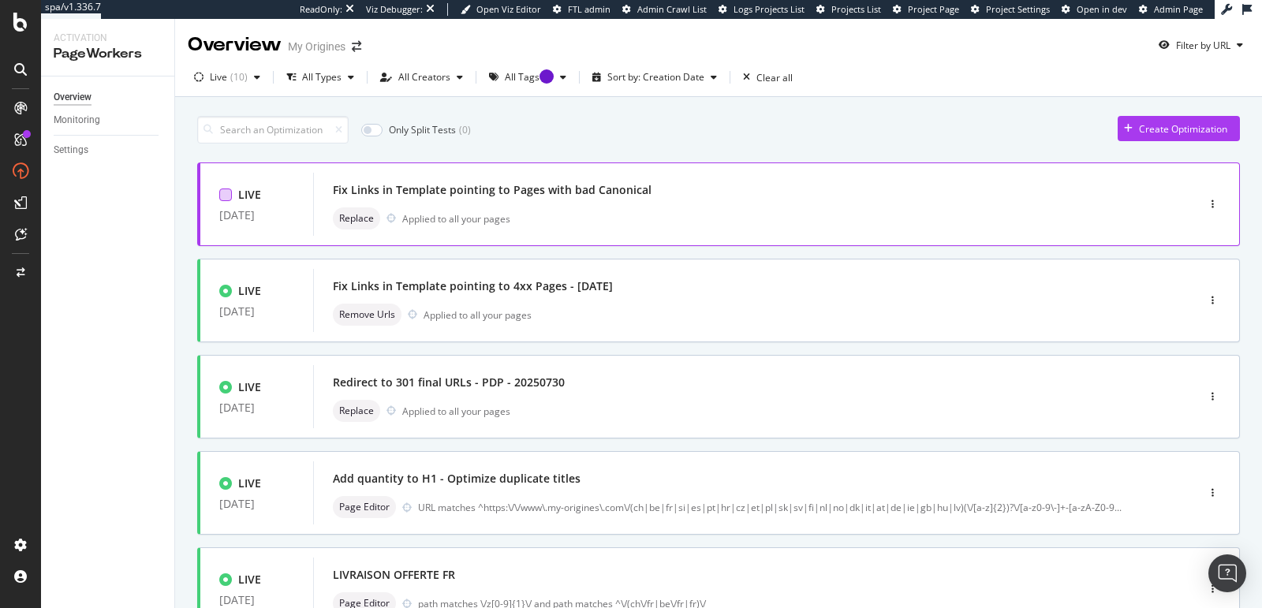
click at [230, 192] on div at bounding box center [225, 194] width 13 height 13
click at [222, 192] on icon at bounding box center [225, 195] width 7 height 8
click at [157, 247] on div "Overview Monitoring Settings" at bounding box center [107, 342] width 133 height 532
click at [1205, 200] on div "button" at bounding box center [1212, 204] width 15 height 9
click at [1185, 252] on div "Pause" at bounding box center [1181, 258] width 27 height 13
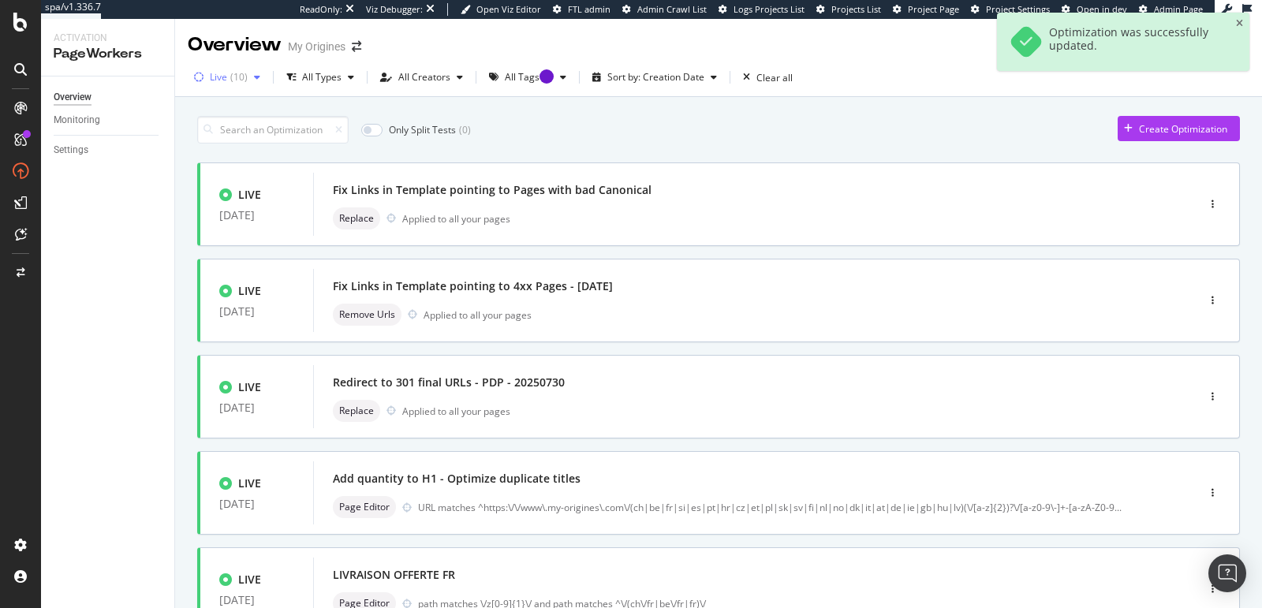
click at [261, 83] on div "Live ( 10 )" at bounding box center [227, 77] width 79 height 24
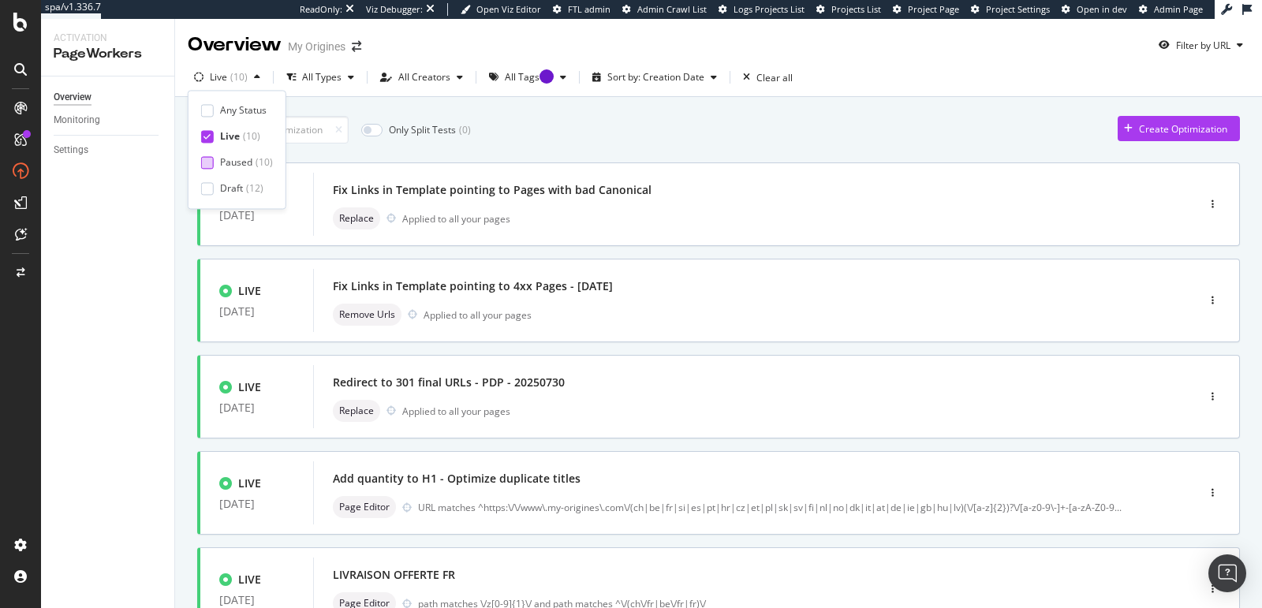
click at [241, 158] on div "Paused" at bounding box center [236, 162] width 32 height 13
click at [207, 137] on icon at bounding box center [206, 136] width 7 height 8
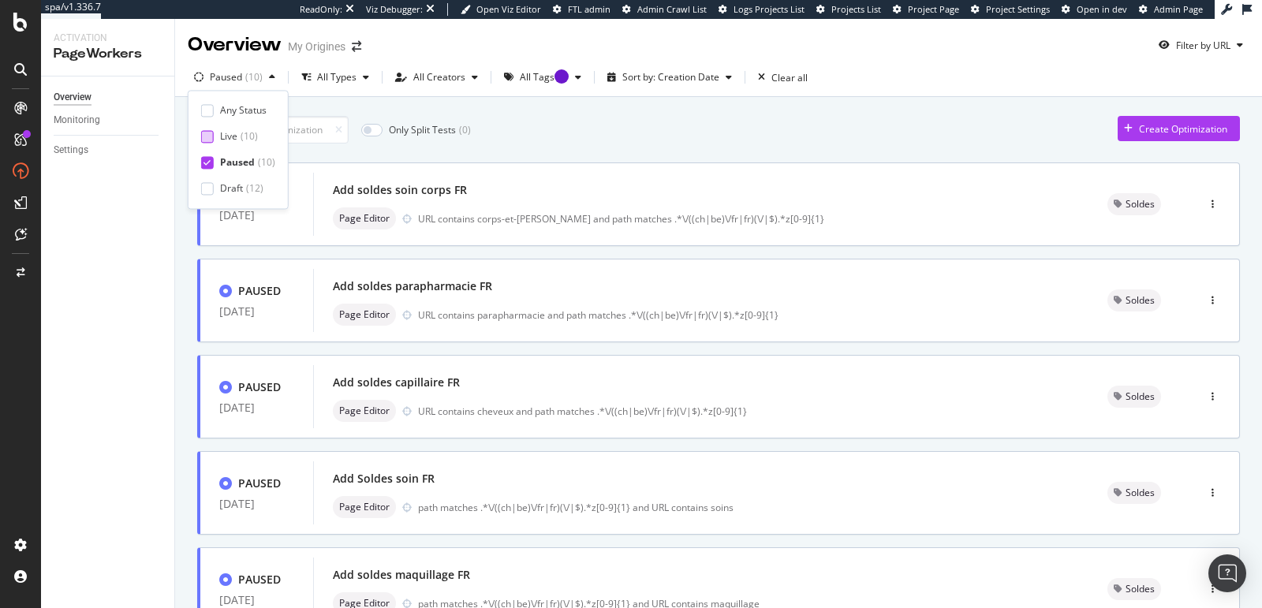
click at [152, 225] on div "Overview Monitoring Settings" at bounding box center [107, 342] width 133 height 532
click at [215, 78] on div "Paused" at bounding box center [226, 77] width 32 height 9
click at [224, 131] on div "Live" at bounding box center [228, 136] width 17 height 13
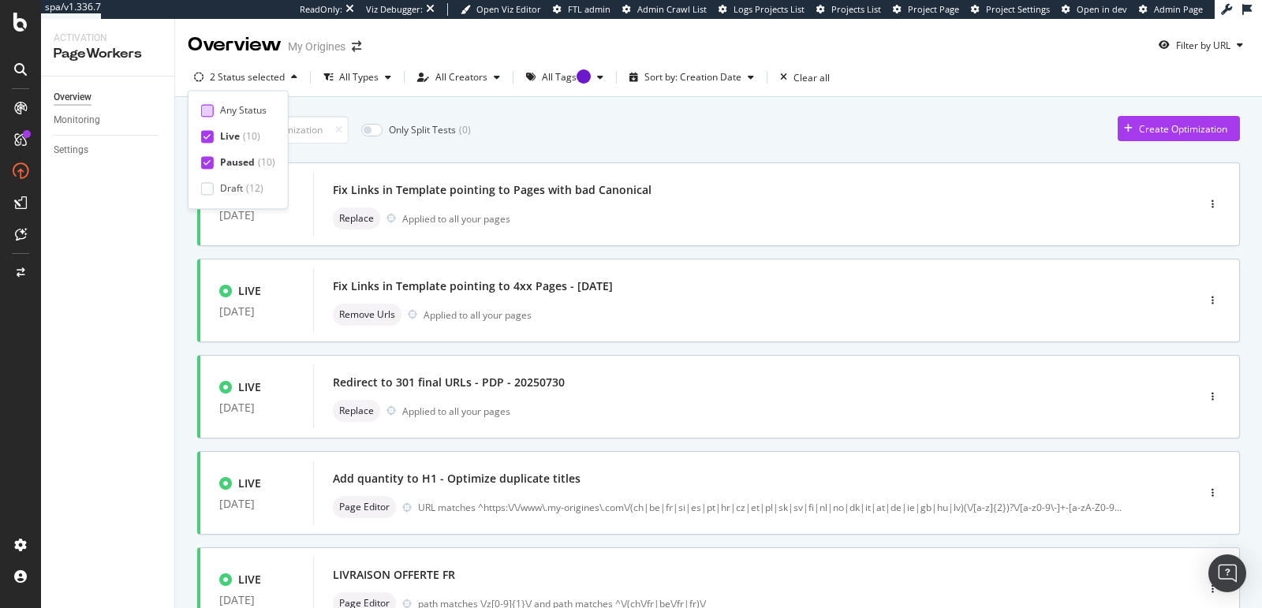
click at [211, 114] on div at bounding box center [207, 110] width 13 height 13
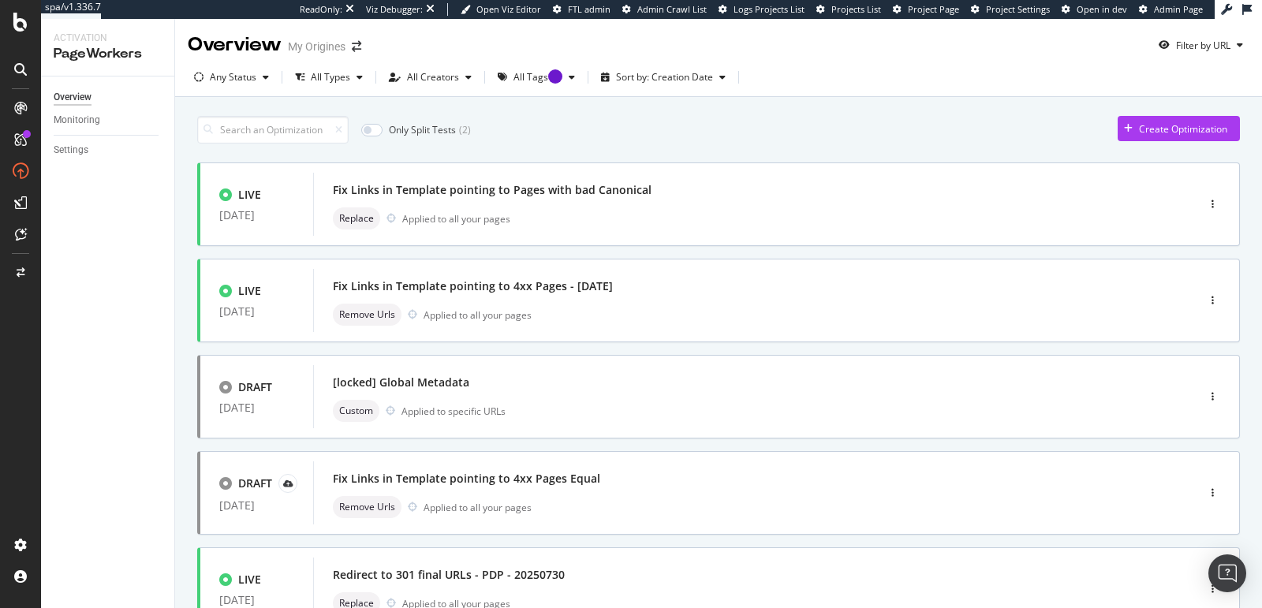
click at [159, 233] on div "Overview Monitoring Settings" at bounding box center [107, 342] width 133 height 532
click at [473, 207] on div "Replace Applied to all your pages" at bounding box center [731, 218] width 797 height 22
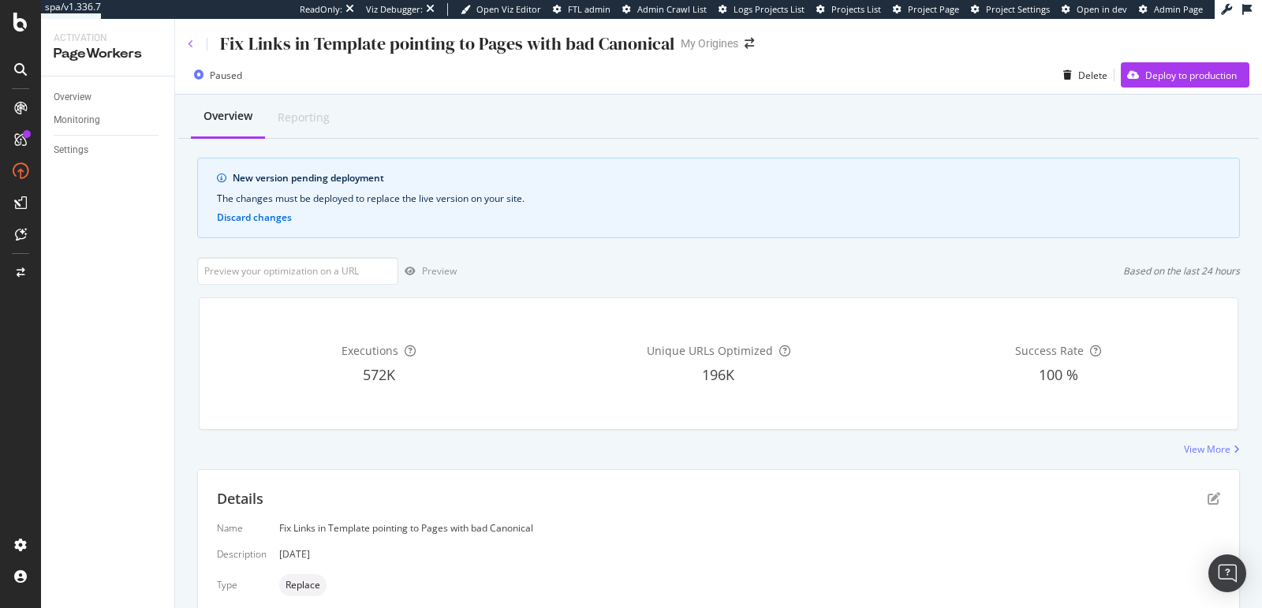
click at [192, 47] on icon at bounding box center [191, 43] width 6 height 9
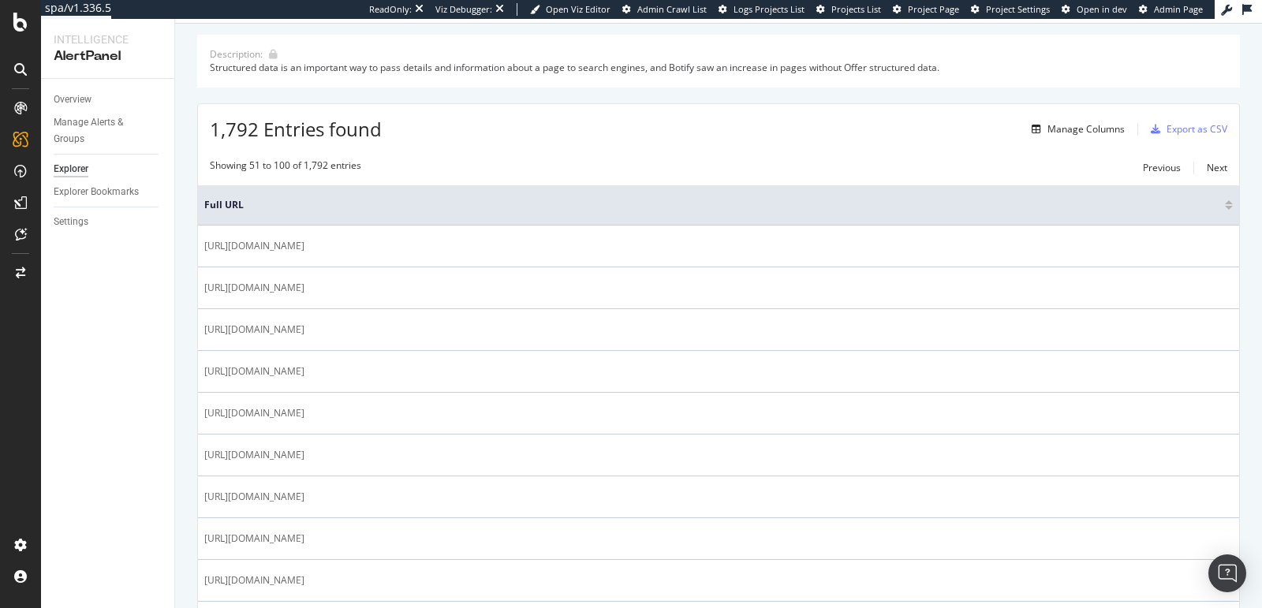
scroll to position [165, 0]
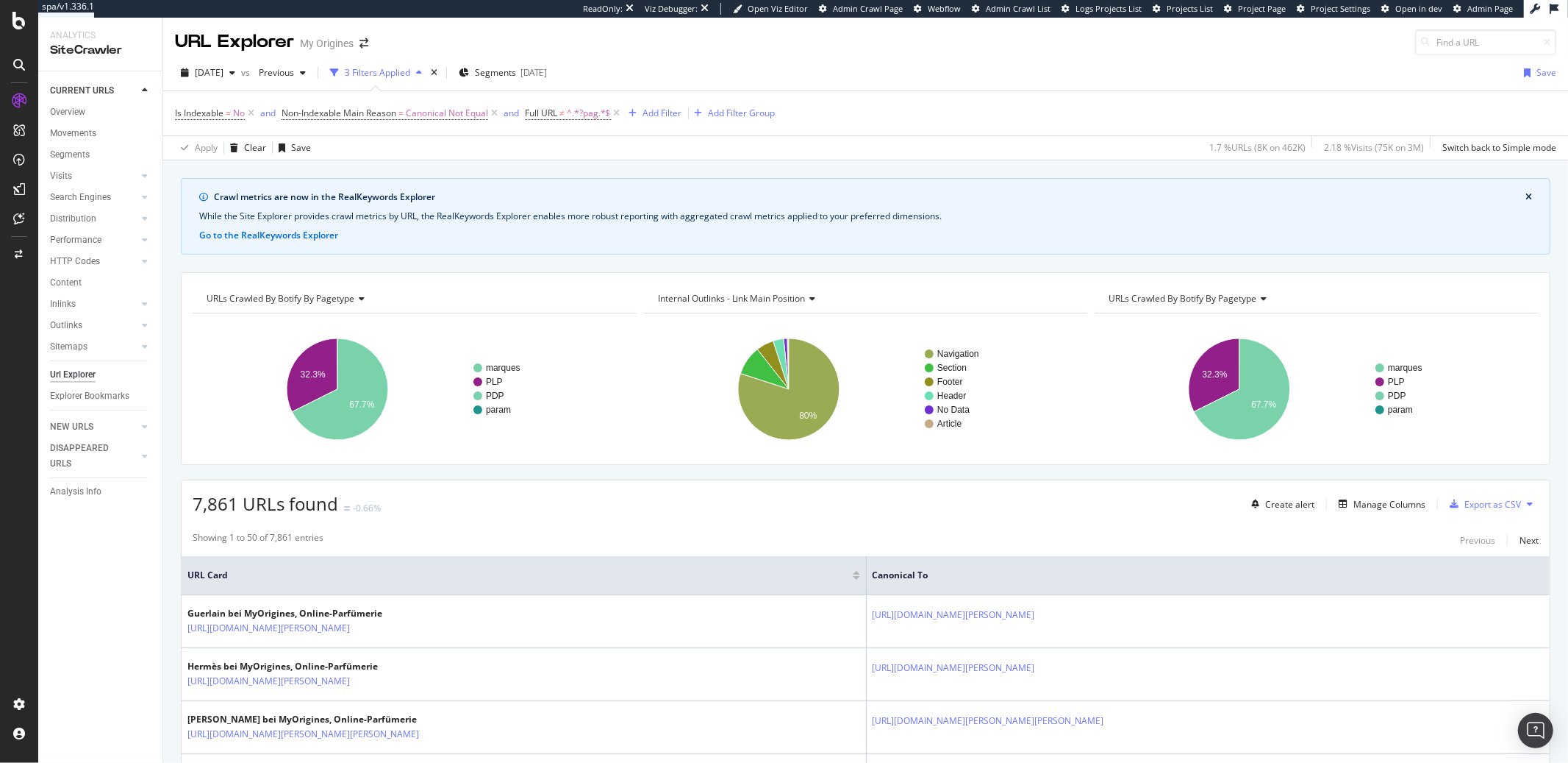
scroll to position [193, 0]
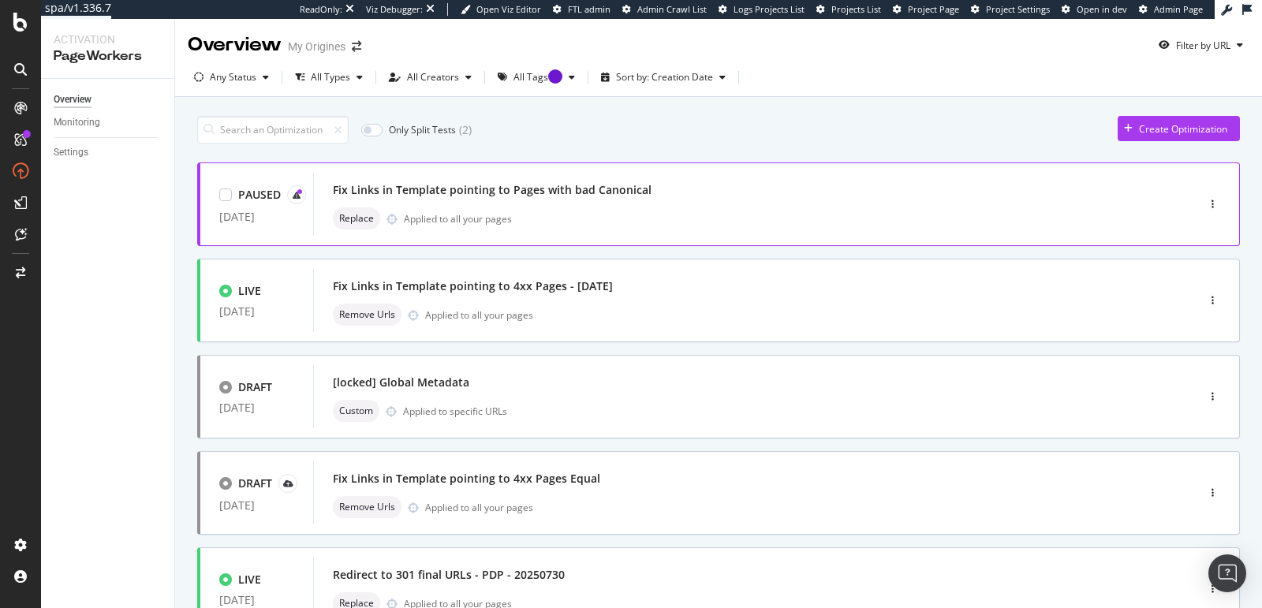
click at [572, 197] on div "Fix Links in Template pointing to Pages with bad Canonical" at bounding box center [731, 190] width 797 height 22
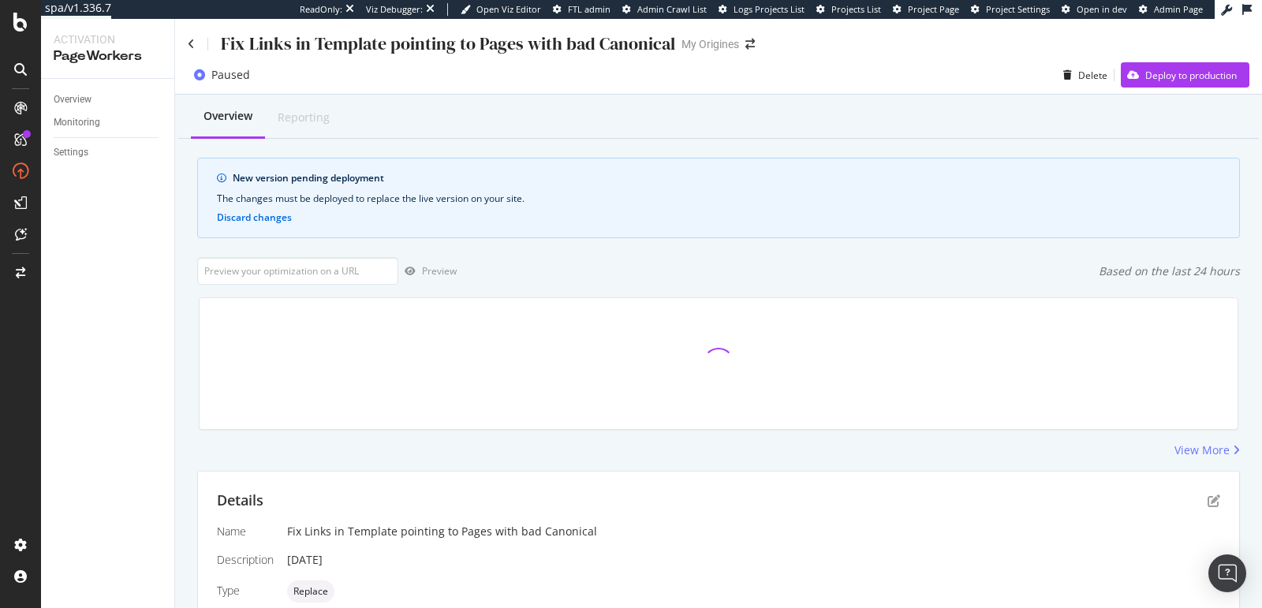
scroll to position [424, 0]
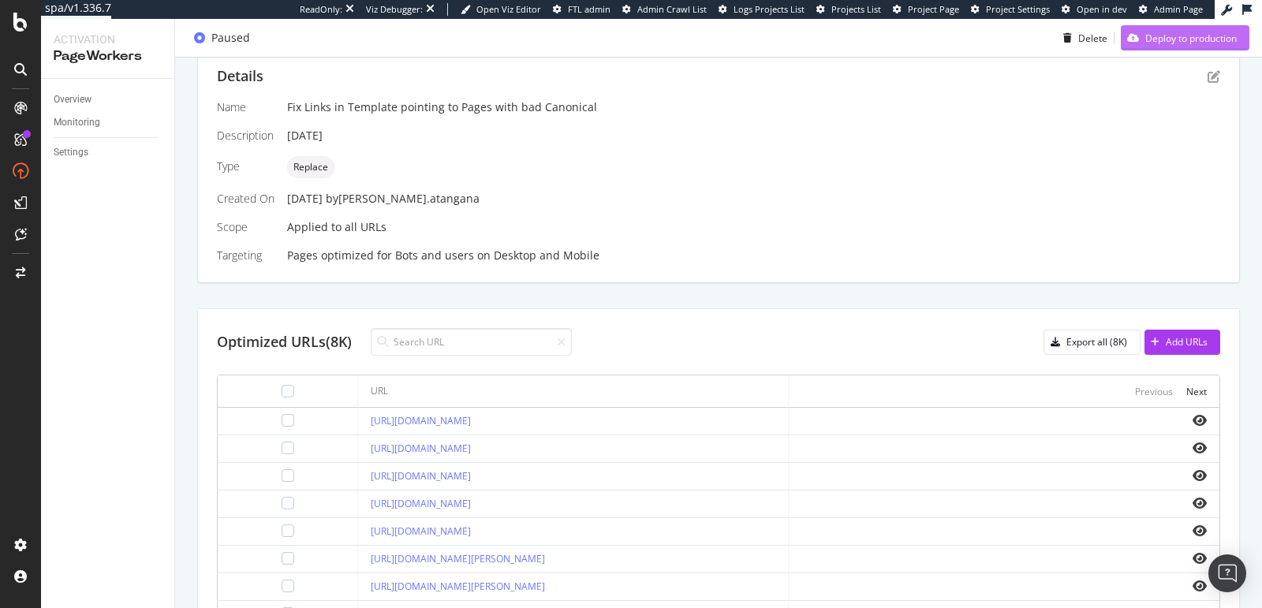
click at [1141, 46] on div "Deploy to production" at bounding box center [1179, 38] width 116 height 24
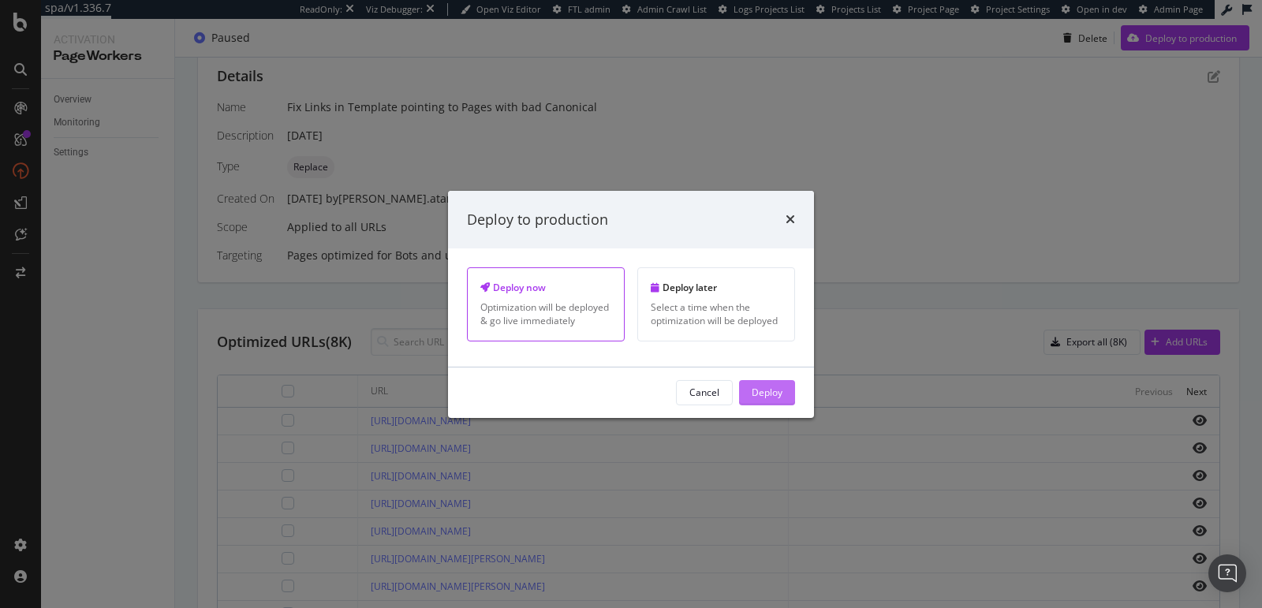
click at [746, 395] on button "Deploy" at bounding box center [767, 392] width 56 height 25
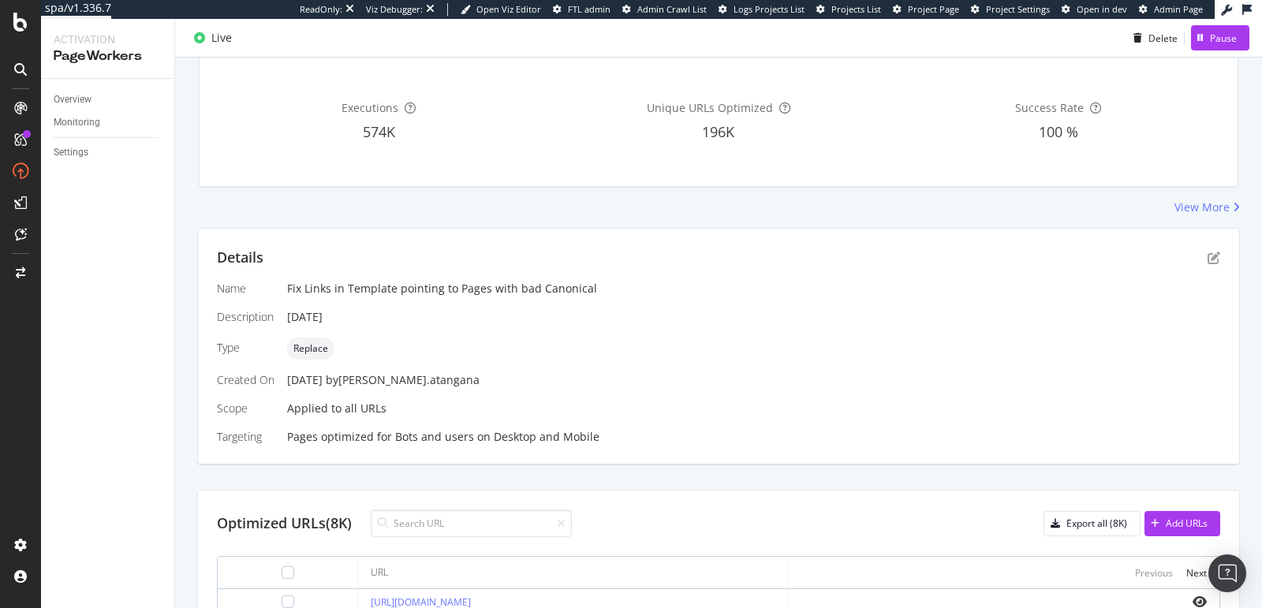
scroll to position [136, 0]
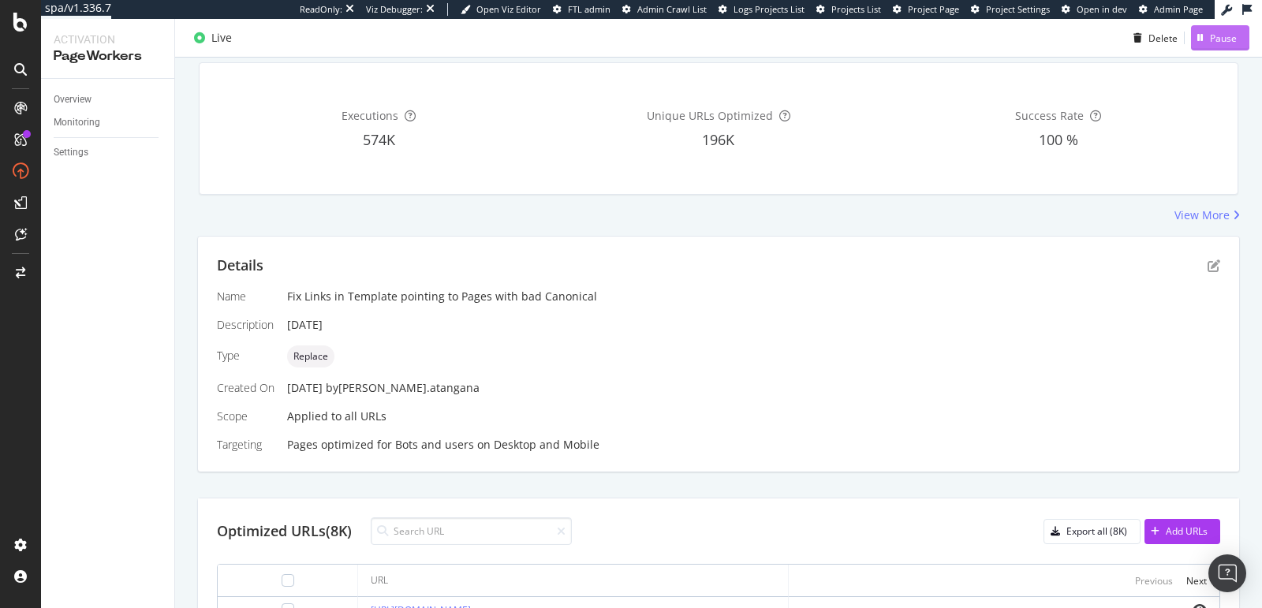
click at [1197, 36] on icon "button" at bounding box center [1200, 37] width 6 height 9
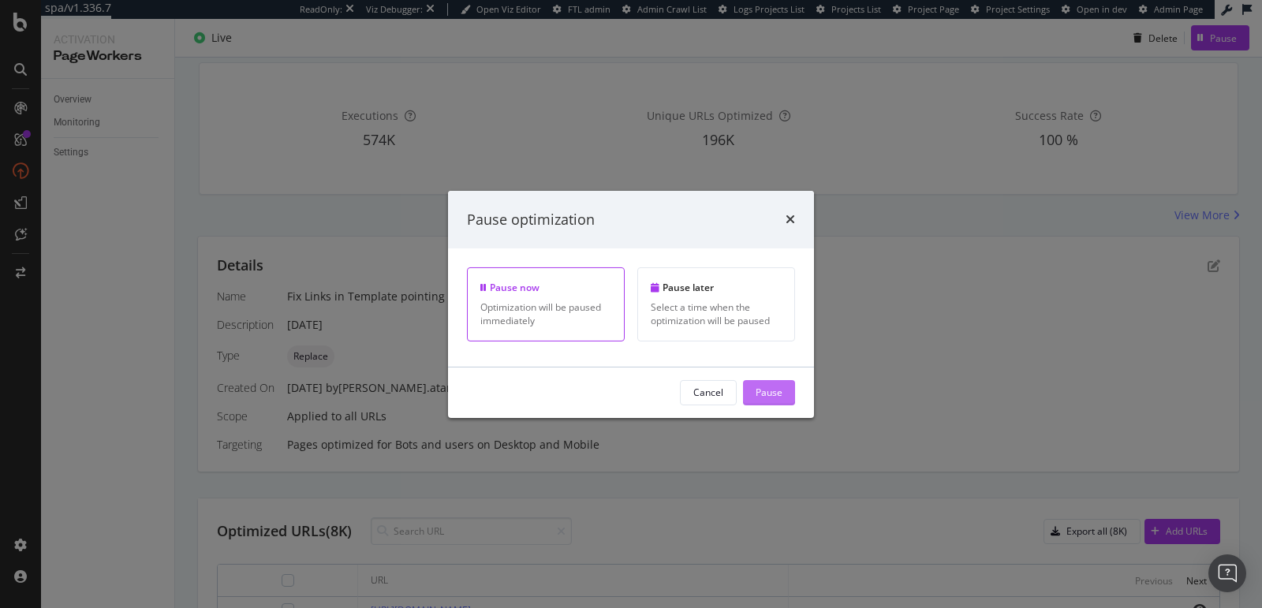
click at [755, 385] on button "Pause" at bounding box center [769, 392] width 52 height 25
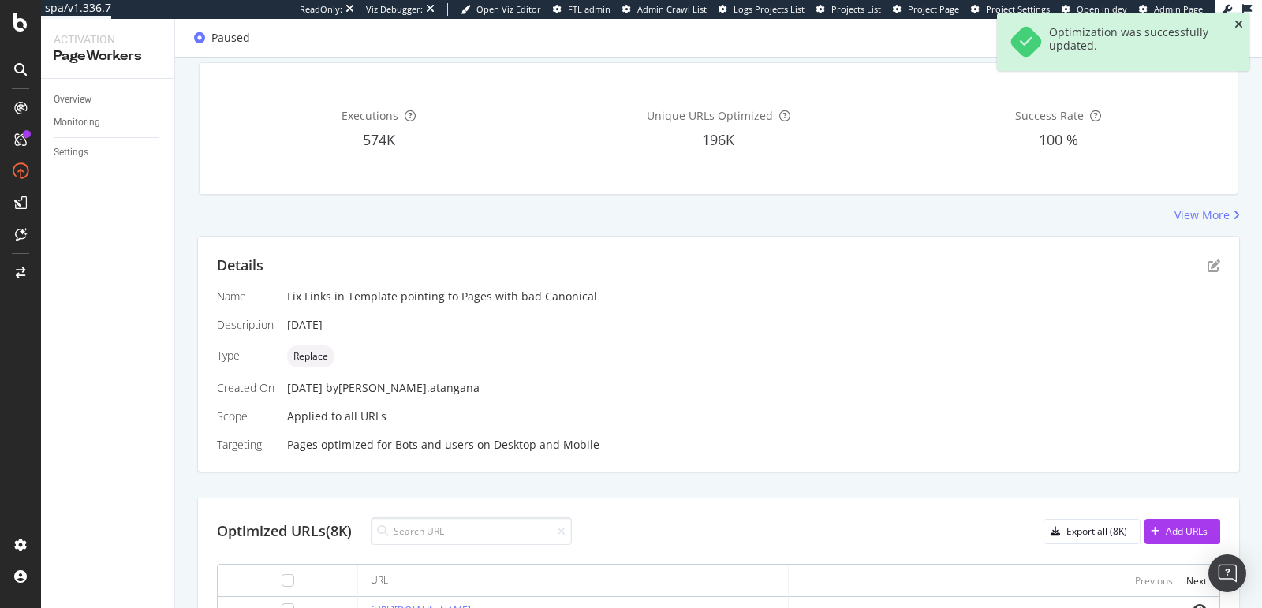
click at [1242, 22] on icon "close toast" at bounding box center [1238, 24] width 9 height 11
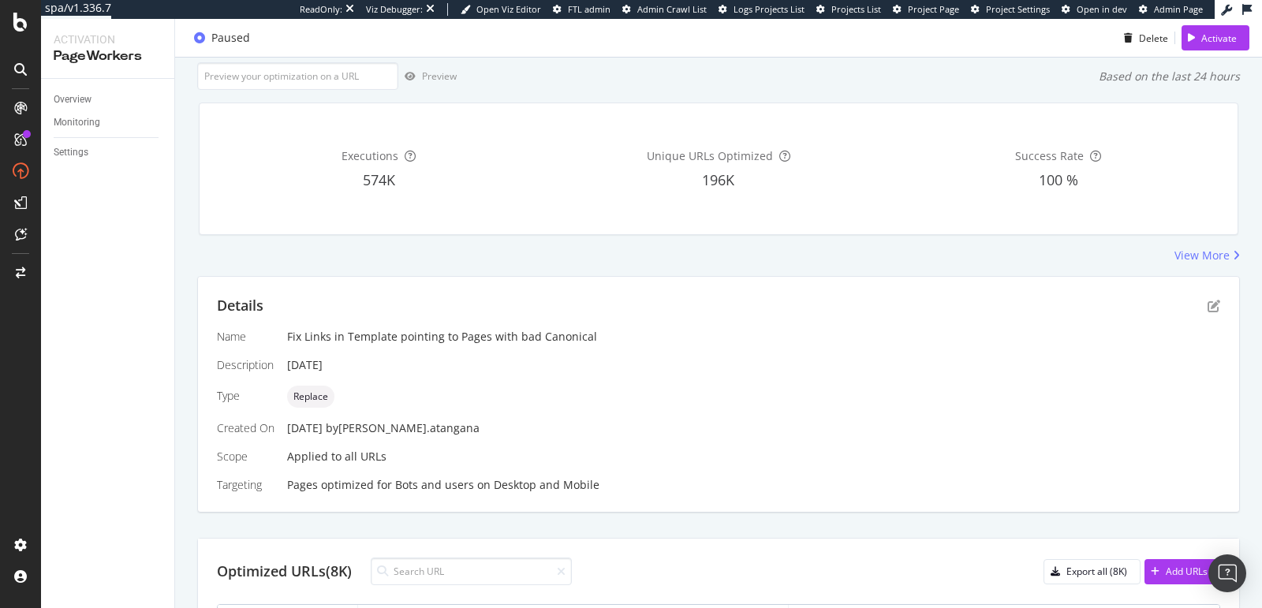
scroll to position [0, 0]
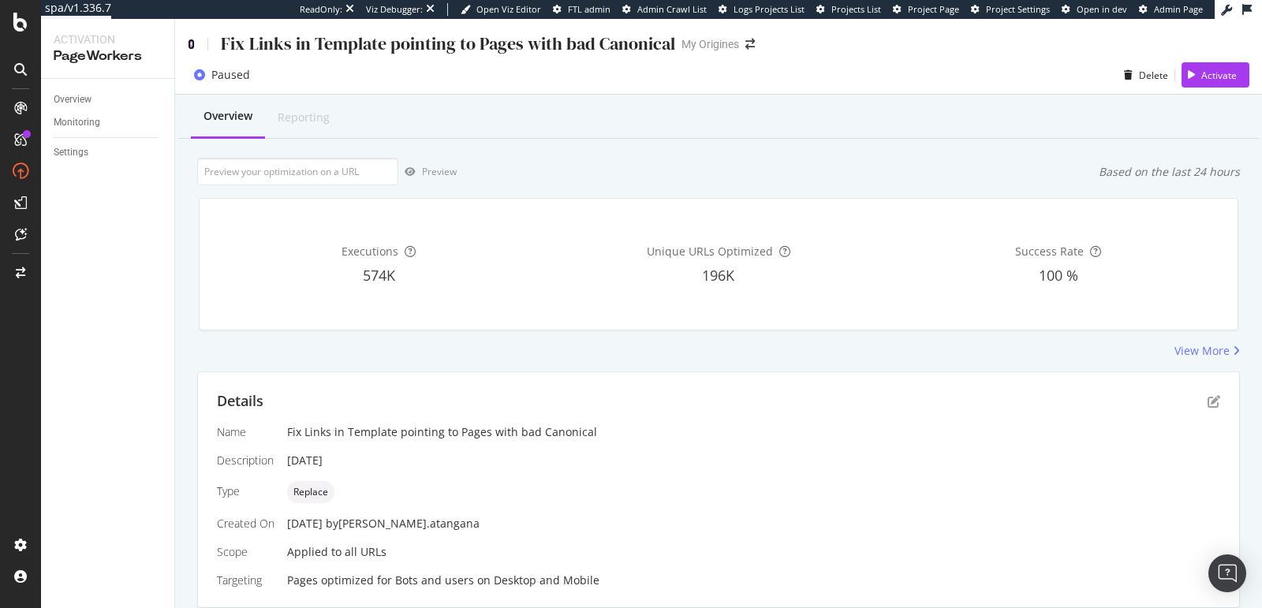
click at [192, 45] on icon at bounding box center [191, 44] width 7 height 11
